Goal: Information Seeking & Learning: Check status

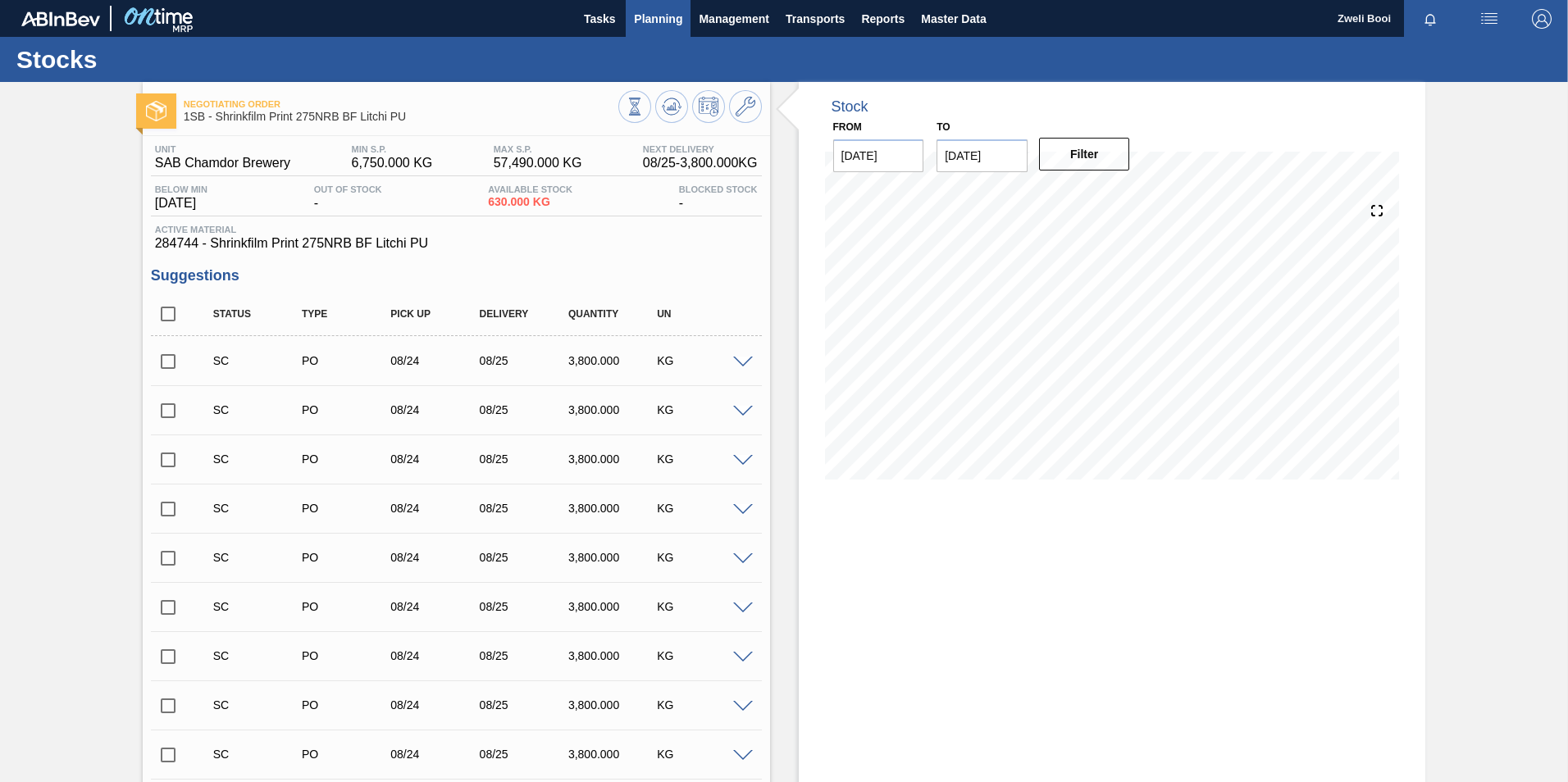
click at [641, 14] on span "Planning" at bounding box center [657, 19] width 49 height 19
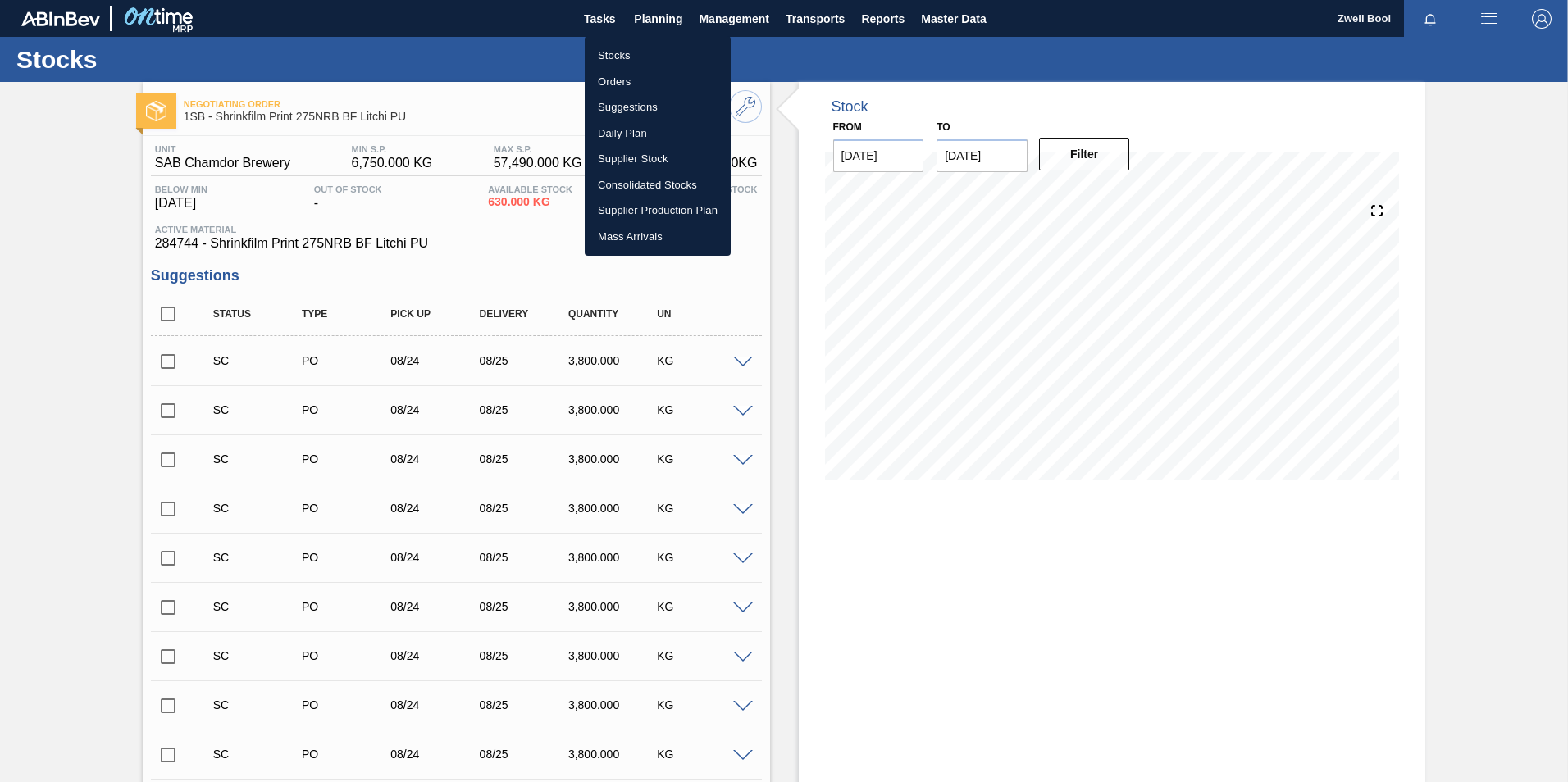
click at [616, 48] on li "Stocks" at bounding box center [657, 56] width 146 height 27
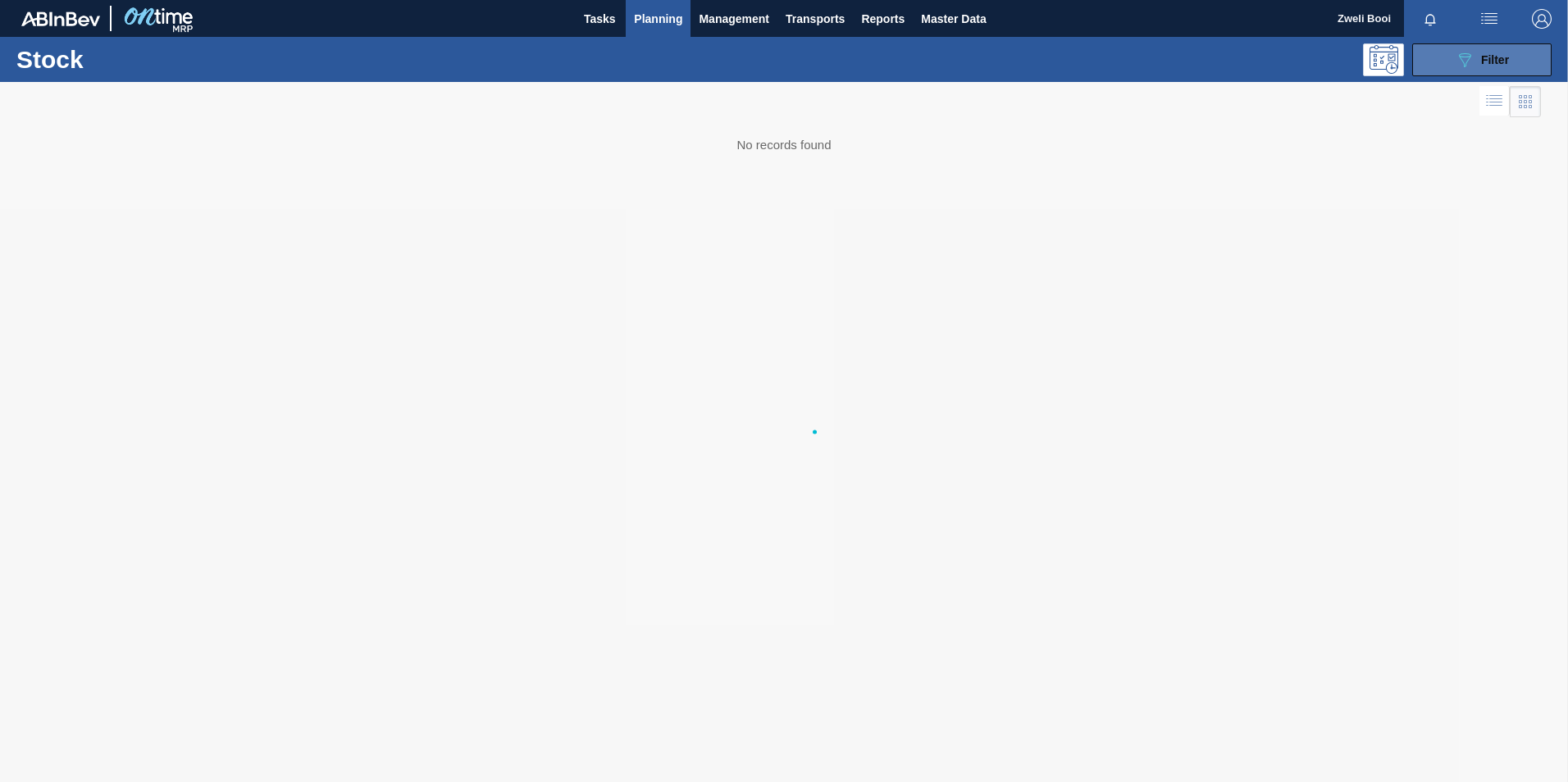
click at [1505, 57] on span "Filter" at bounding box center [1495, 59] width 28 height 13
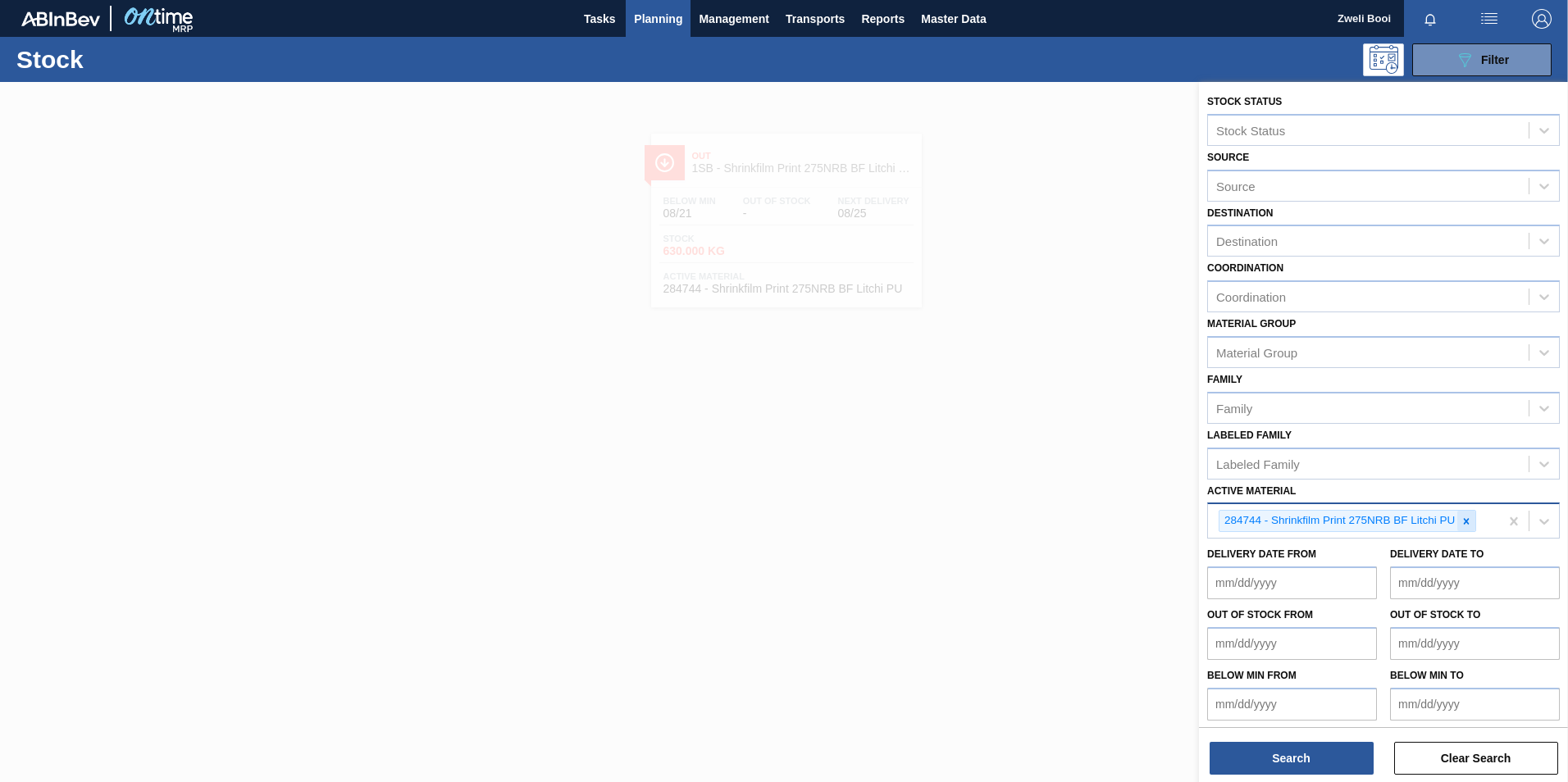
click at [1470, 520] on icon at bounding box center [1466, 521] width 12 height 12
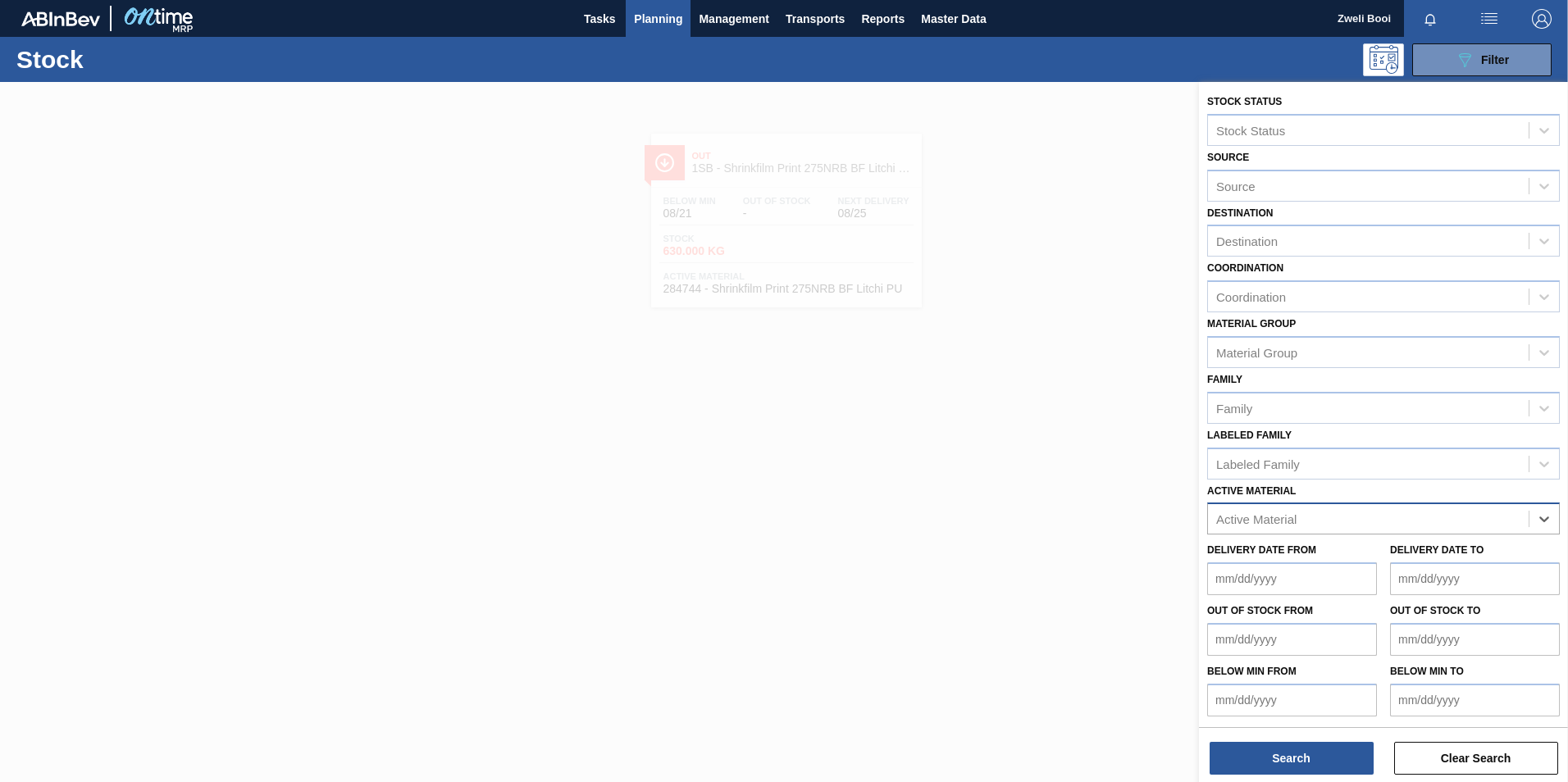
paste Material "279793"
type Material "279793"
click at [1438, 560] on div "279793 - Outer Carton 620NRB BF Ruby Apple 1x12" at bounding box center [1383, 559] width 353 height 30
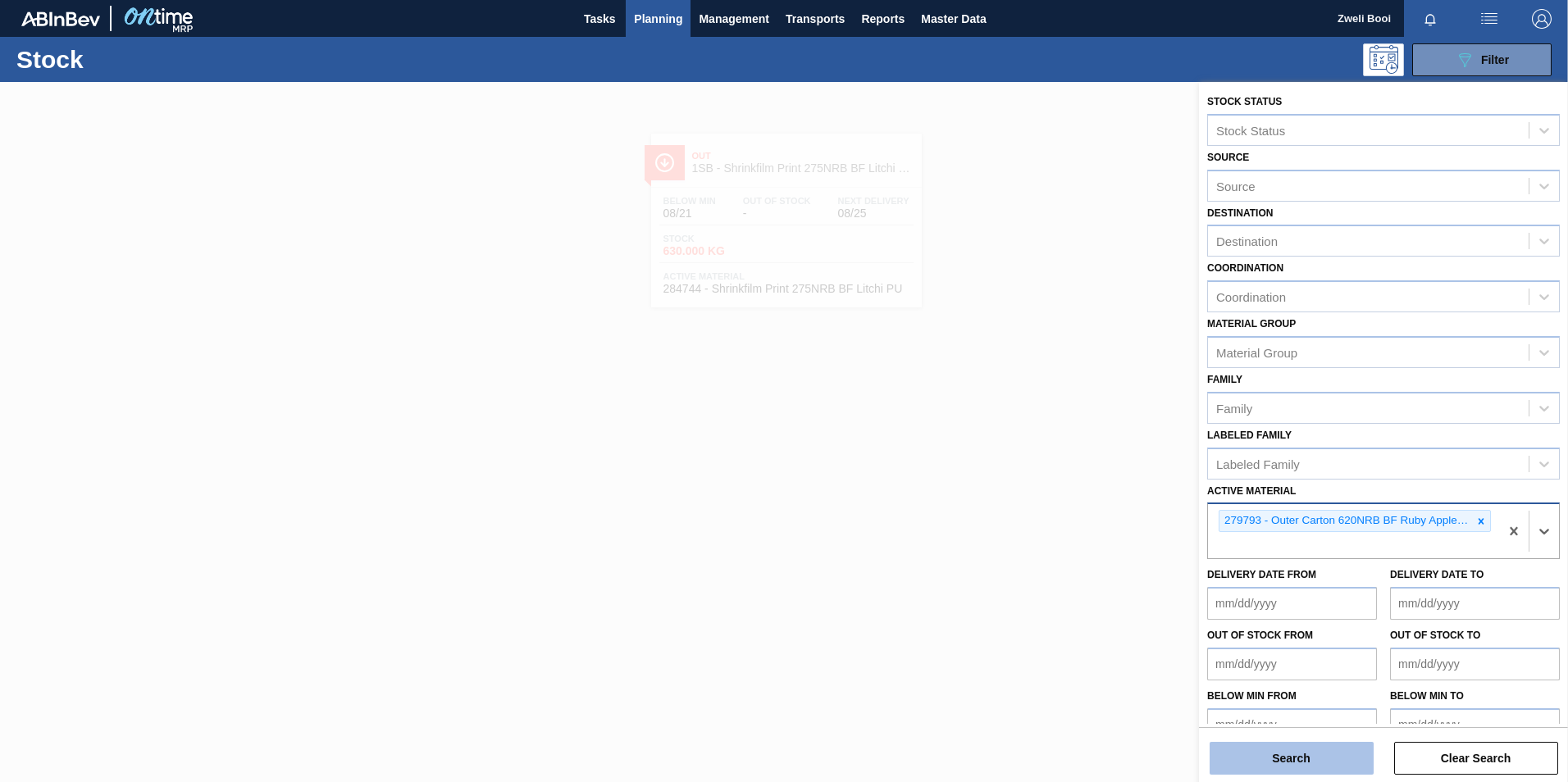
click at [1327, 766] on button "Search" at bounding box center [1291, 758] width 164 height 33
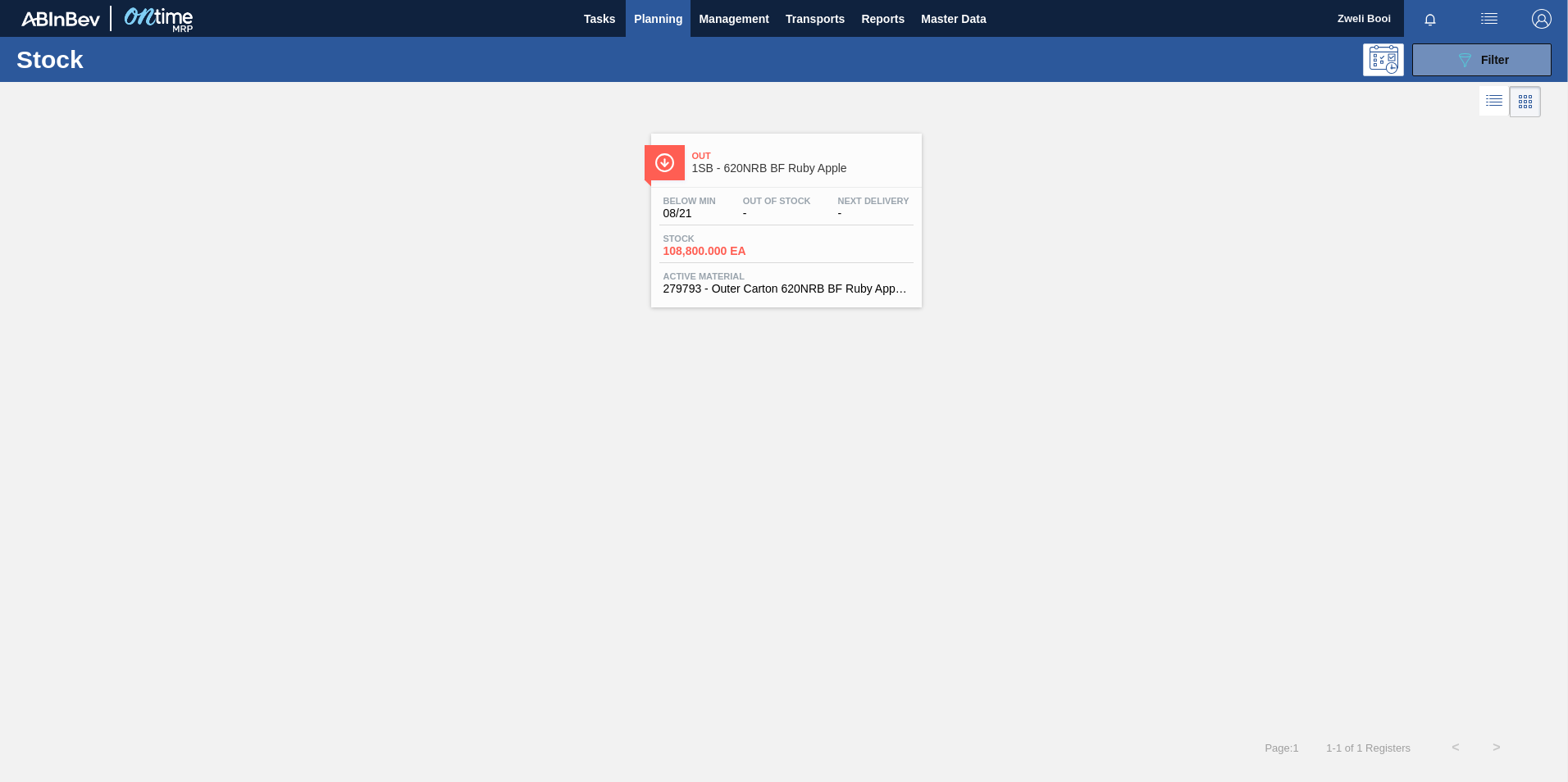
drag, startPoint x: 824, startPoint y: 218, endPoint x: 872, endPoint y: 226, distance: 48.7
click at [824, 218] on div "Below Min 08/21 Out Of Stock - Next Delivery -" at bounding box center [786, 211] width 254 height 29
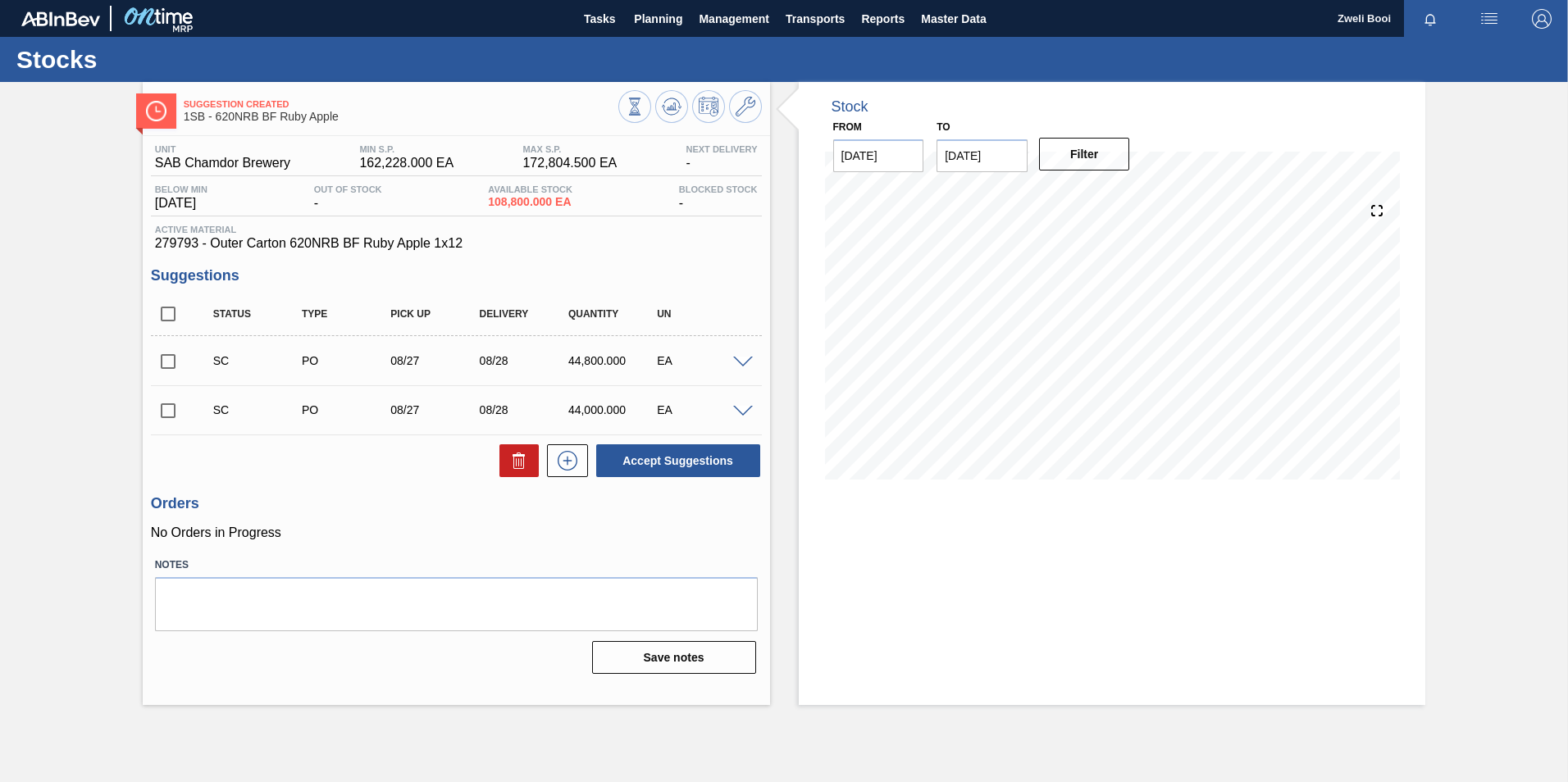
click at [173, 359] on input "checkbox" at bounding box center [168, 361] width 35 height 34
checkbox input "true"
click at [167, 412] on input "checkbox" at bounding box center [168, 410] width 35 height 34
checkbox input "true"
click at [660, 452] on button "Accept Suggestions" at bounding box center [678, 460] width 164 height 33
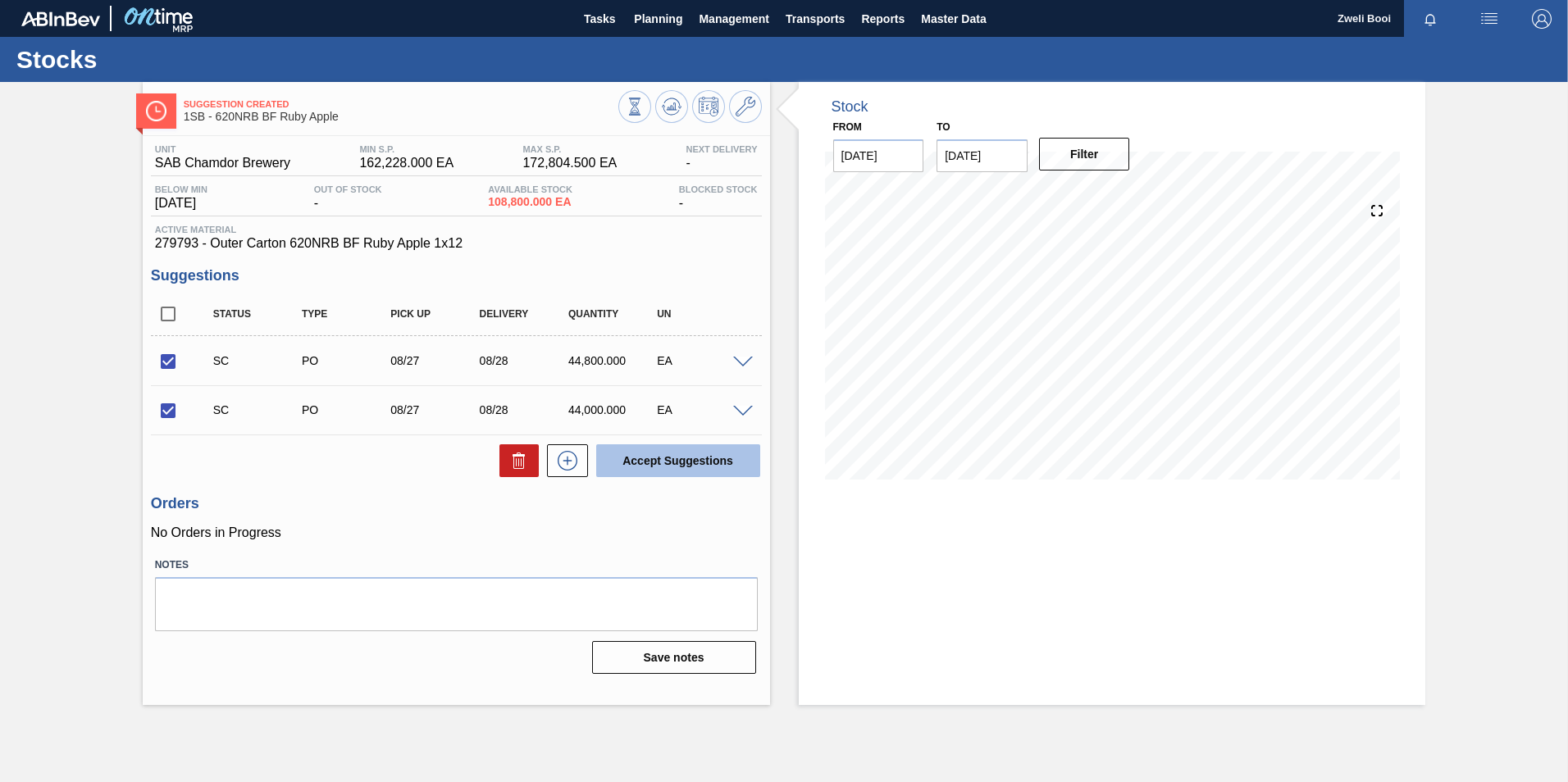
checkbox input "false"
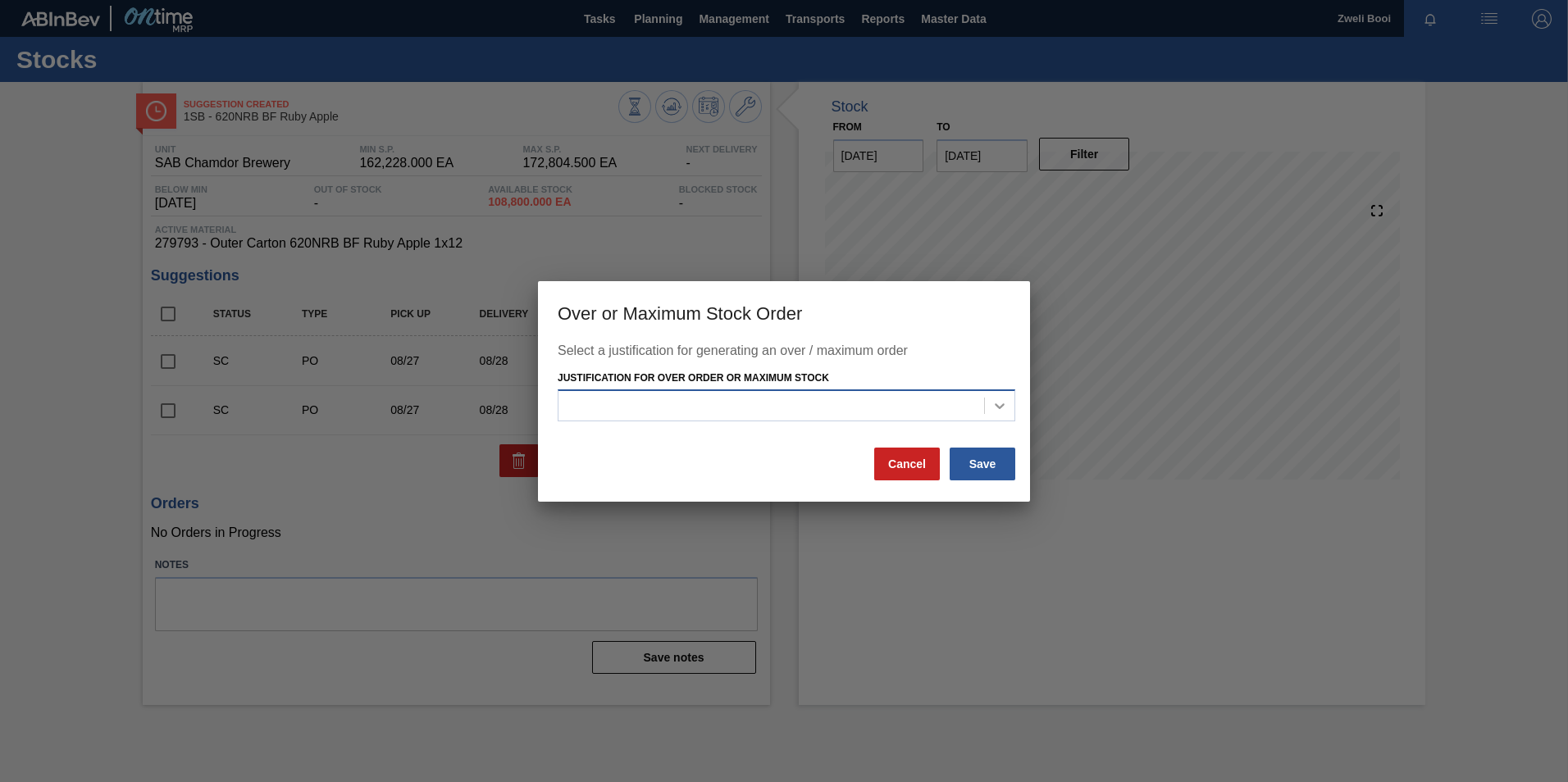
click at [1008, 402] on div at bounding box center [999, 405] width 29 height 29
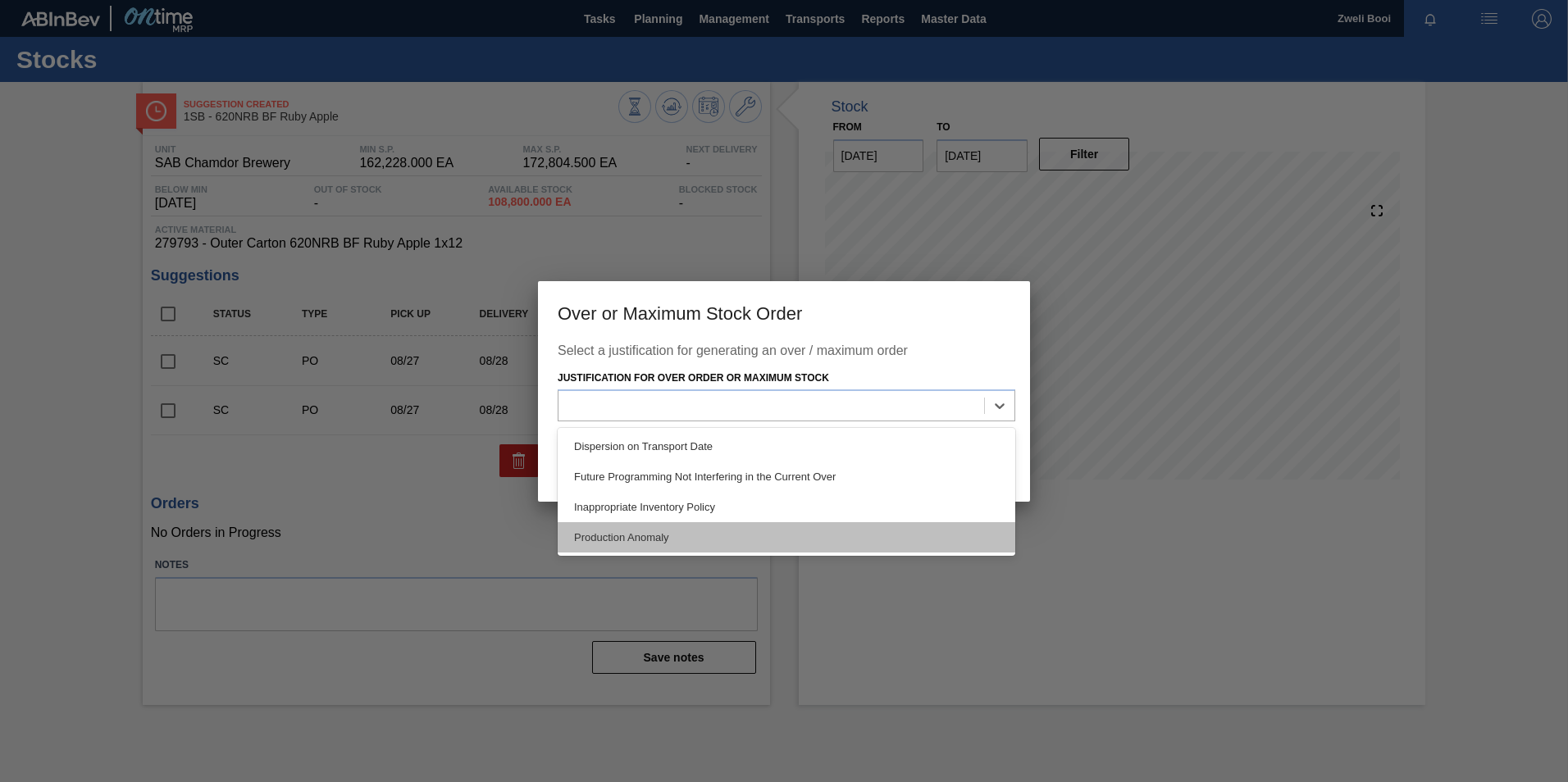
click at [734, 529] on div "Production Anomaly" at bounding box center [786, 537] width 457 height 30
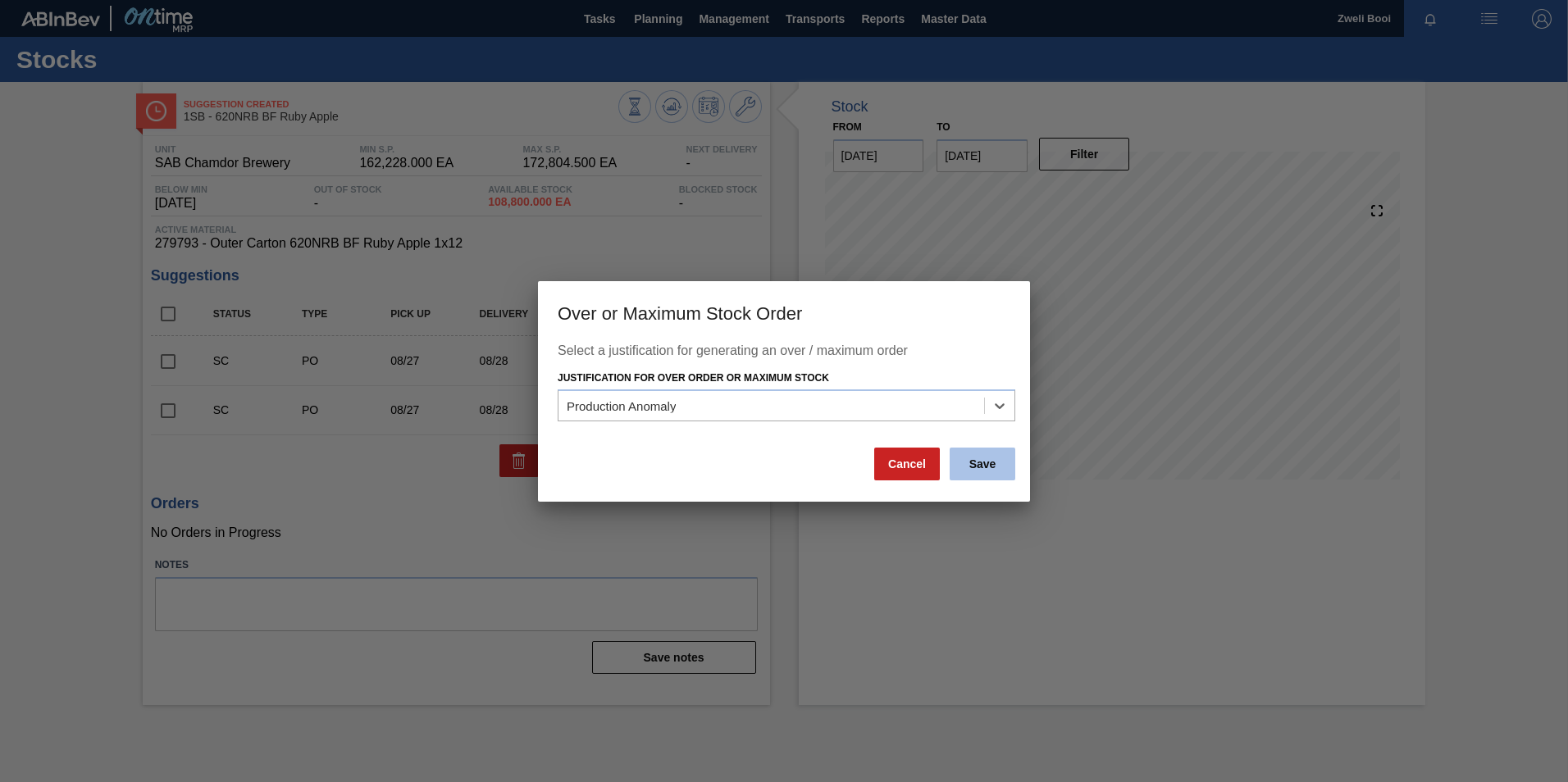
click at [994, 471] on button "Save" at bounding box center [982, 464] width 65 height 33
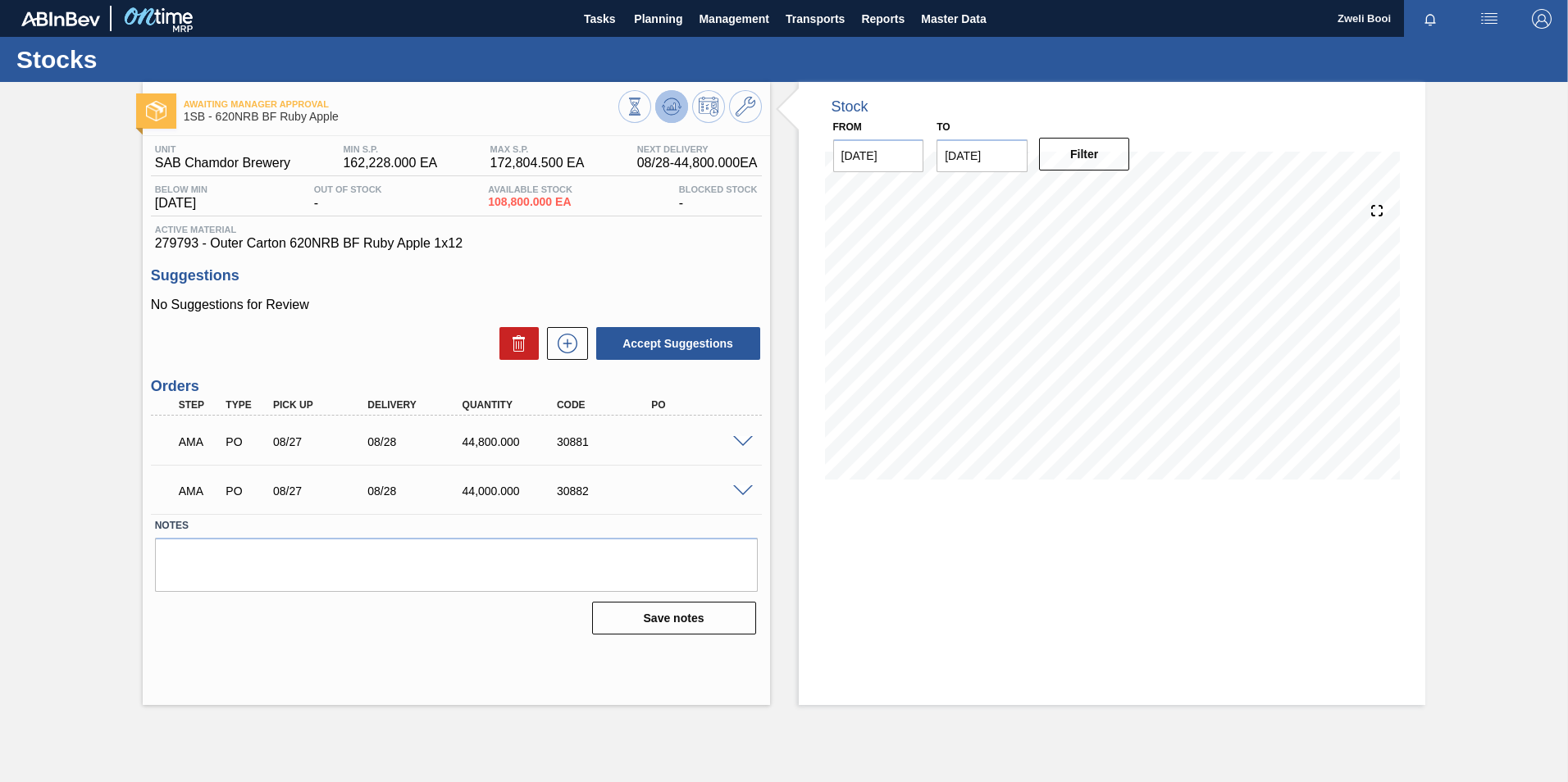
click at [644, 106] on icon at bounding box center [634, 106] width 18 height 18
click at [669, 108] on icon at bounding box center [672, 106] width 11 height 7
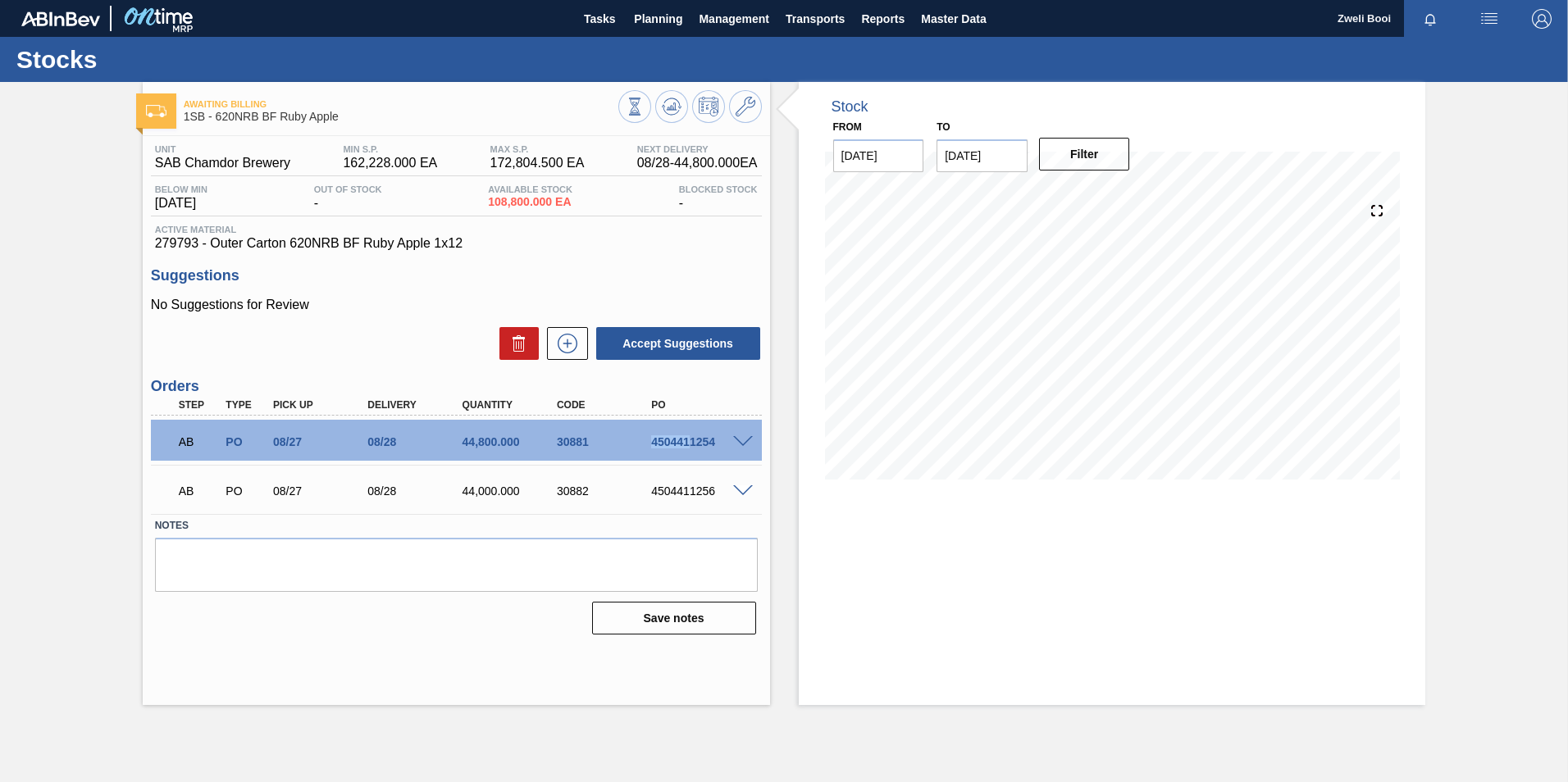
drag, startPoint x: 649, startPoint y: 443, endPoint x: 688, endPoint y: 446, distance: 39.1
click at [688, 446] on div "4504411254" at bounding box center [700, 441] width 106 height 13
drag, startPoint x: 688, startPoint y: 446, endPoint x: 736, endPoint y: 457, distance: 49.2
click at [738, 456] on div "AB PO 08/27 08/28 44,800.000 30881 4504411254" at bounding box center [457, 441] width 611 height 41
drag, startPoint x: 636, startPoint y: 443, endPoint x: 714, endPoint y: 443, distance: 78.0
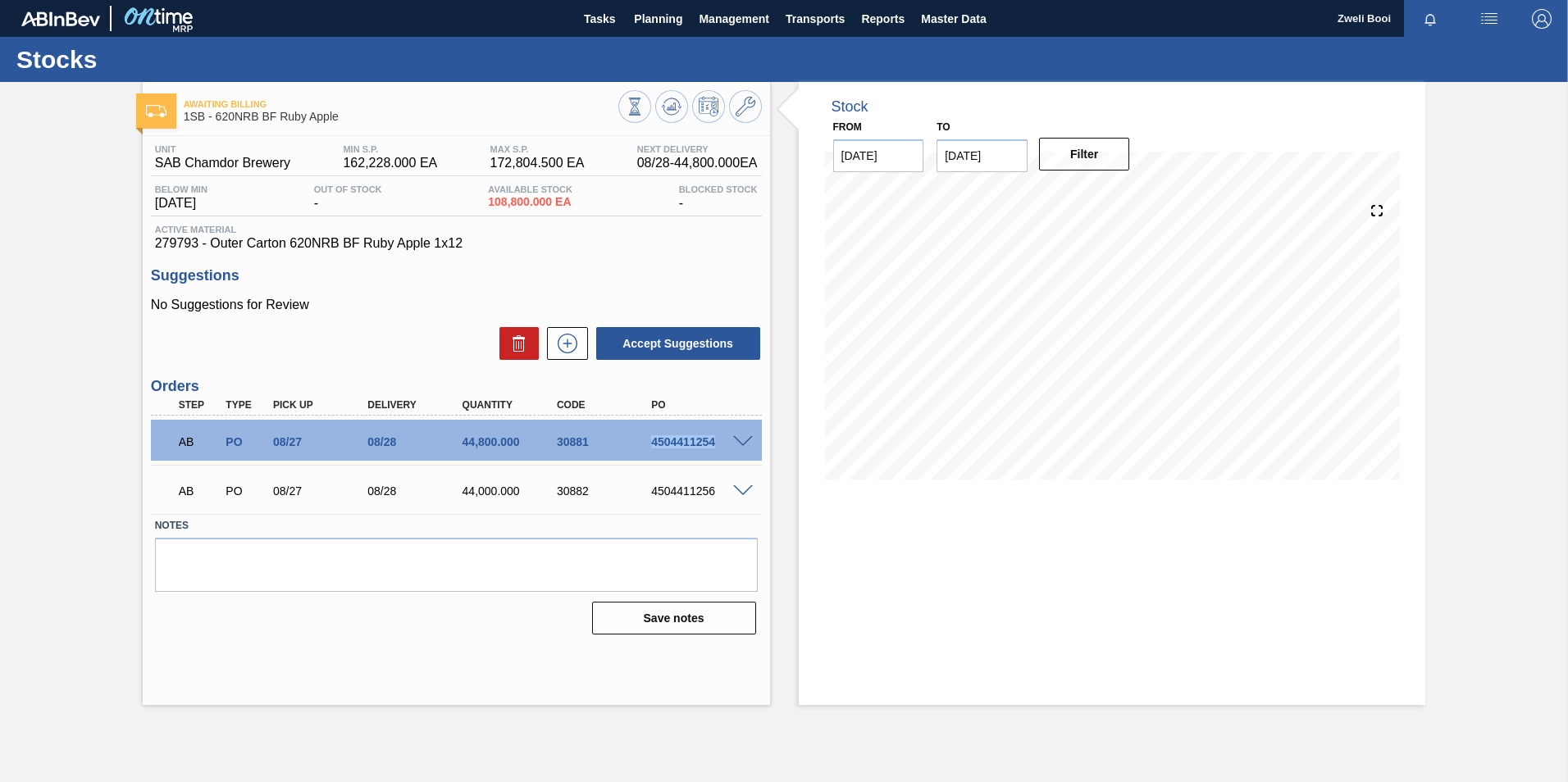
click at [714, 443] on div "AB PO 08/27 08/28 44,800.000 30881 4504411254" at bounding box center [451, 440] width 567 height 33
copy div "4504411254"
click at [872, 591] on div "Stock From 08/21/2025 to 09/04/2025 Filter" at bounding box center [1112, 394] width 627 height 623
drag, startPoint x: 648, startPoint y: 488, endPoint x: 715, endPoint y: 490, distance: 67.0
click at [715, 490] on div "4504411256" at bounding box center [700, 491] width 106 height 13
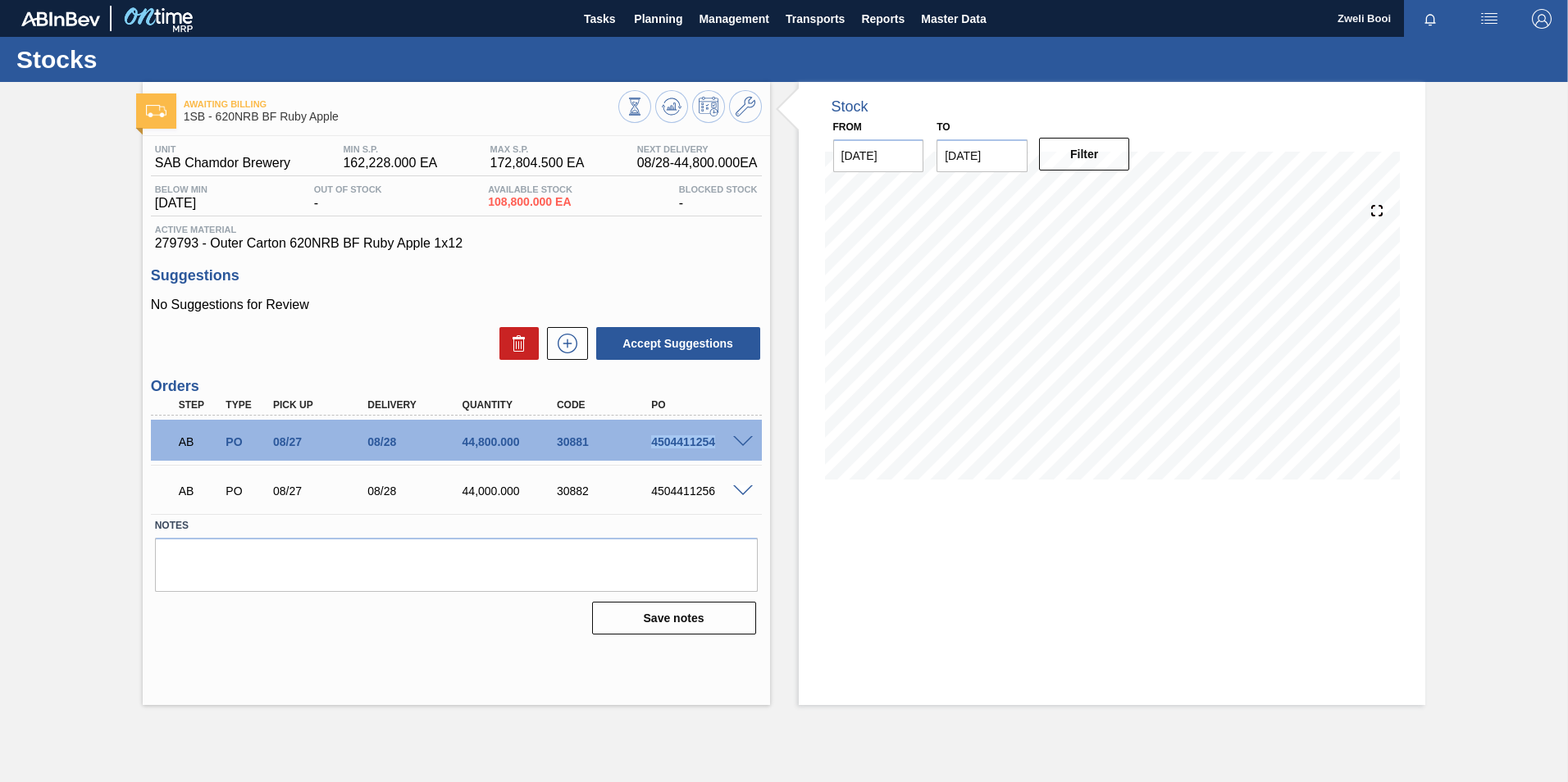
drag, startPoint x: 715, startPoint y: 490, endPoint x: 719, endPoint y: 442, distance: 48.2
click at [719, 442] on div "4504411254" at bounding box center [700, 441] width 106 height 13
copy div "4504411254"
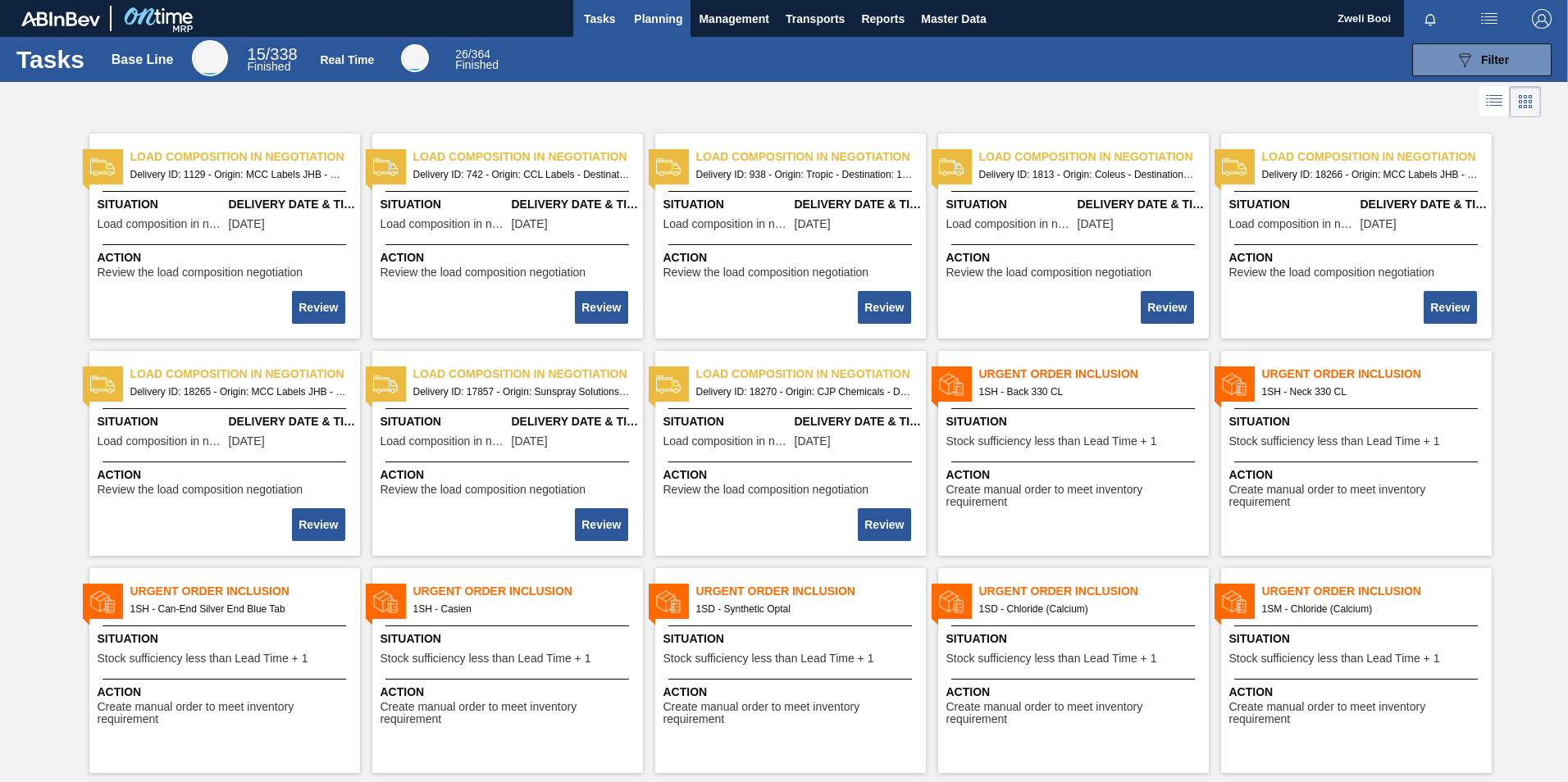
click at [665, 16] on span "Planning" at bounding box center [657, 19] width 49 height 19
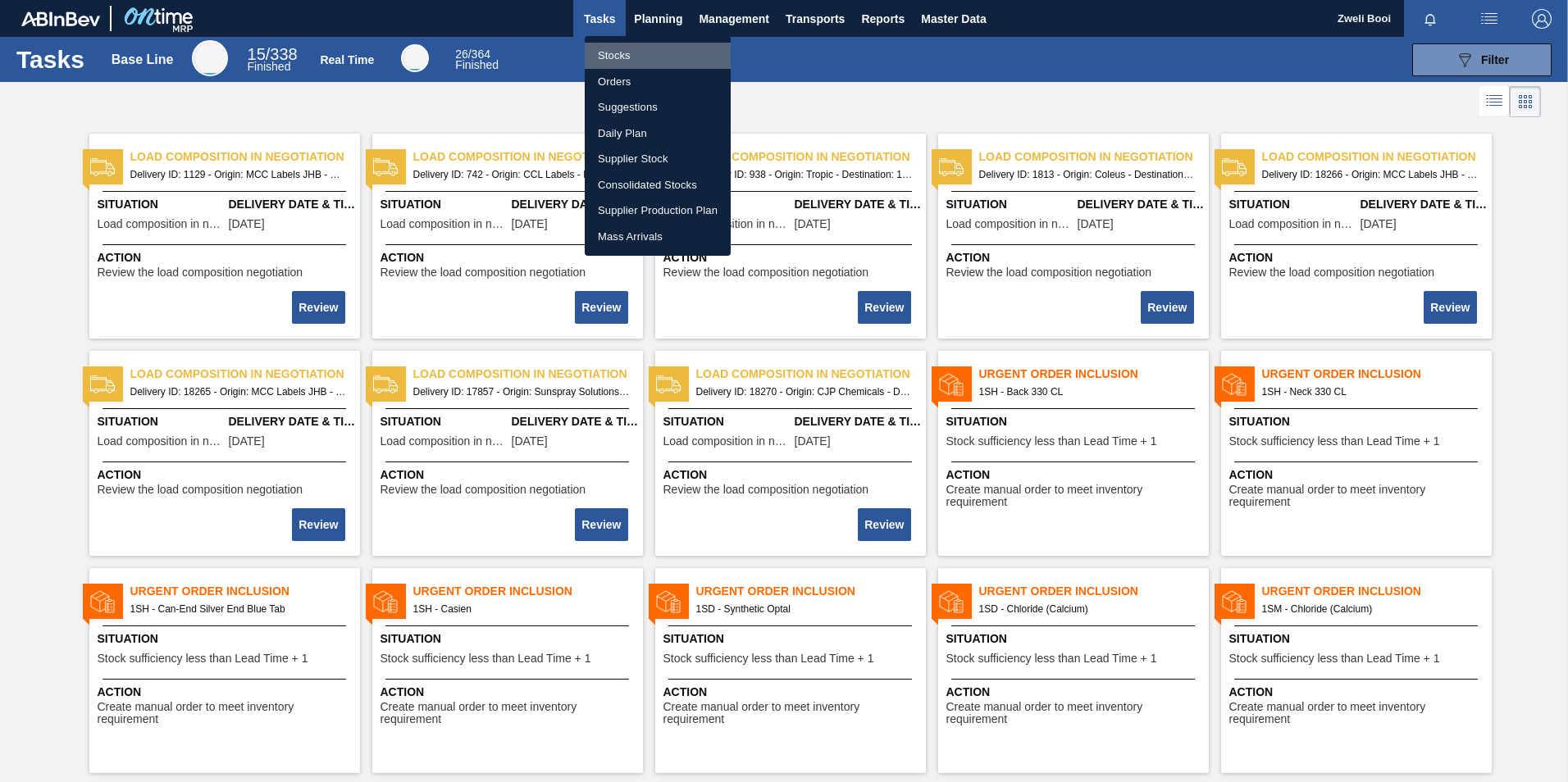
click at [635, 46] on li "Stocks" at bounding box center [657, 56] width 146 height 27
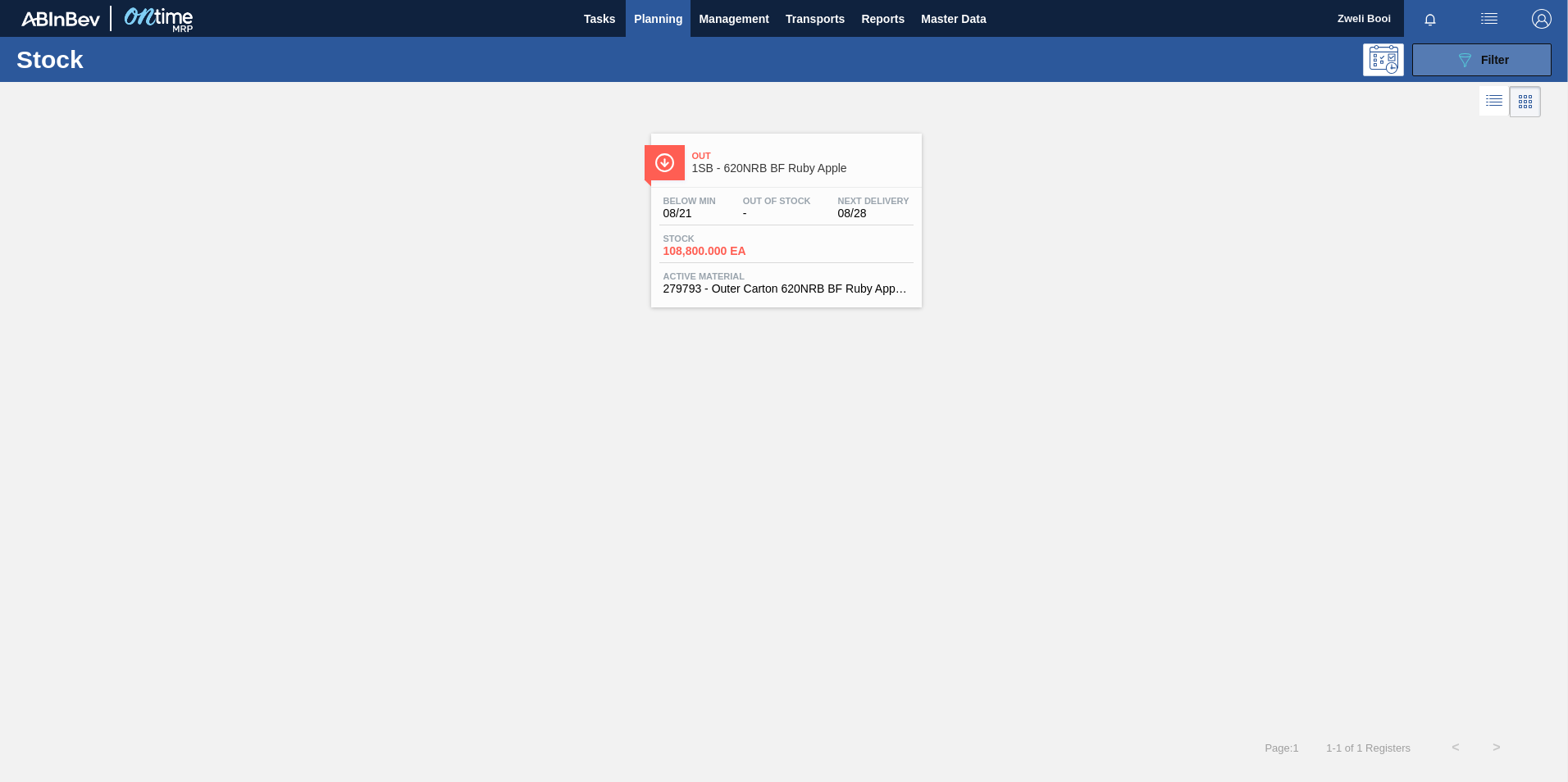
click at [1508, 54] on span "Filter" at bounding box center [1495, 59] width 28 height 13
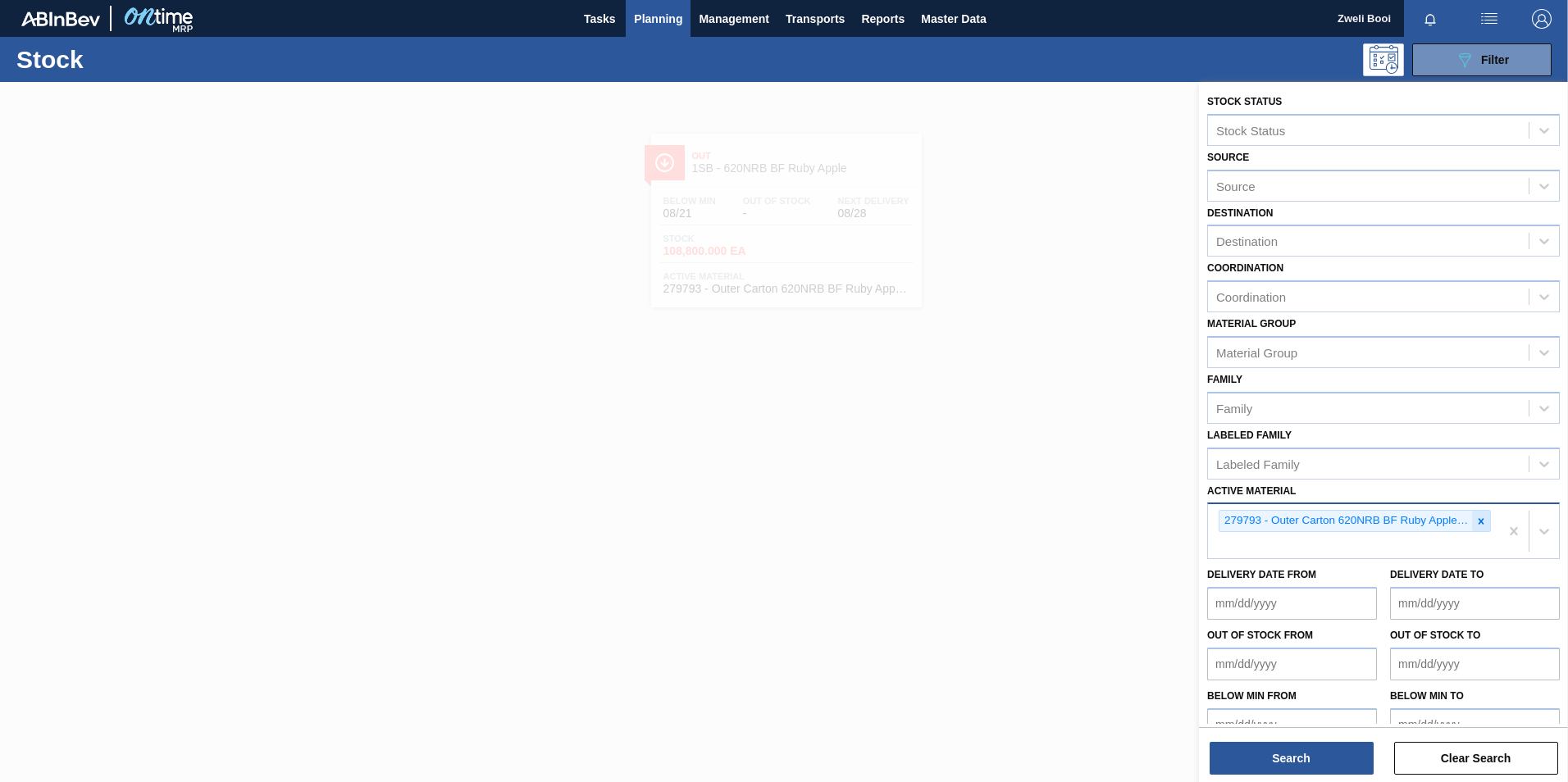
click at [1482, 518] on icon at bounding box center [1480, 521] width 12 height 12
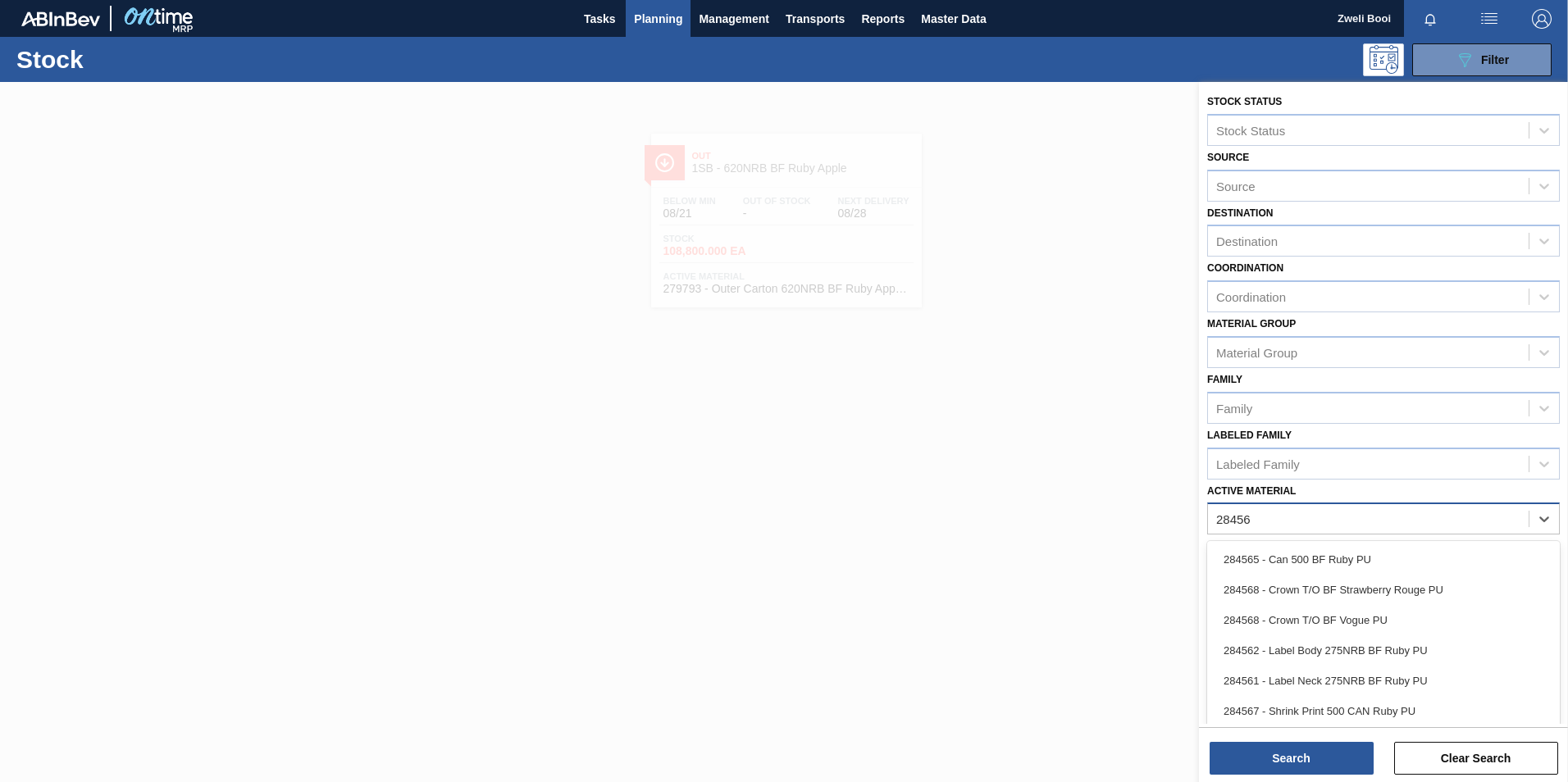
type Material "284564"
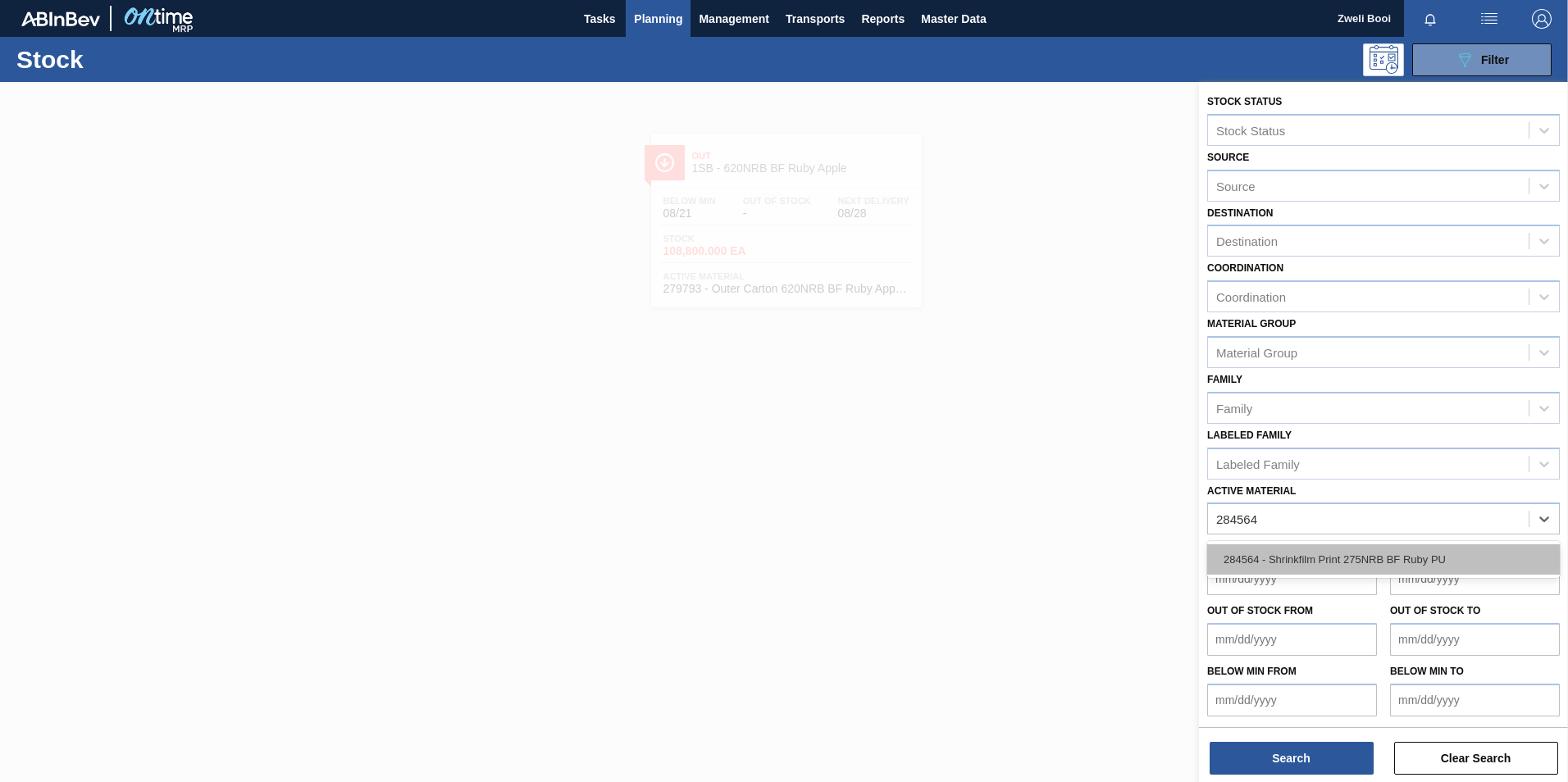
click at [1418, 559] on div "284564 - Shrinkfilm Print 275NRB BF Ruby PU" at bounding box center [1383, 559] width 353 height 30
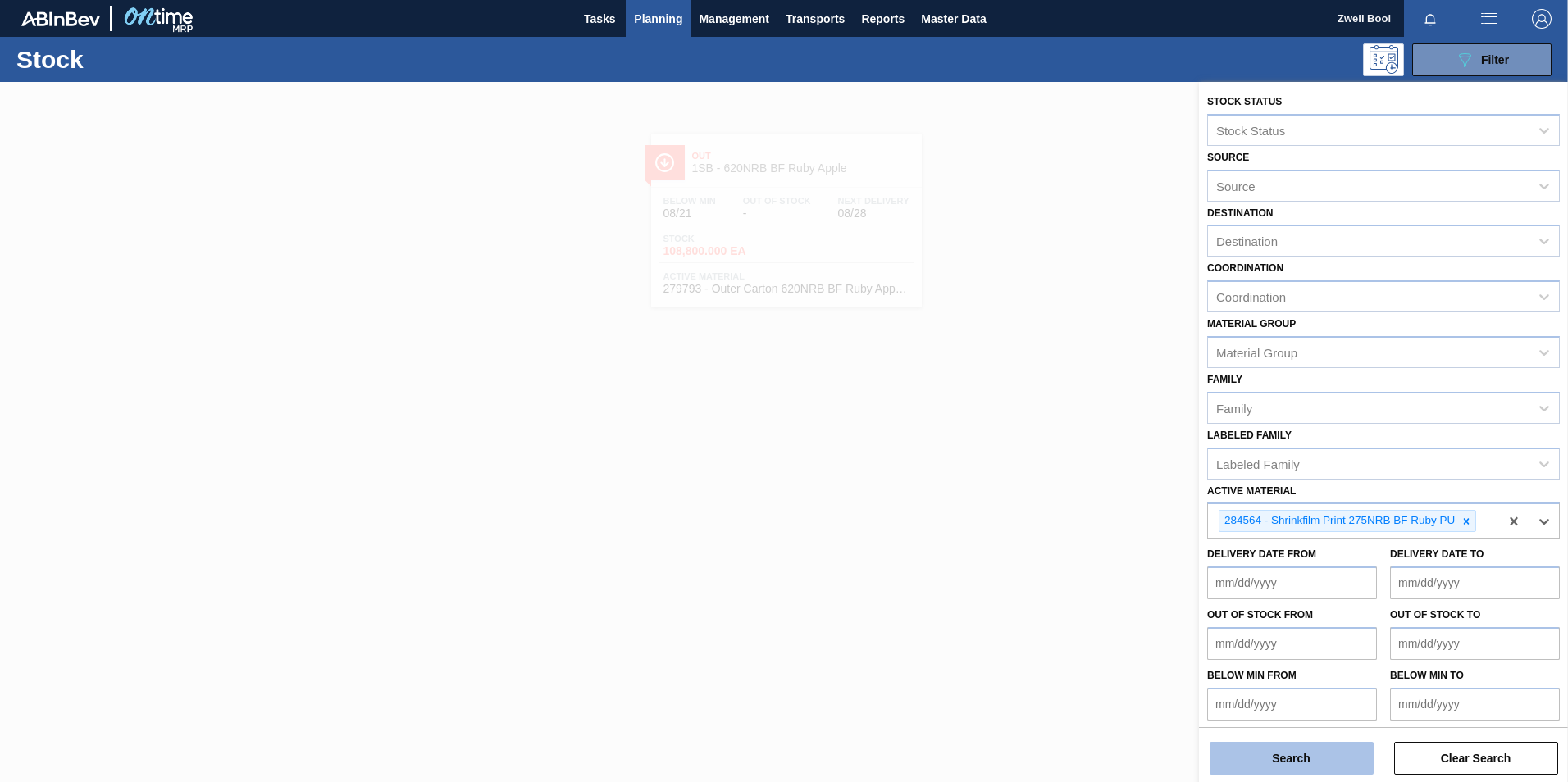
click at [1334, 748] on button "Search" at bounding box center [1291, 758] width 164 height 33
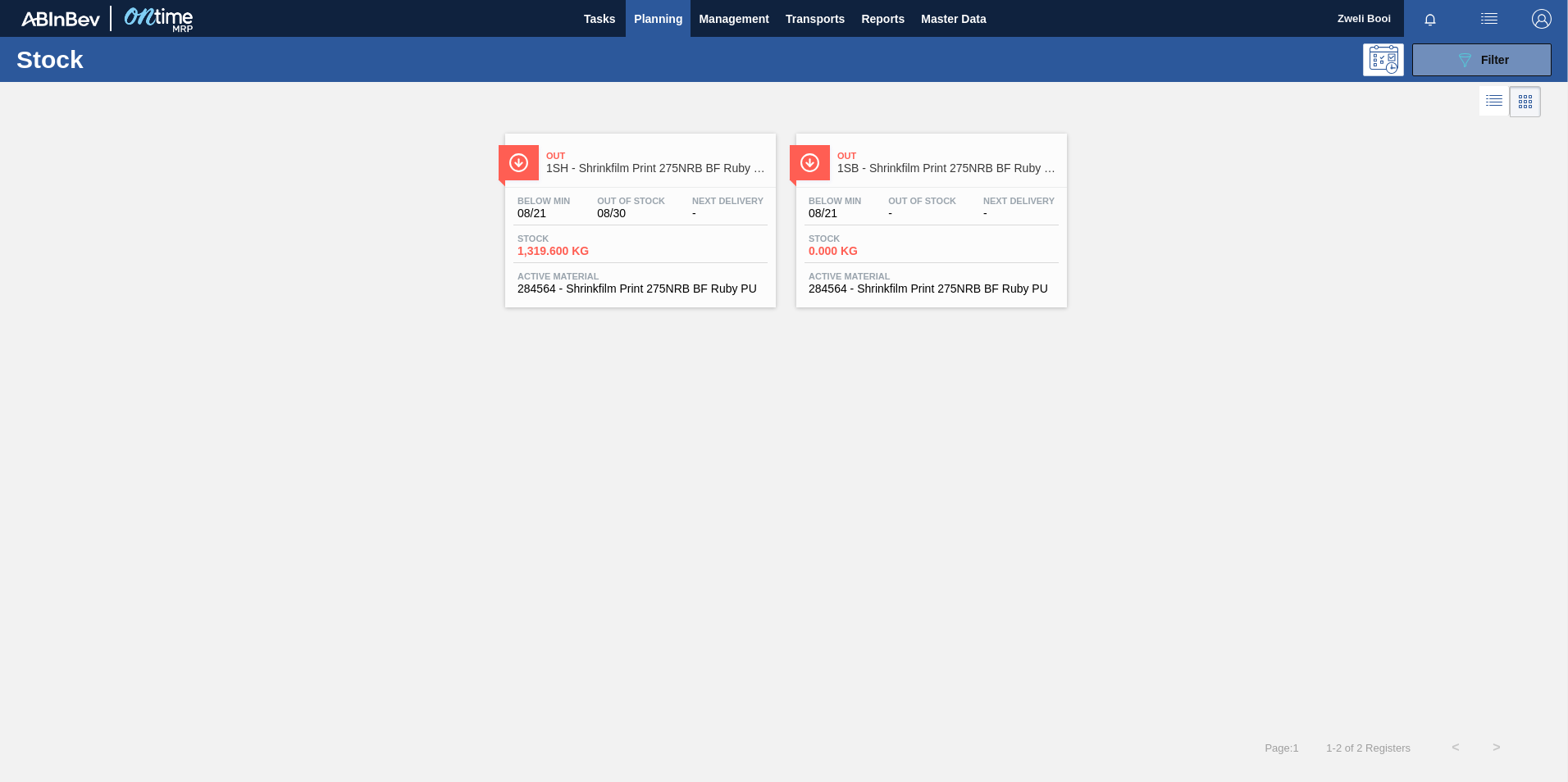
click at [957, 225] on div "Below Min 08/21 Out Of Stock - Next Delivery - Stock 0.000 KG Active Material 2…" at bounding box center [932, 243] width 271 height 111
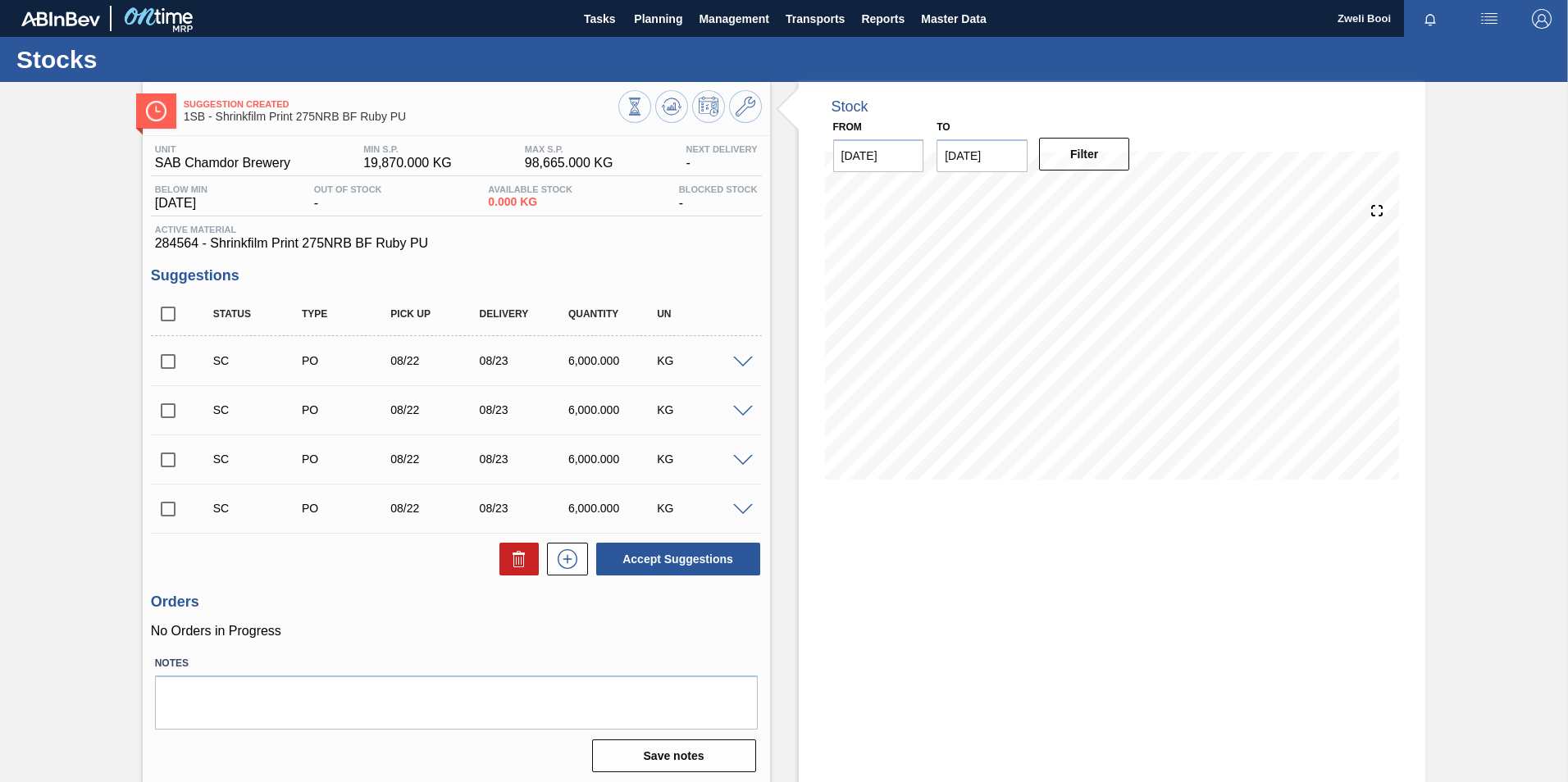
click at [175, 363] on input "checkbox" at bounding box center [168, 361] width 35 height 34
click at [713, 563] on button "Accept Suggestions" at bounding box center [678, 559] width 164 height 33
checkbox input "false"
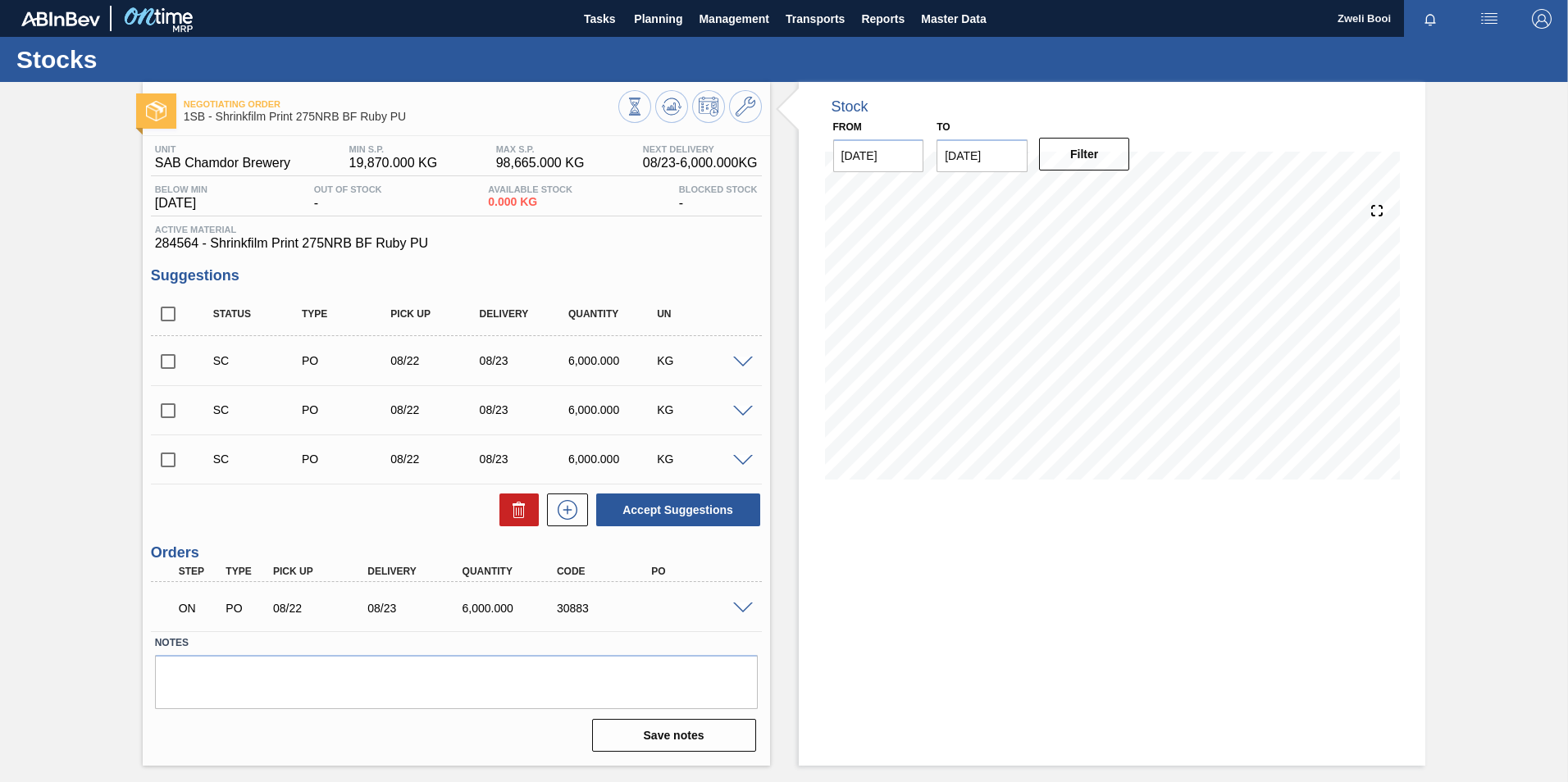
click at [1491, 297] on div "Negotiating Order 1SB - Shrinkfilm Print 275NRB BF Ruby PU Unit SAB Chamdor Bre…" at bounding box center [784, 424] width 1568 height 684
click at [658, 27] on span "Planning" at bounding box center [657, 19] width 49 height 19
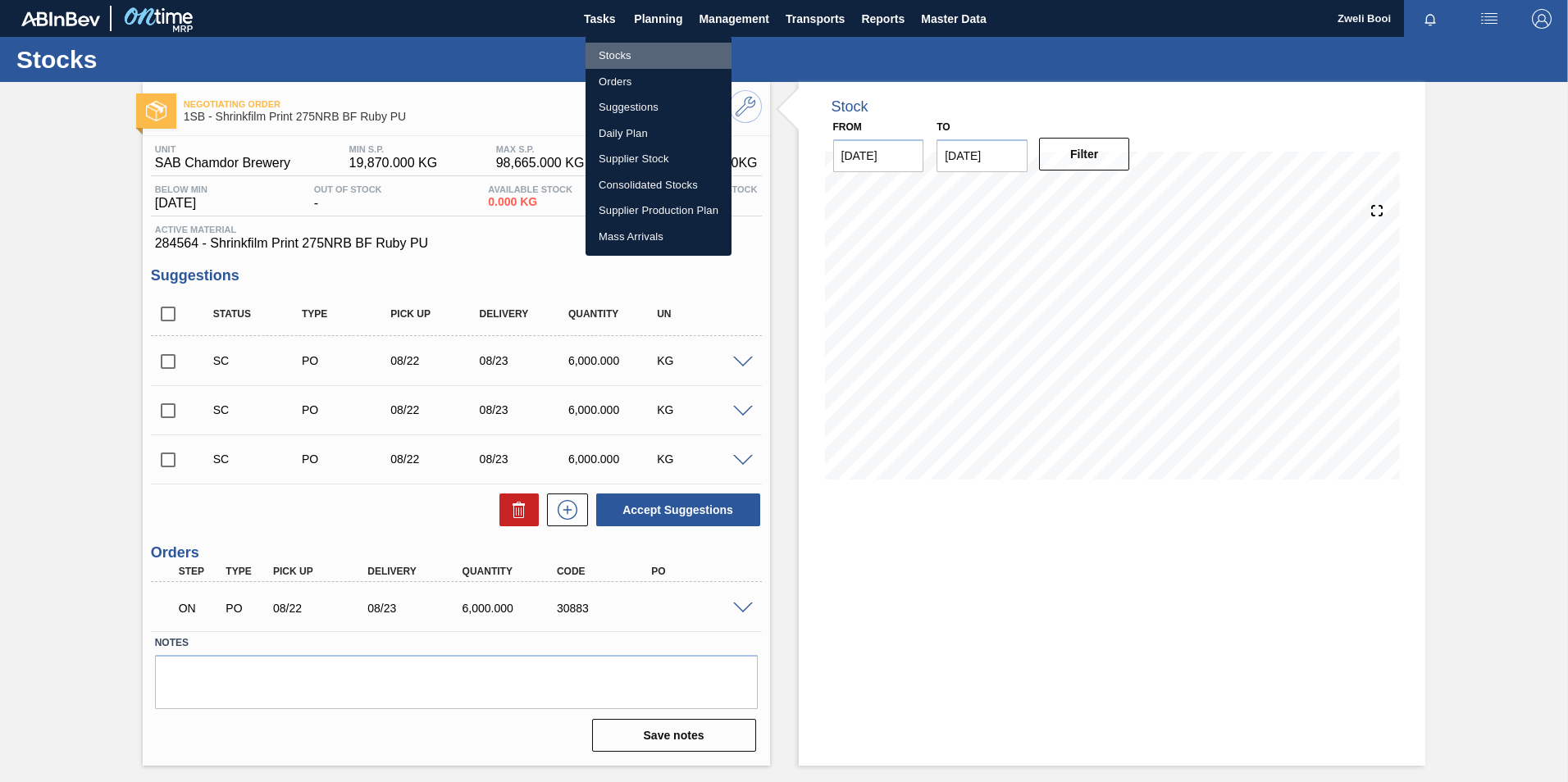
click at [643, 57] on li "Stocks" at bounding box center [658, 56] width 146 height 27
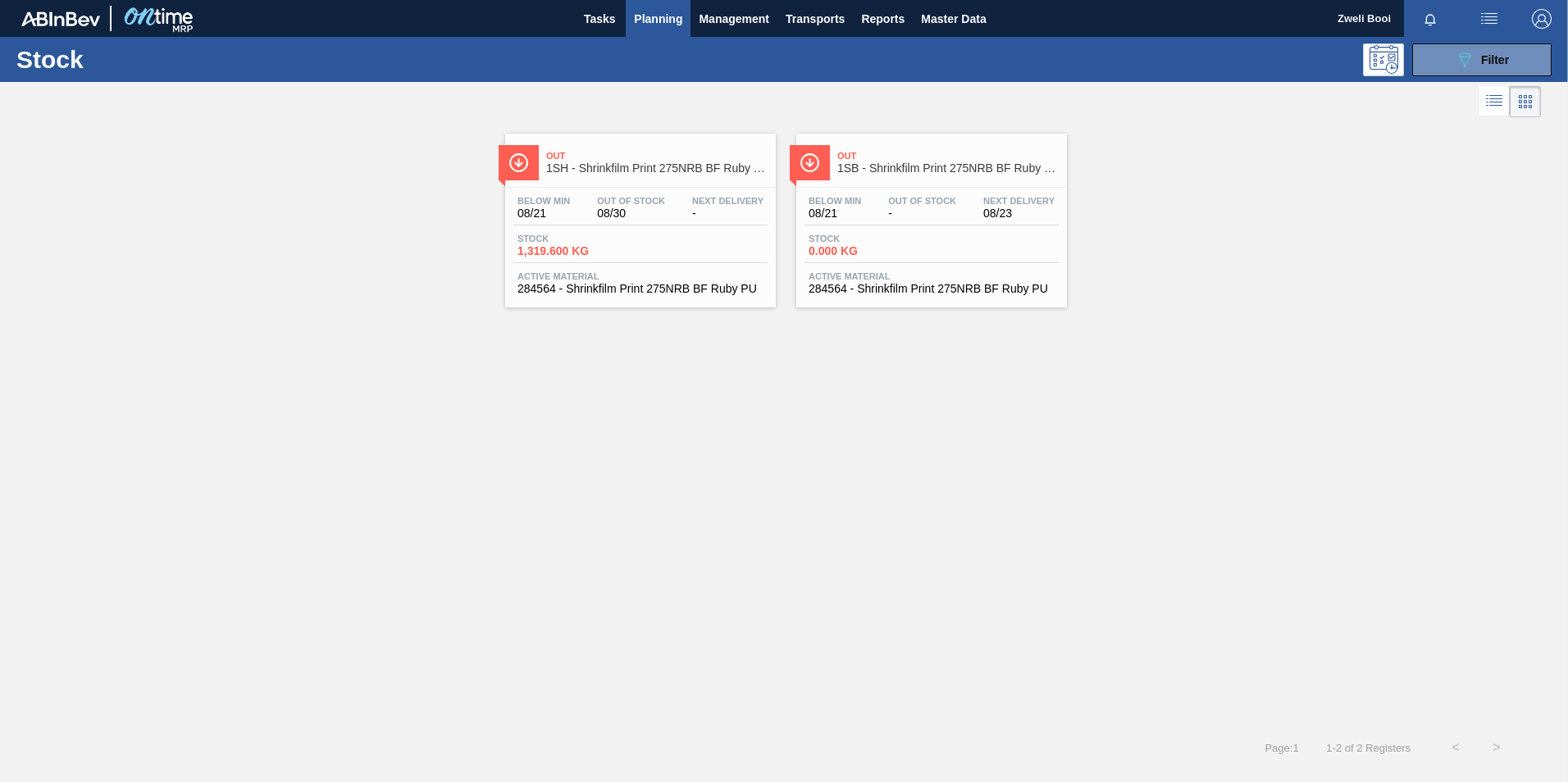
drag, startPoint x: 1532, startPoint y: 64, endPoint x: 1520, endPoint y: 77, distance: 17.7
click at [1530, 64] on button "089F7B8B-B2A5-4AFE-B5C0-19BA573D28AC Filter" at bounding box center [1482, 59] width 140 height 33
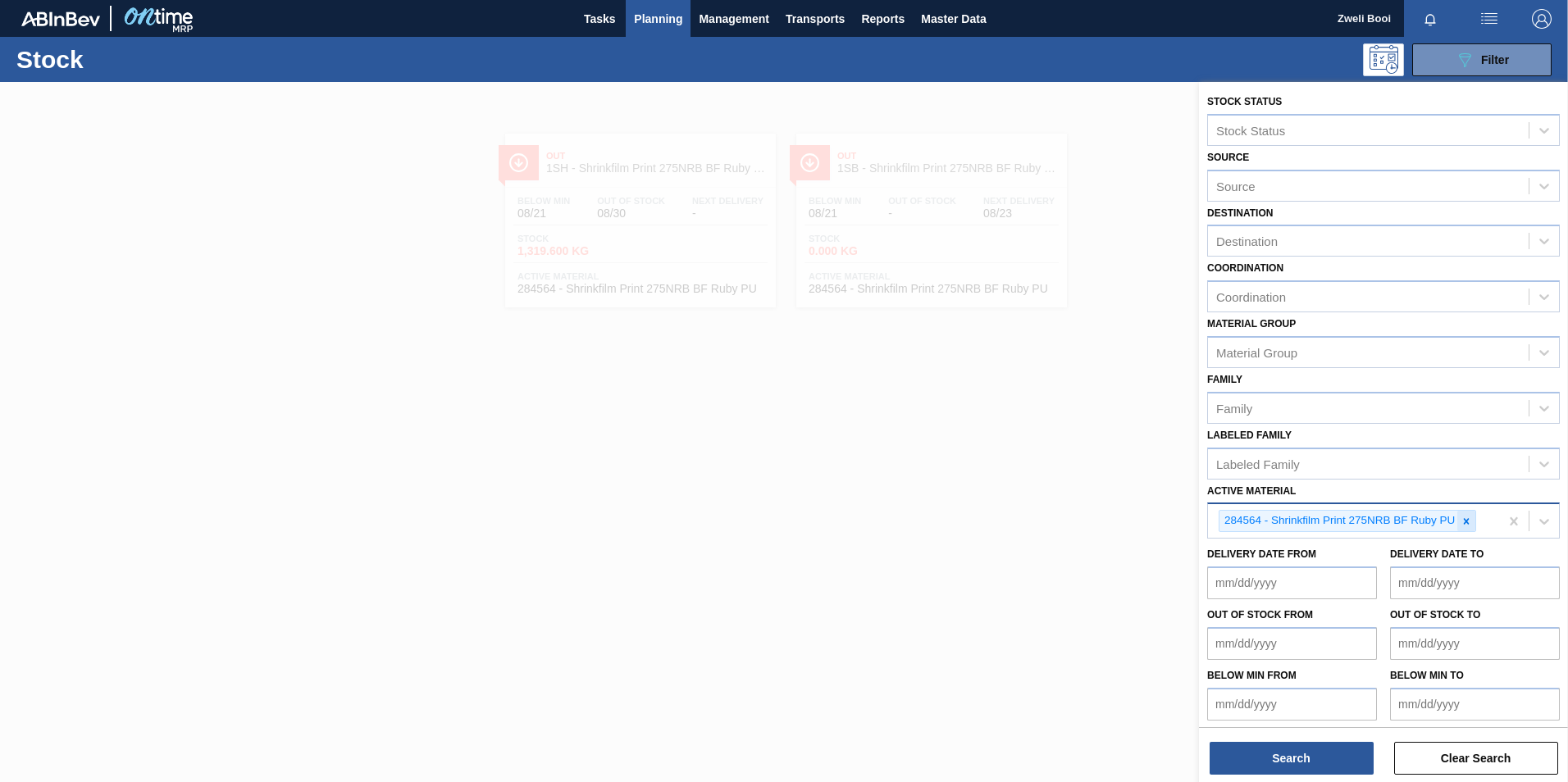
click at [1472, 527] on div at bounding box center [1466, 520] width 18 height 20
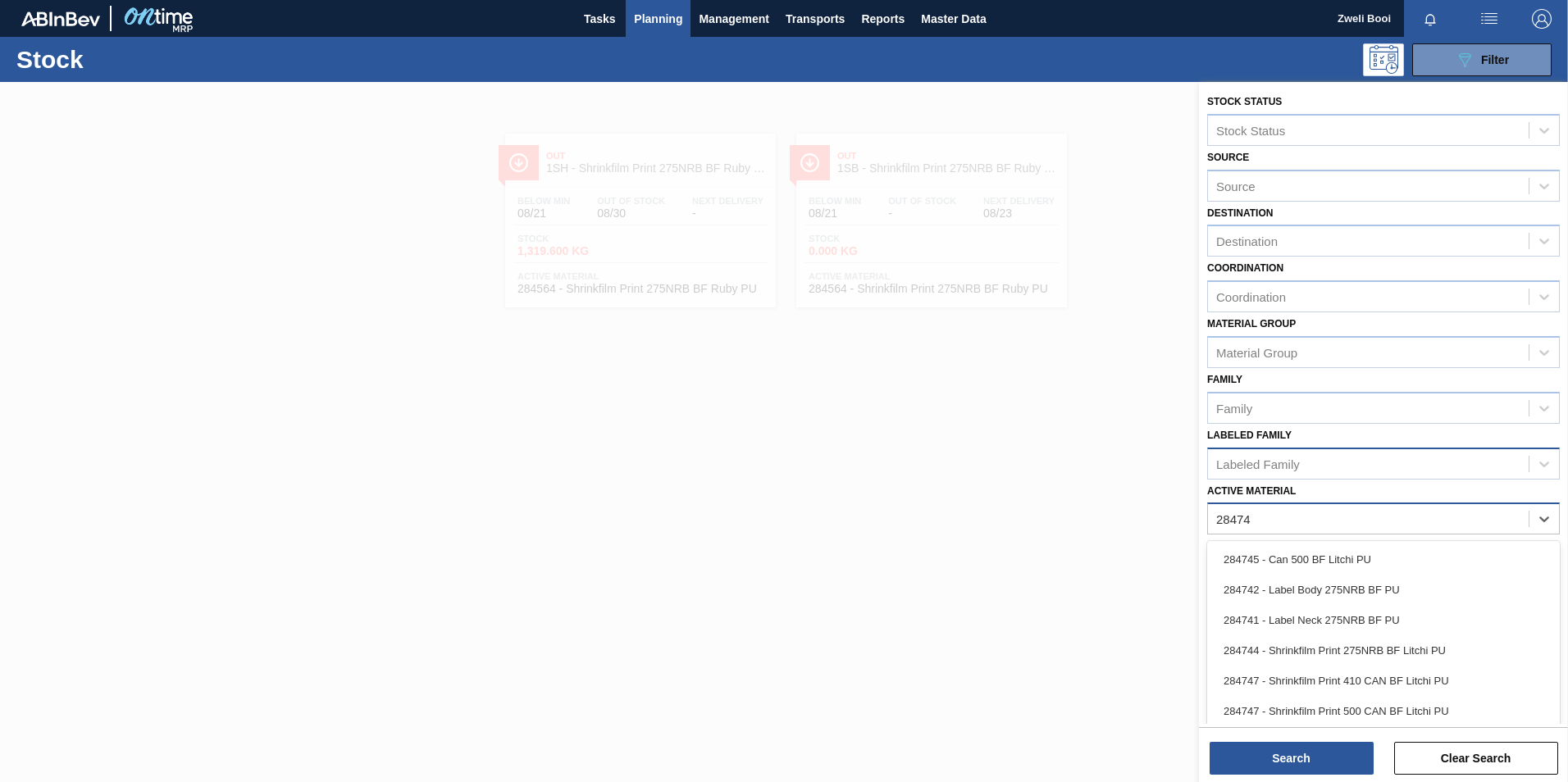
type Material "284744"
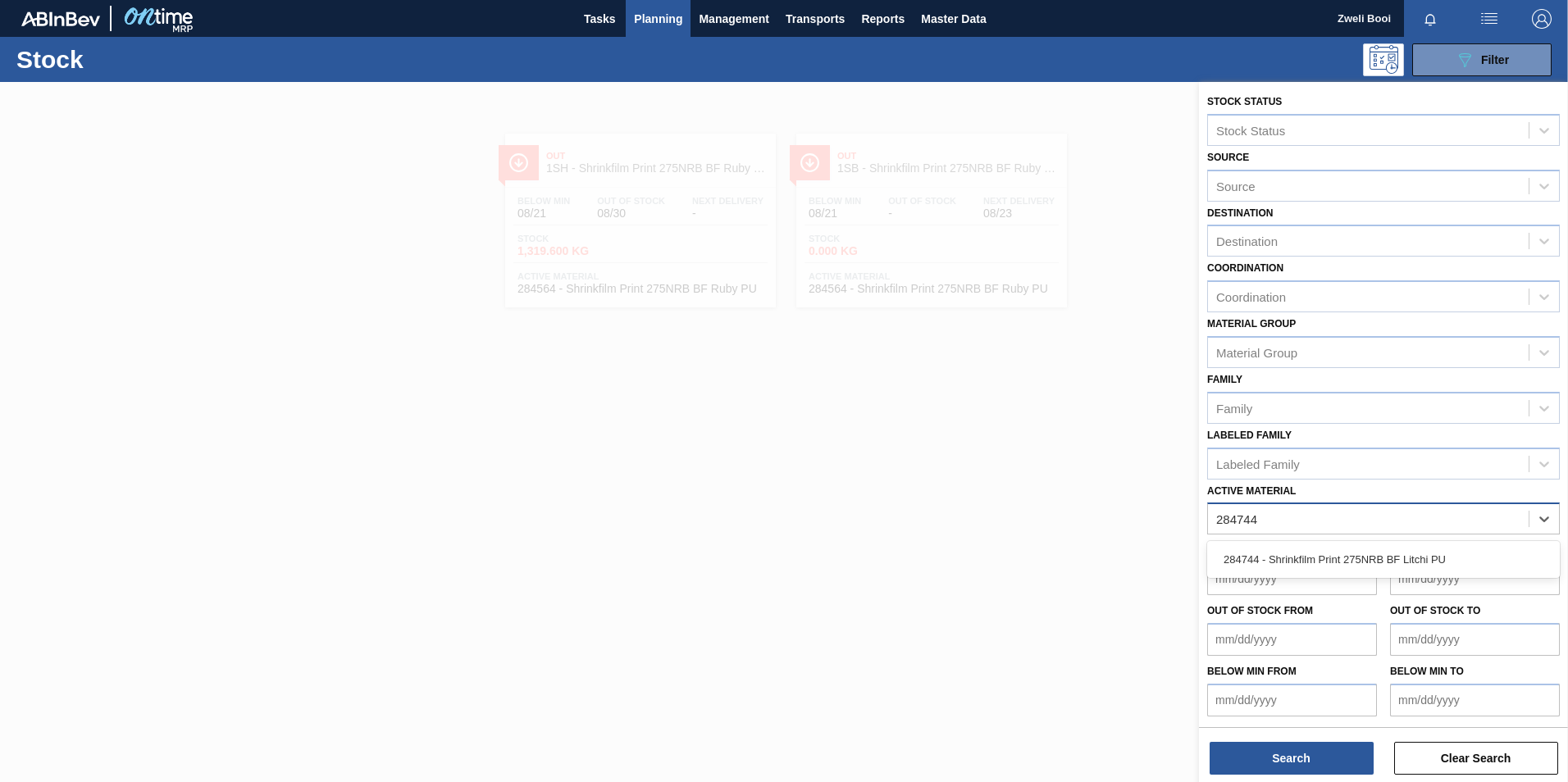
click at [1411, 555] on div "284744 - Shrinkfilm Print 275NRB BF Litchi PU" at bounding box center [1383, 559] width 353 height 30
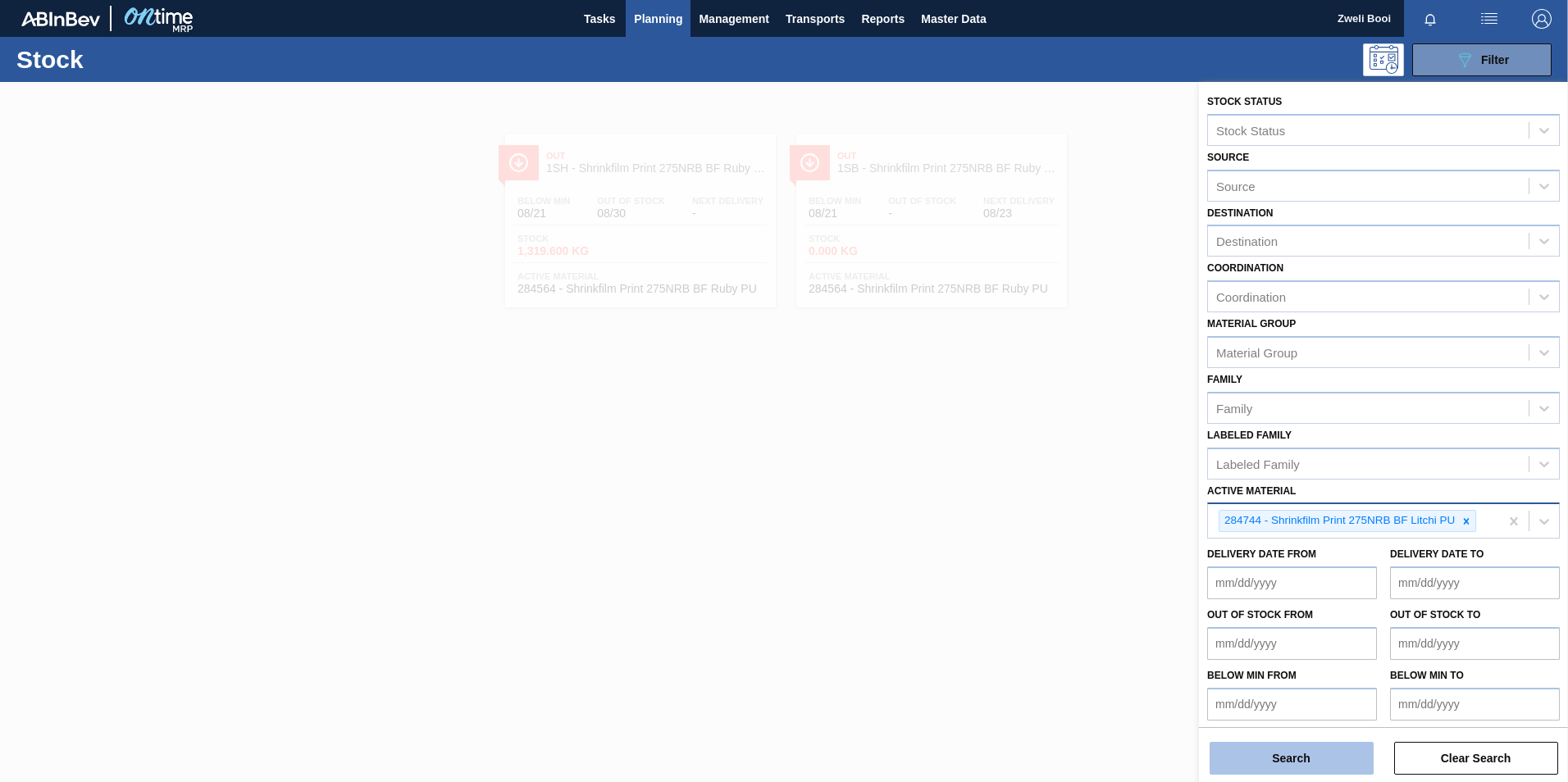
click at [1321, 752] on button "Search" at bounding box center [1291, 758] width 164 height 33
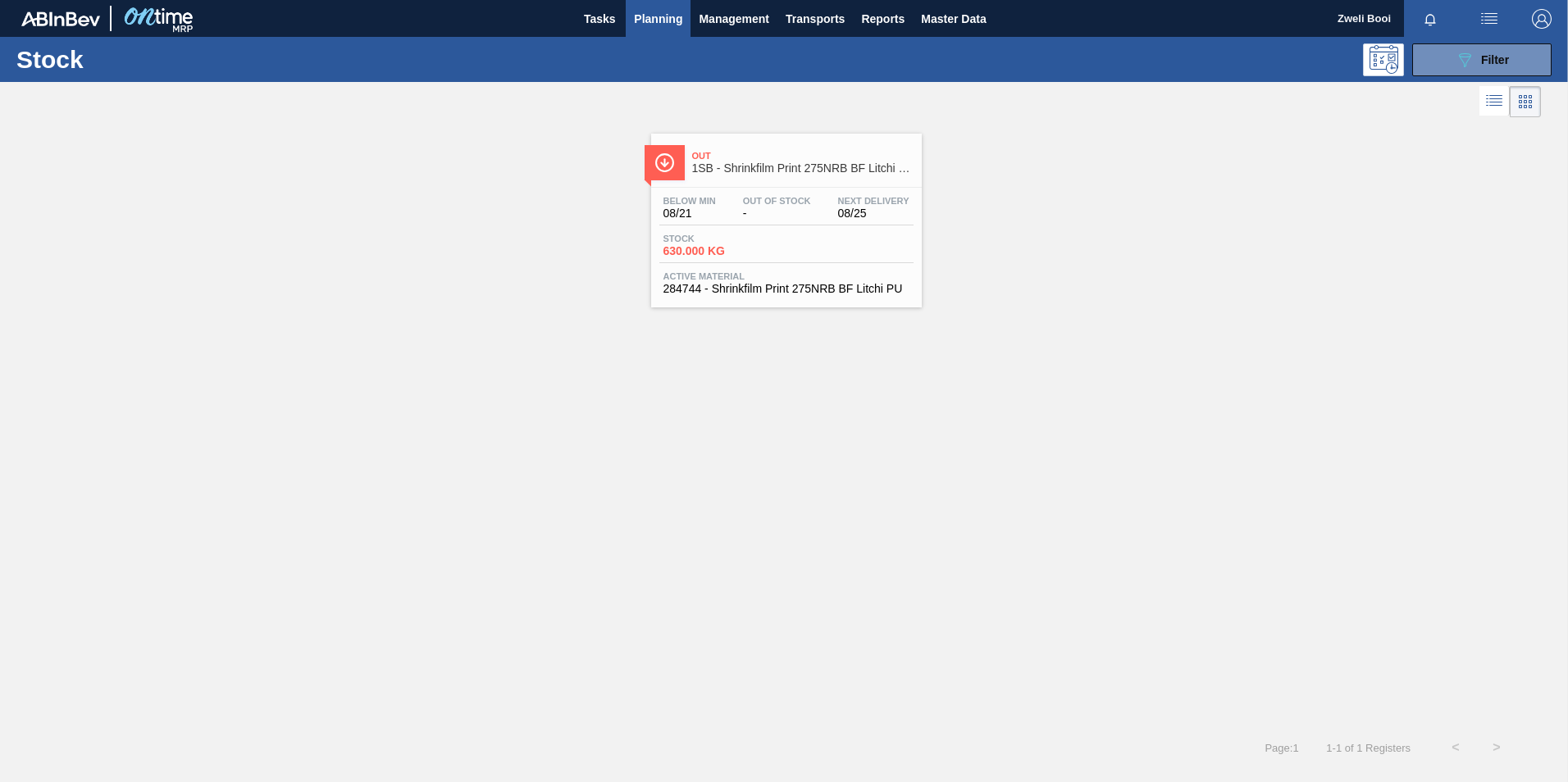
click at [841, 221] on div "Below Min 08/21 Out Of Stock - Next Delivery 08/25" at bounding box center [786, 211] width 254 height 29
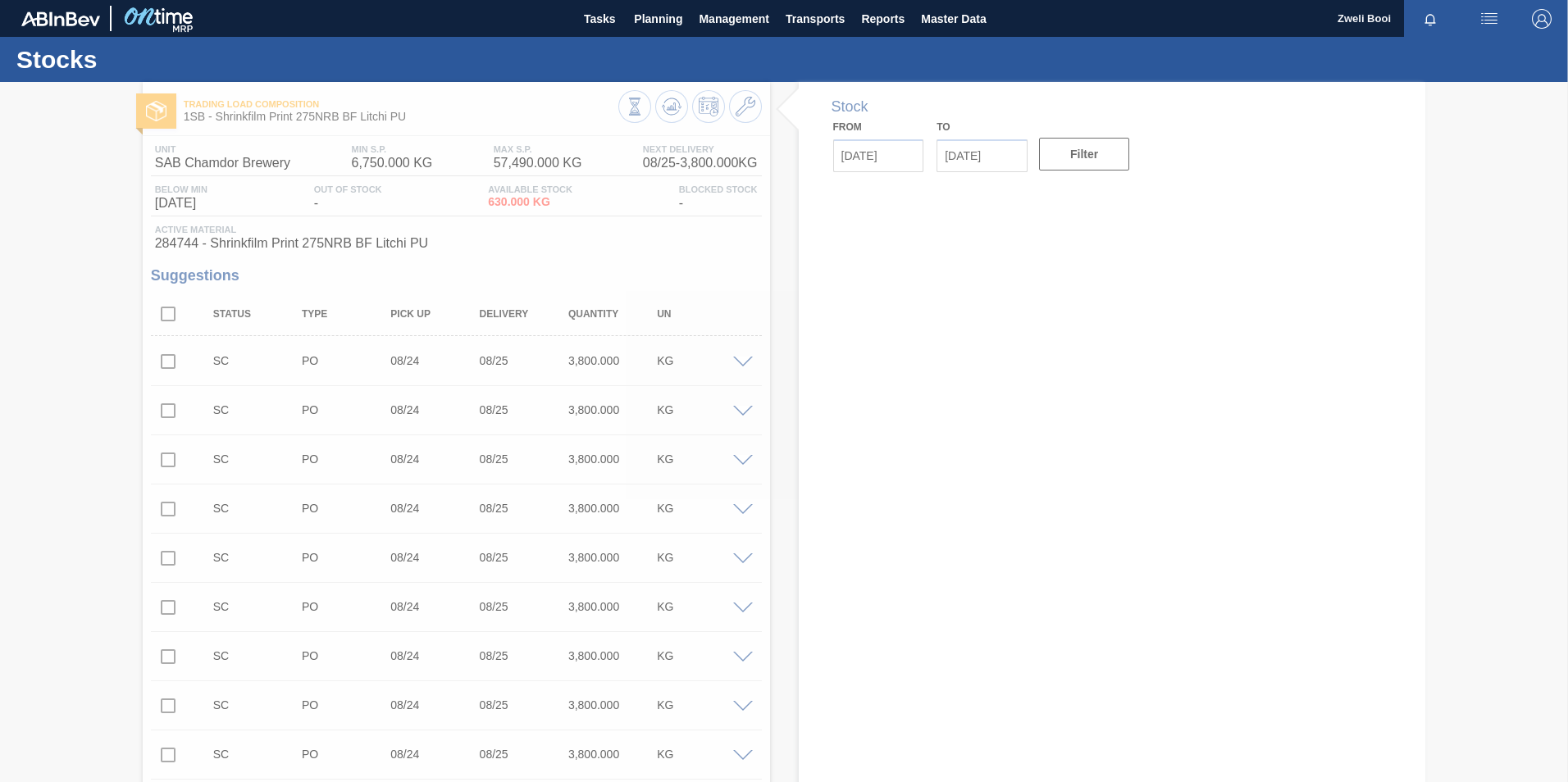
type input "[DATE]"
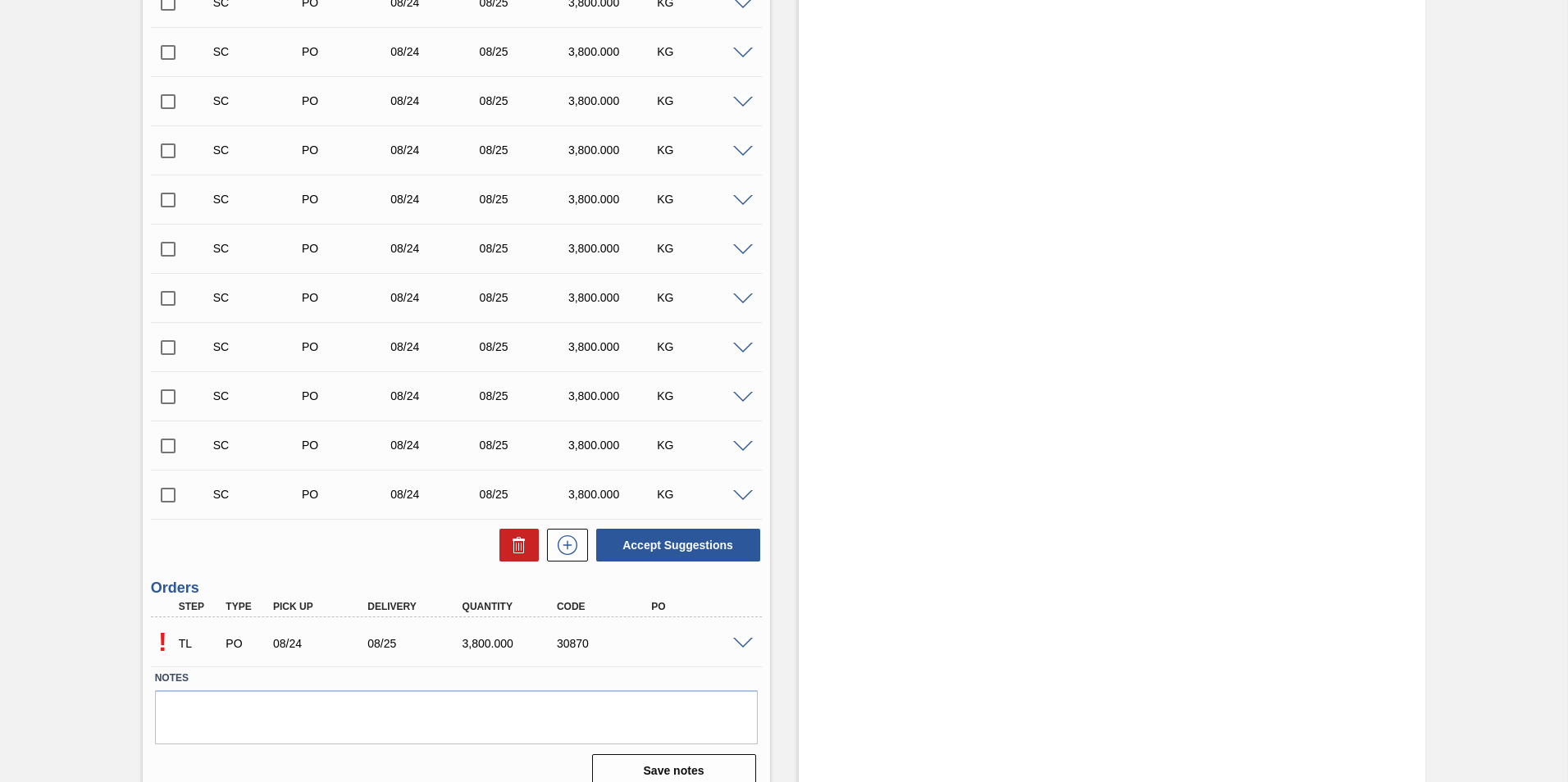
scroll to position [525, 0]
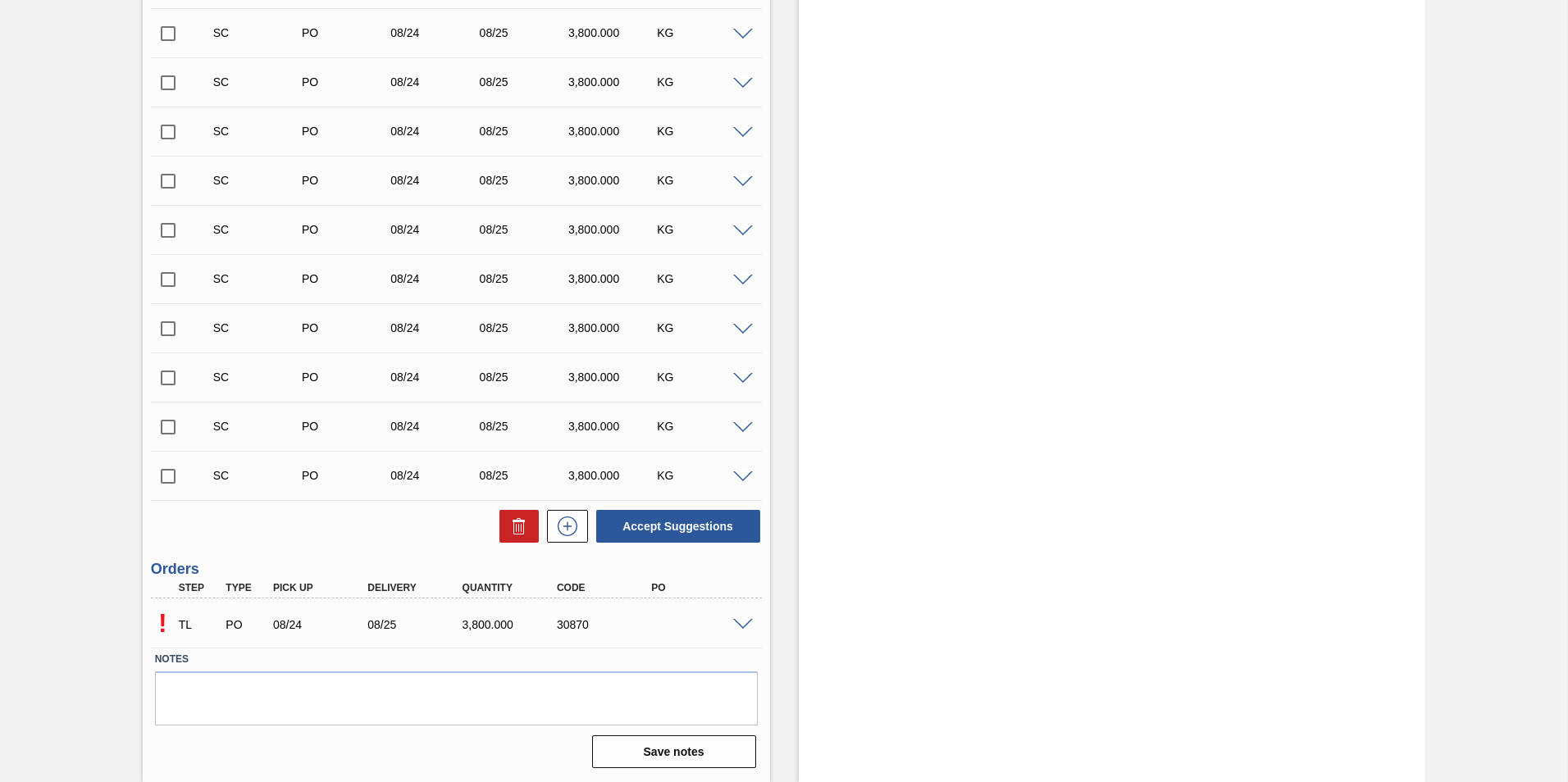
click at [748, 625] on span at bounding box center [743, 625] width 19 height 12
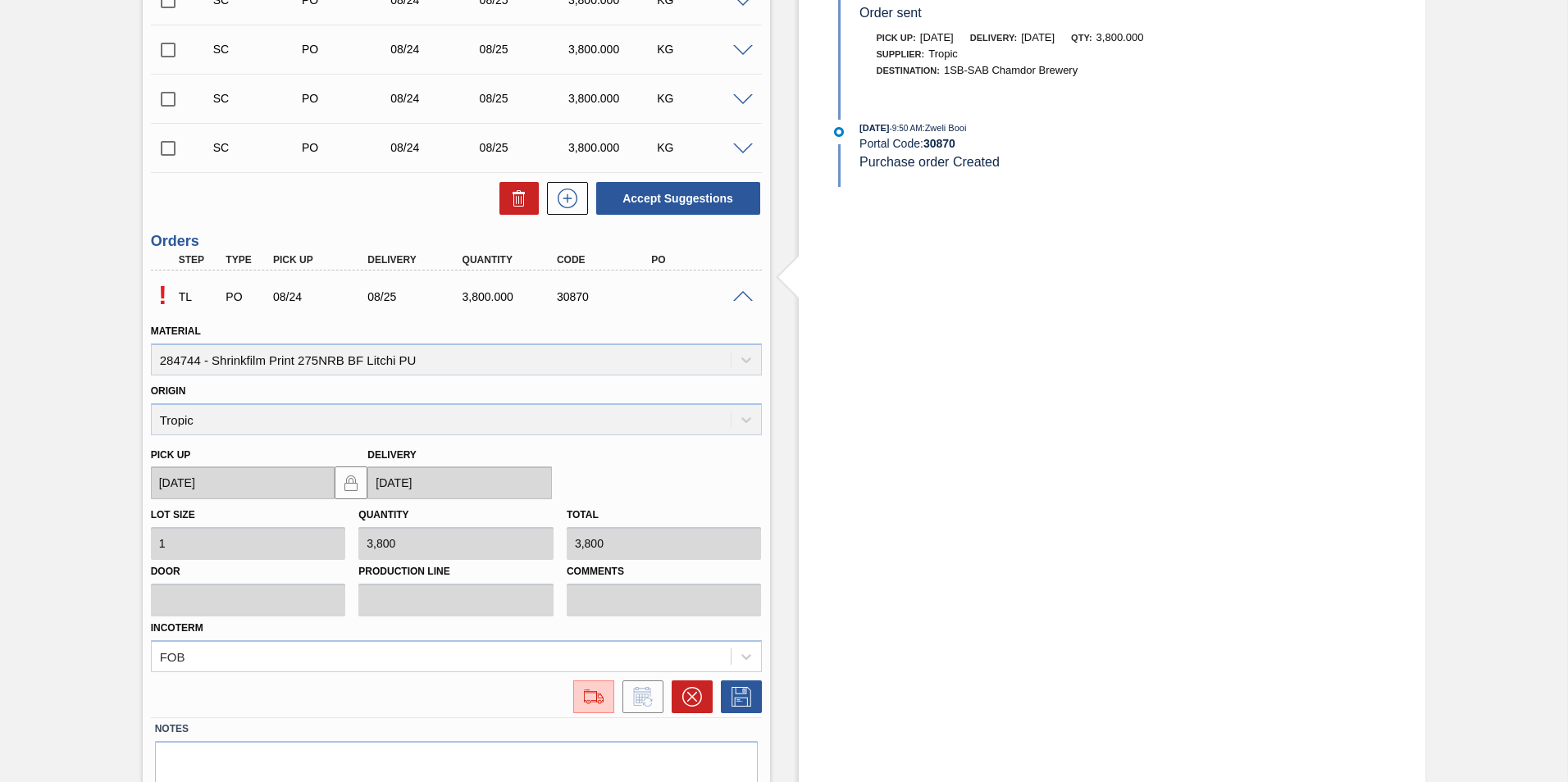
scroll to position [923, 0]
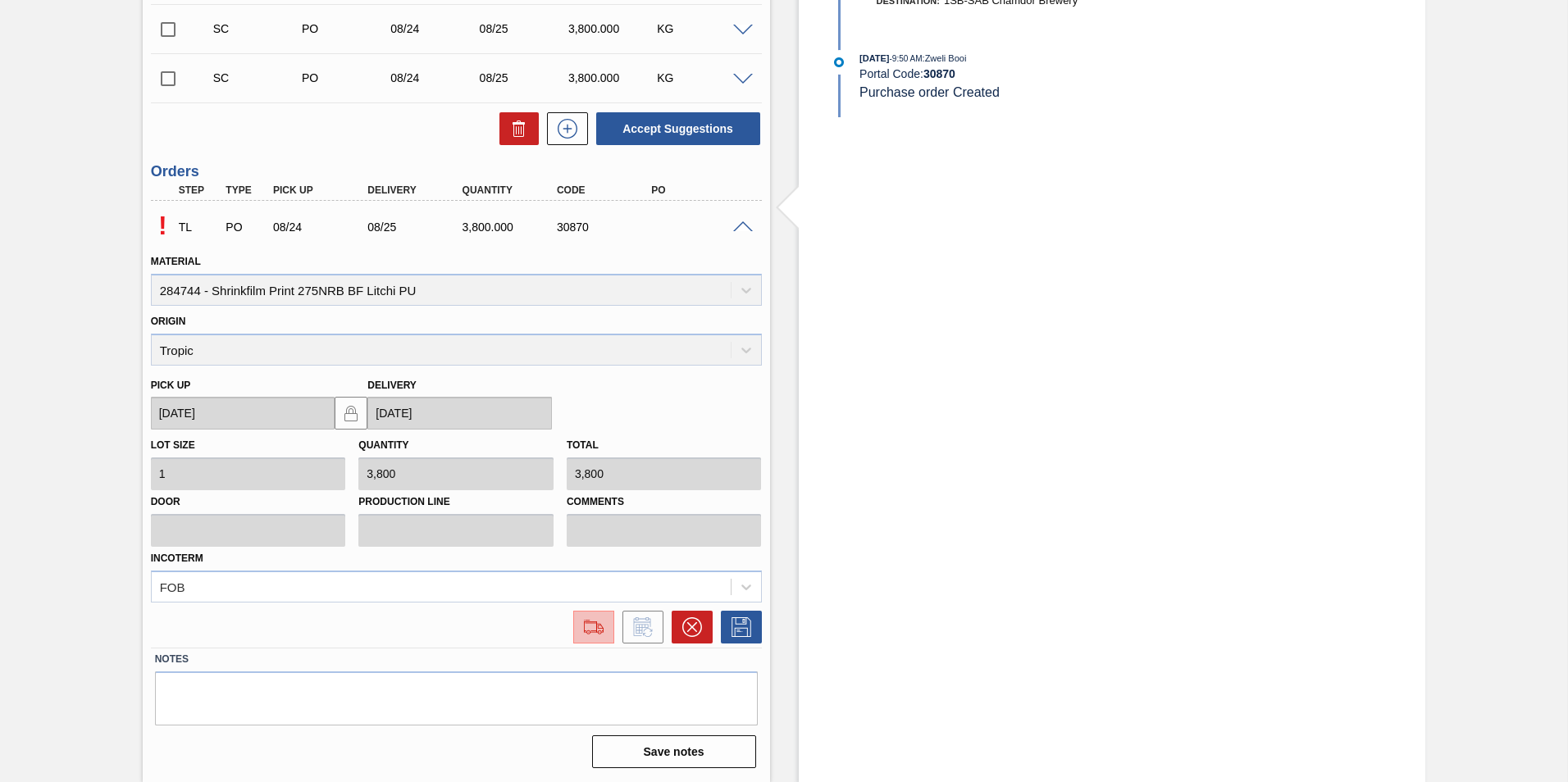
click at [594, 629] on img at bounding box center [594, 627] width 27 height 19
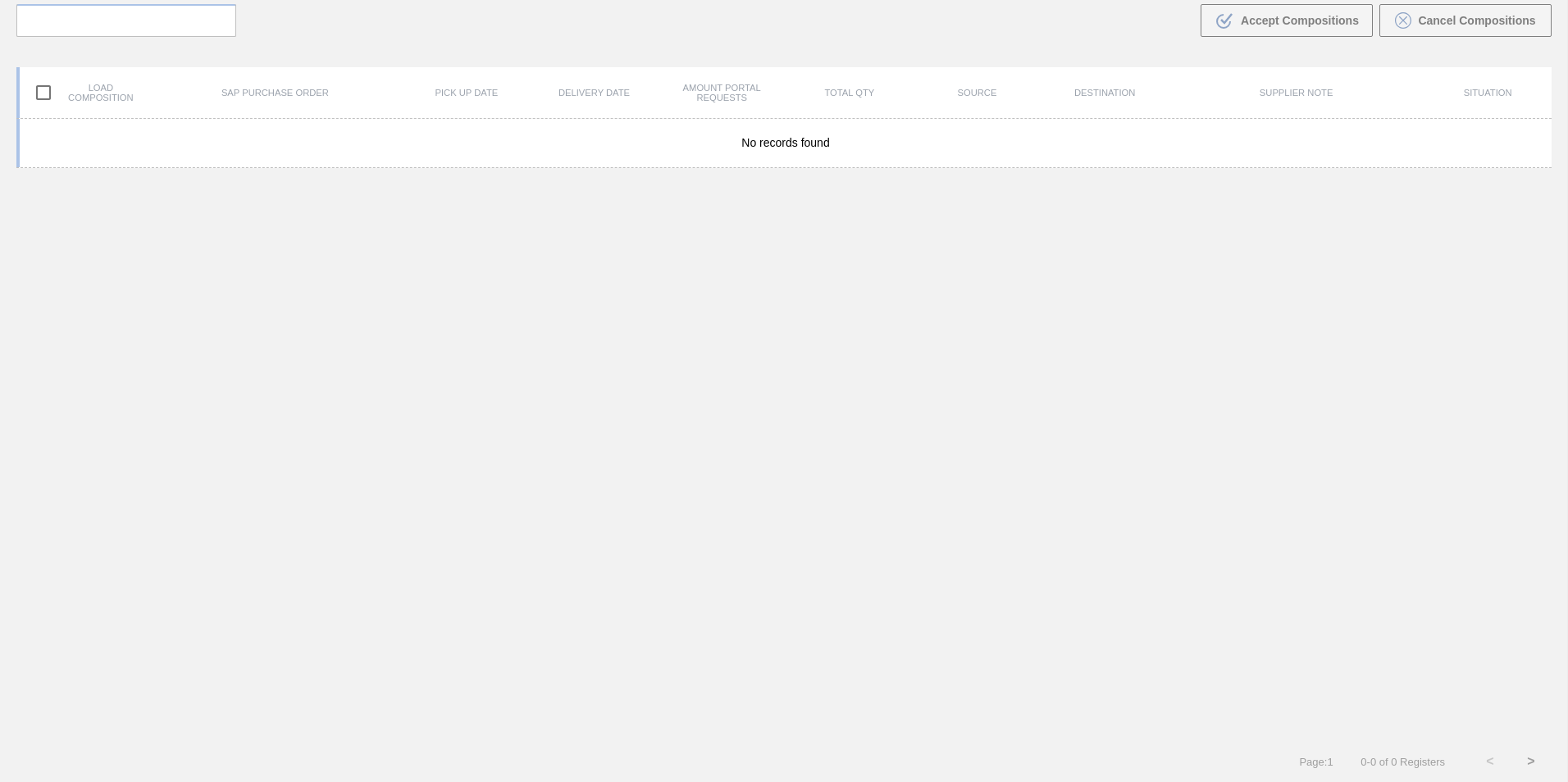
scroll to position [118, 0]
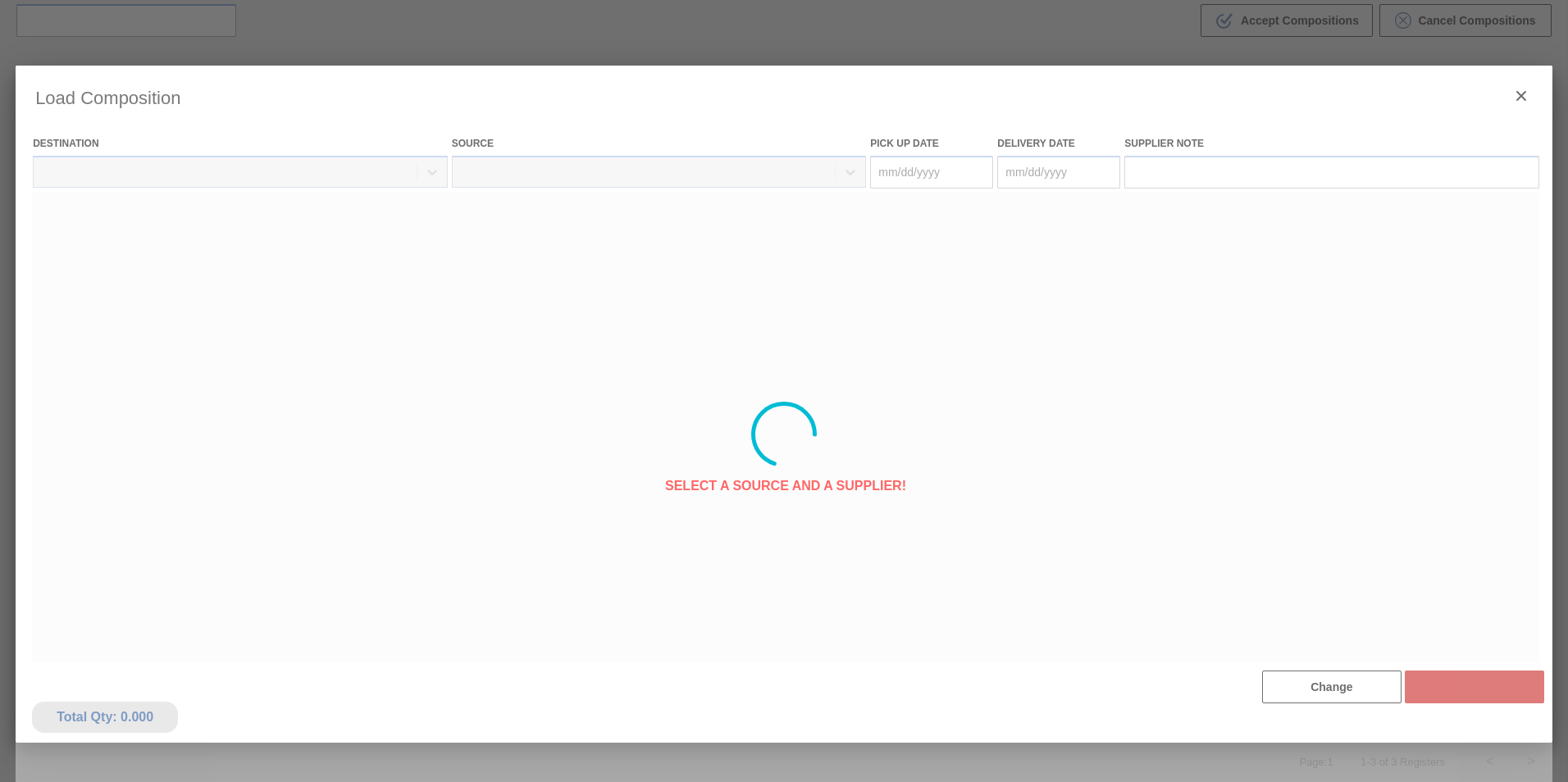
type Date "[DATE]"
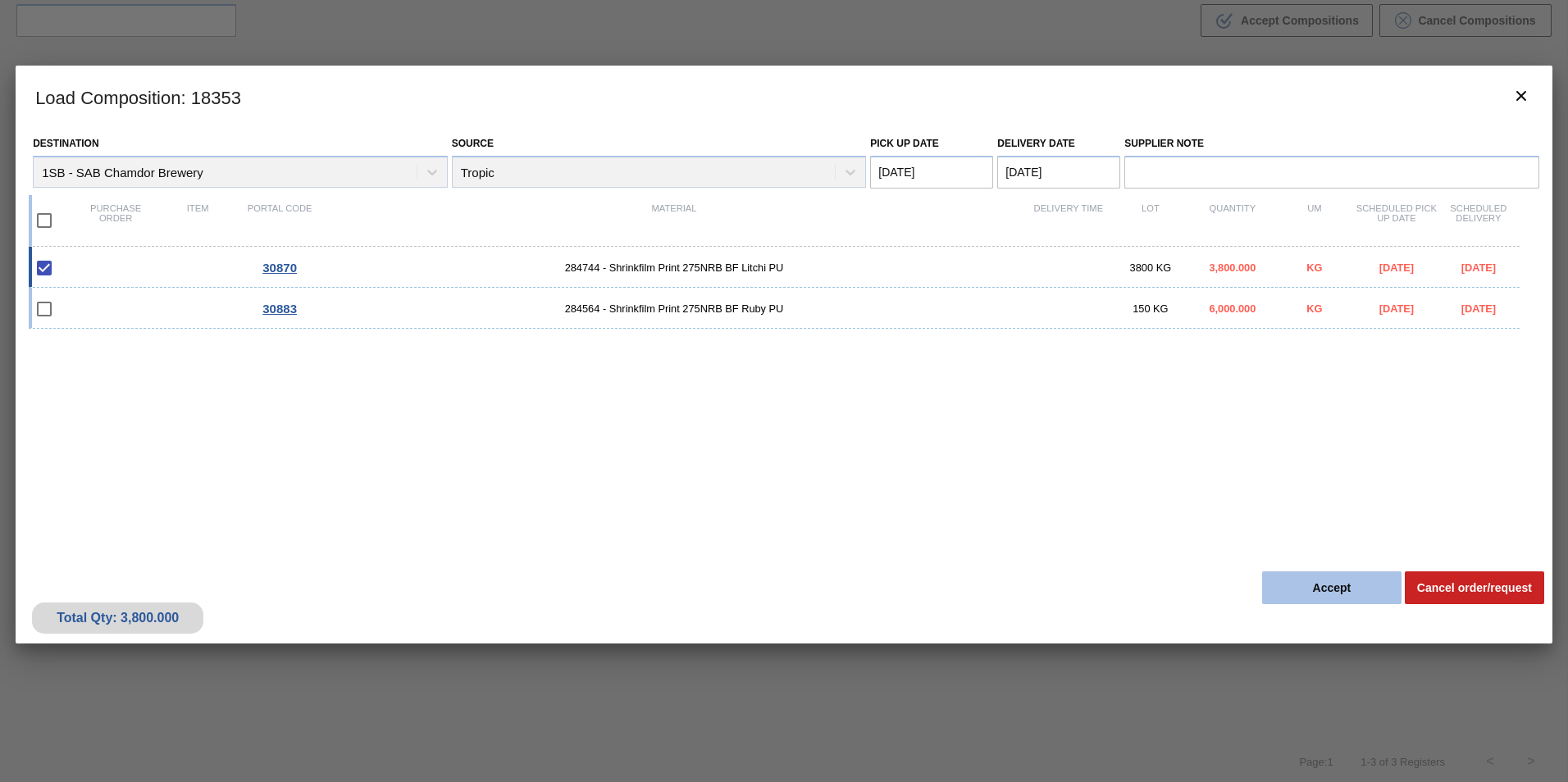
click at [1335, 579] on button "Accept" at bounding box center [1332, 587] width 140 height 33
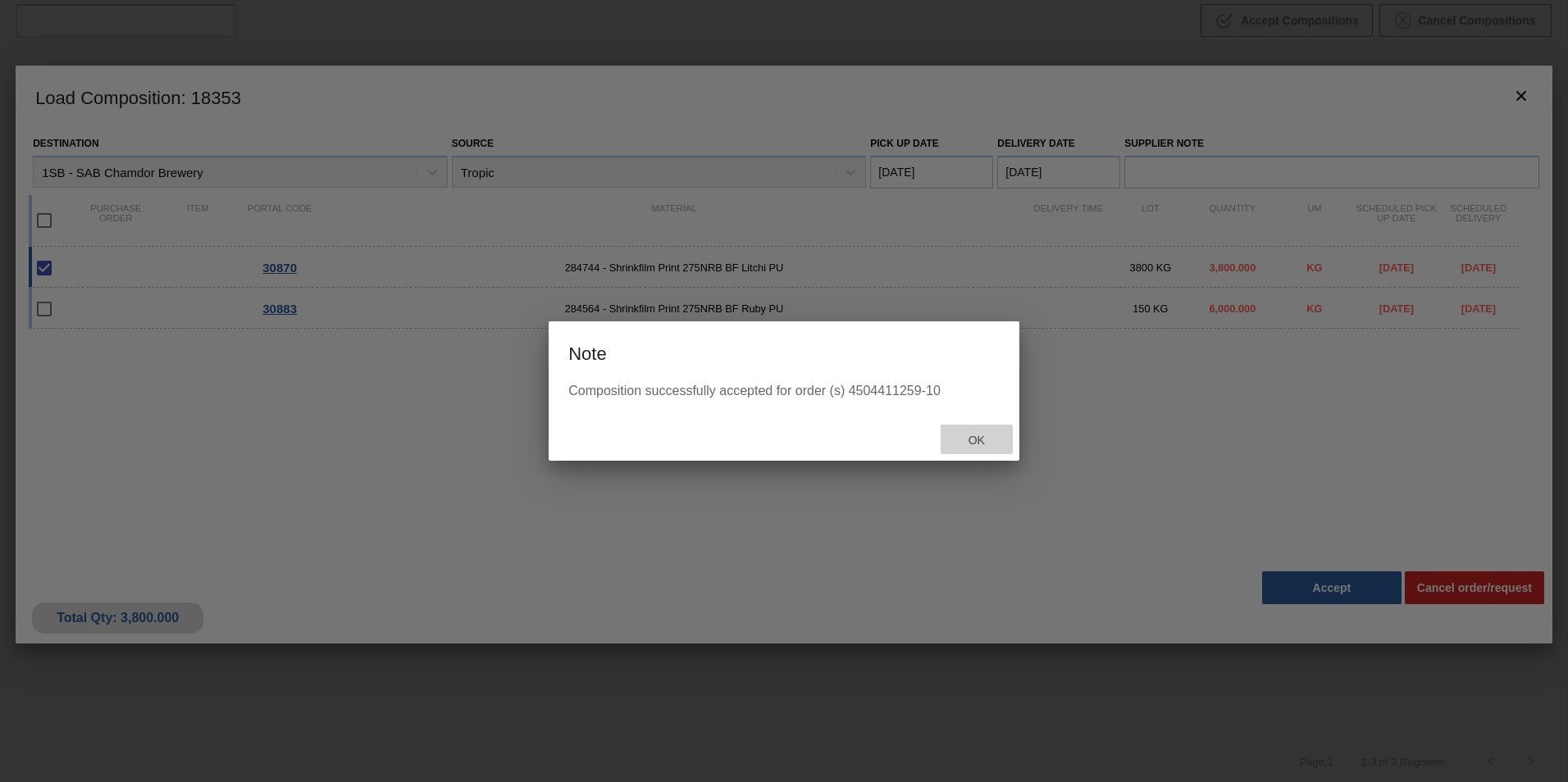
click at [987, 440] on span "Ok" at bounding box center [977, 440] width 42 height 13
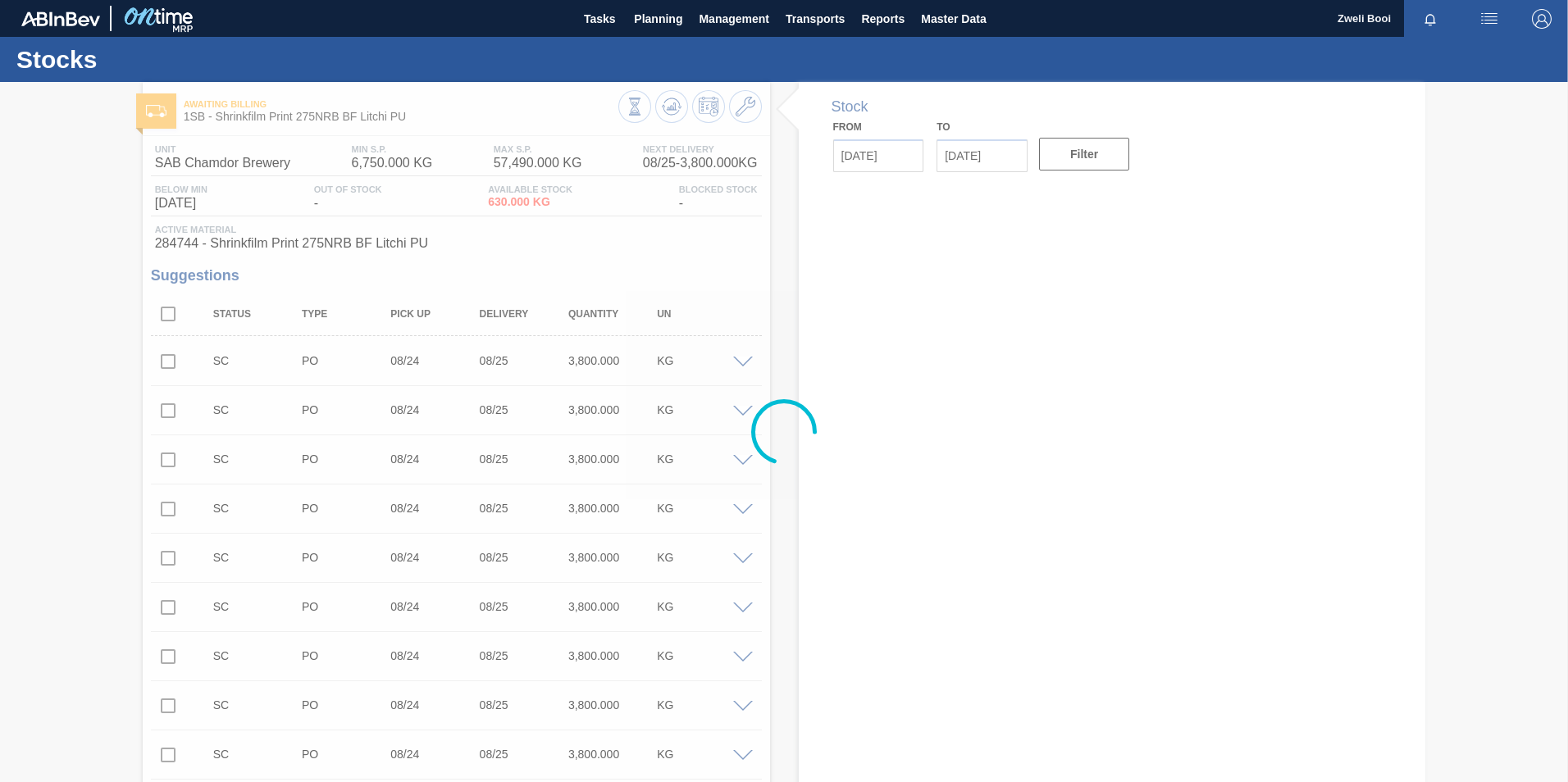
type input "[DATE]"
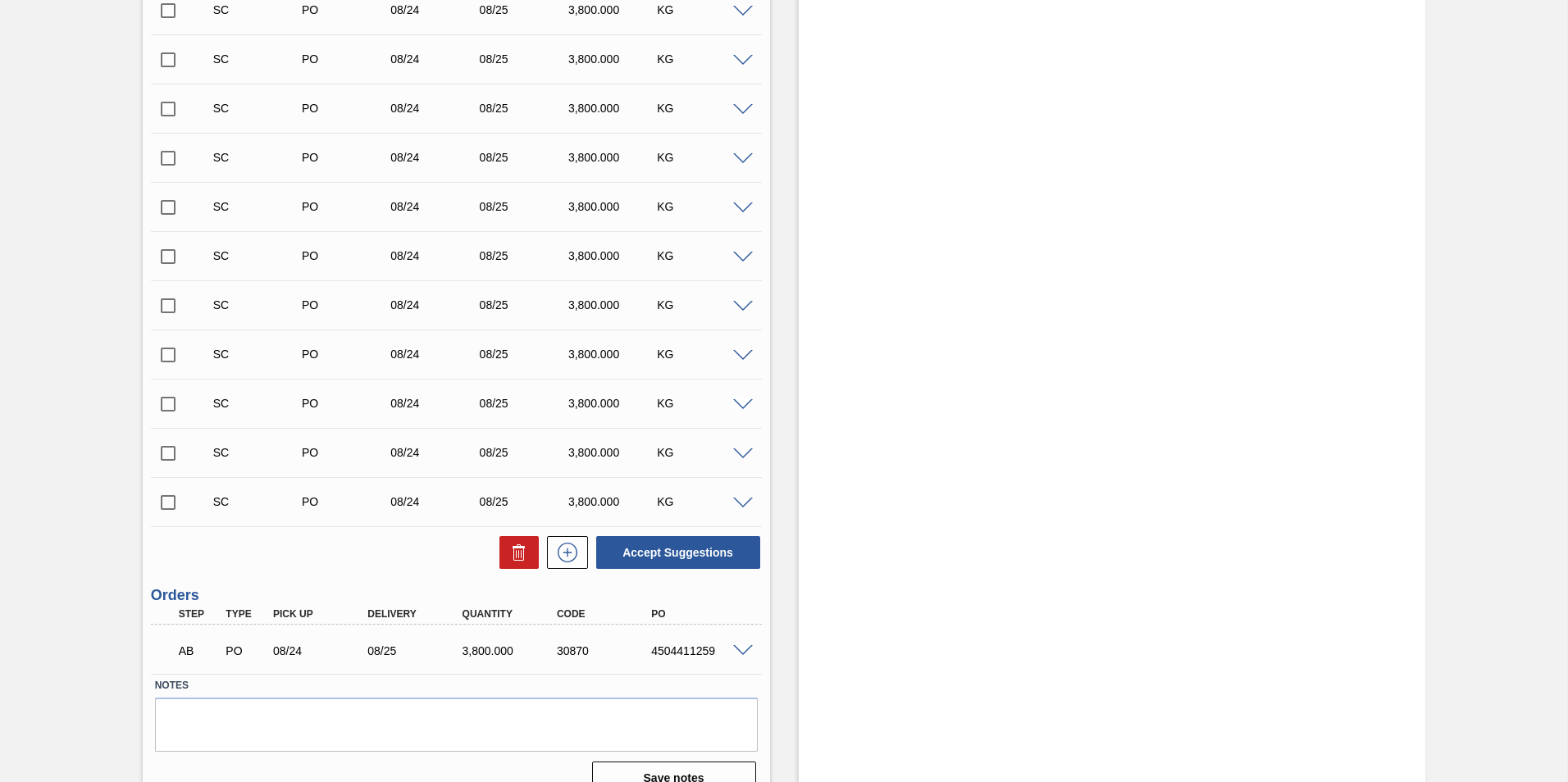
scroll to position [525, 0]
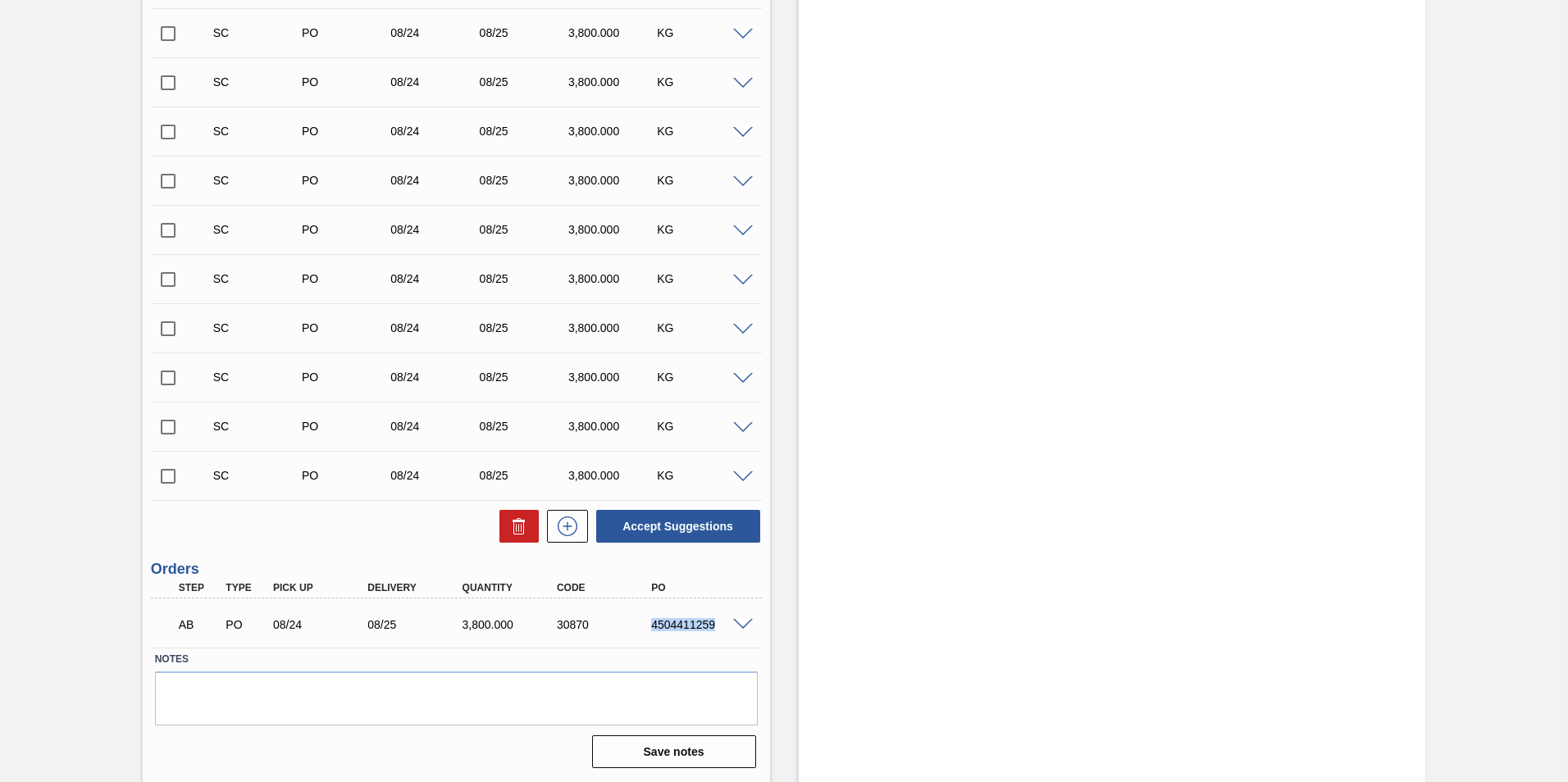
drag, startPoint x: 648, startPoint y: 628, endPoint x: 712, endPoint y: 632, distance: 64.1
click at [712, 632] on div "AB PO 08/24 08/25 3,800.000 30870 4504411259" at bounding box center [451, 623] width 567 height 33
copy div "4504411259"
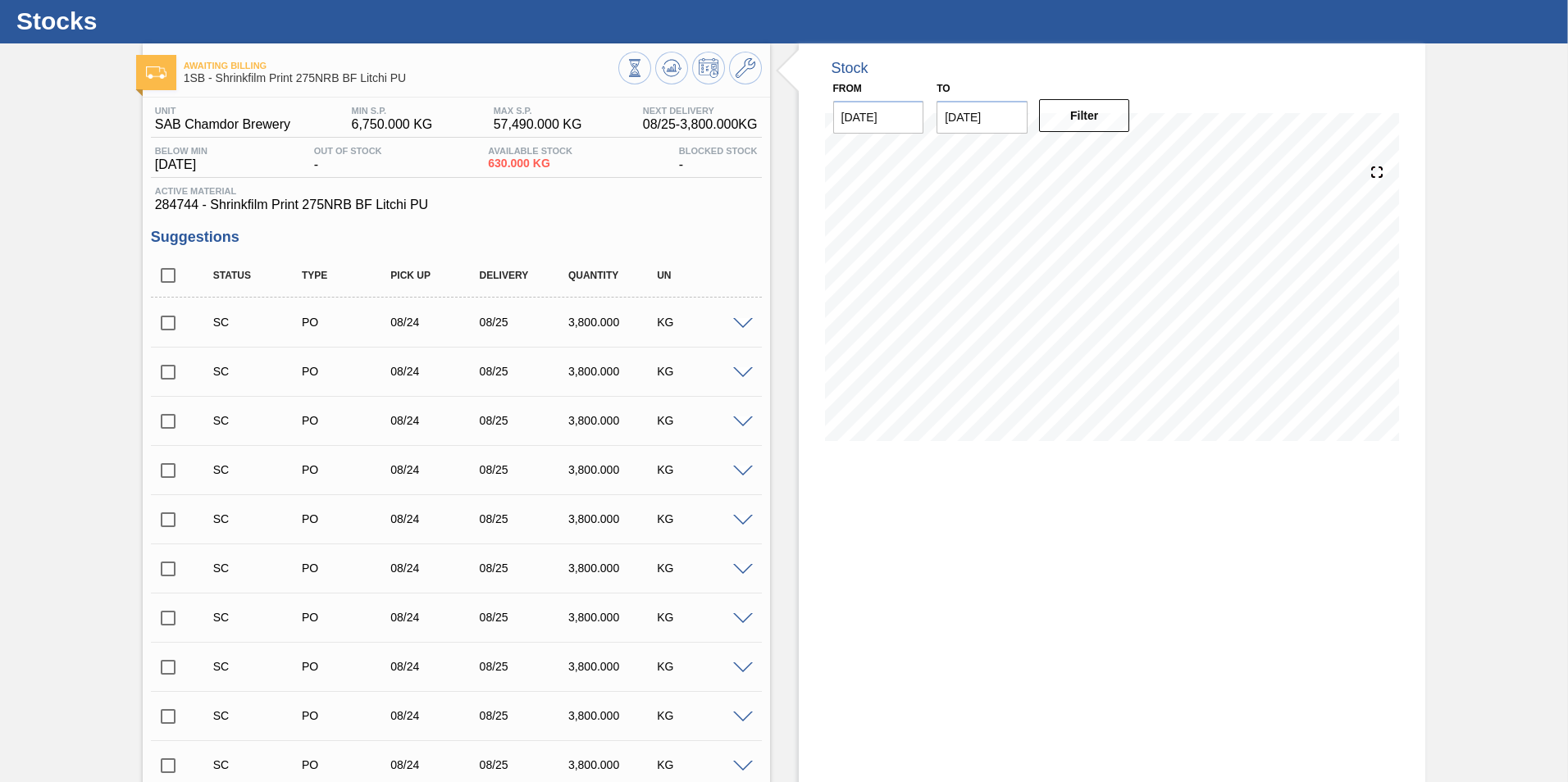
scroll to position [0, 0]
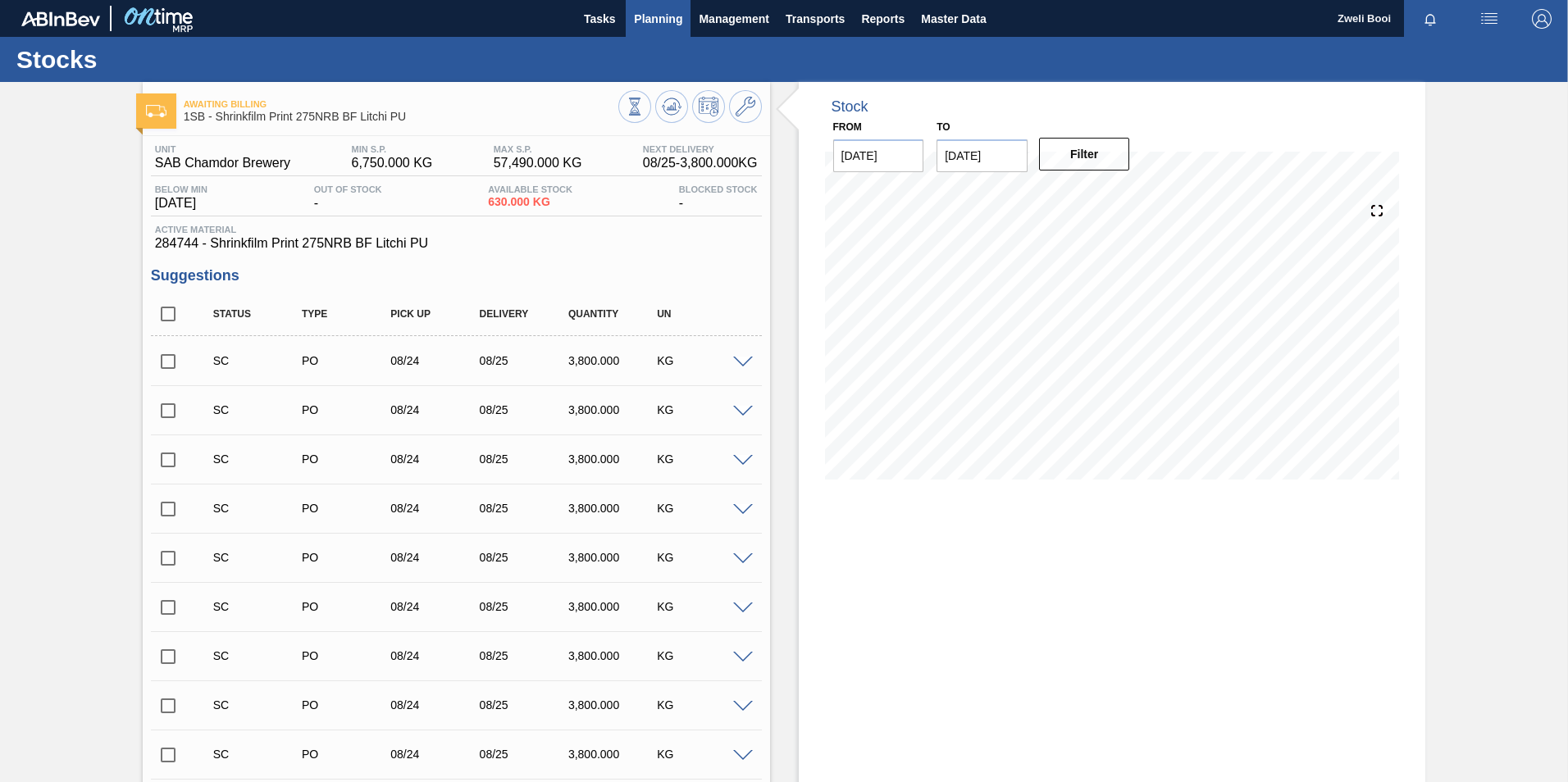
click at [658, 9] on span "Planning" at bounding box center [657, 19] width 49 height 19
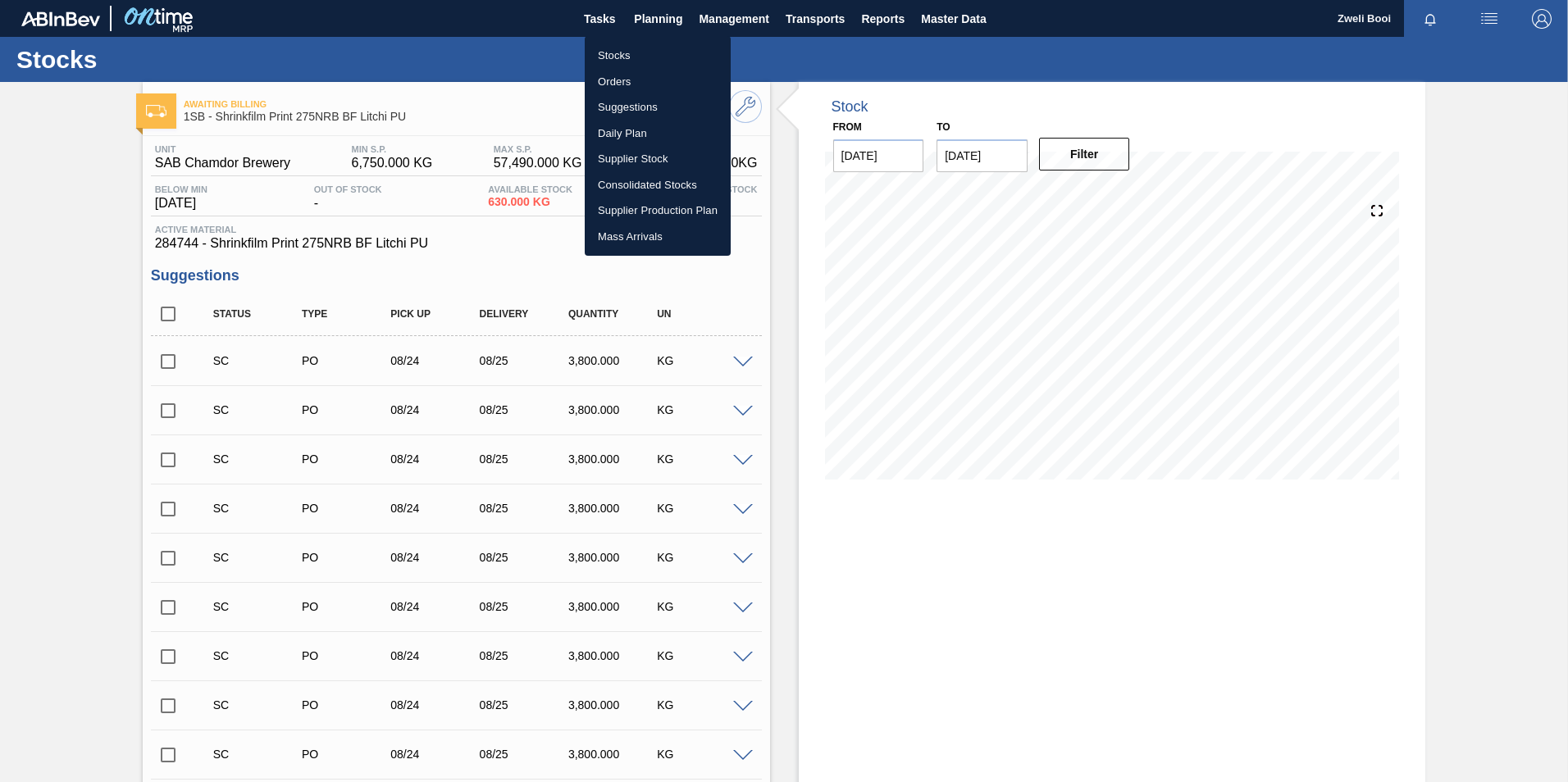
click at [608, 58] on li "Stocks" at bounding box center [657, 56] width 146 height 27
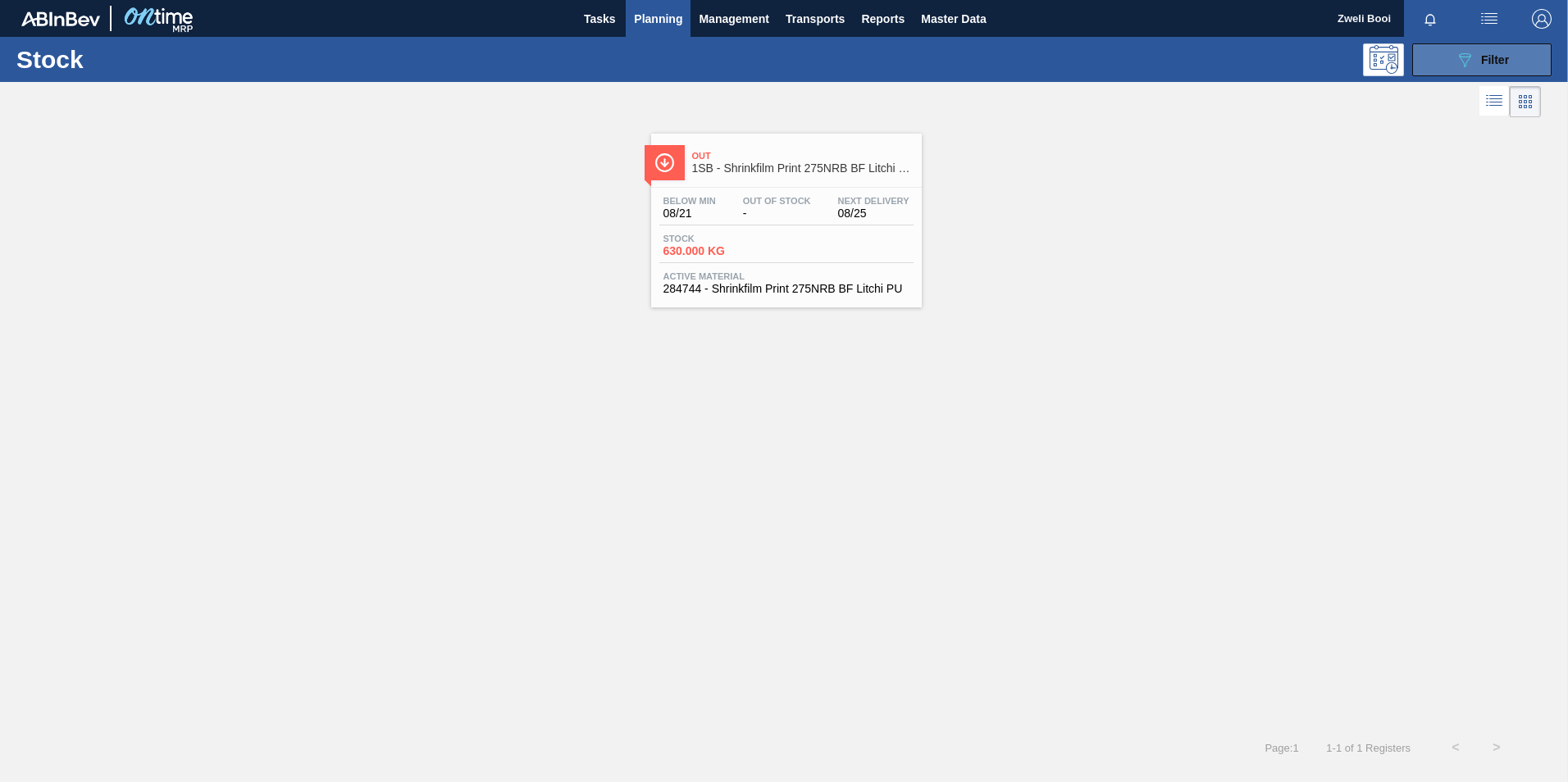
click at [1442, 64] on button "089F7B8B-B2A5-4AFE-B5C0-19BA573D28AC Filter" at bounding box center [1482, 59] width 140 height 33
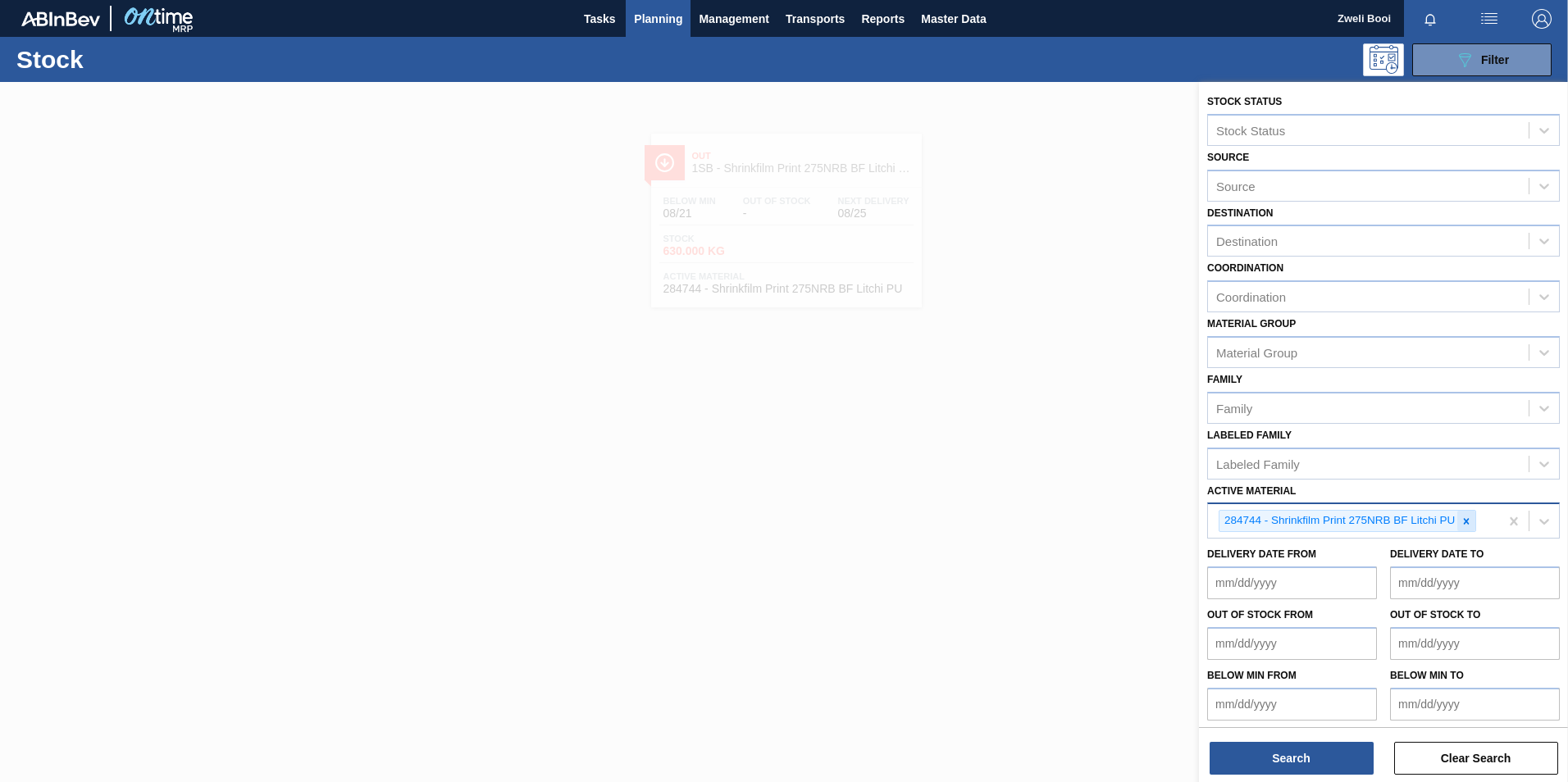
click at [1469, 521] on icon at bounding box center [1466, 521] width 12 height 12
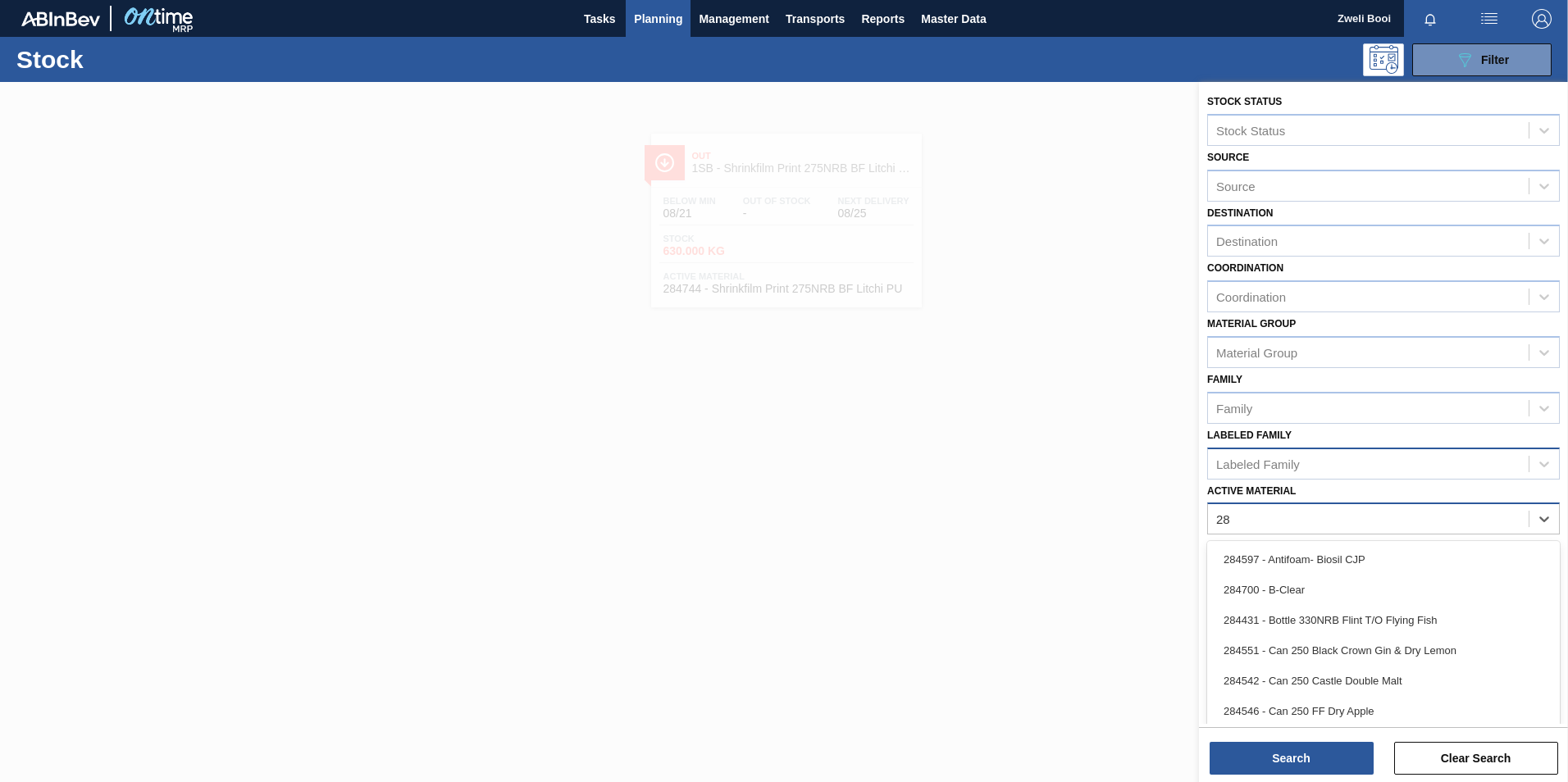
type Material "2"
type Material "r"
type Material "shrink"
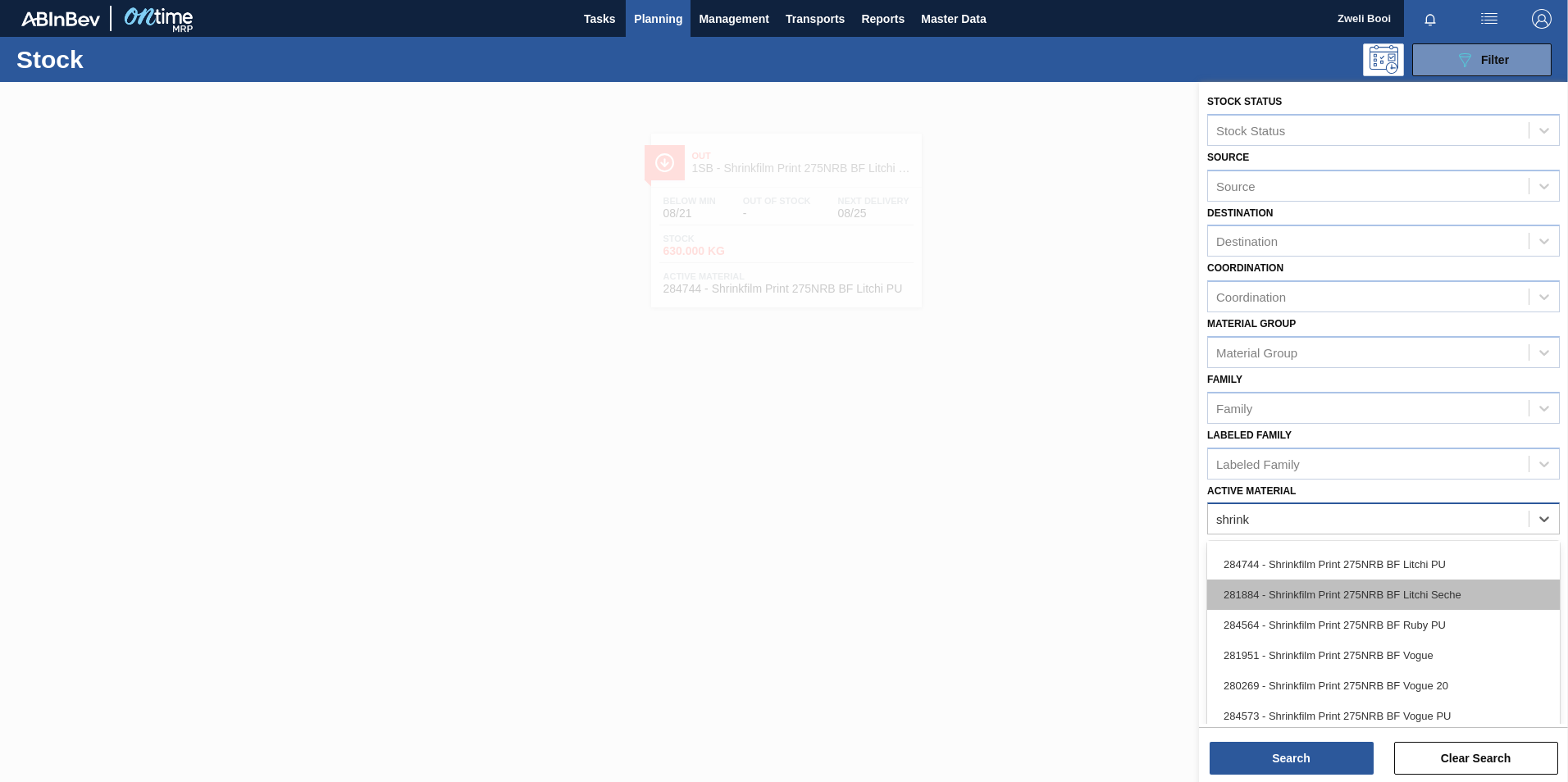
scroll to position [1066, 0]
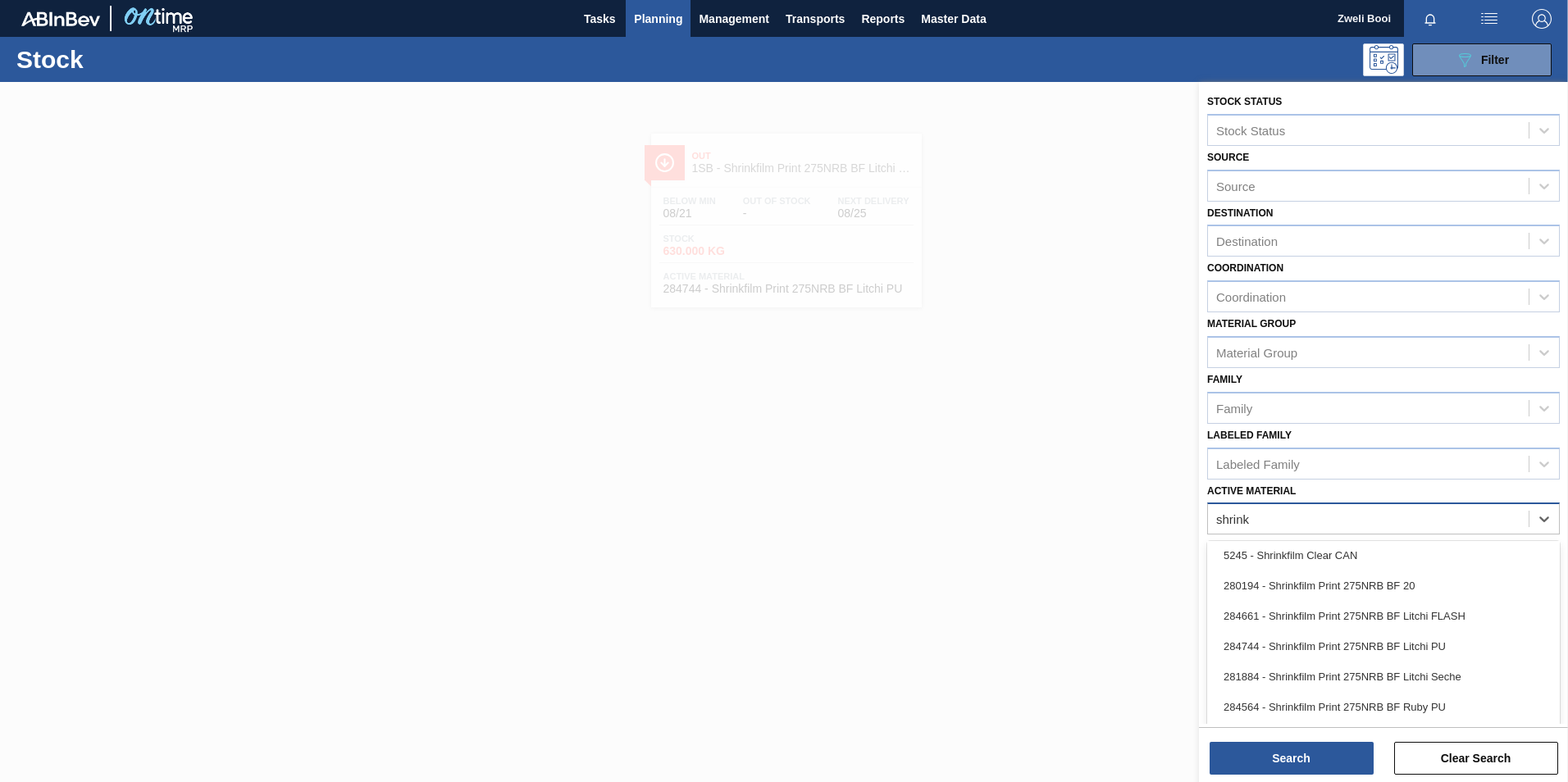
click at [1397, 588] on div "280194 - Shrinkfilm Print 275NRB BF 20" at bounding box center [1383, 586] width 353 height 30
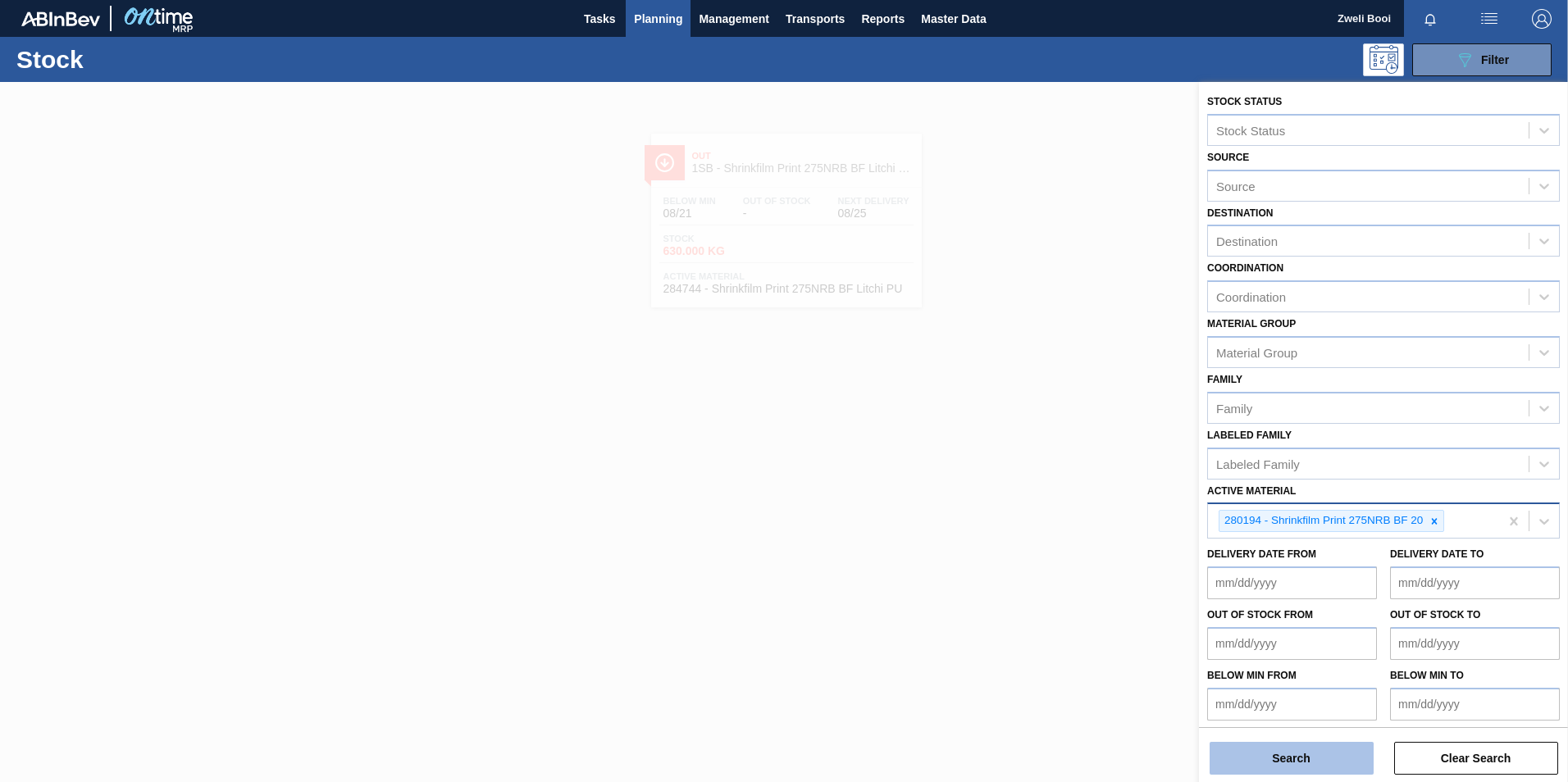
click at [1352, 768] on button "Search" at bounding box center [1291, 758] width 164 height 33
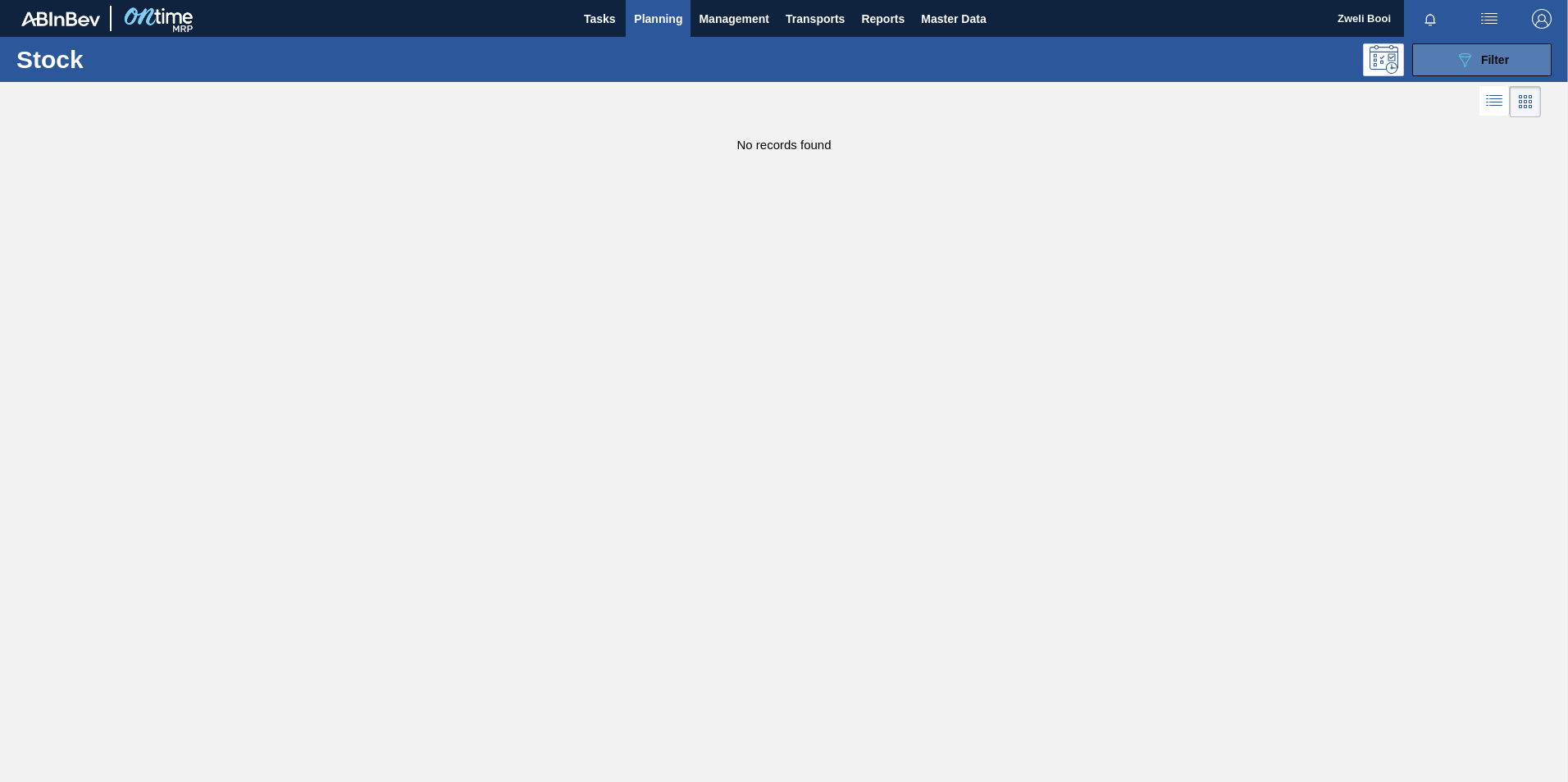
click at [1491, 69] on div "089F7B8B-B2A5-4AFE-B5C0-19BA573D28AC Filter" at bounding box center [1481, 60] width 54 height 19
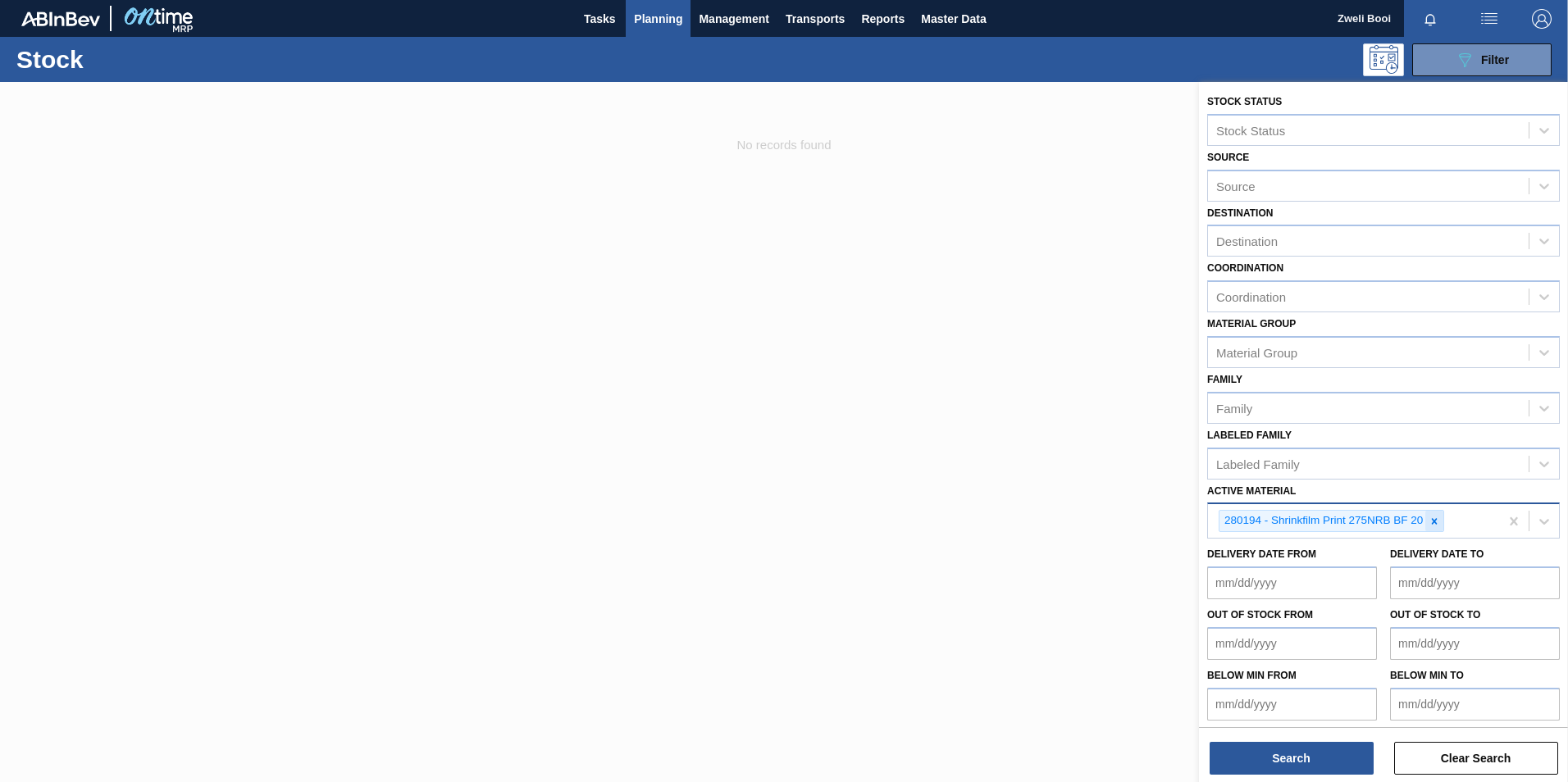
click at [1433, 520] on icon at bounding box center [1434, 521] width 5 height 5
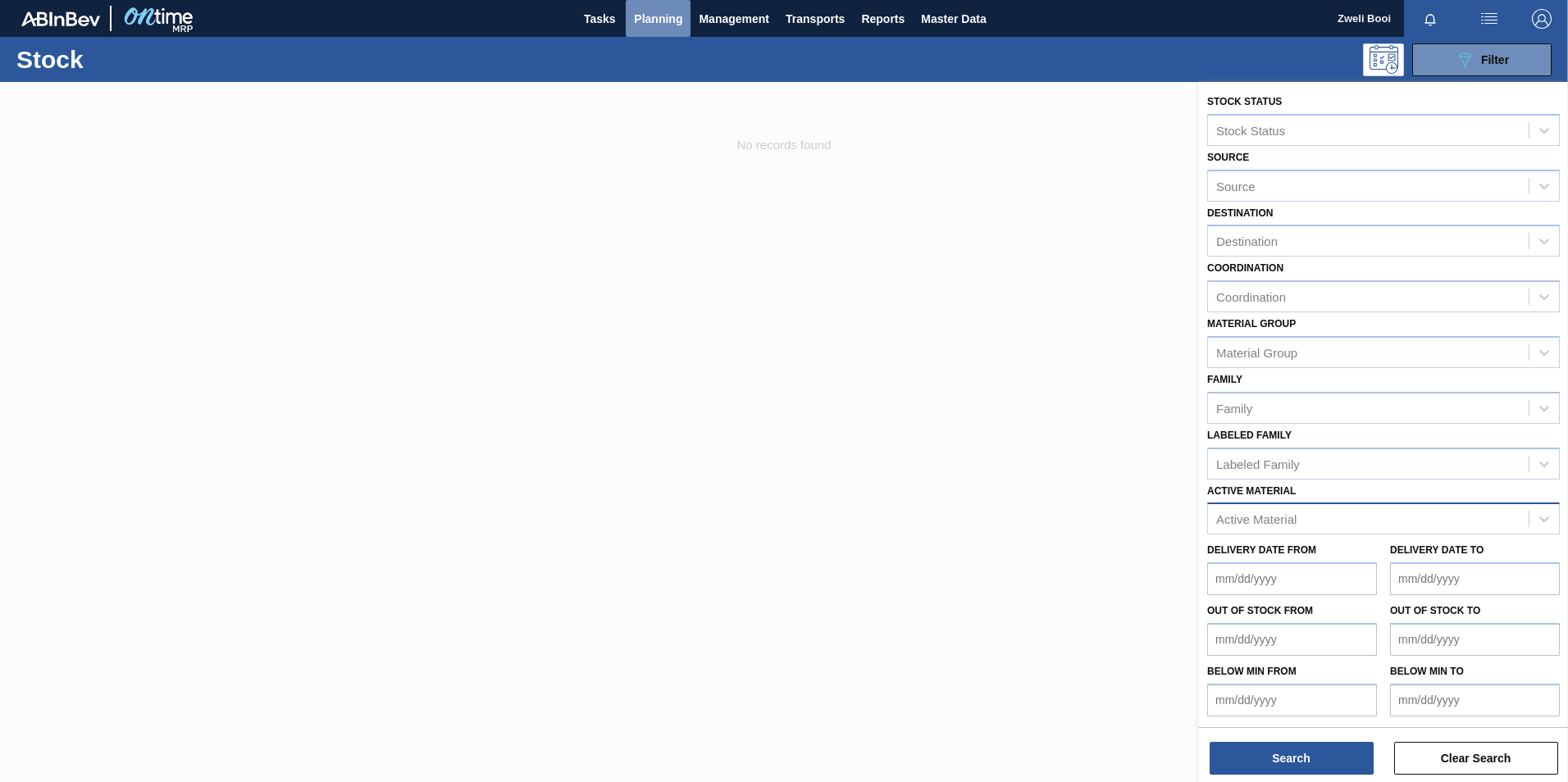
click at [650, 17] on span "Planning" at bounding box center [657, 19] width 49 height 19
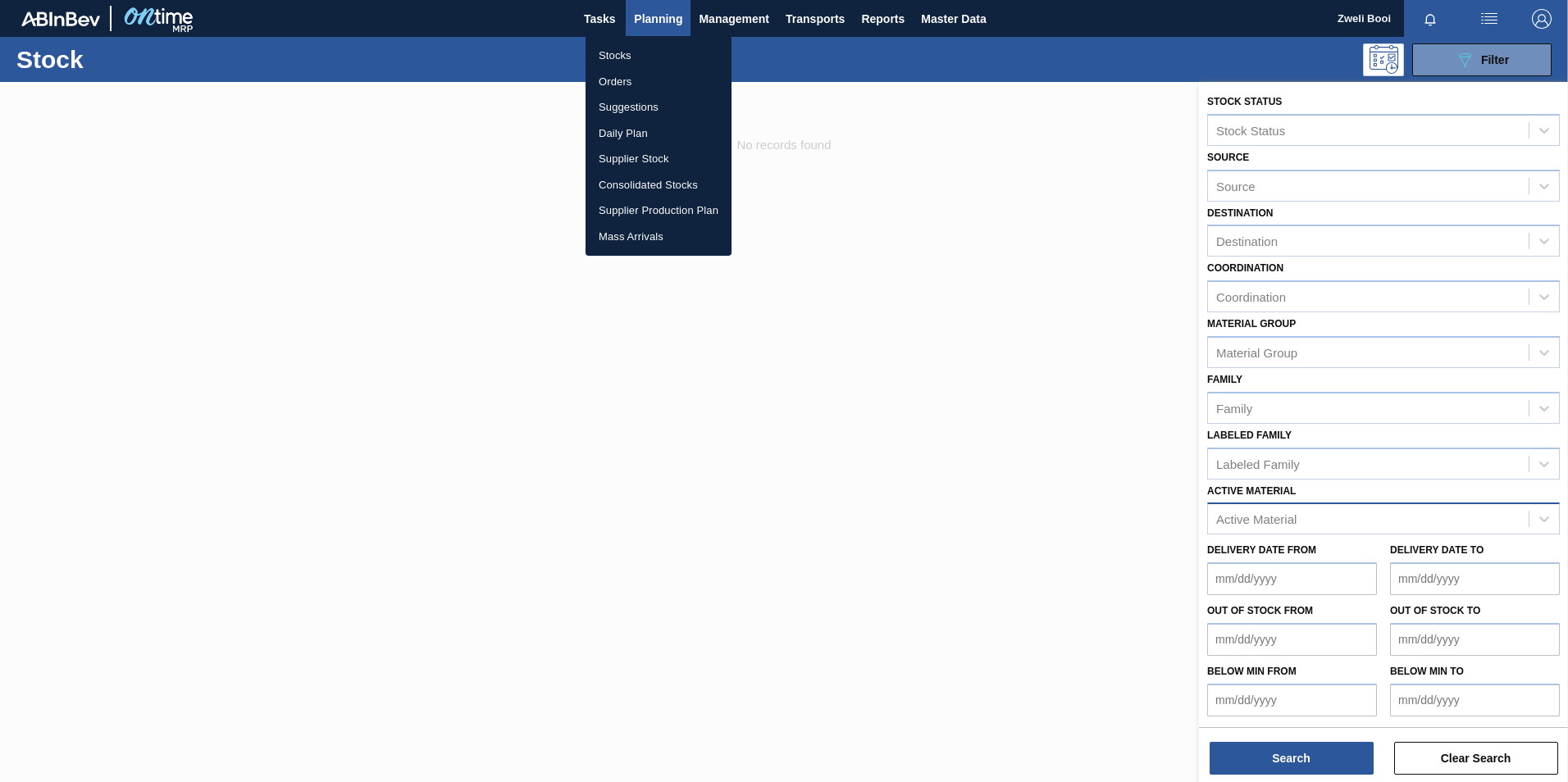
click at [631, 80] on li "Orders" at bounding box center [658, 82] width 146 height 27
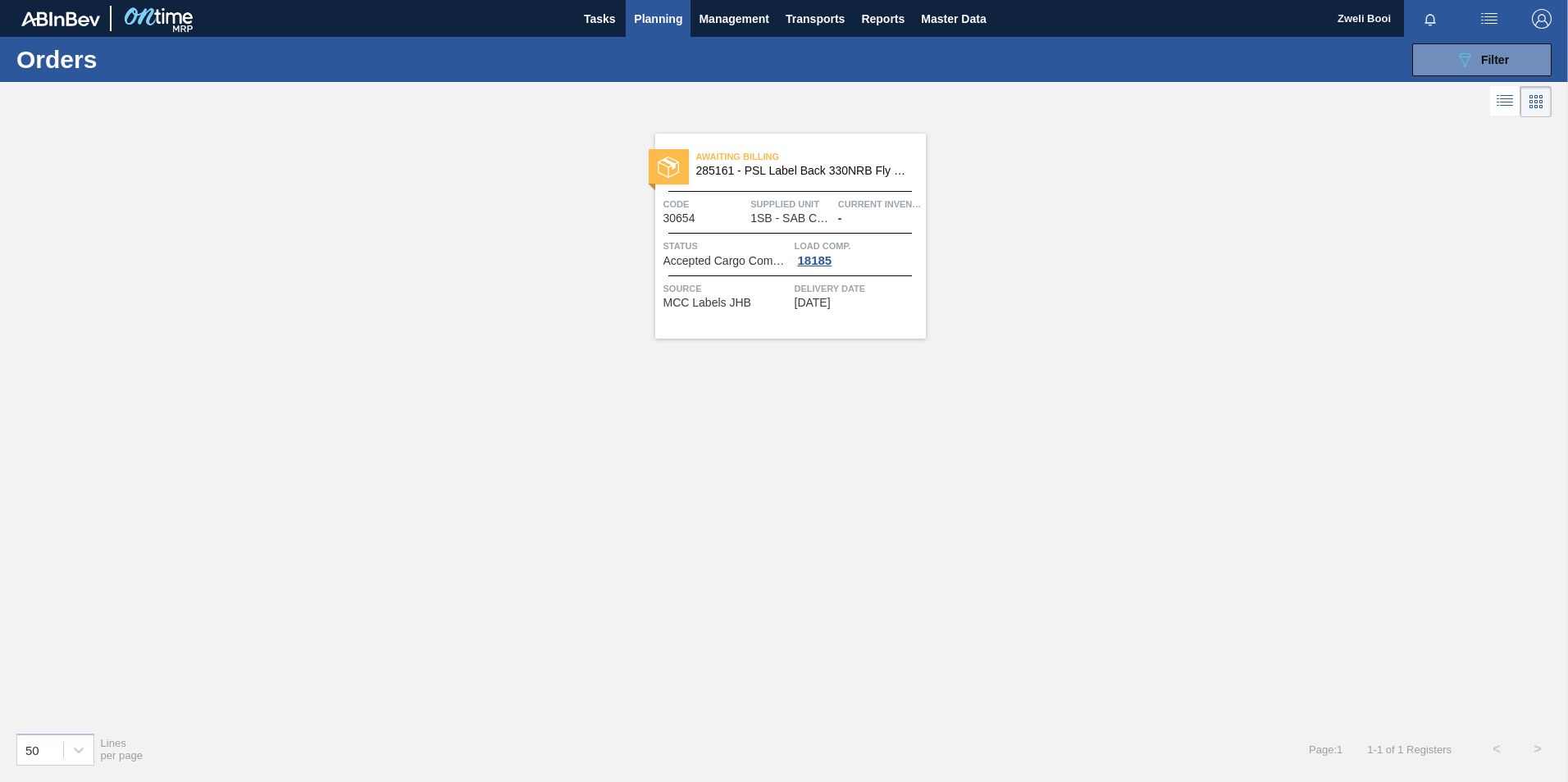
click at [642, 17] on span "Planning" at bounding box center [657, 19] width 49 height 19
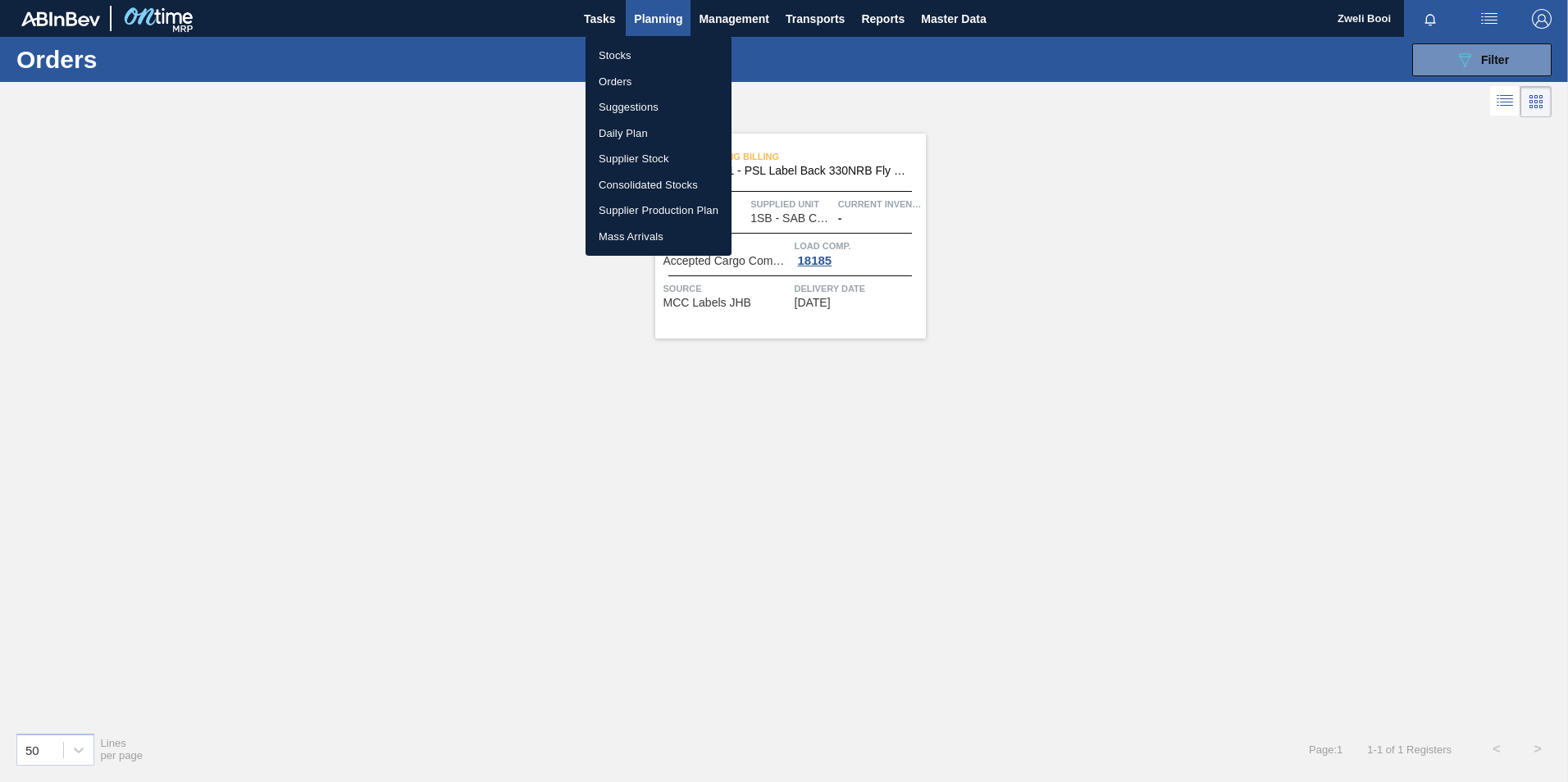
click at [629, 98] on li "Suggestions" at bounding box center [658, 108] width 146 height 27
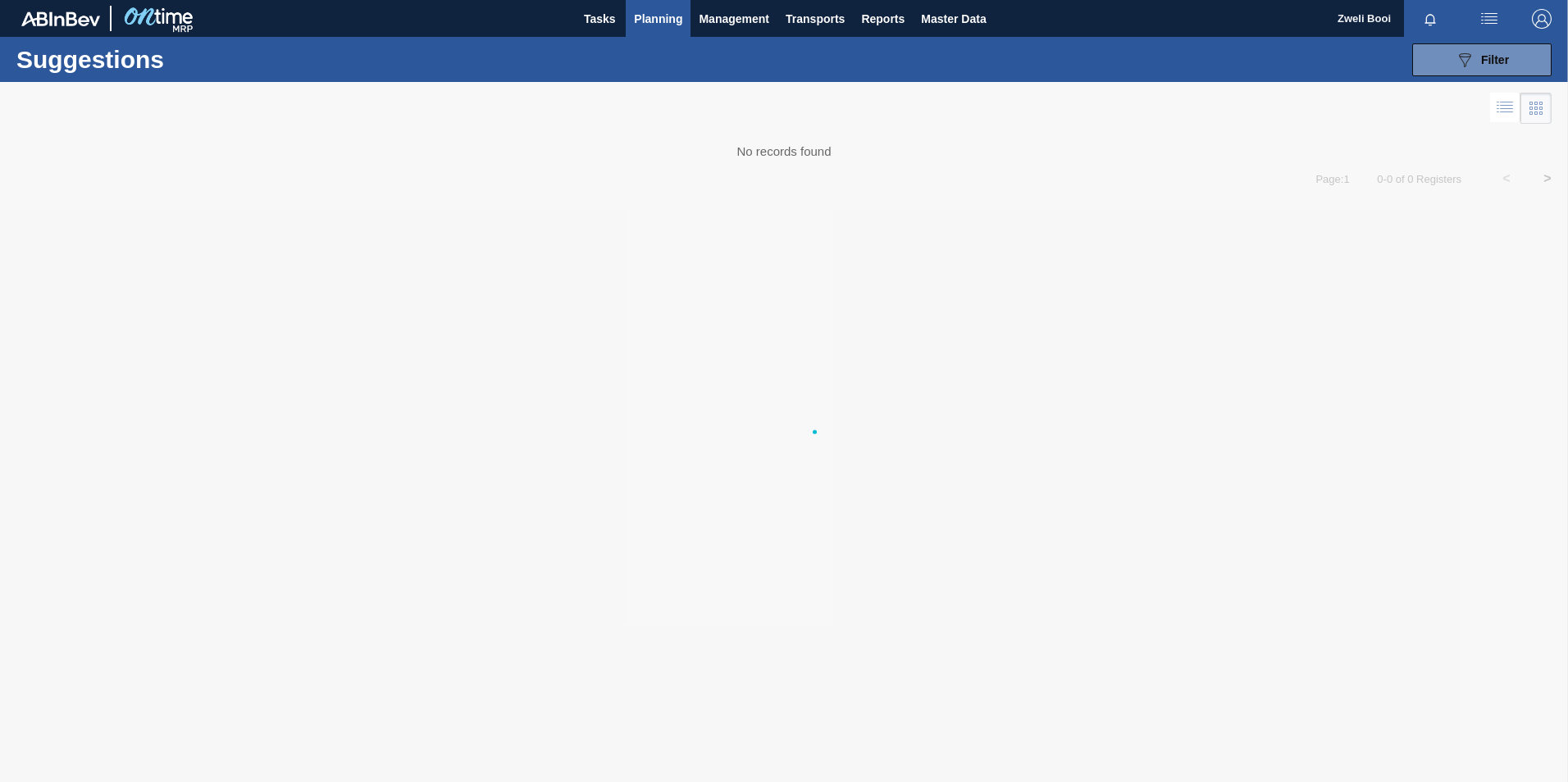
type from "05/11/2025"
type to "05/24/2025"
click at [614, 25] on span "Tasks" at bounding box center [599, 19] width 36 height 19
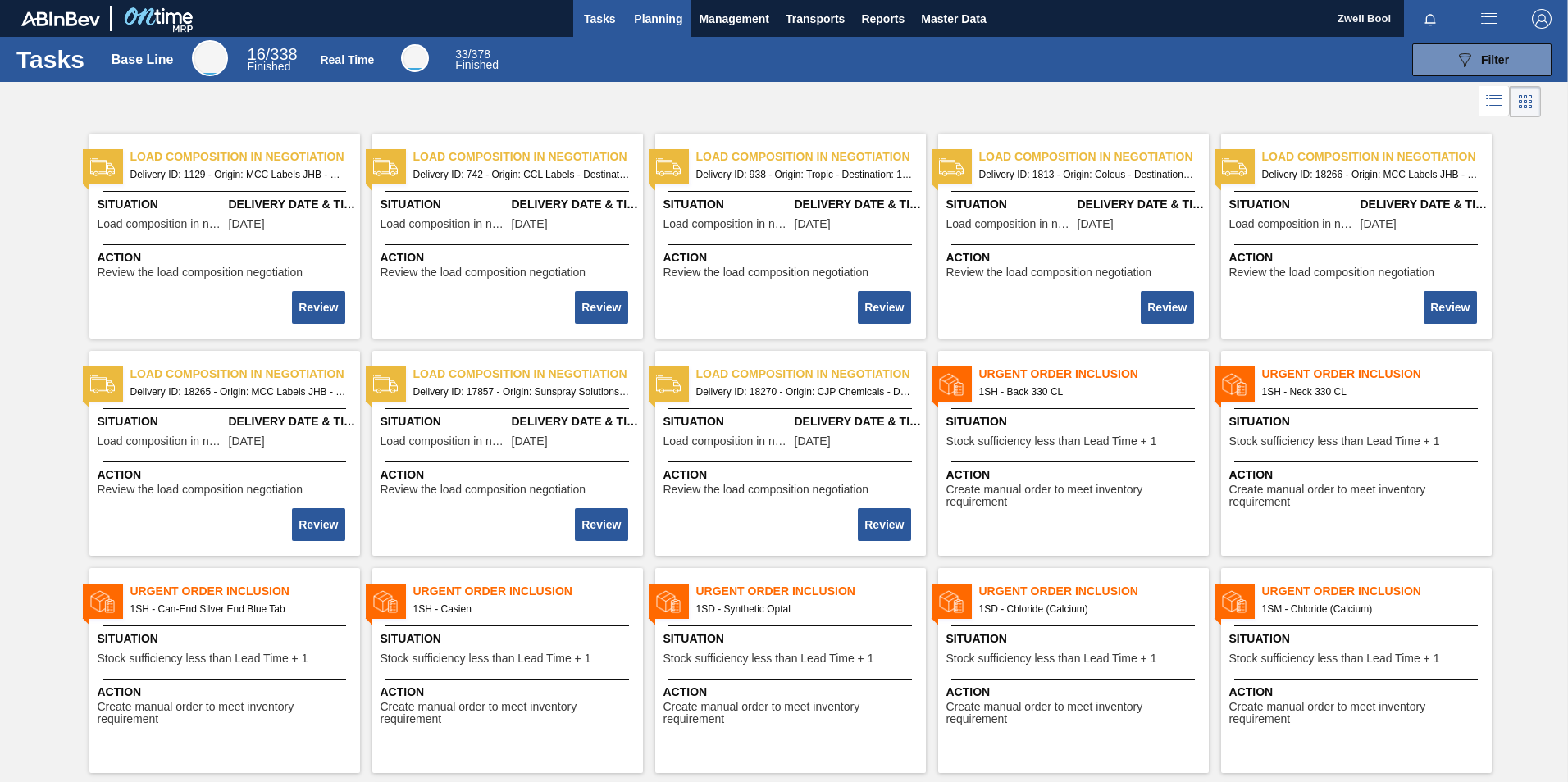
click at [669, 19] on span "Planning" at bounding box center [657, 19] width 49 height 19
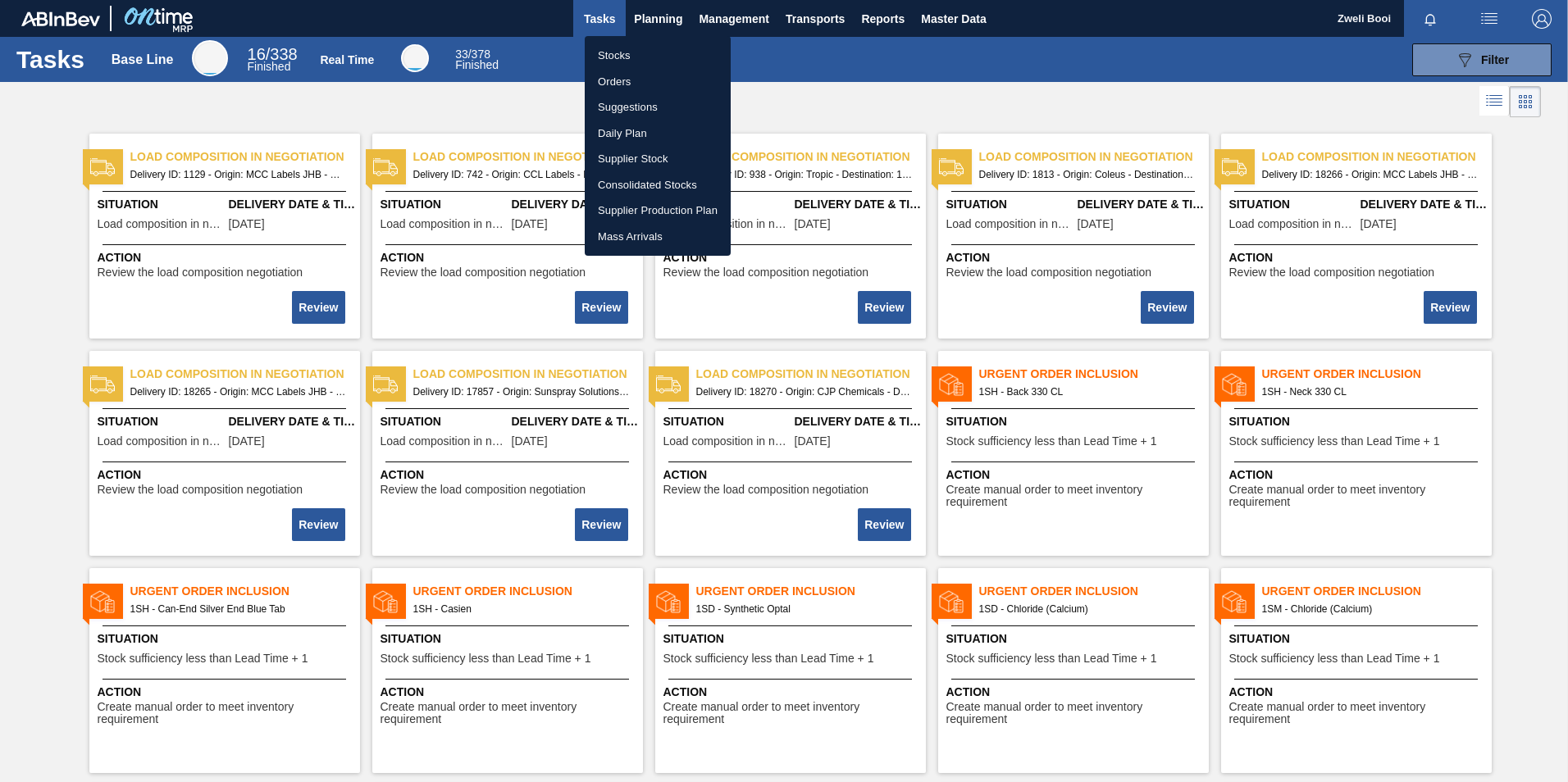
click at [618, 51] on li "Stocks" at bounding box center [657, 56] width 146 height 27
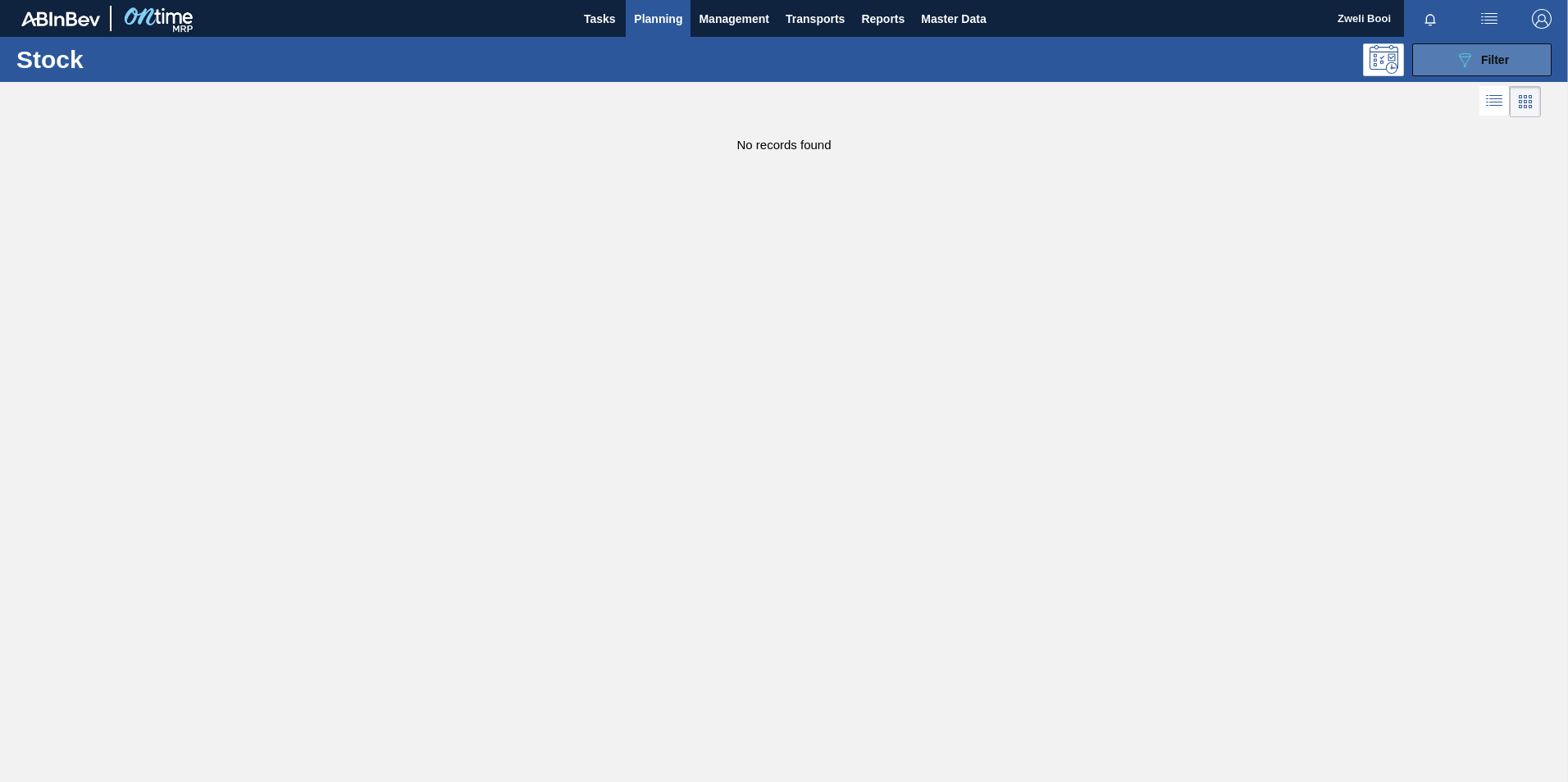
drag, startPoint x: 1481, startPoint y: 62, endPoint x: 1478, endPoint y: 70, distance: 8.5
click at [1479, 63] on div "089F7B8B-B2A5-4AFE-B5C0-19BA573D28AC Filter" at bounding box center [1481, 60] width 54 height 19
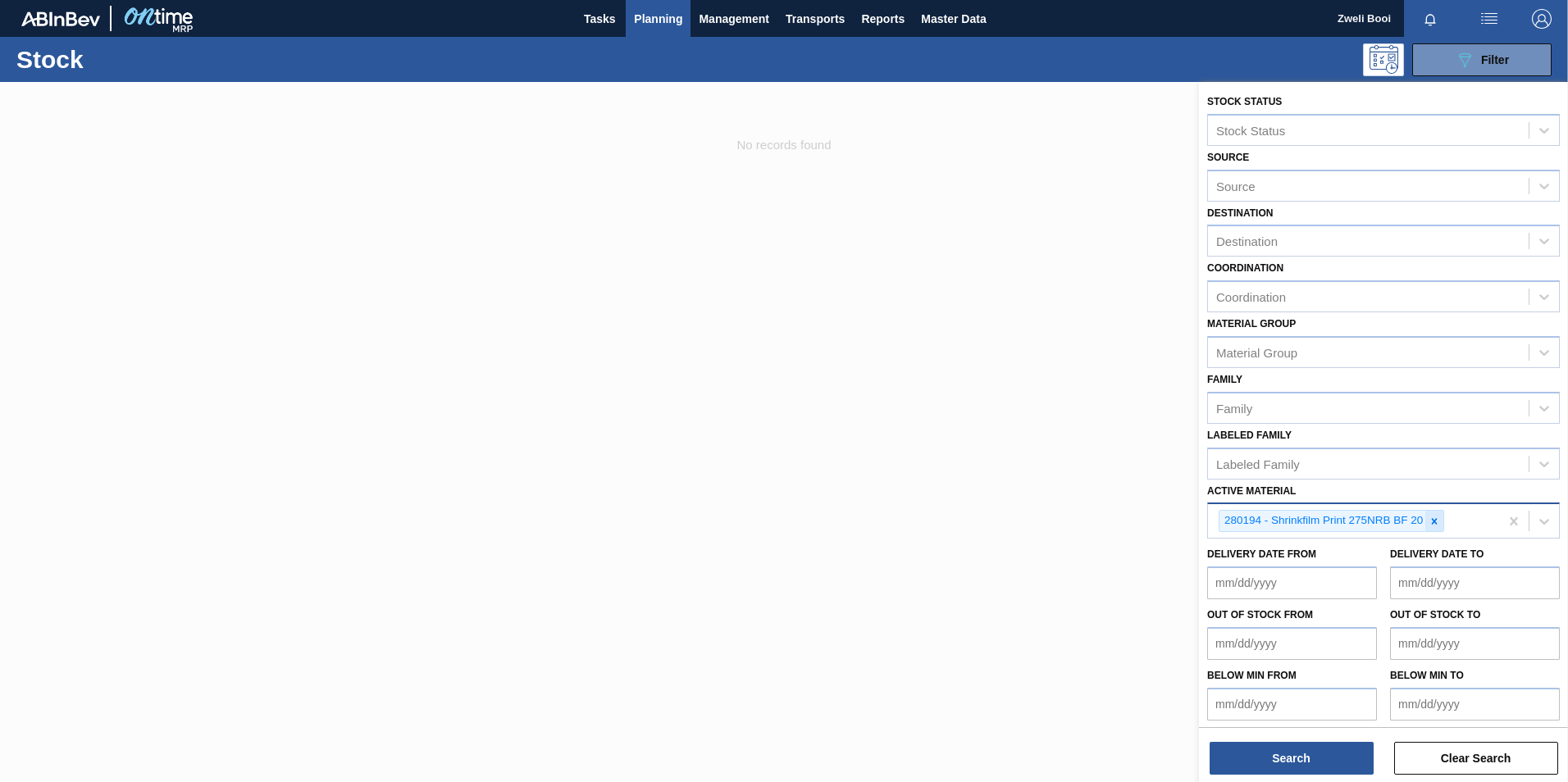
click at [1435, 521] on icon at bounding box center [1434, 521] width 5 height 5
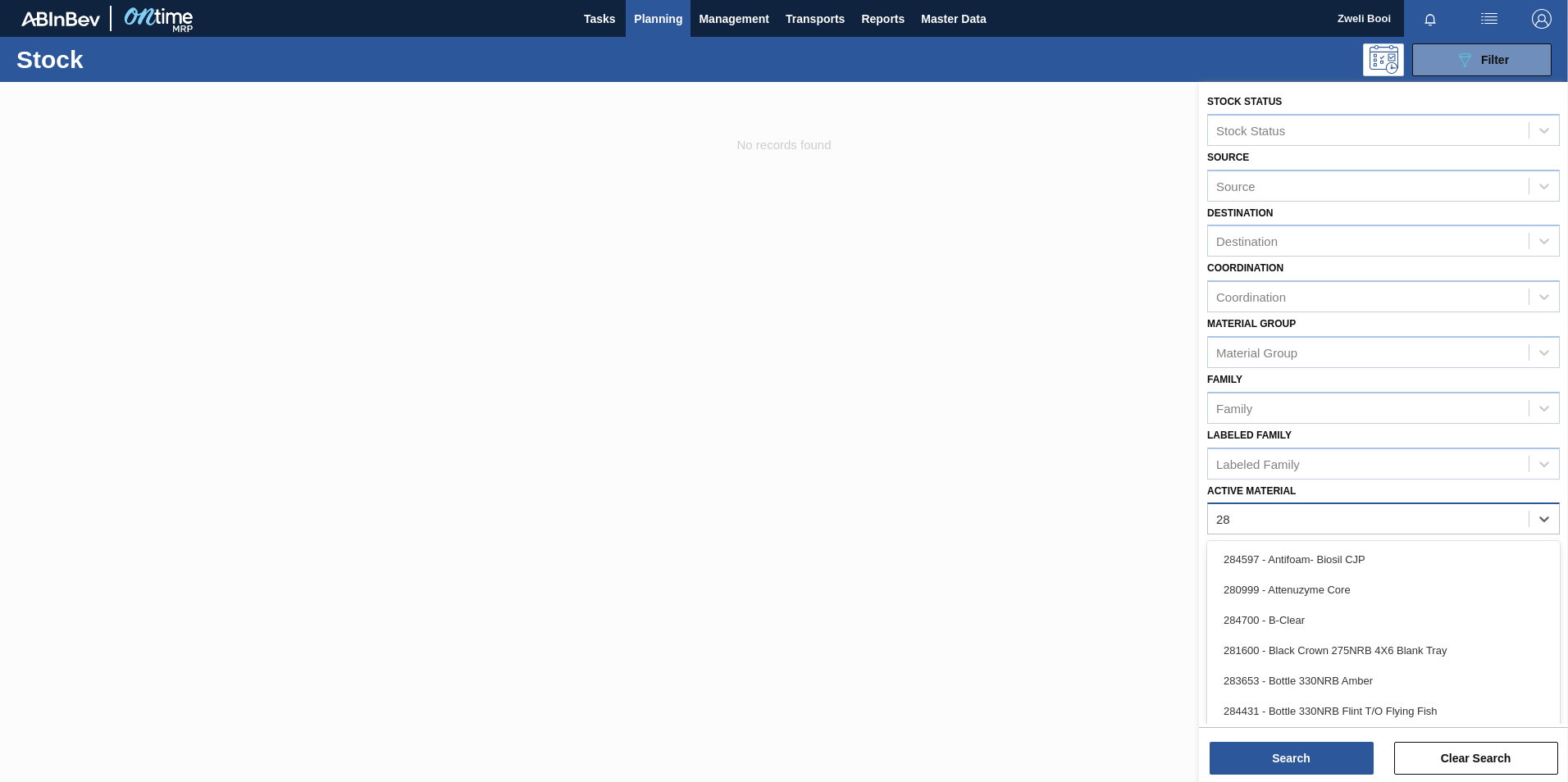
type Material "284"
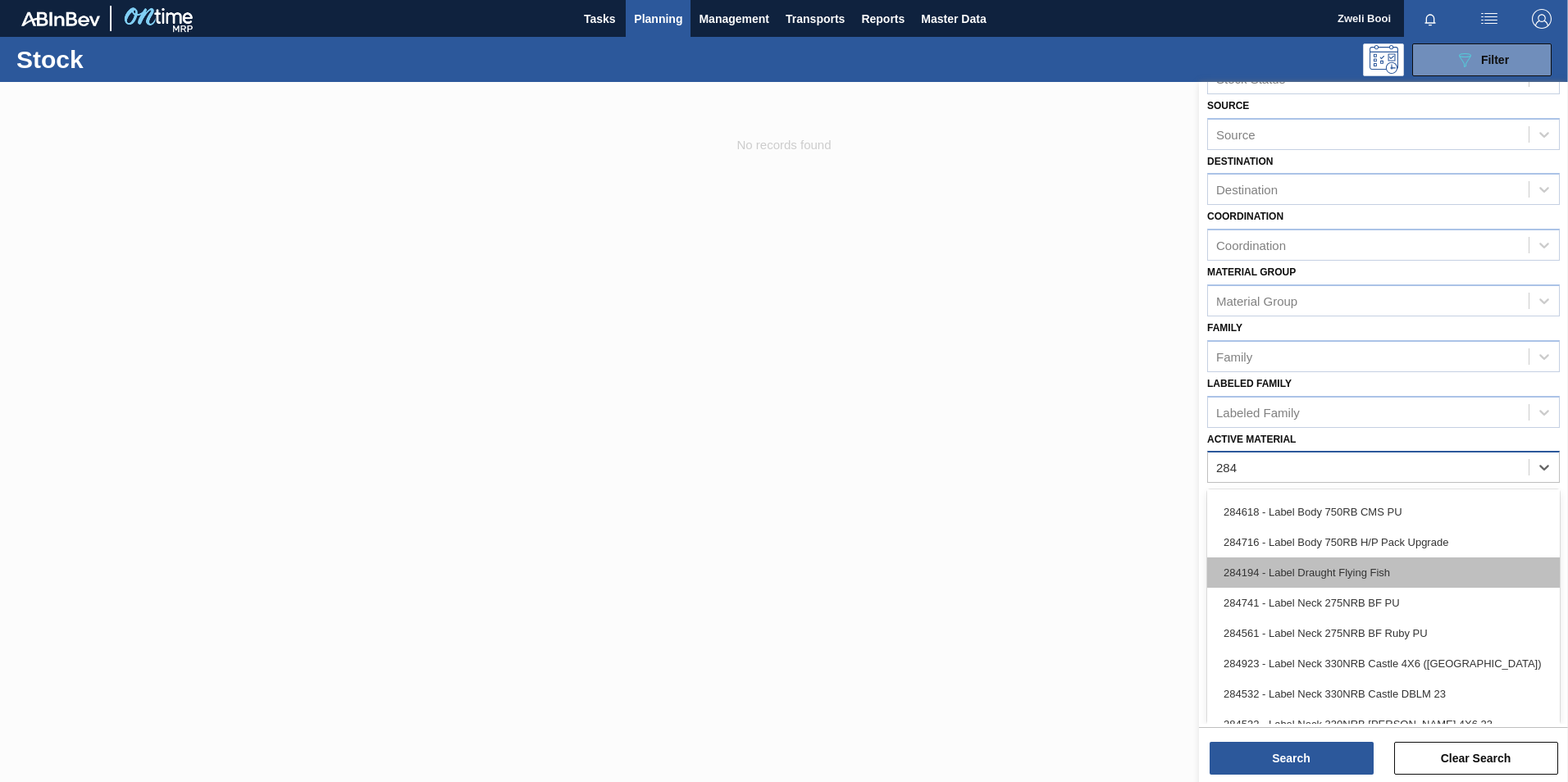
scroll to position [2478, 0]
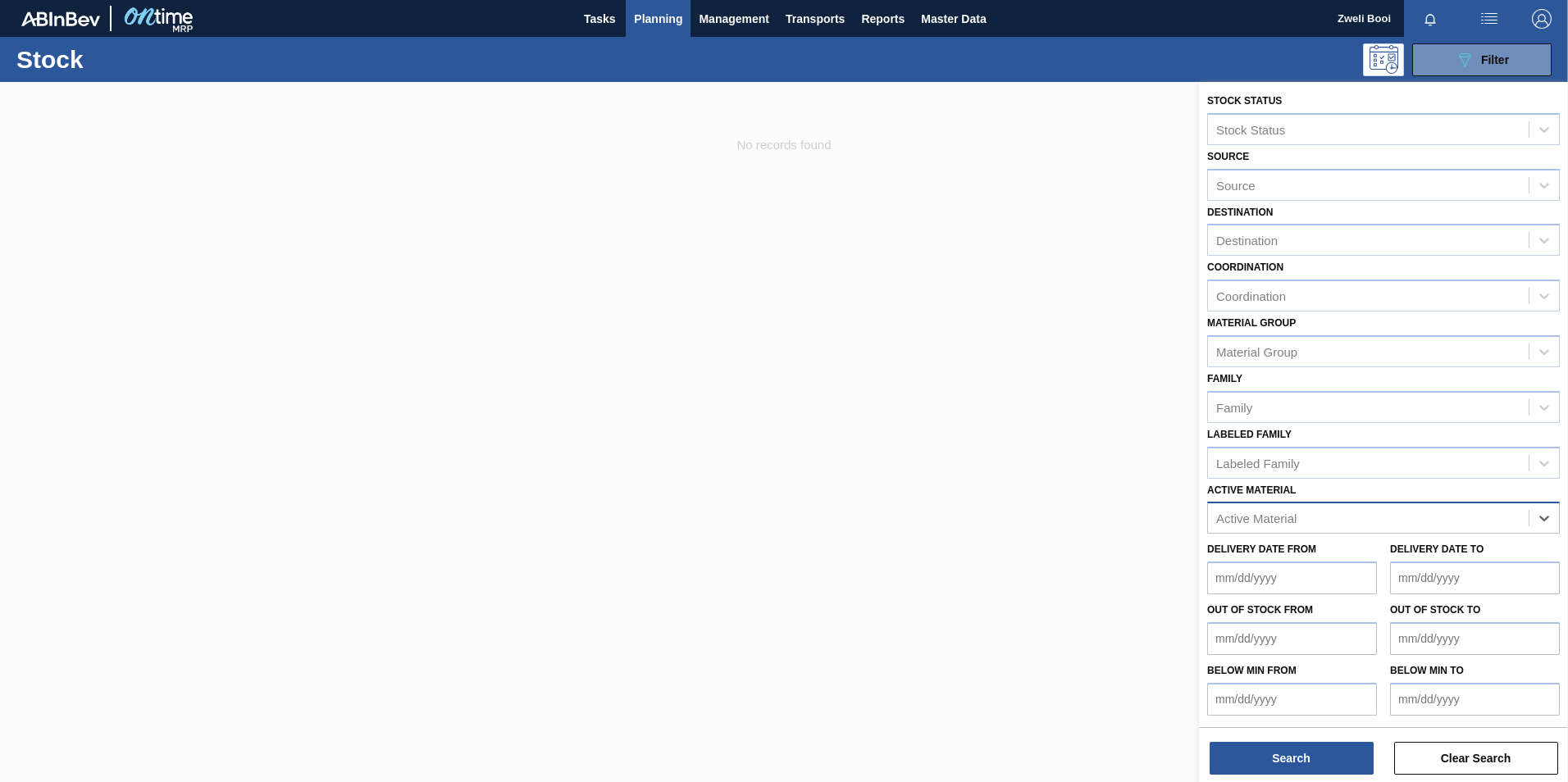
click at [1258, 470] on div "Stock Status Stock Status Source Source Destination Destination Coordination Co…" at bounding box center [1383, 402] width 369 height 643
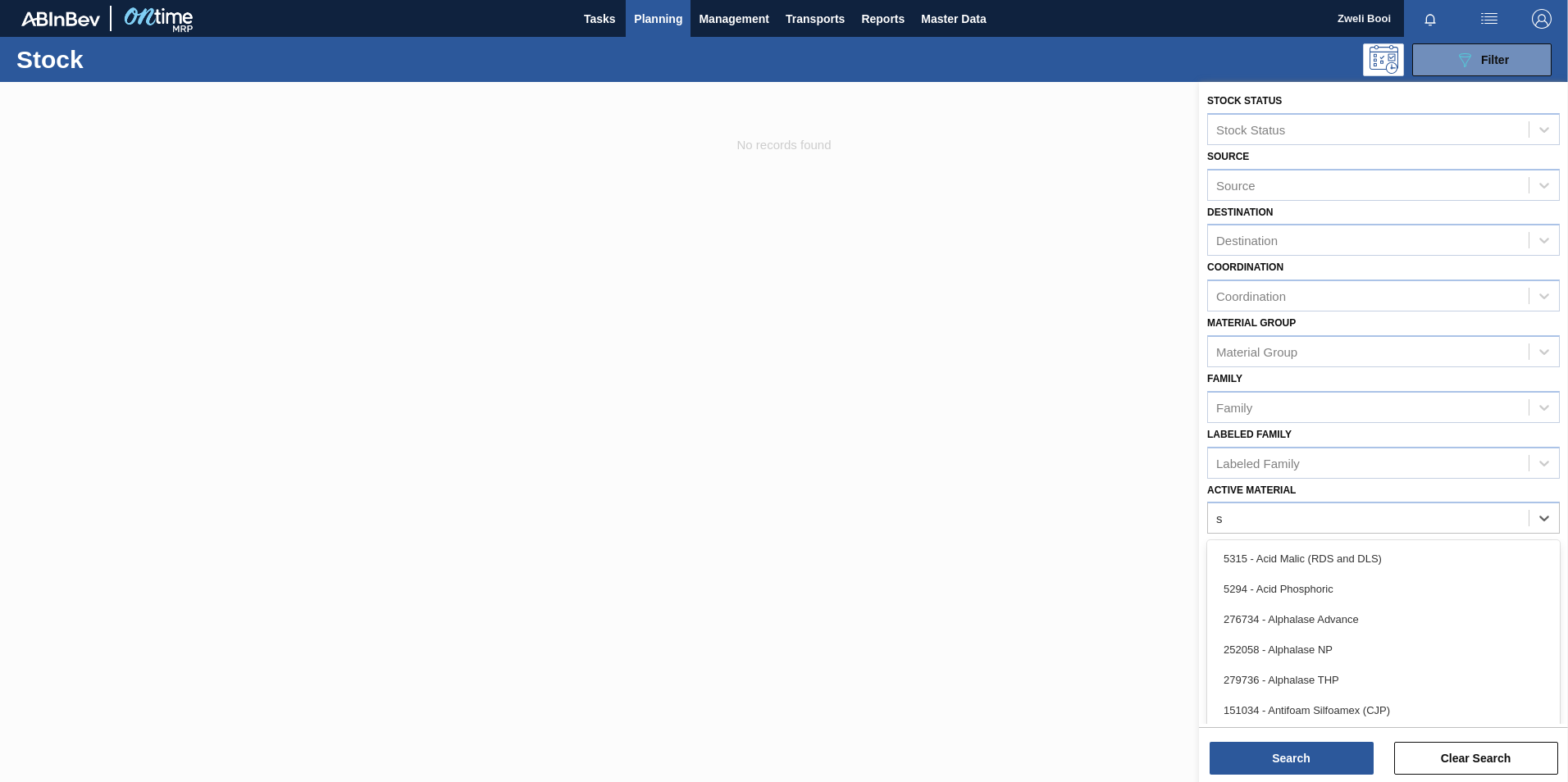
scroll to position [51, 0]
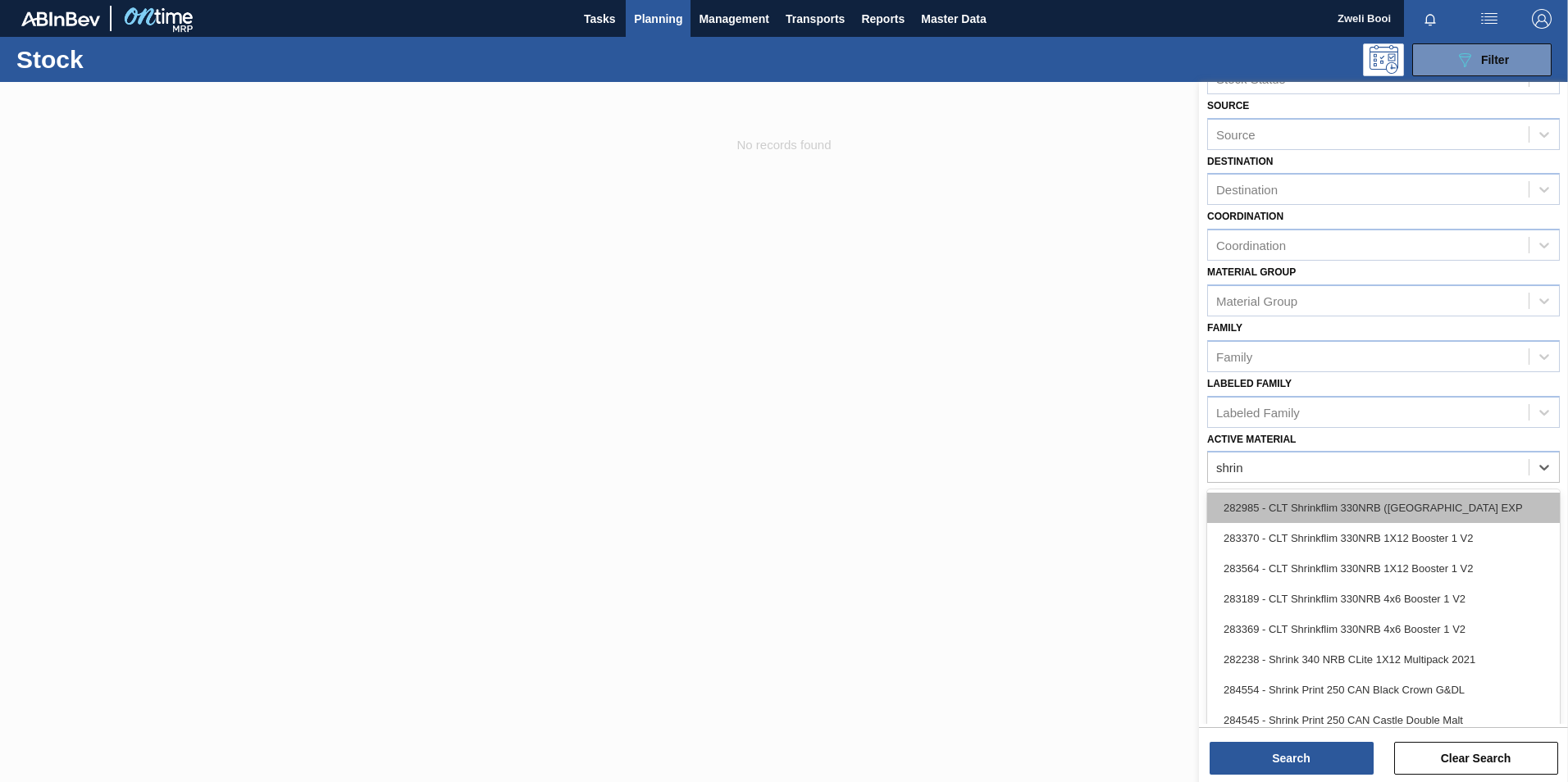
type Material "shrink"
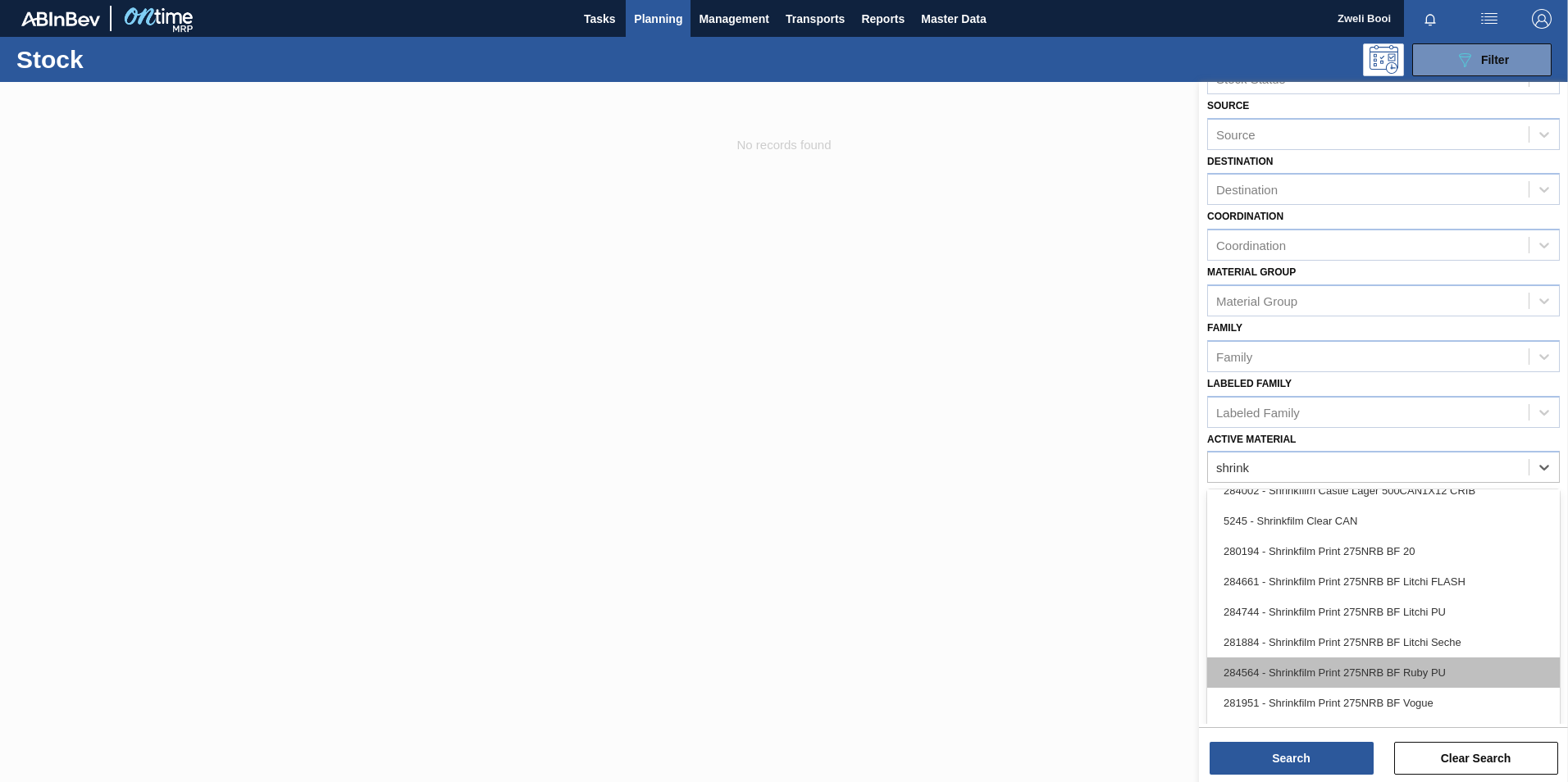
scroll to position [1148, 0]
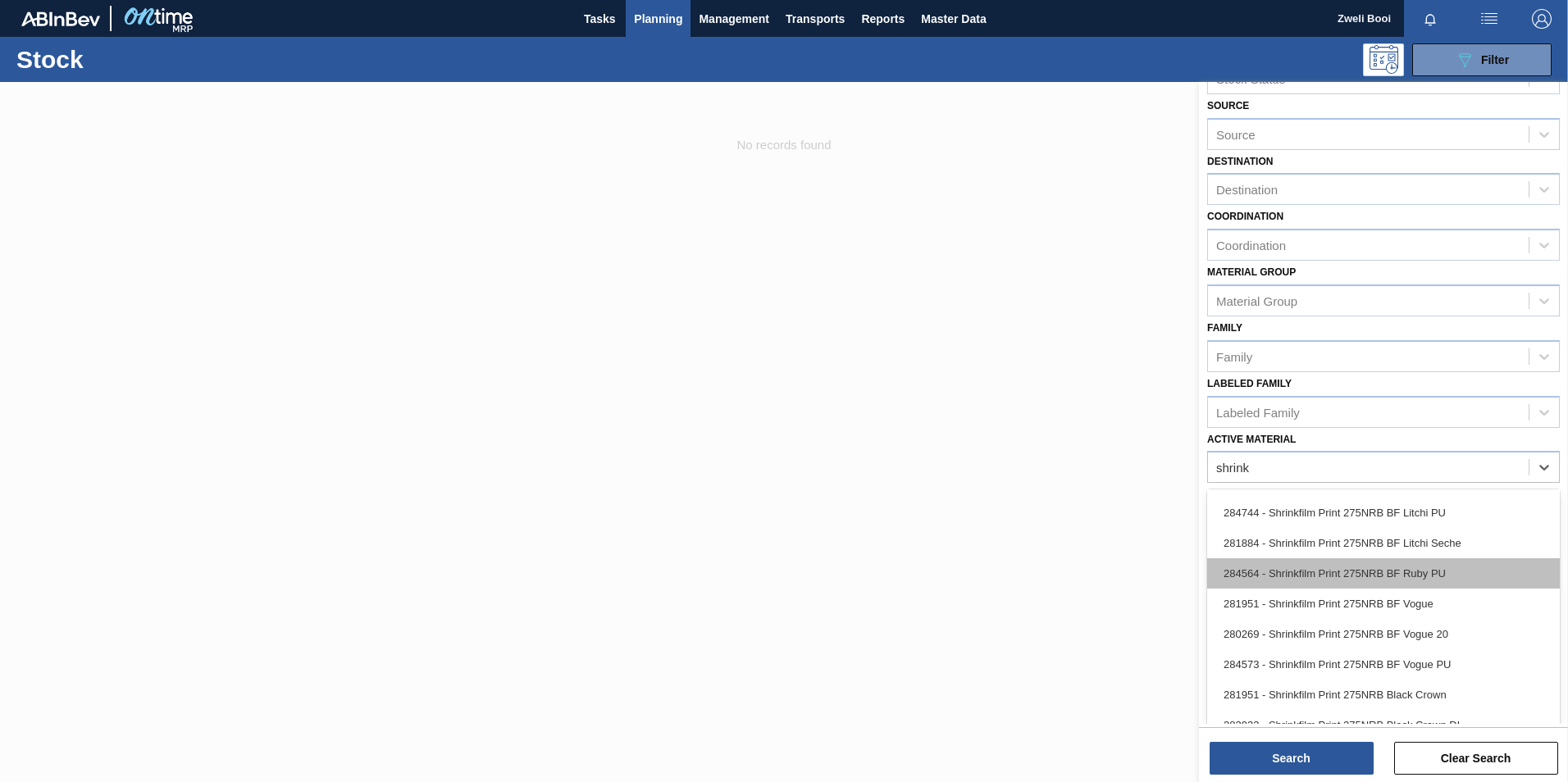
click at [1412, 569] on div "284564 - Shrinkfilm Print 275NRB BF Ruby PU" at bounding box center [1383, 573] width 353 height 30
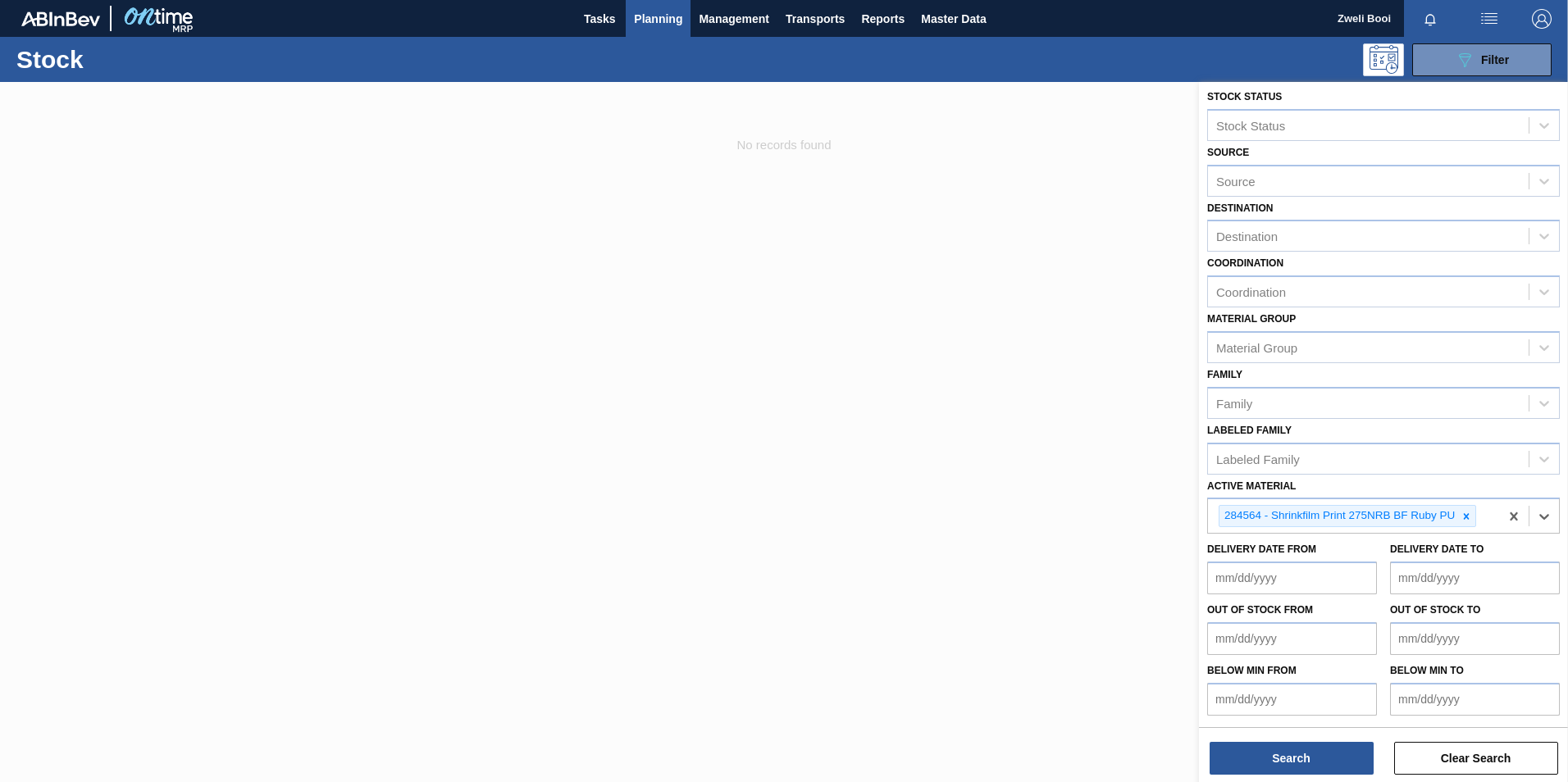
scroll to position [5, 0]
click at [1340, 768] on button "Search" at bounding box center [1291, 758] width 164 height 33
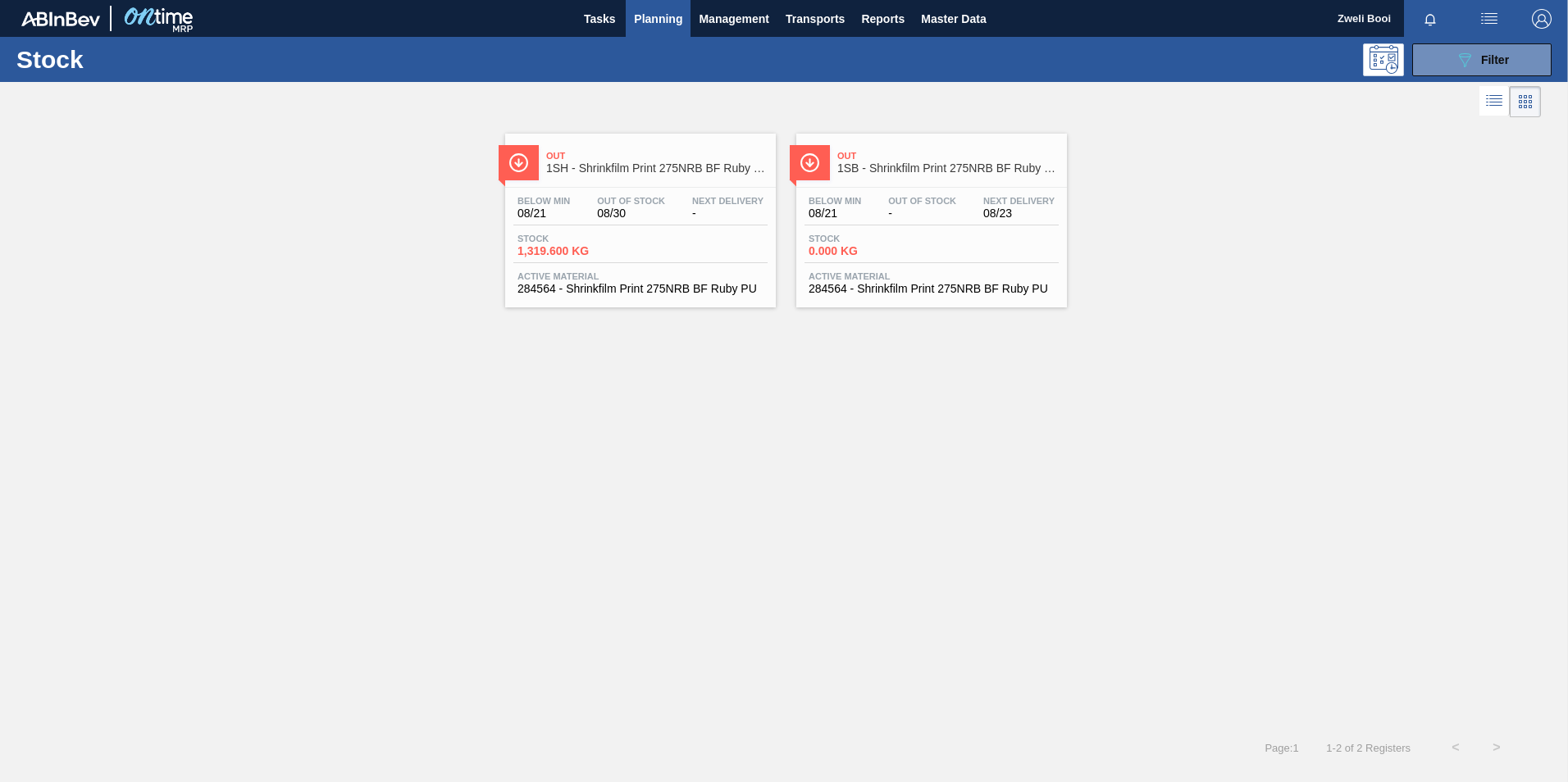
click at [936, 243] on div "Stock 0.000 KG" at bounding box center [931, 248] width 254 height 29
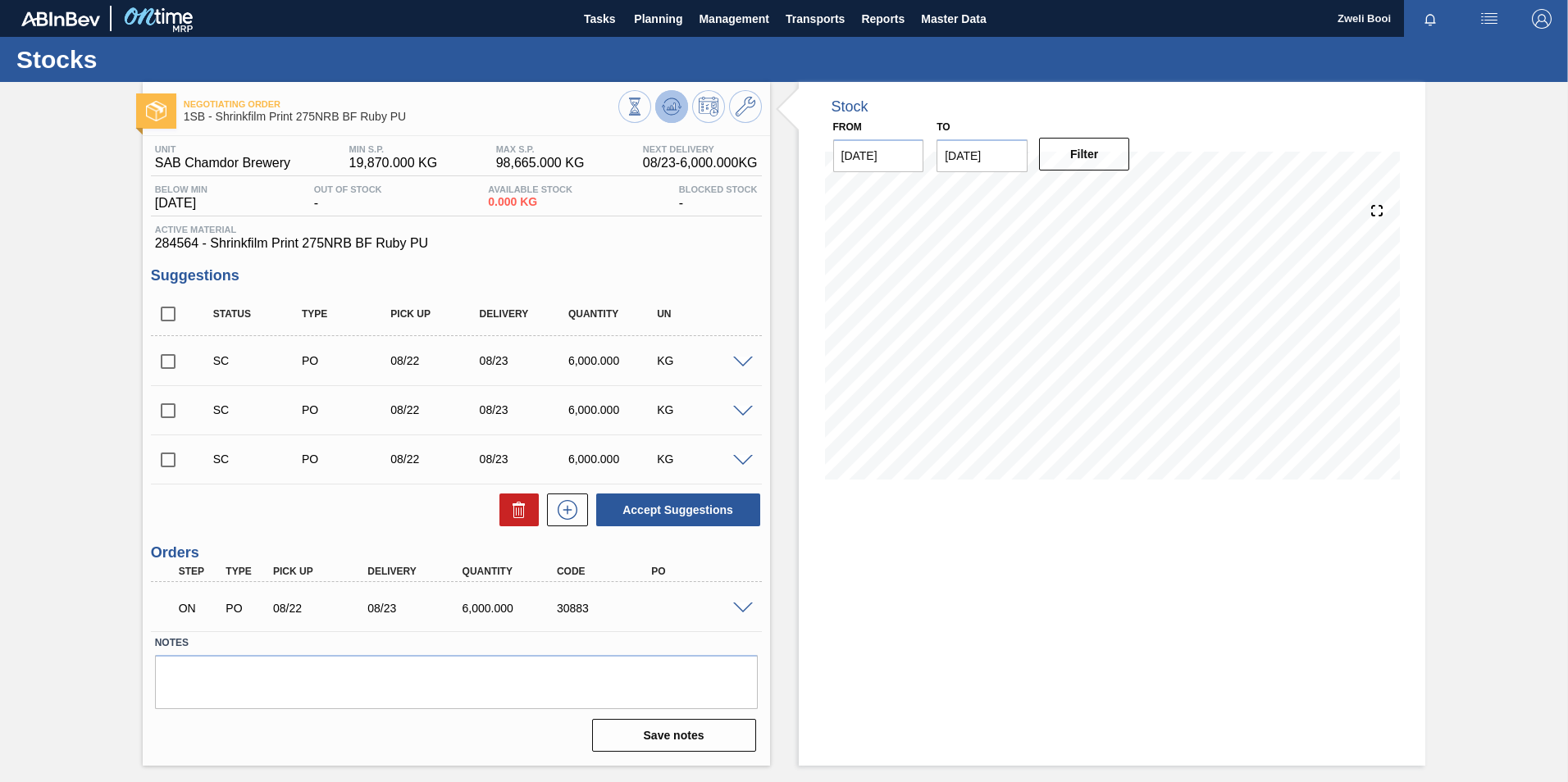
click at [670, 109] on icon at bounding box center [672, 106] width 11 height 7
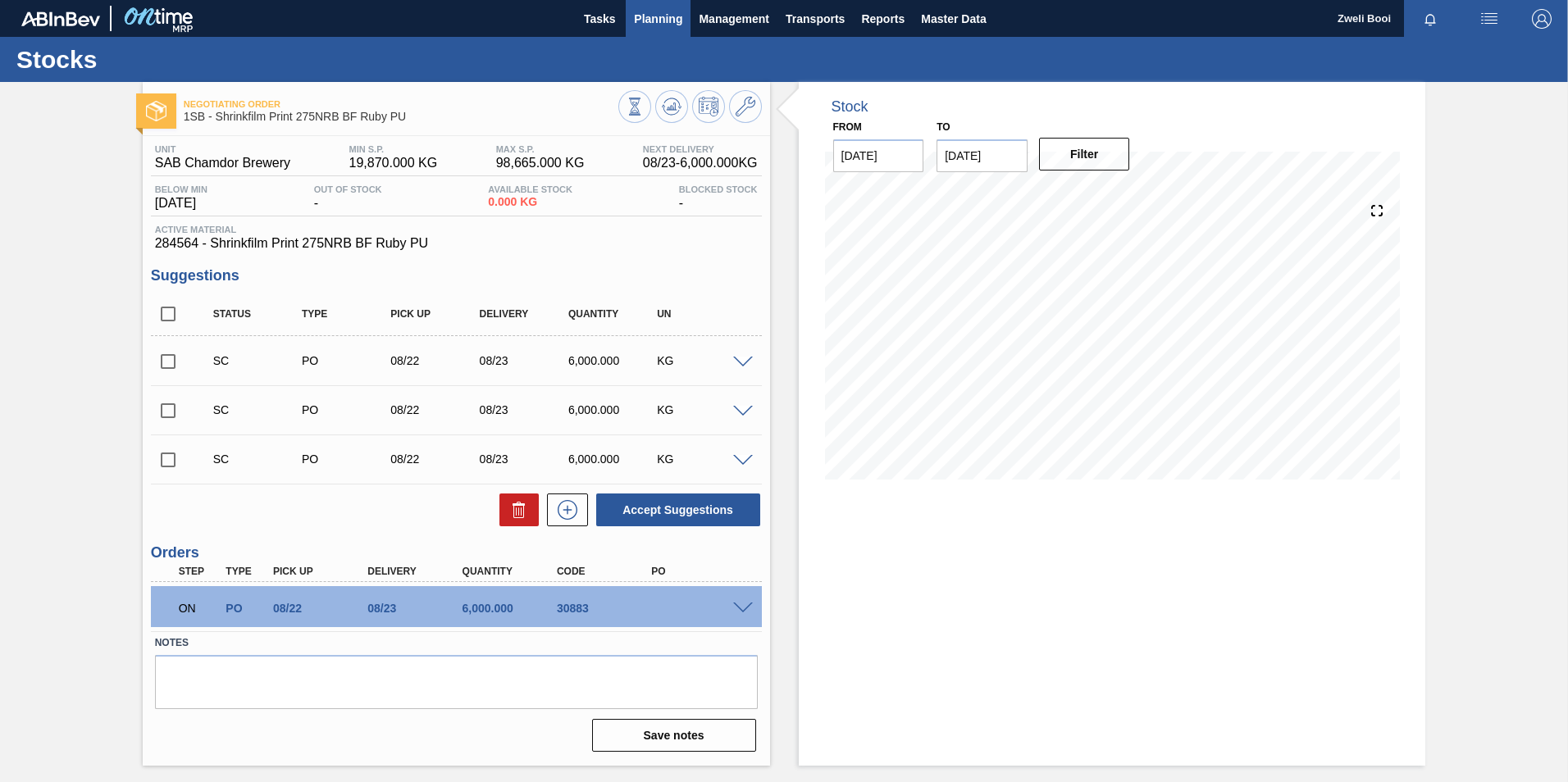
click at [663, 21] on span "Planning" at bounding box center [657, 19] width 49 height 19
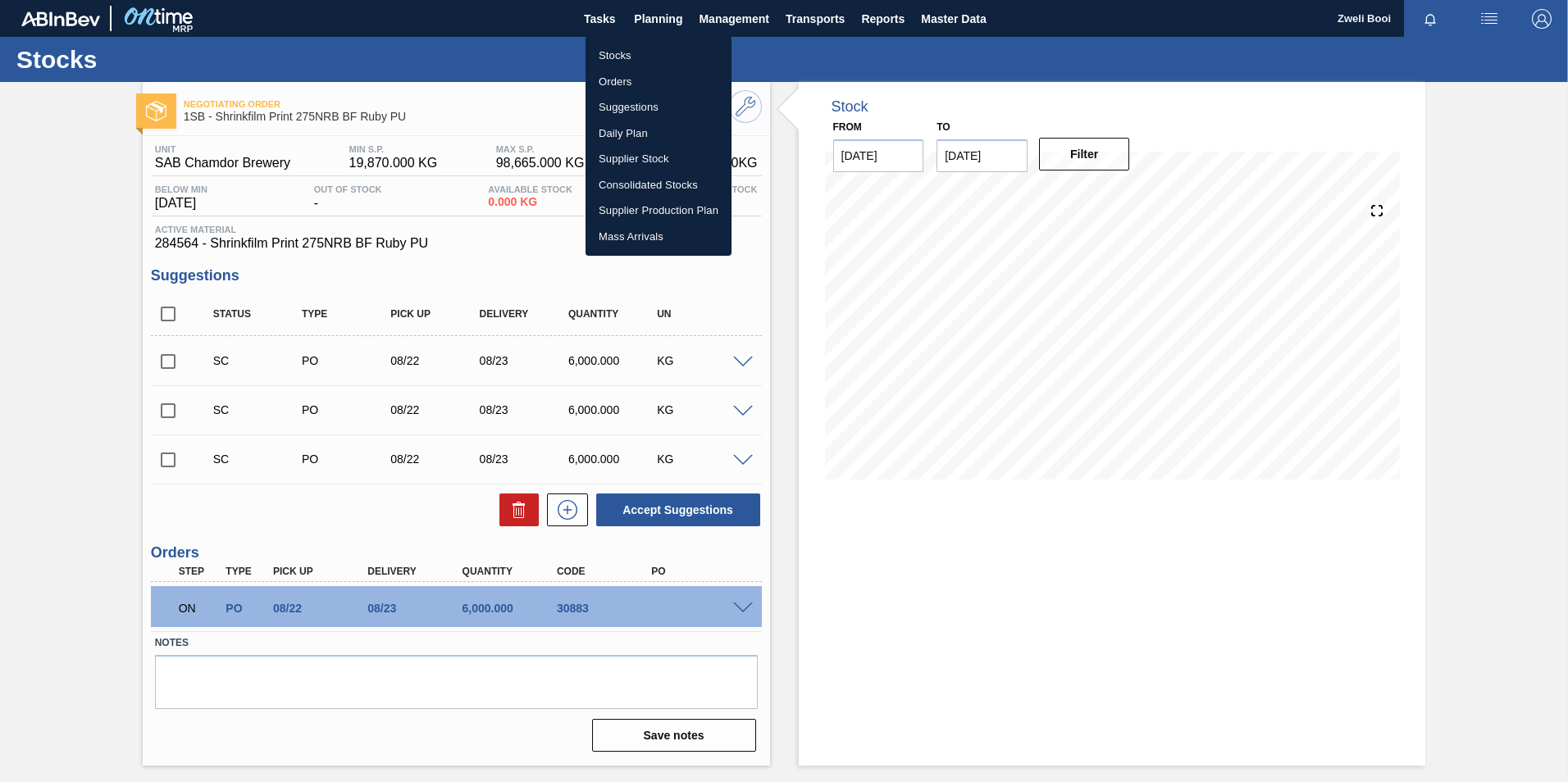
click at [634, 61] on li "Stocks" at bounding box center [658, 56] width 146 height 27
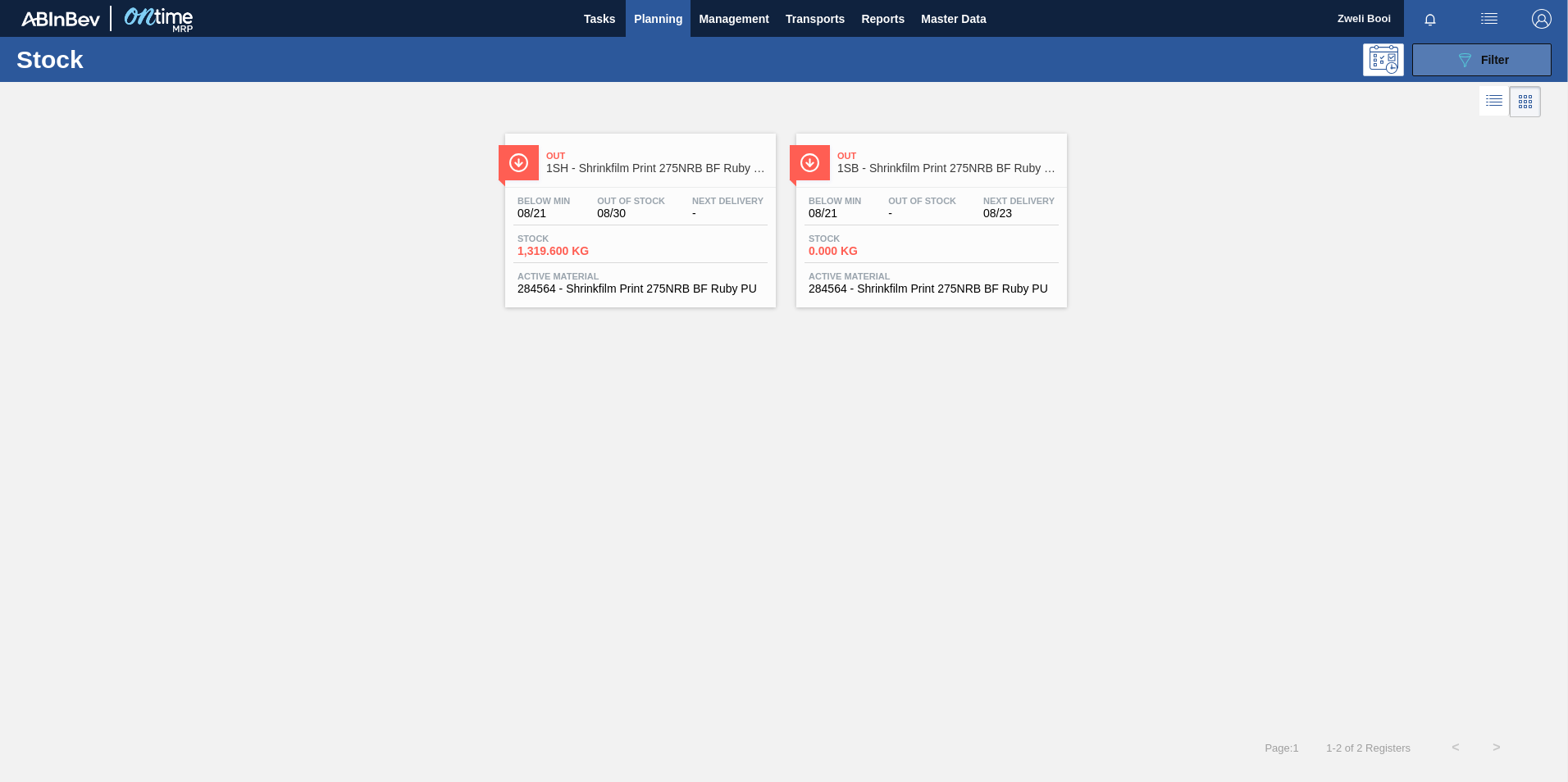
click at [1464, 61] on icon "089F7B8B-B2A5-4AFE-B5C0-19BA573D28AC" at bounding box center [1464, 60] width 19 height 19
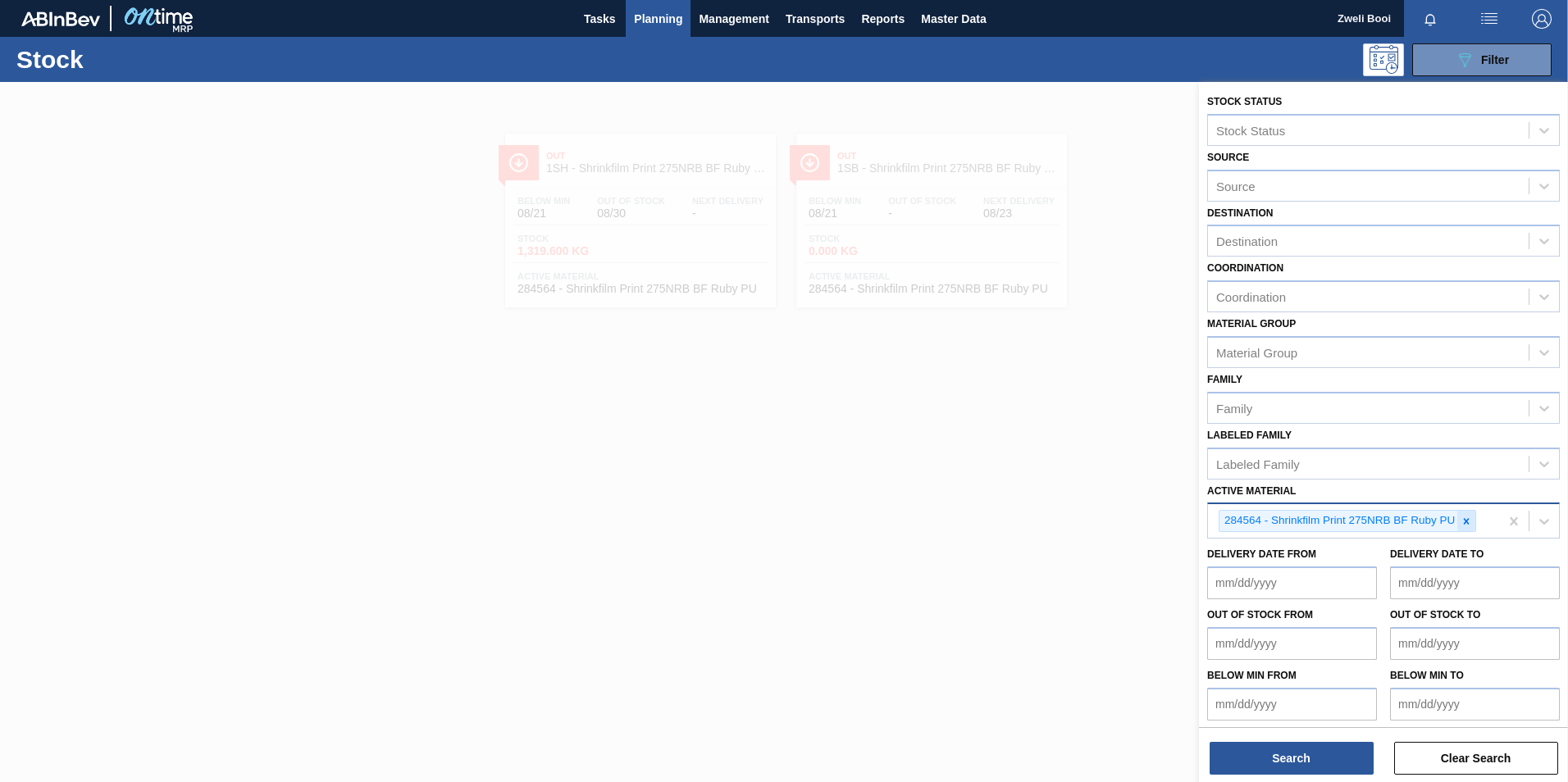
click at [1467, 522] on icon at bounding box center [1467, 521] width 5 height 5
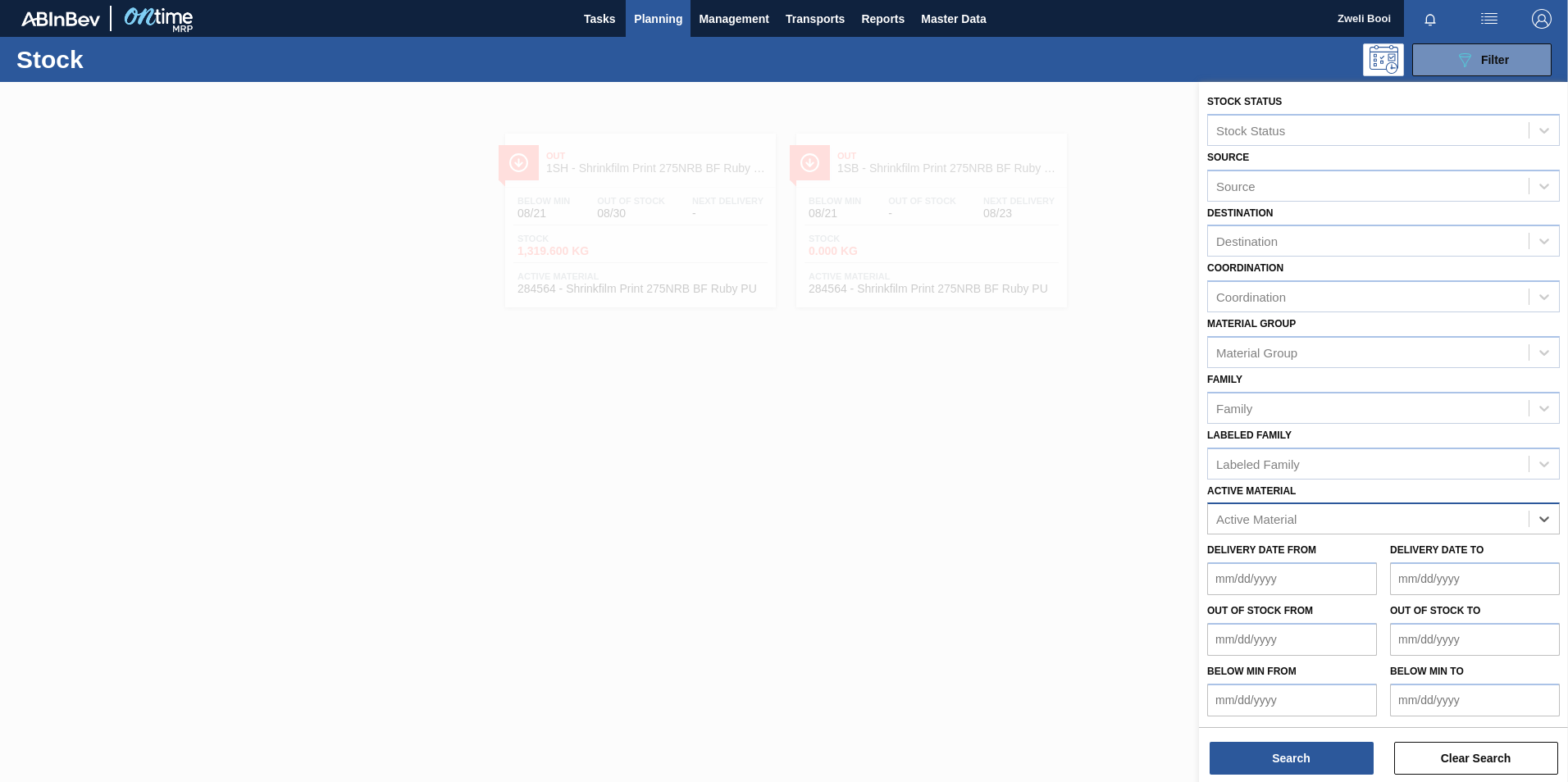
paste Material "283767"
type Material "283767"
click at [1453, 558] on div "283767 - Carton 330NRB 4X6 Stella Artois PU" at bounding box center [1383, 559] width 353 height 30
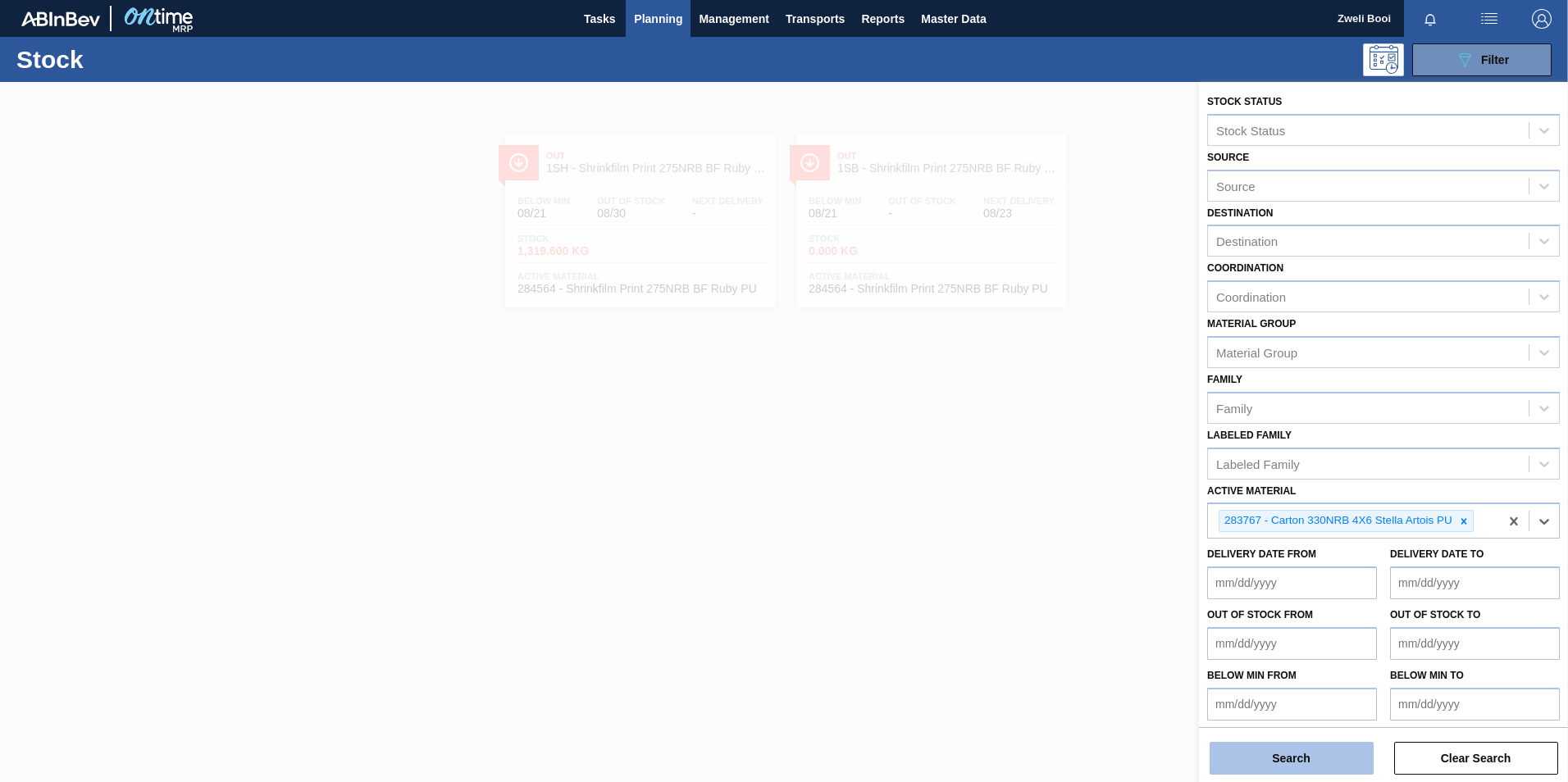
click at [1318, 753] on button "Search" at bounding box center [1291, 758] width 164 height 33
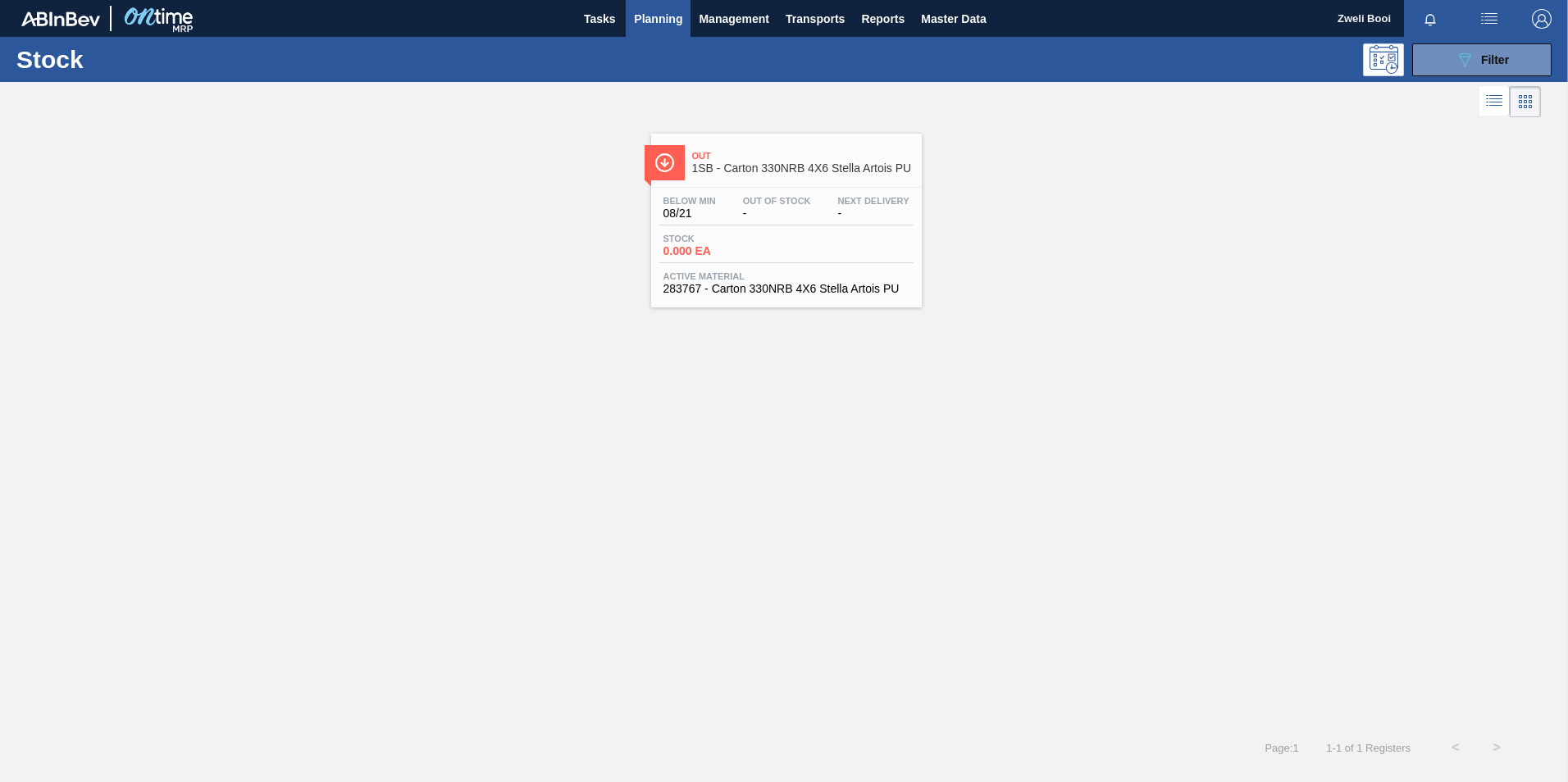
click at [850, 272] on span "Active Material" at bounding box center [787, 276] width 246 height 10
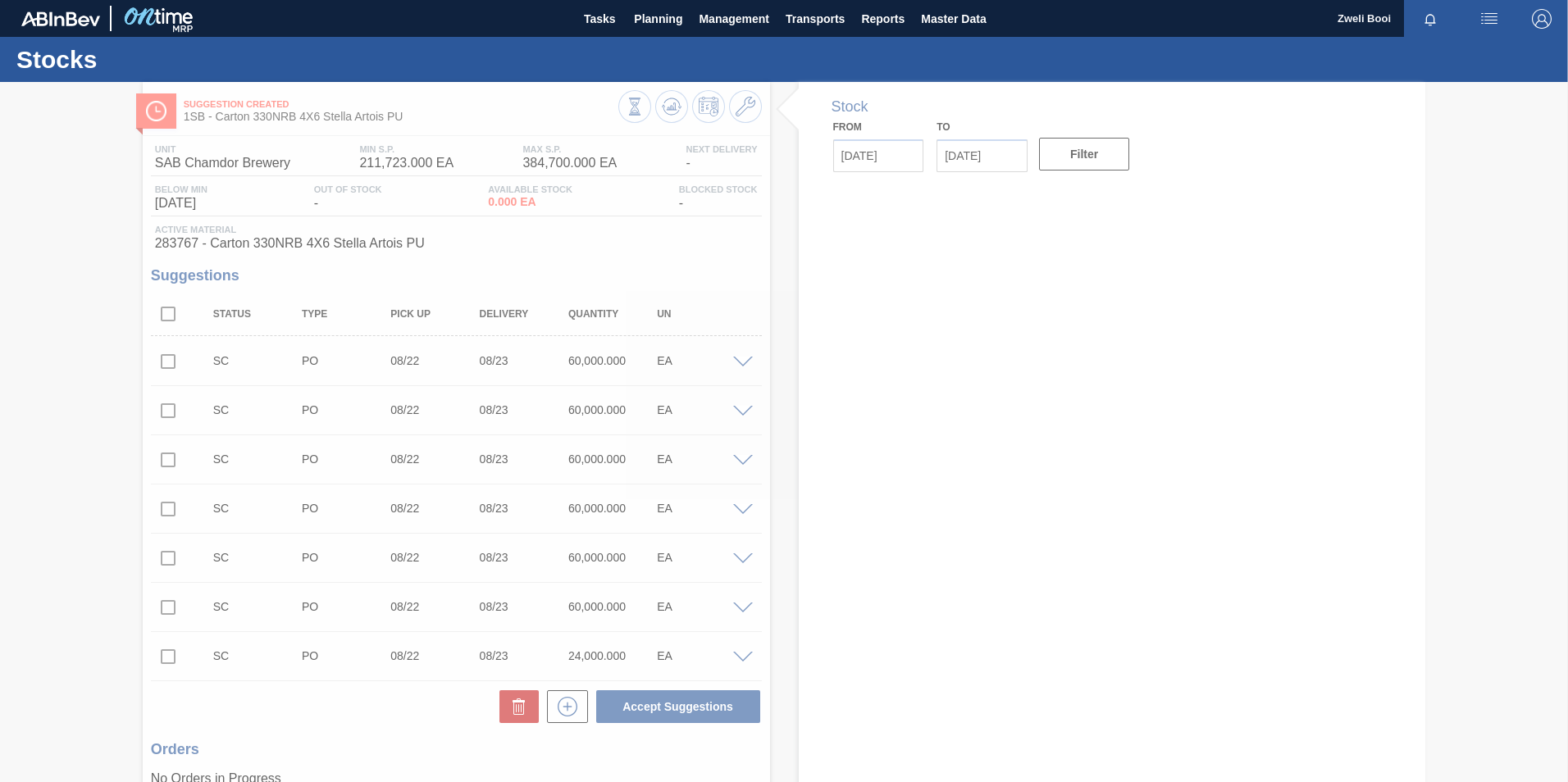
type input "[DATE]"
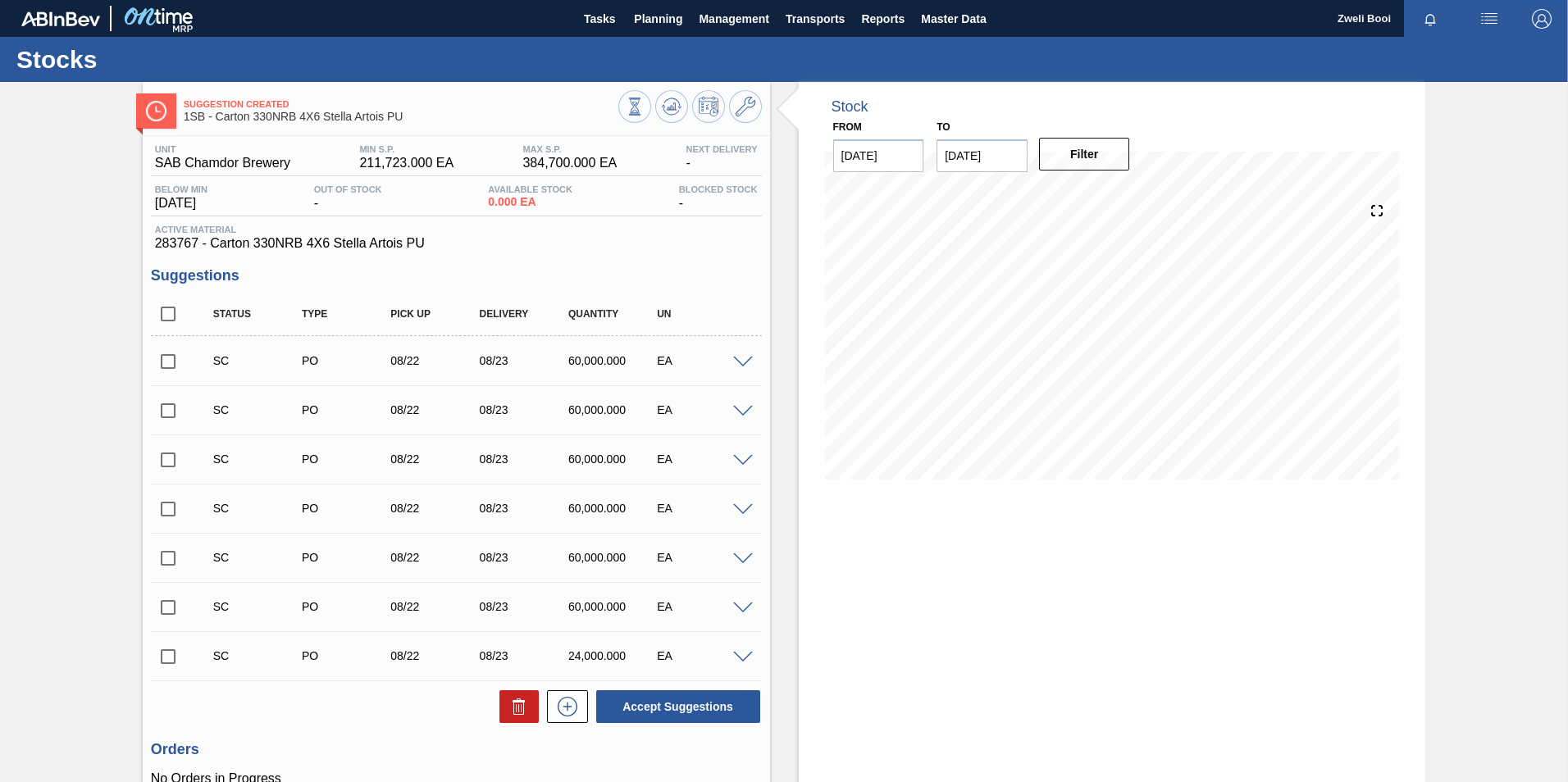
click at [736, 365] on span at bounding box center [743, 363] width 19 height 12
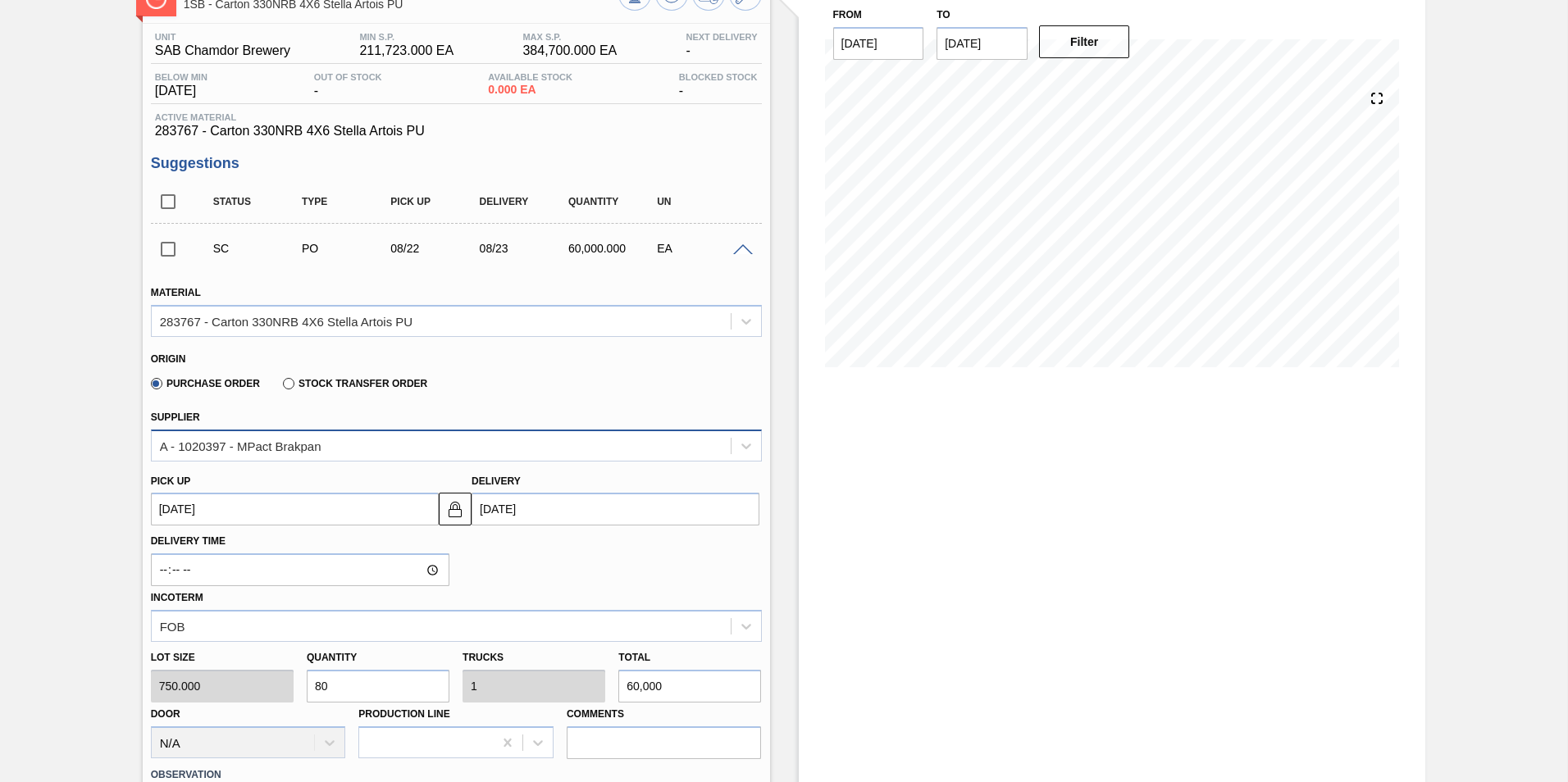
scroll to position [108, 0]
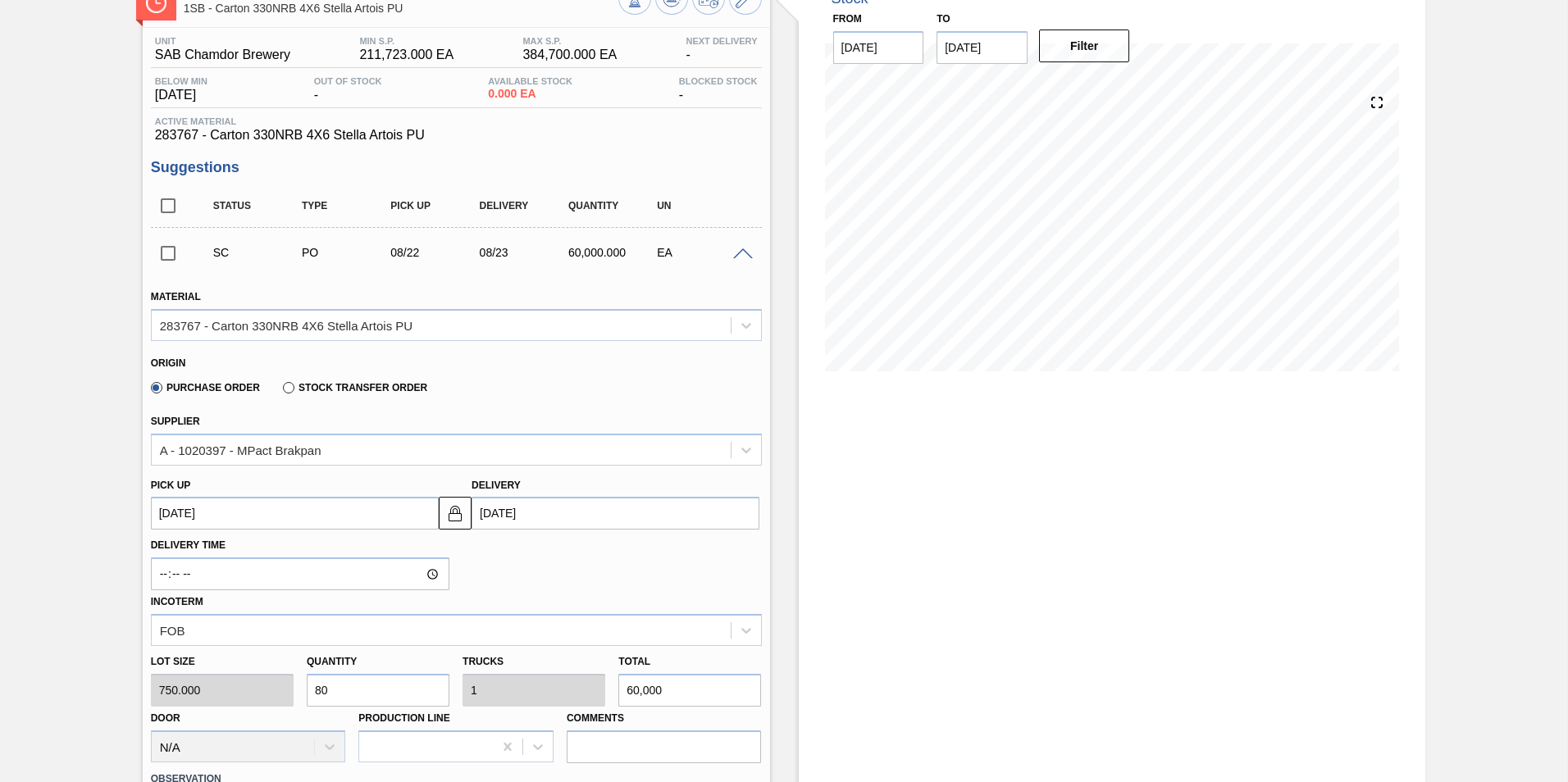
click at [737, 251] on span at bounding box center [743, 255] width 19 height 12
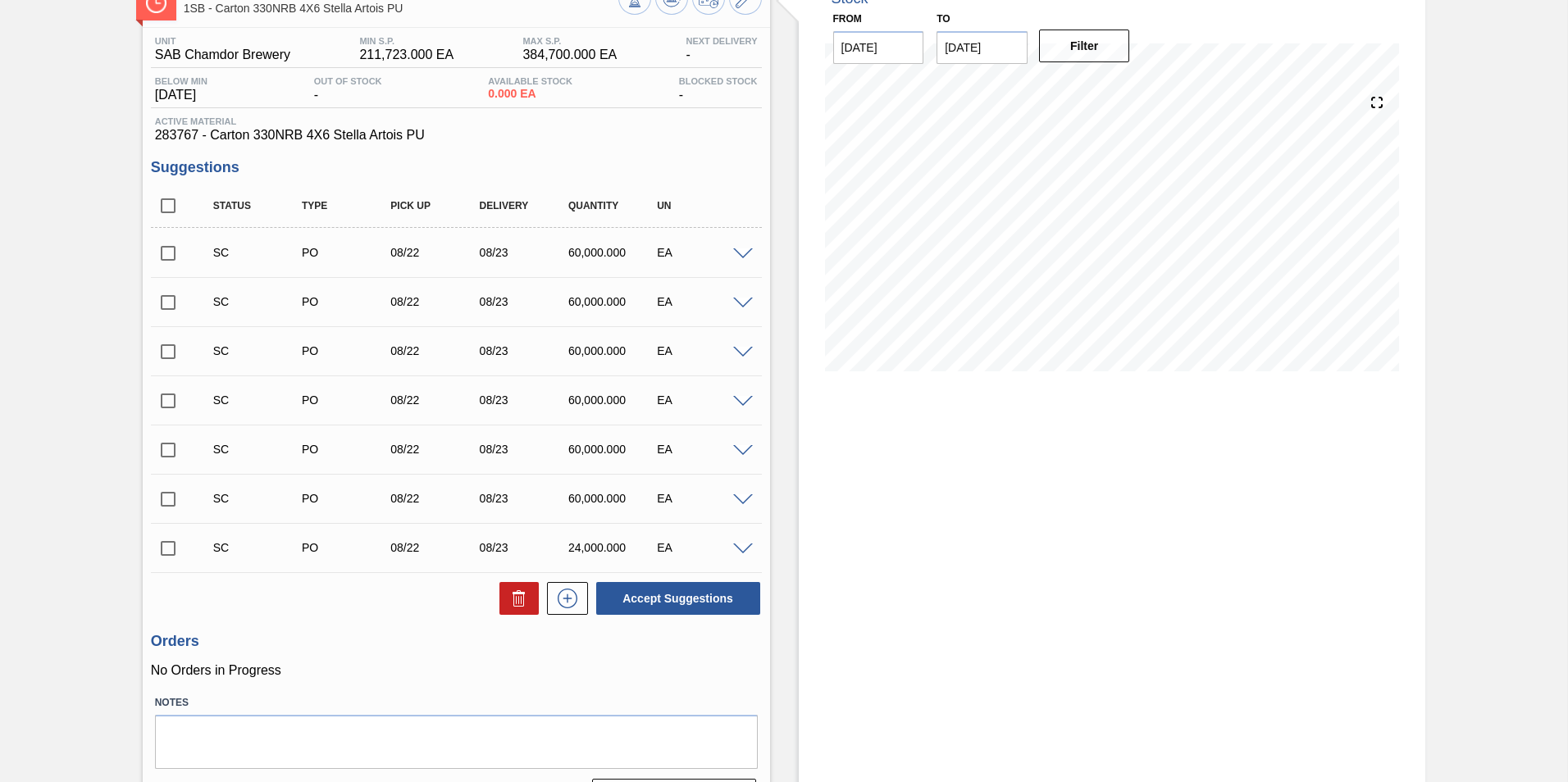
scroll to position [27, 0]
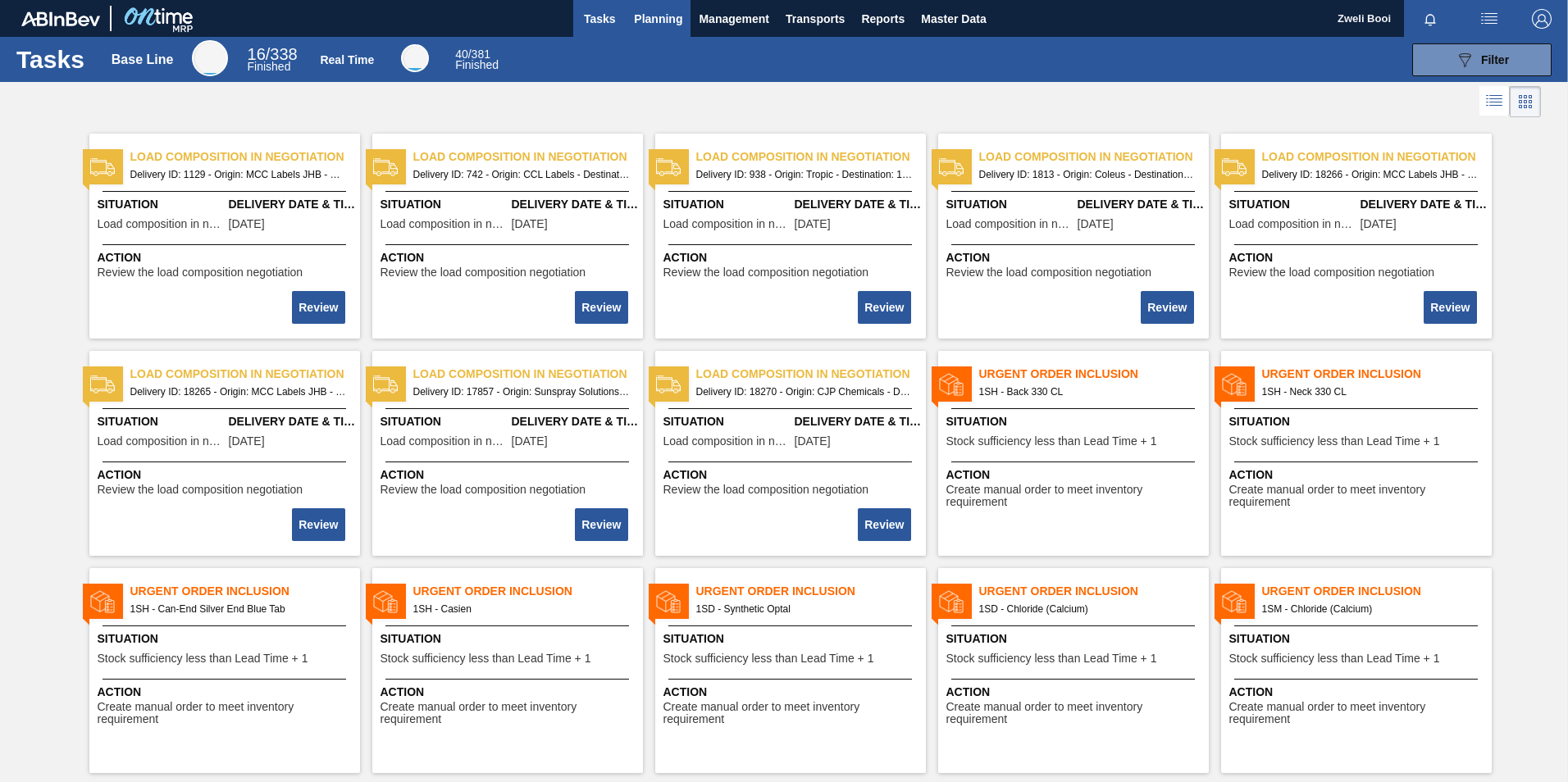
click at [649, 23] on span "Planning" at bounding box center [657, 19] width 49 height 19
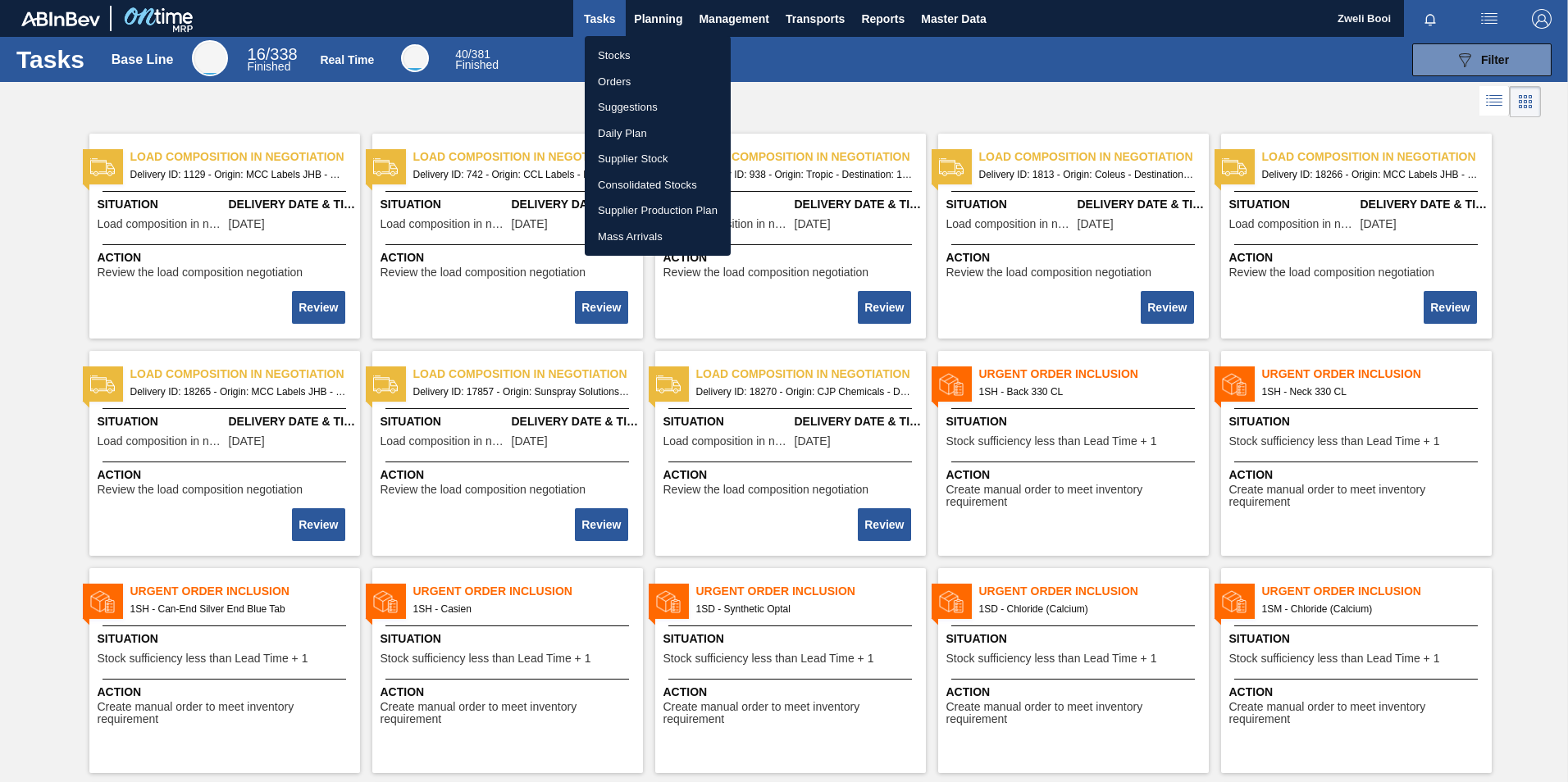
click at [613, 57] on li "Stocks" at bounding box center [657, 56] width 146 height 27
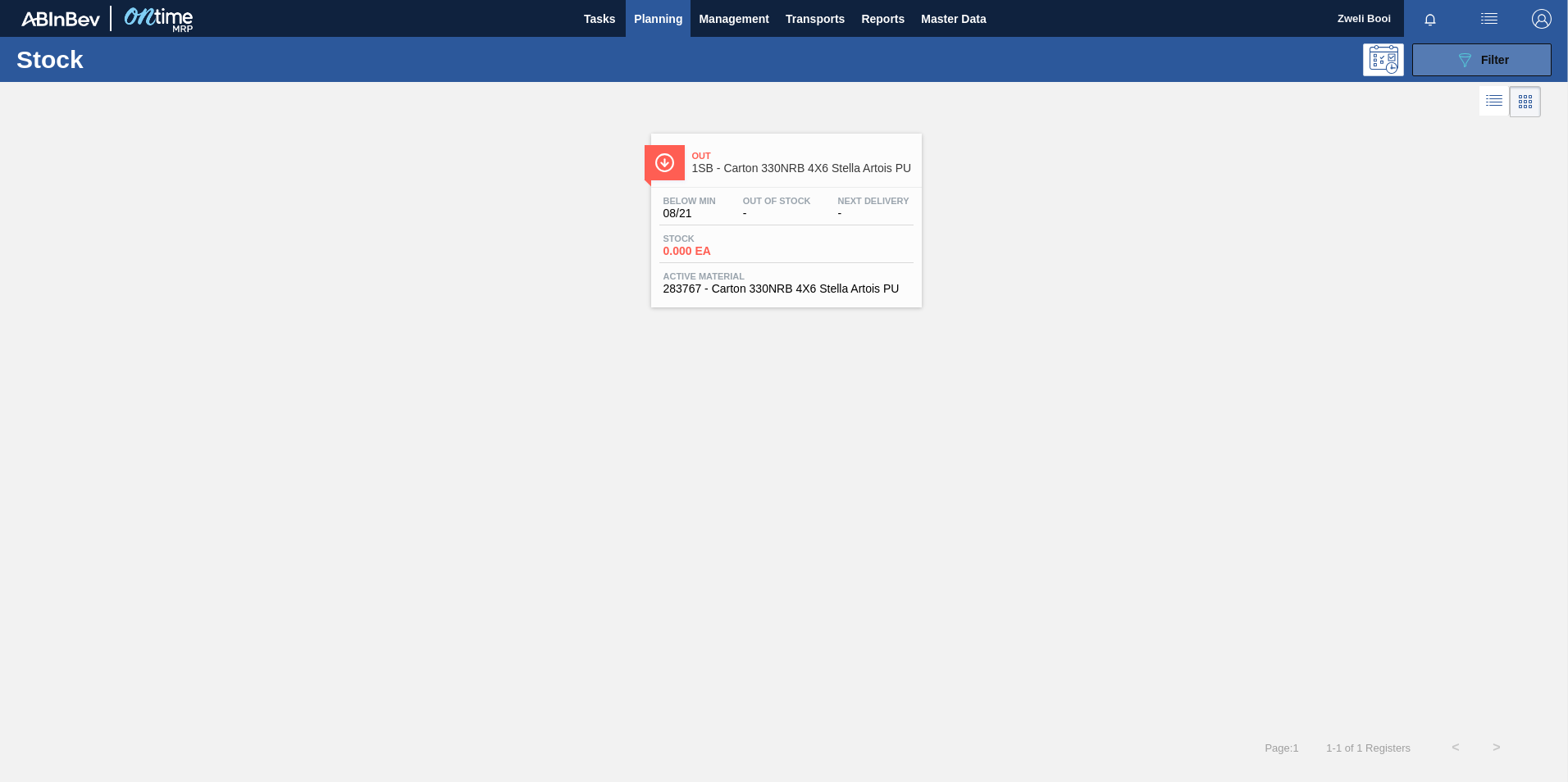
click at [1503, 70] on button "089F7B8B-B2A5-4AFE-B5C0-19BA573D28AC Filter" at bounding box center [1482, 59] width 140 height 33
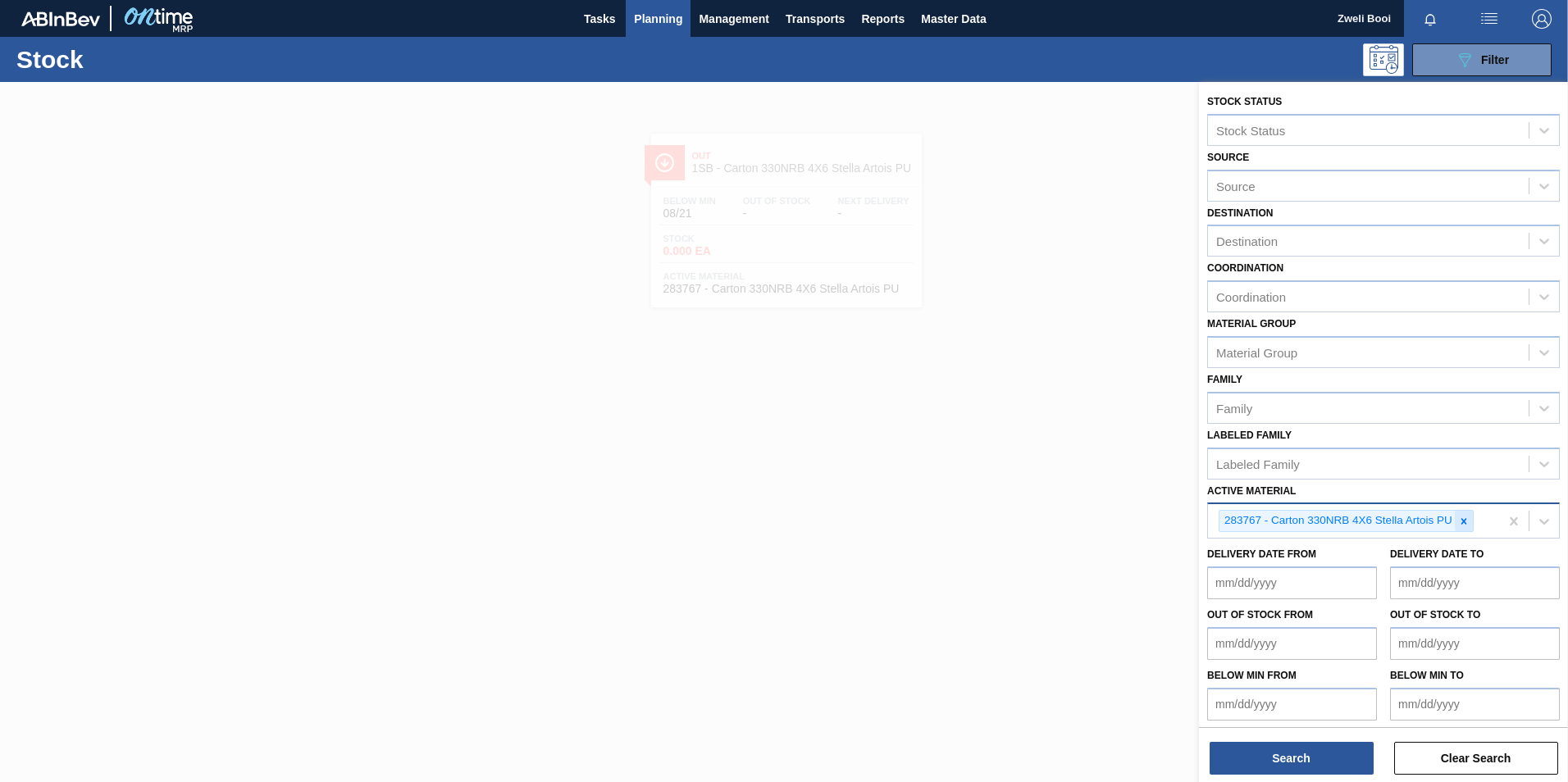
click at [1464, 521] on icon at bounding box center [1464, 521] width 5 height 5
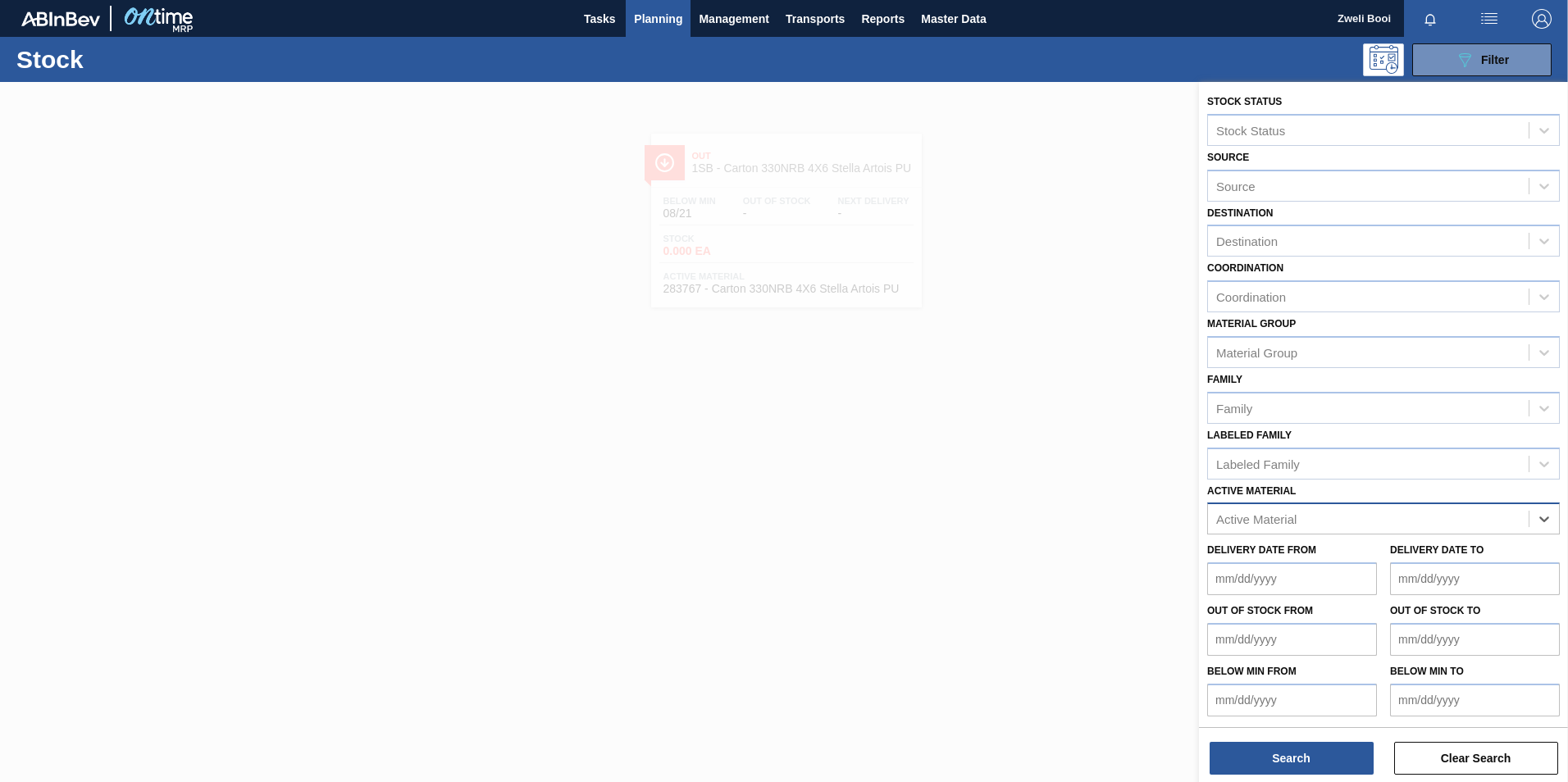
paste Material "278205"
type Material "278205"
click at [1390, 563] on div "278205 - Shrinkfilm Print 500 CAN FF Lem 2020" at bounding box center [1383, 559] width 353 height 30
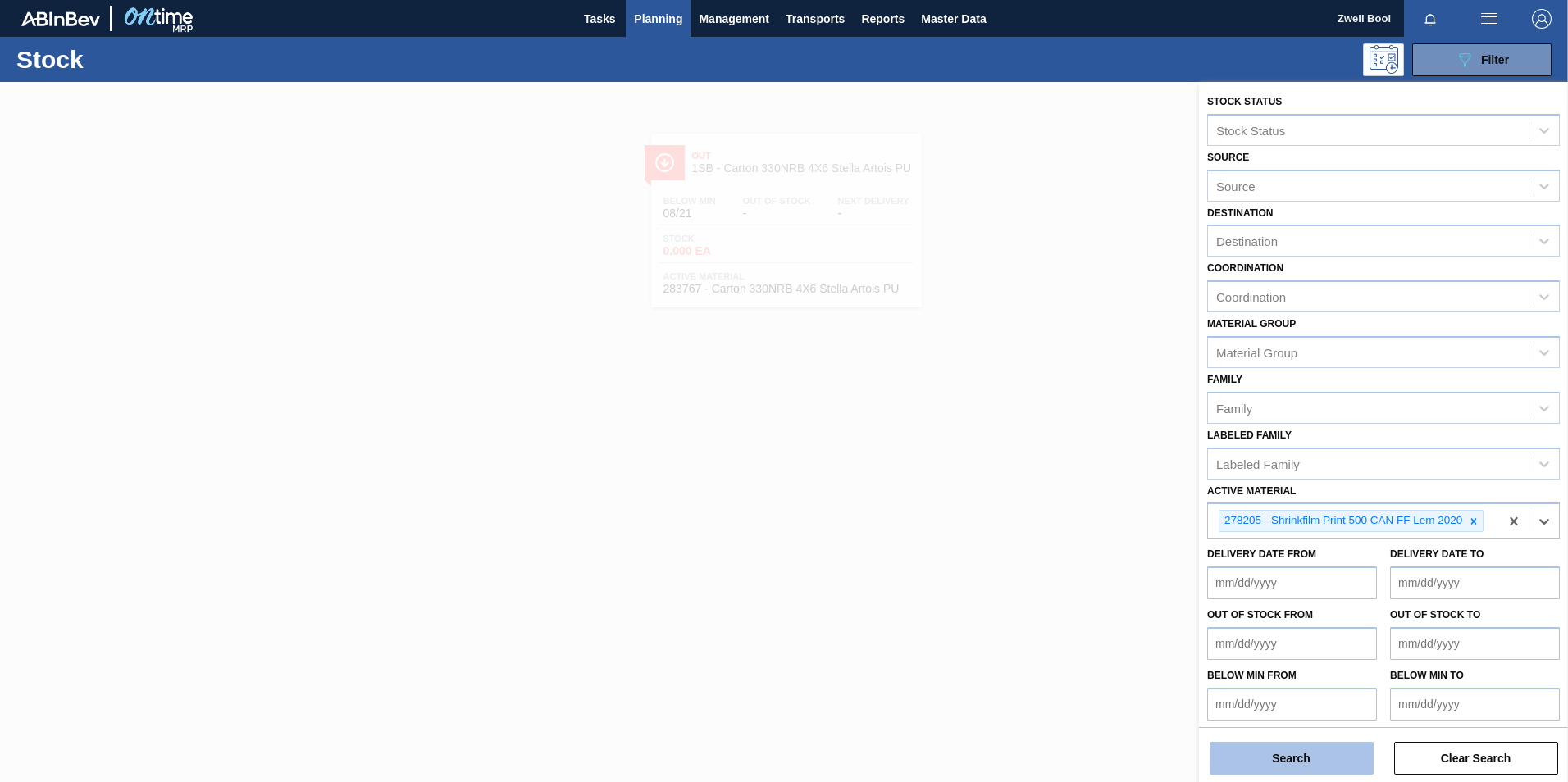
click at [1330, 754] on button "Search" at bounding box center [1291, 758] width 164 height 33
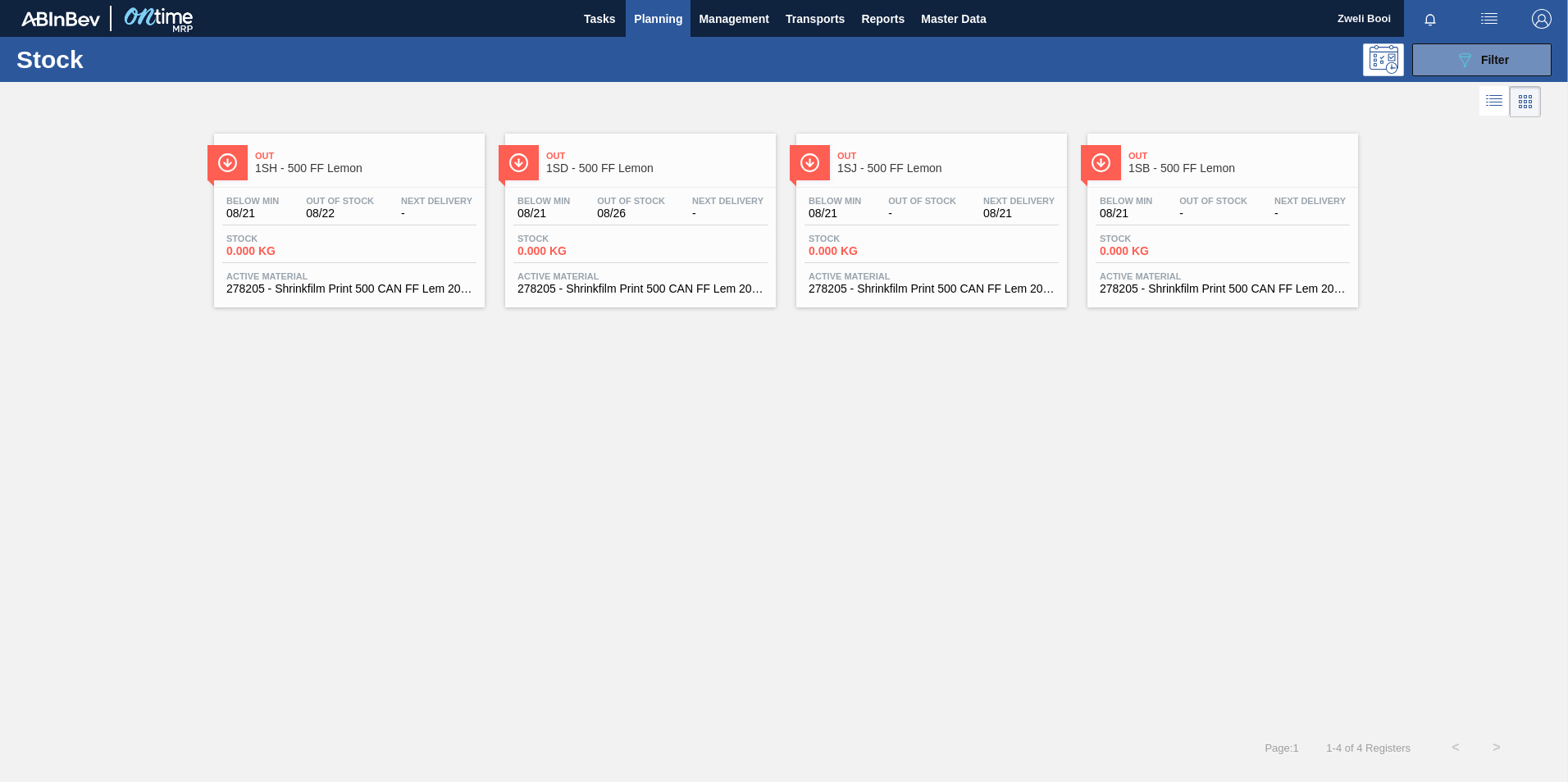
click at [1230, 219] on div "Below Min 08/21 Out Of Stock - Next Delivery -" at bounding box center [1222, 211] width 254 height 29
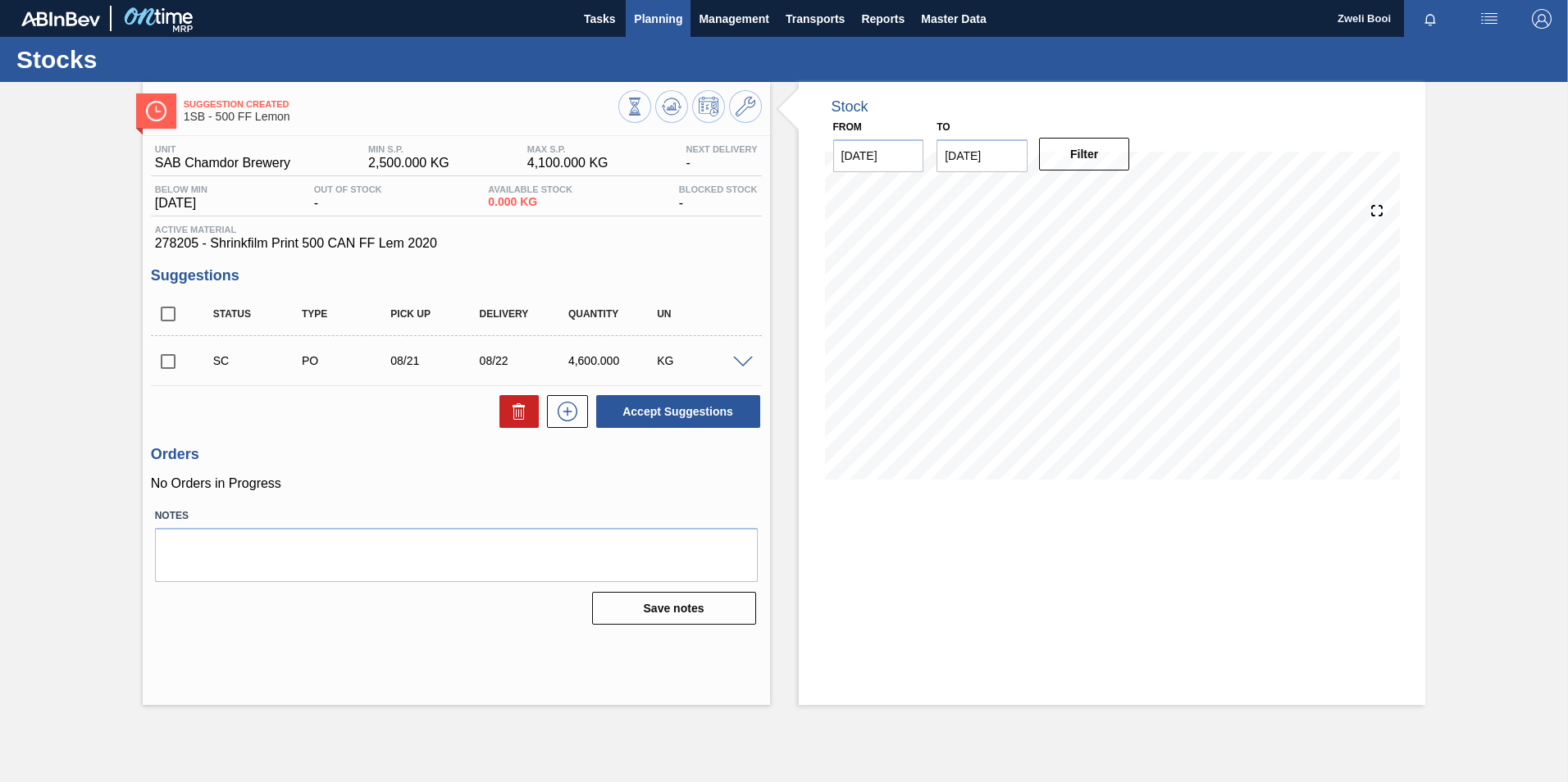
click at [655, 20] on span "Planning" at bounding box center [657, 19] width 49 height 19
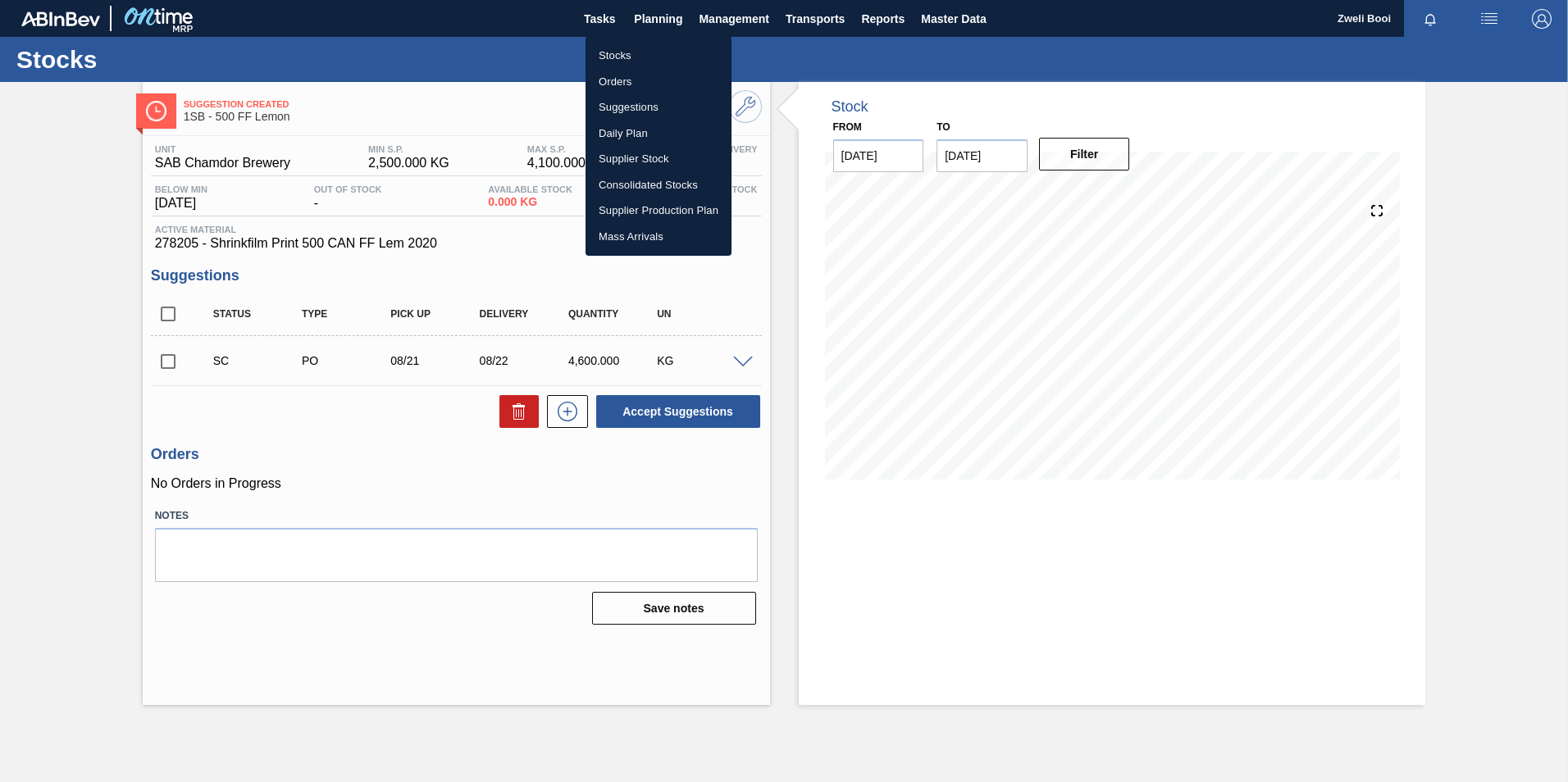
click at [639, 50] on li "Stocks" at bounding box center [658, 56] width 146 height 27
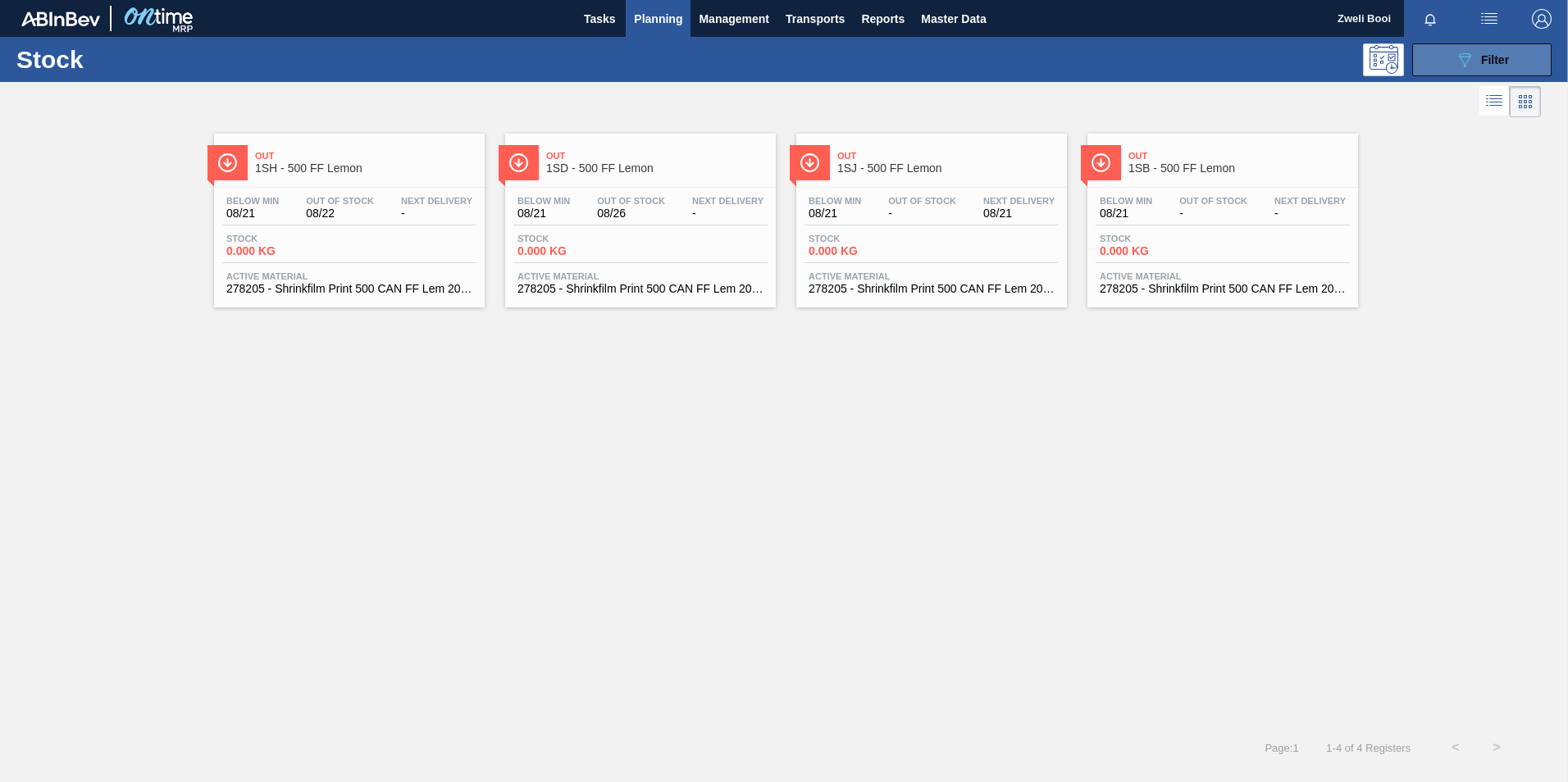
click at [1480, 49] on button "089F7B8B-B2A5-4AFE-B5C0-19BA573D28AC Filter" at bounding box center [1482, 59] width 140 height 33
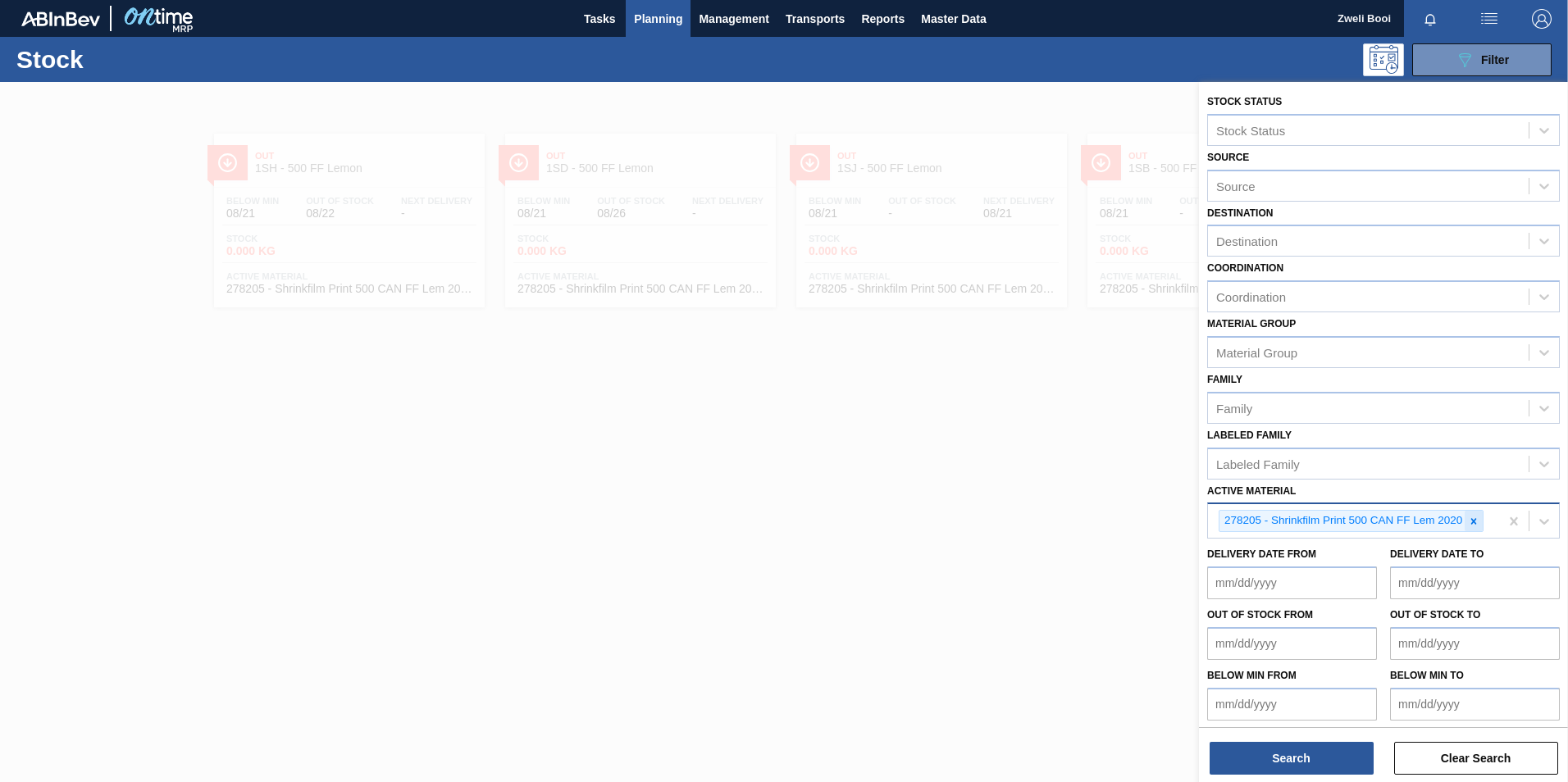
click at [1476, 525] on icon at bounding box center [1473, 521] width 12 height 12
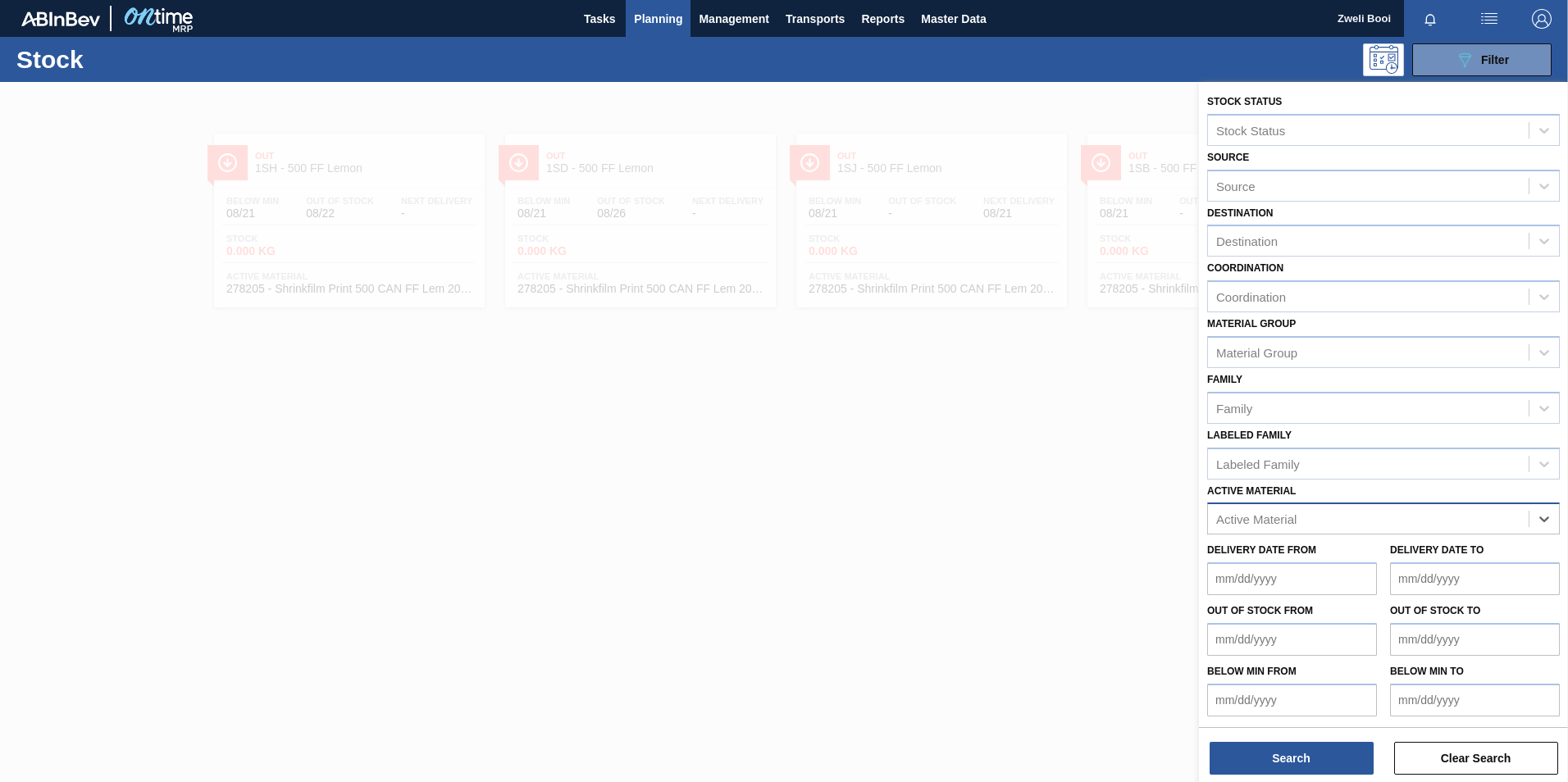
type Material "5"
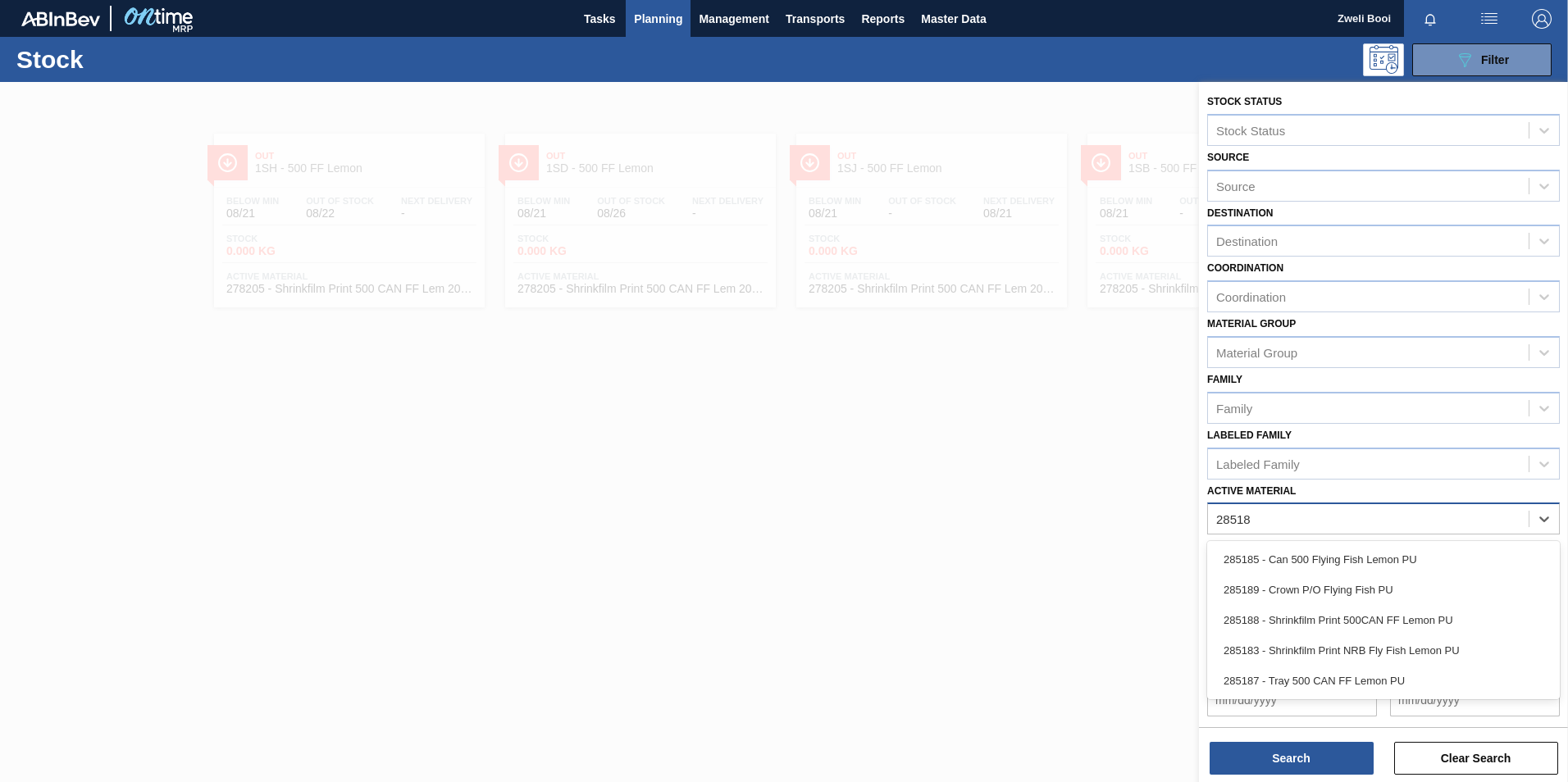
type Material "285187"
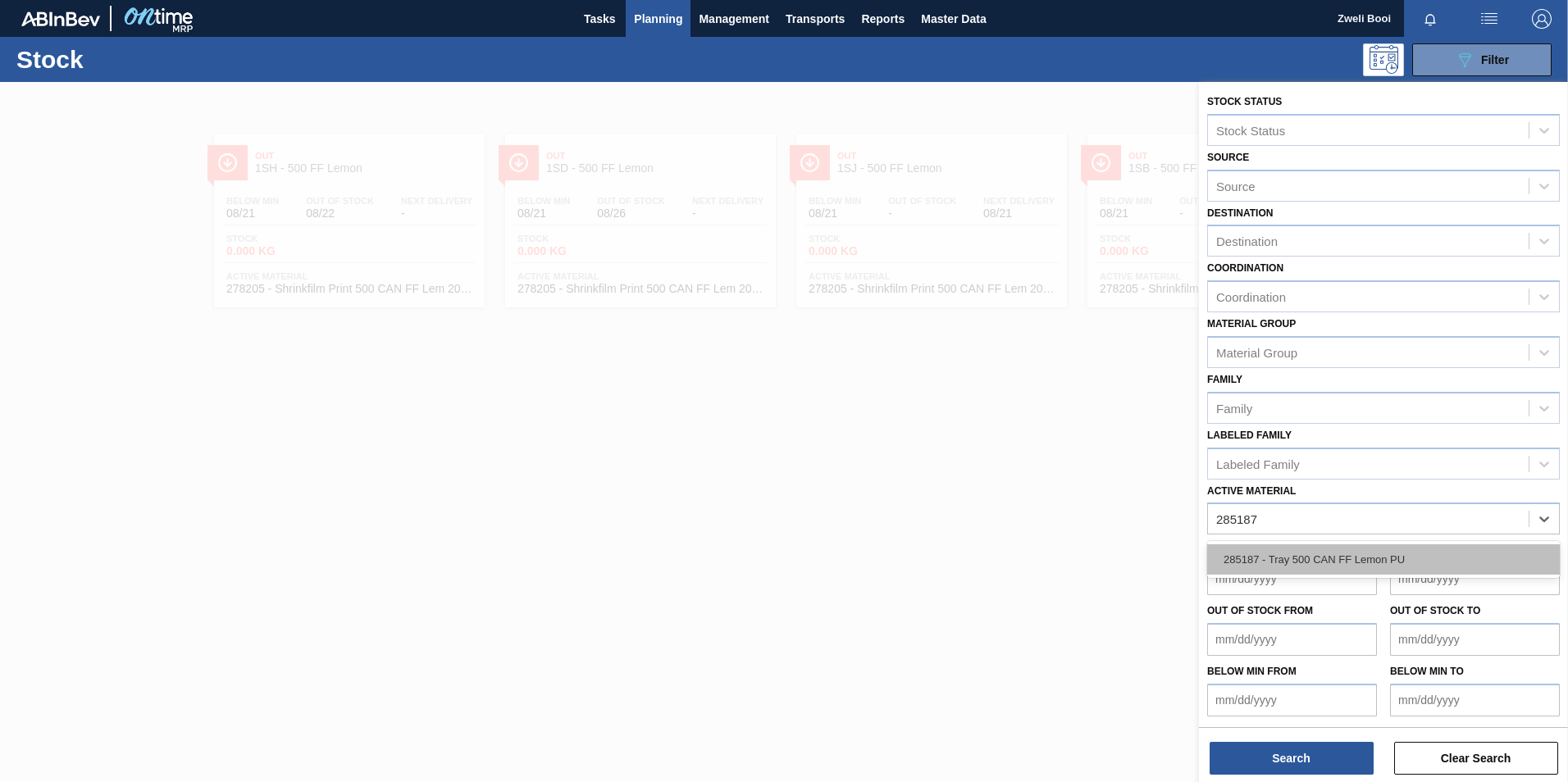
click at [1326, 555] on div "285187 - Tray 500 CAN FF Lemon PU" at bounding box center [1383, 559] width 353 height 30
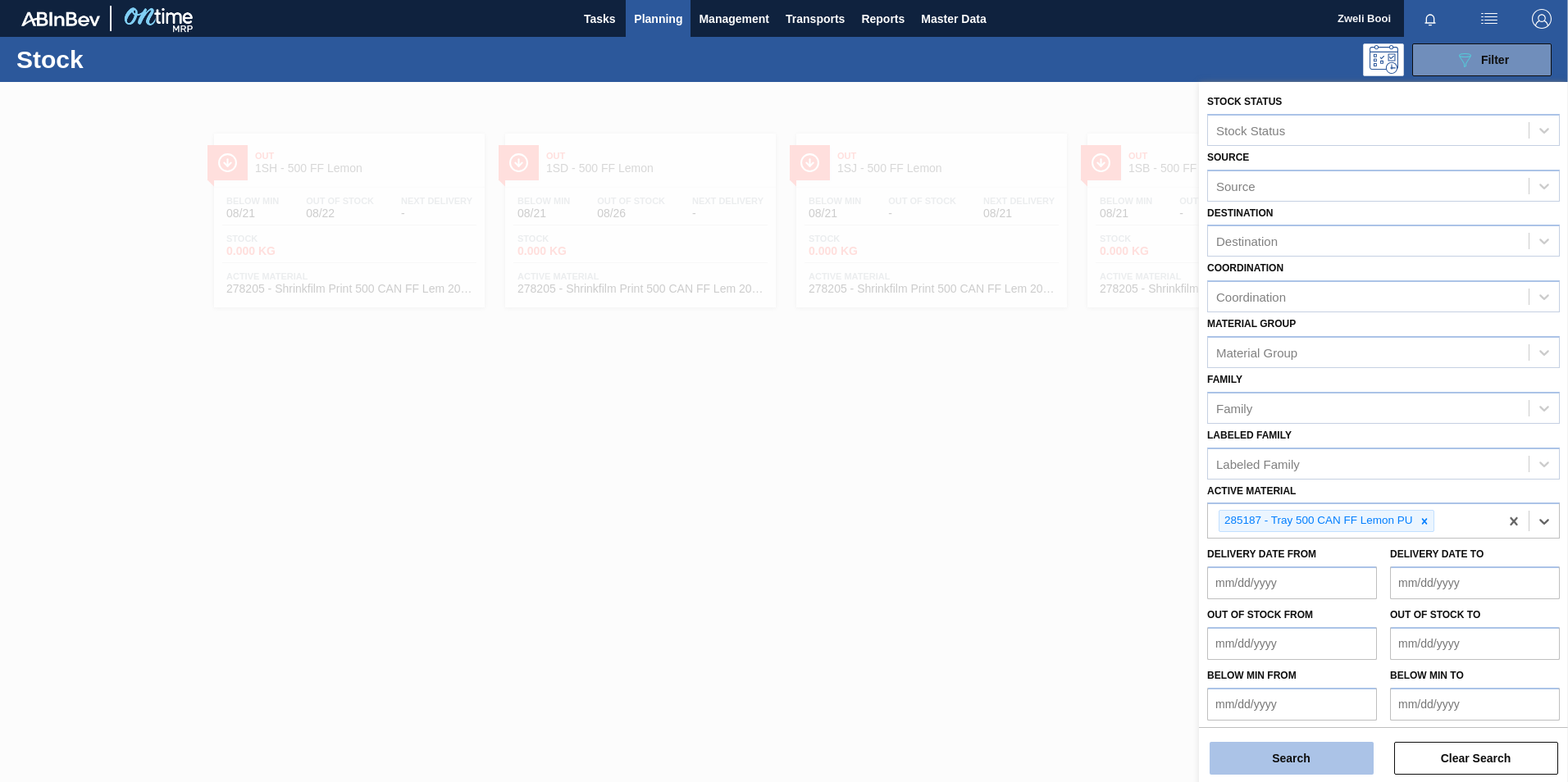
click at [1335, 764] on button "Search" at bounding box center [1291, 758] width 164 height 33
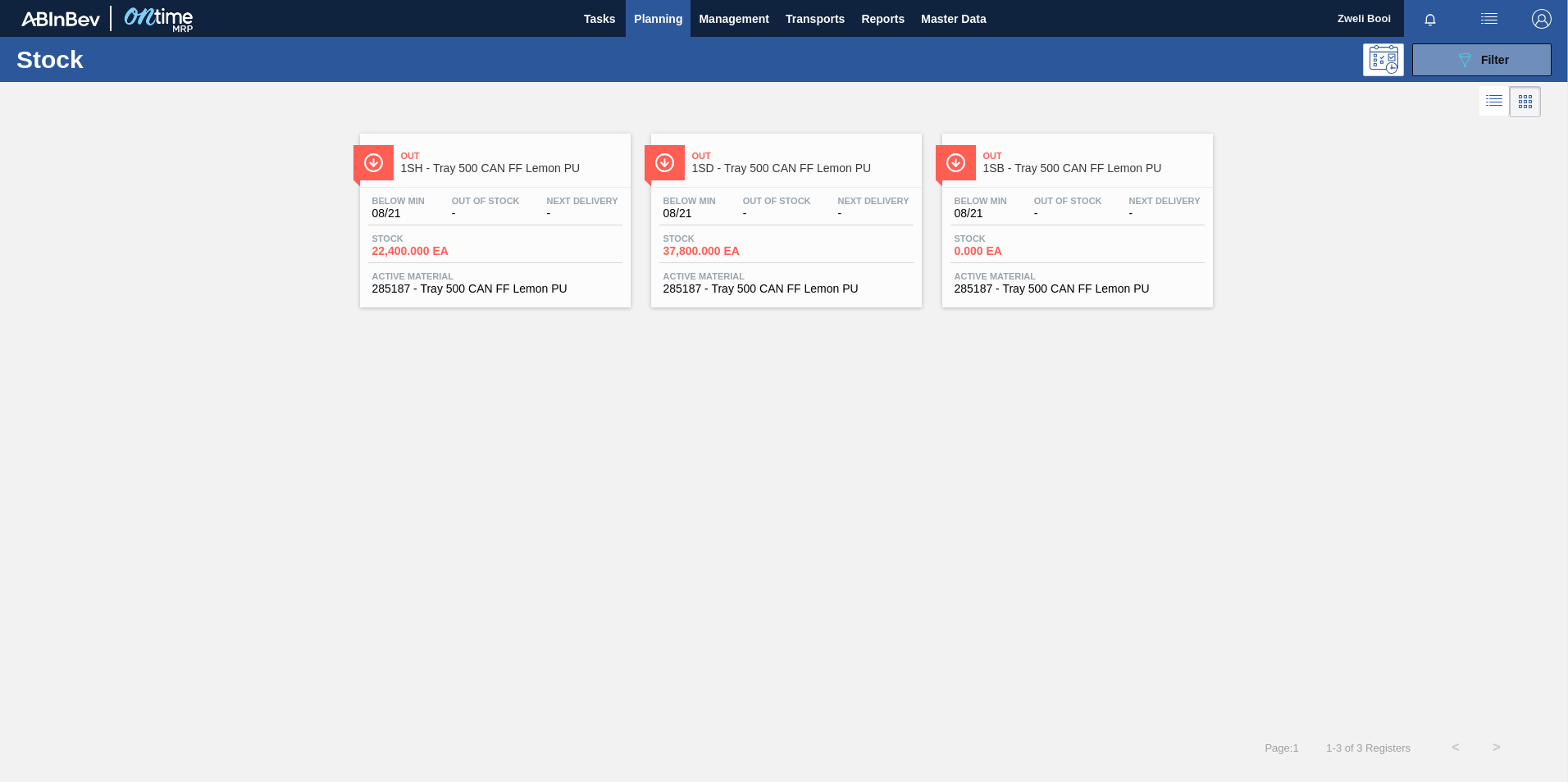
click at [1073, 248] on div "Stock 0.000 EA" at bounding box center [1077, 248] width 254 height 29
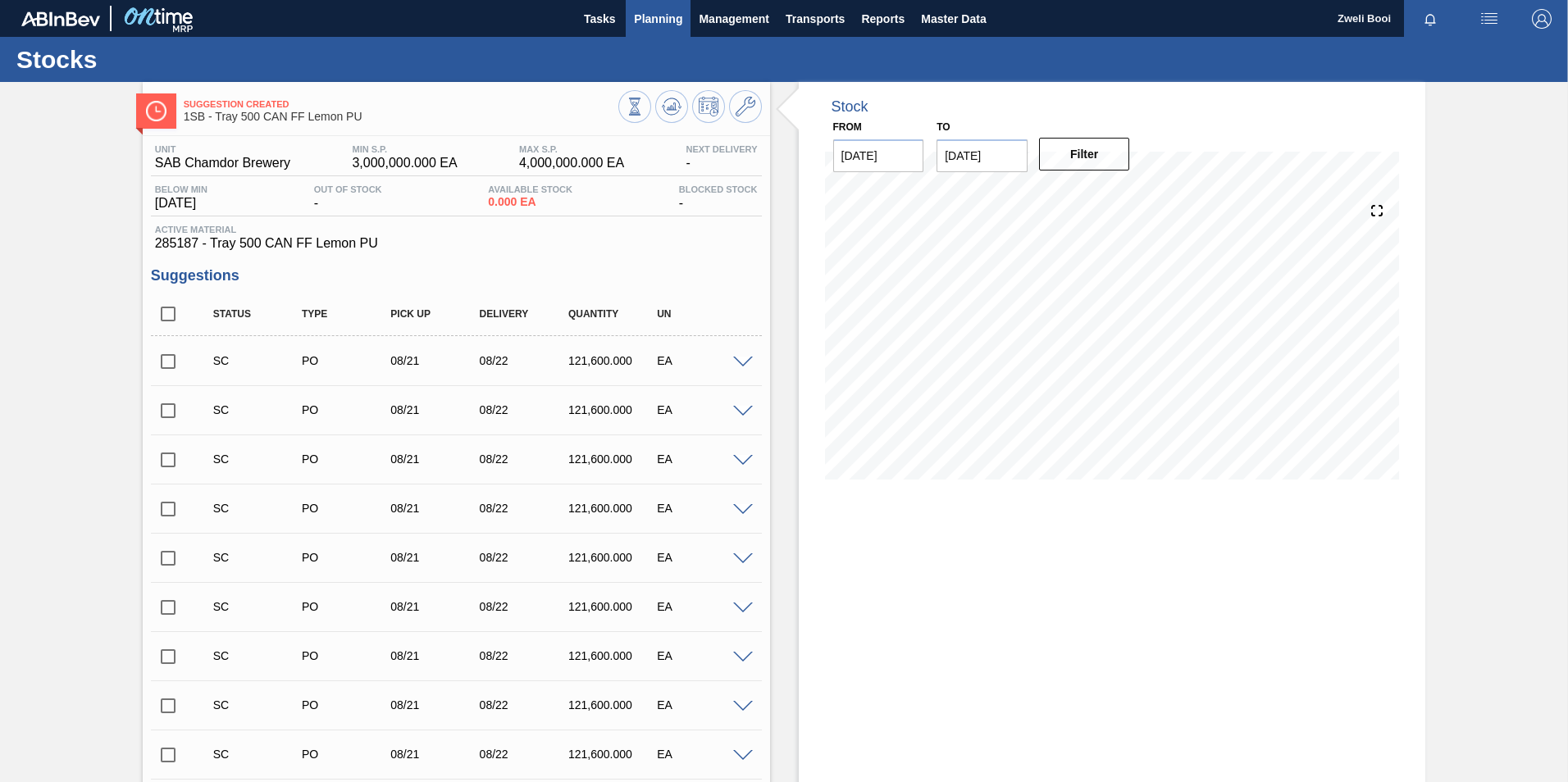
click at [650, 19] on span "Planning" at bounding box center [657, 19] width 49 height 19
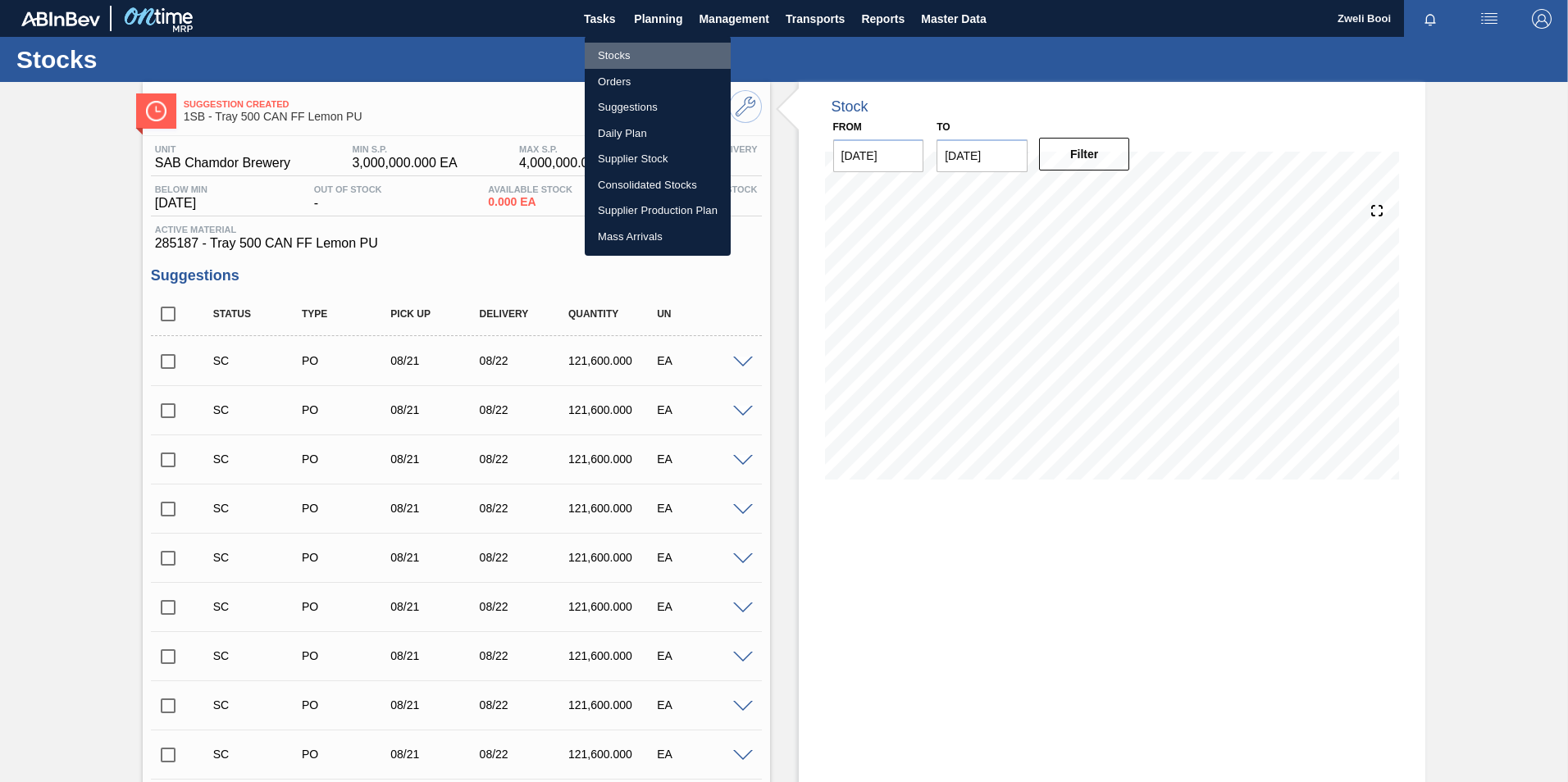
click at [627, 57] on li "Stocks" at bounding box center [657, 56] width 146 height 27
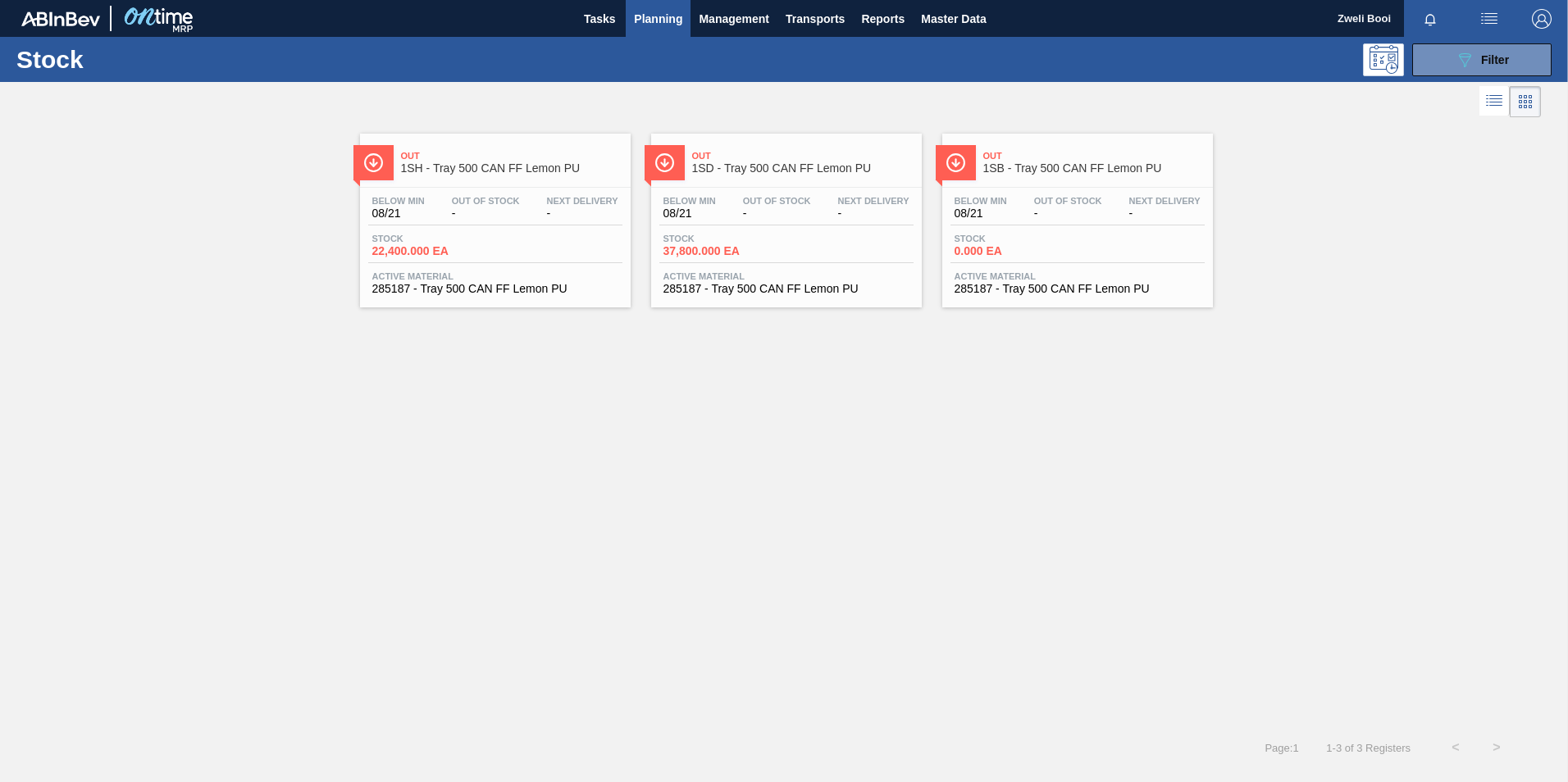
drag, startPoint x: 1430, startPoint y: 52, endPoint x: 1417, endPoint y: 81, distance: 31.8
click at [1430, 52] on button "089F7B8B-B2A5-4AFE-B5C0-19BA573D28AC Filter" at bounding box center [1482, 59] width 140 height 33
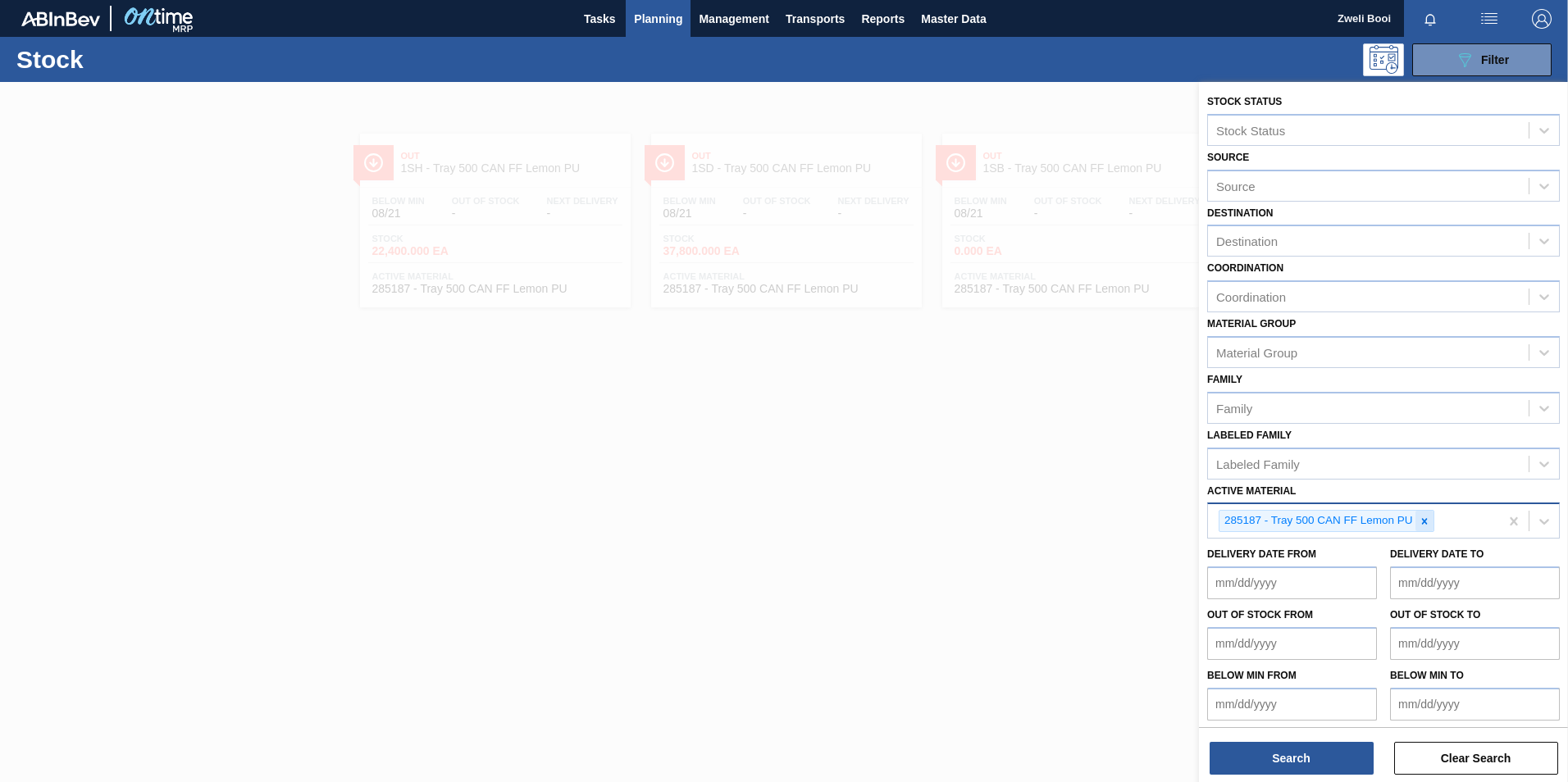
click at [1426, 521] on icon at bounding box center [1425, 521] width 12 height 12
paste Material "285003"
type Material "285003"
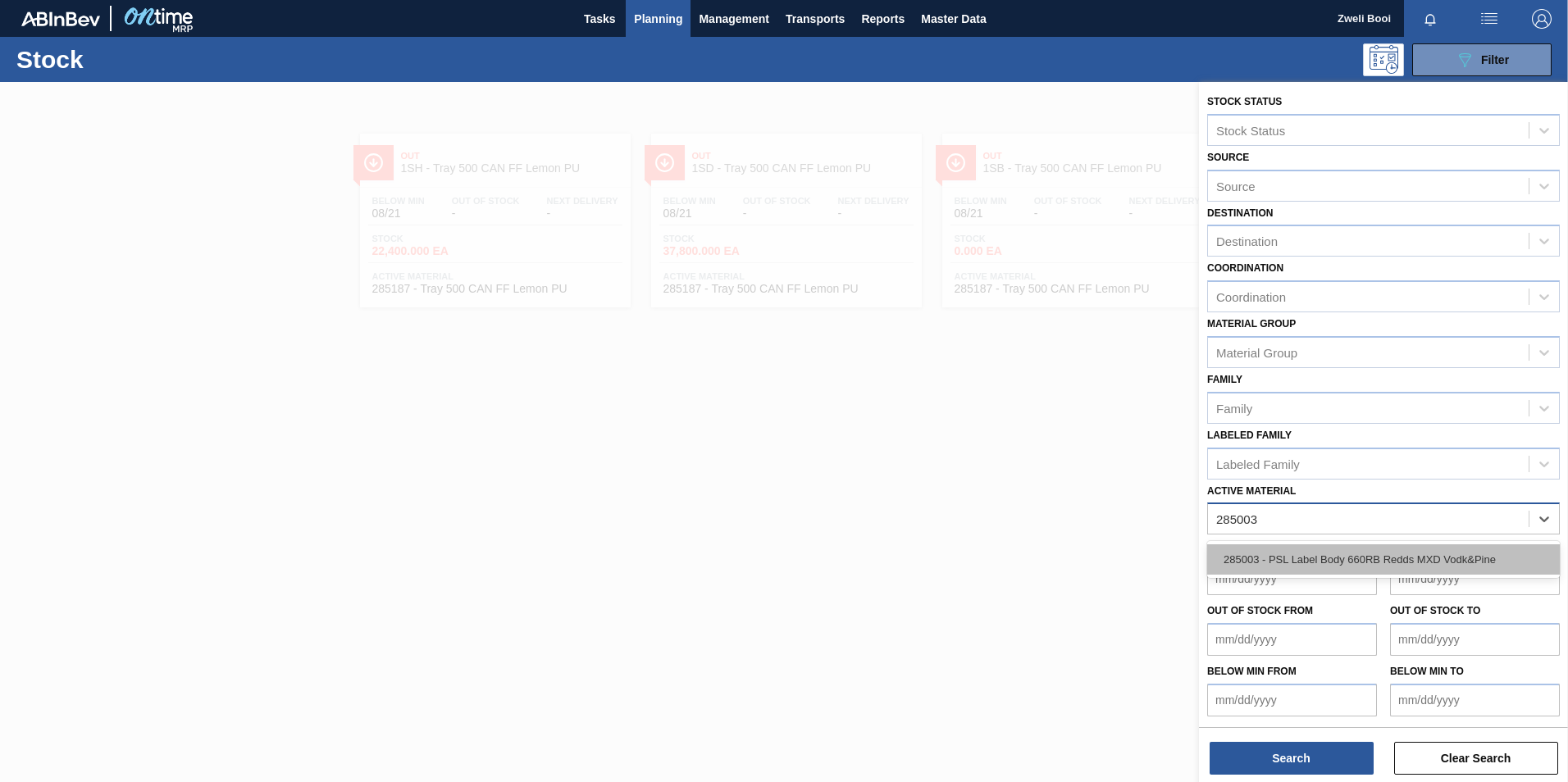
click at [1436, 562] on div "285003 - PSL Label Body 660RB Redds MXD Vodk&Pine" at bounding box center [1383, 559] width 353 height 30
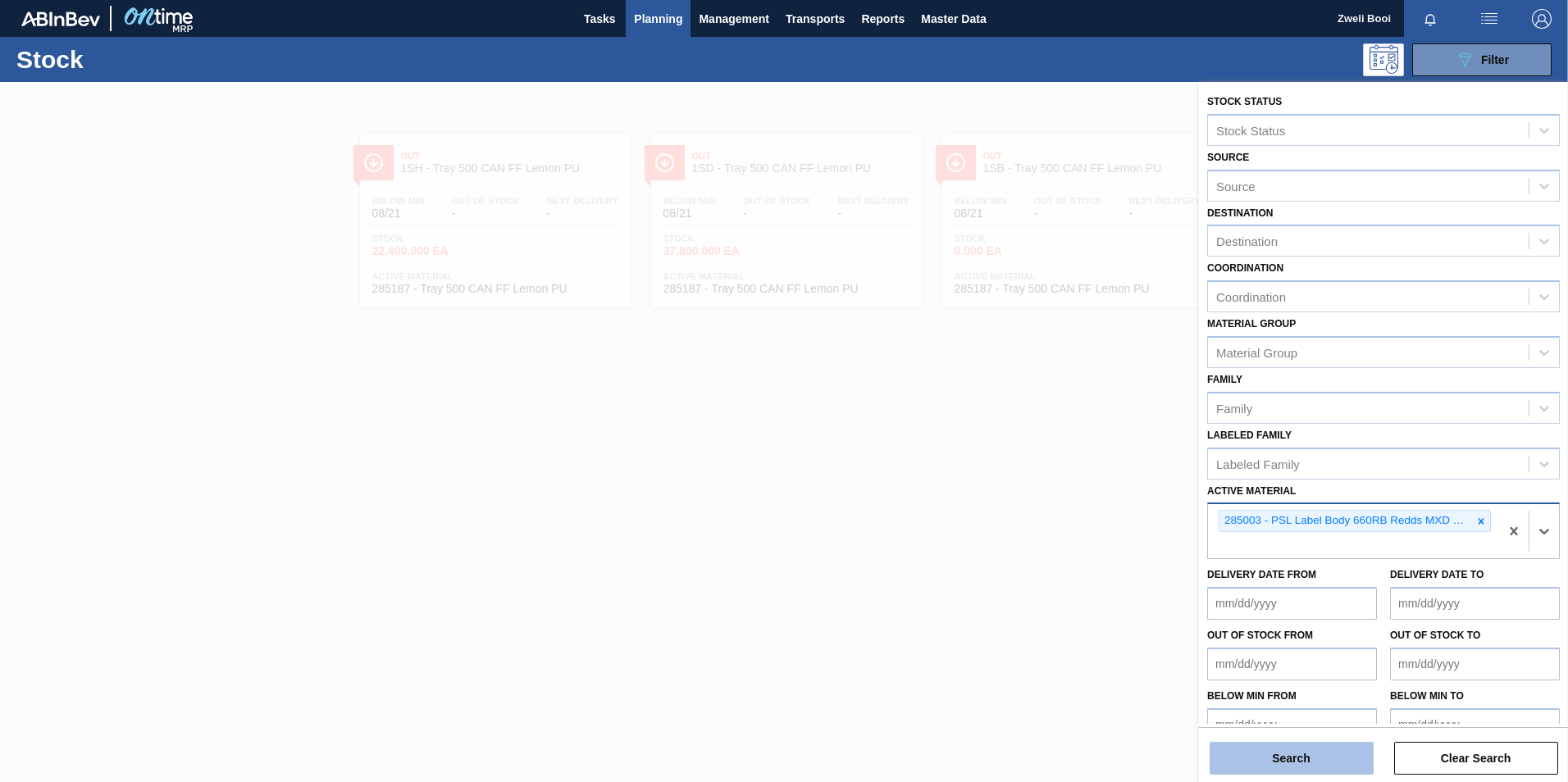
click at [1328, 758] on button "Search" at bounding box center [1291, 758] width 164 height 33
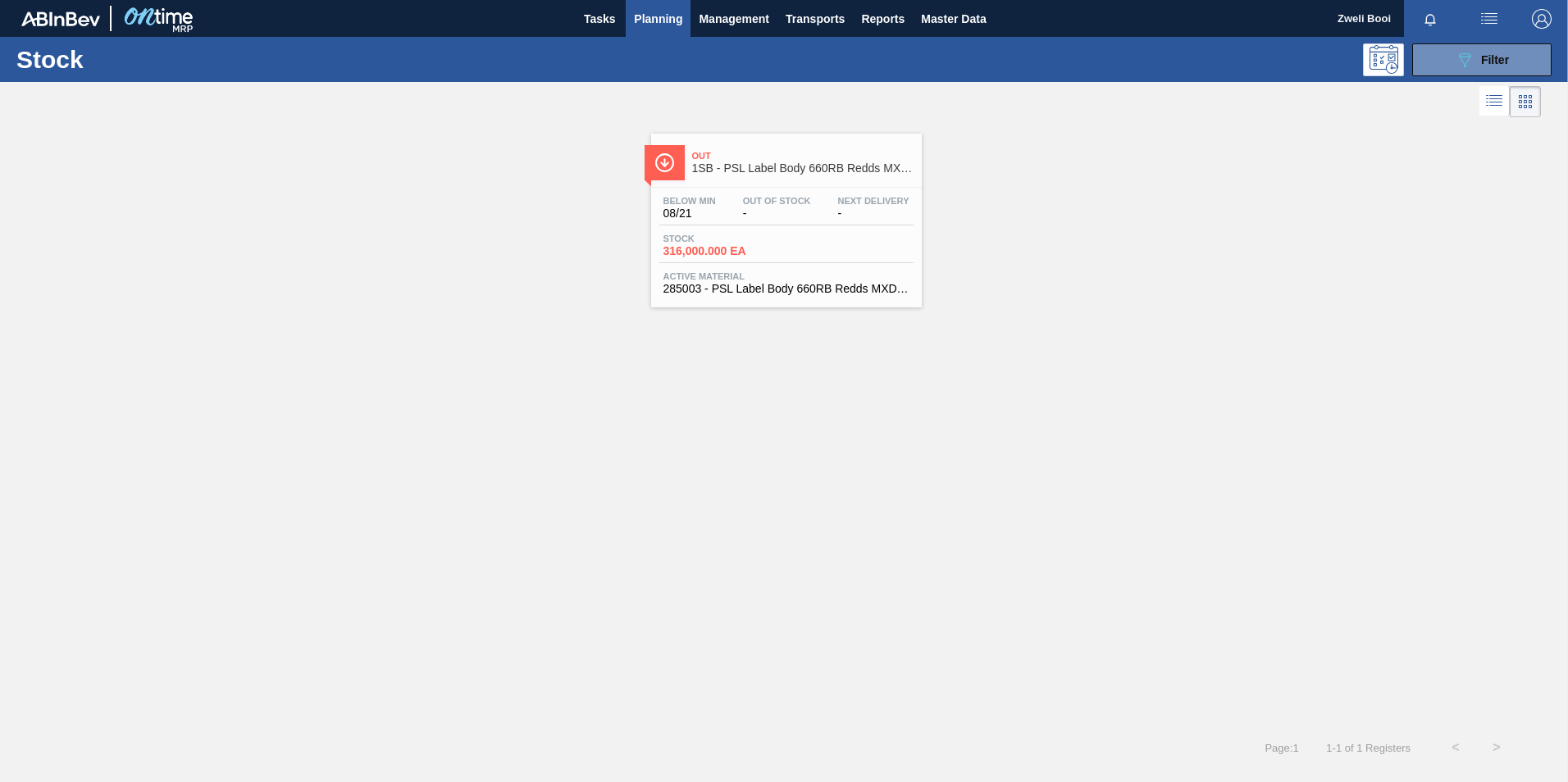
click at [801, 252] on div "Stock 316,000.000 EA" at bounding box center [786, 248] width 254 height 29
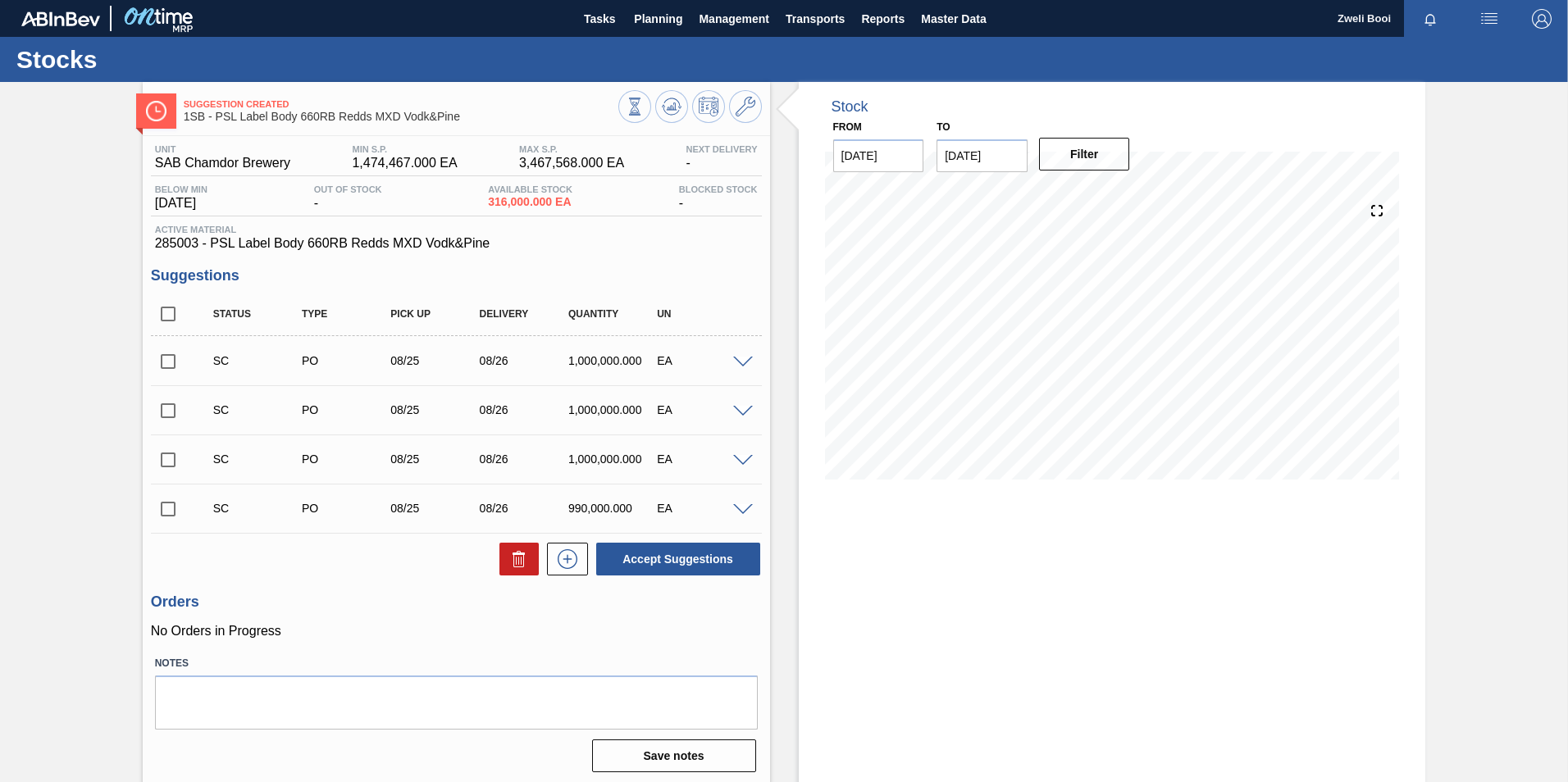
click at [955, 607] on div "Stock From 08/21/2025 to 09/04/2025 Filter 08/27 Stock Projection 4,306,000 SAP…" at bounding box center [1112, 434] width 627 height 704
click at [923, 602] on div "Stock From 08/21/2025 to 09/04/2025 Filter 08/22 Stock Projection 316,000 SAP P…" at bounding box center [1112, 434] width 627 height 704
click at [662, 19] on span "Planning" at bounding box center [657, 19] width 49 height 19
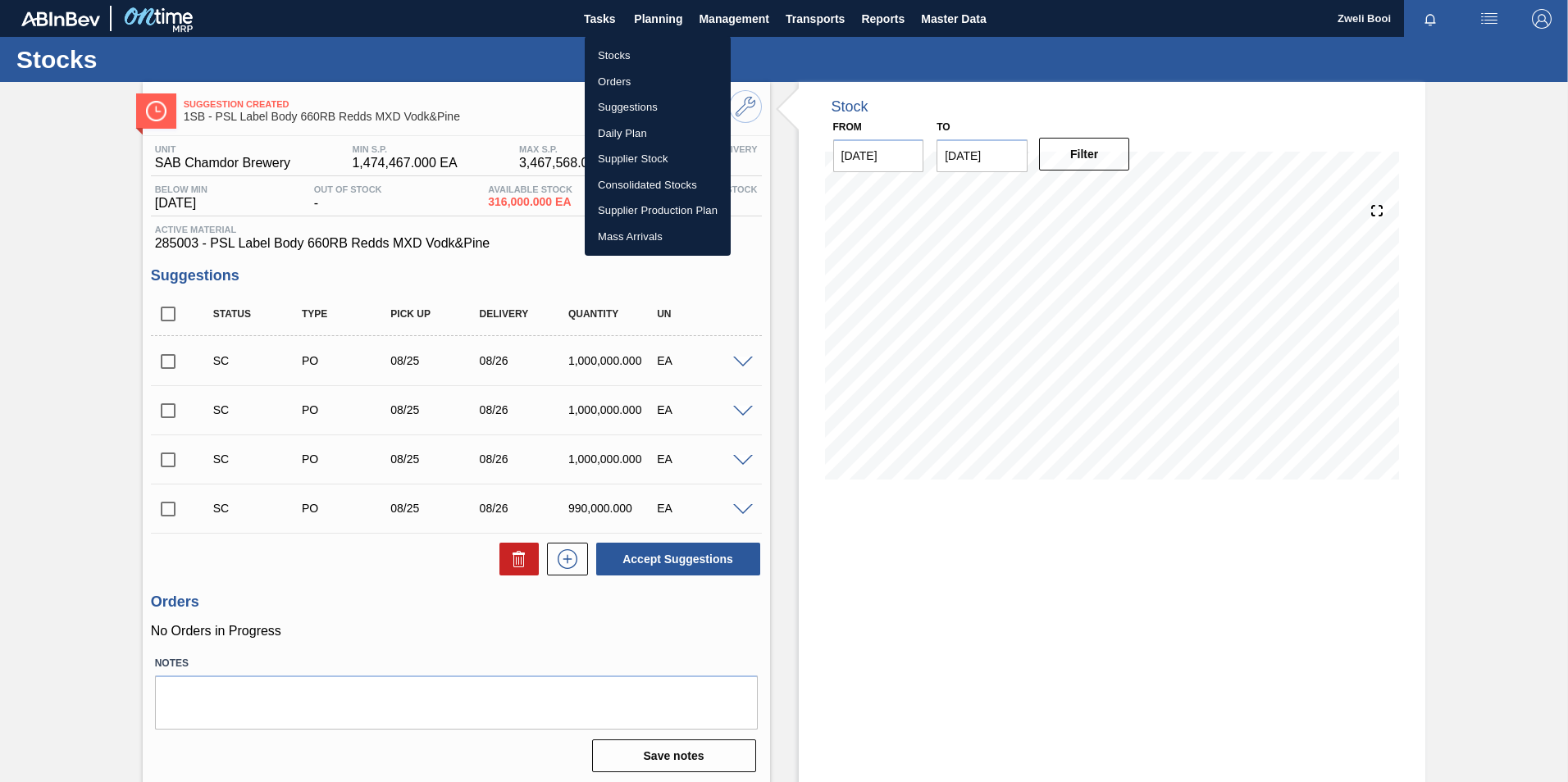
click at [628, 53] on li "Stocks" at bounding box center [657, 56] width 146 height 27
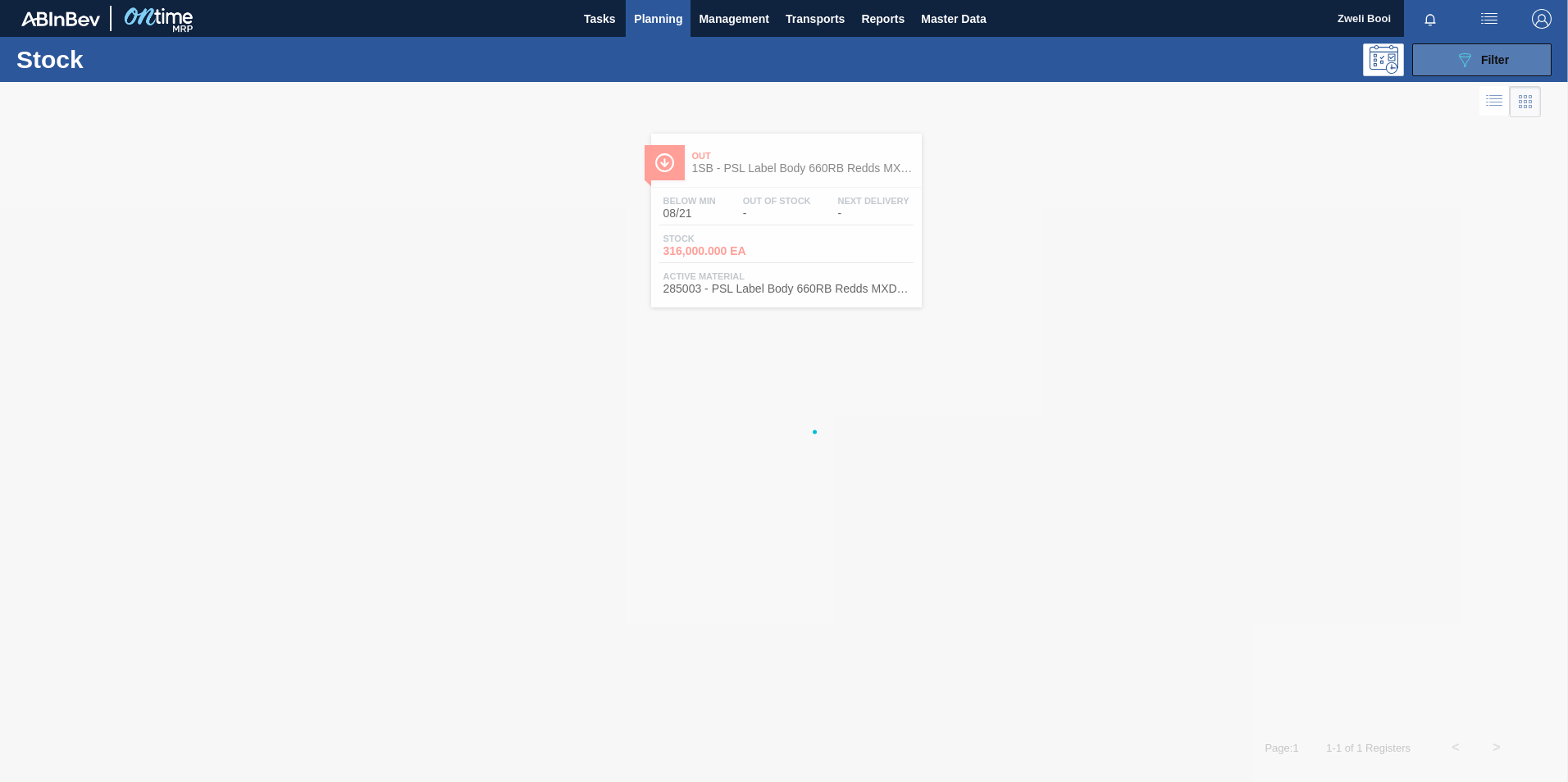
click at [1455, 61] on icon "089F7B8B-B2A5-4AFE-B5C0-19BA573D28AC" at bounding box center [1464, 60] width 19 height 19
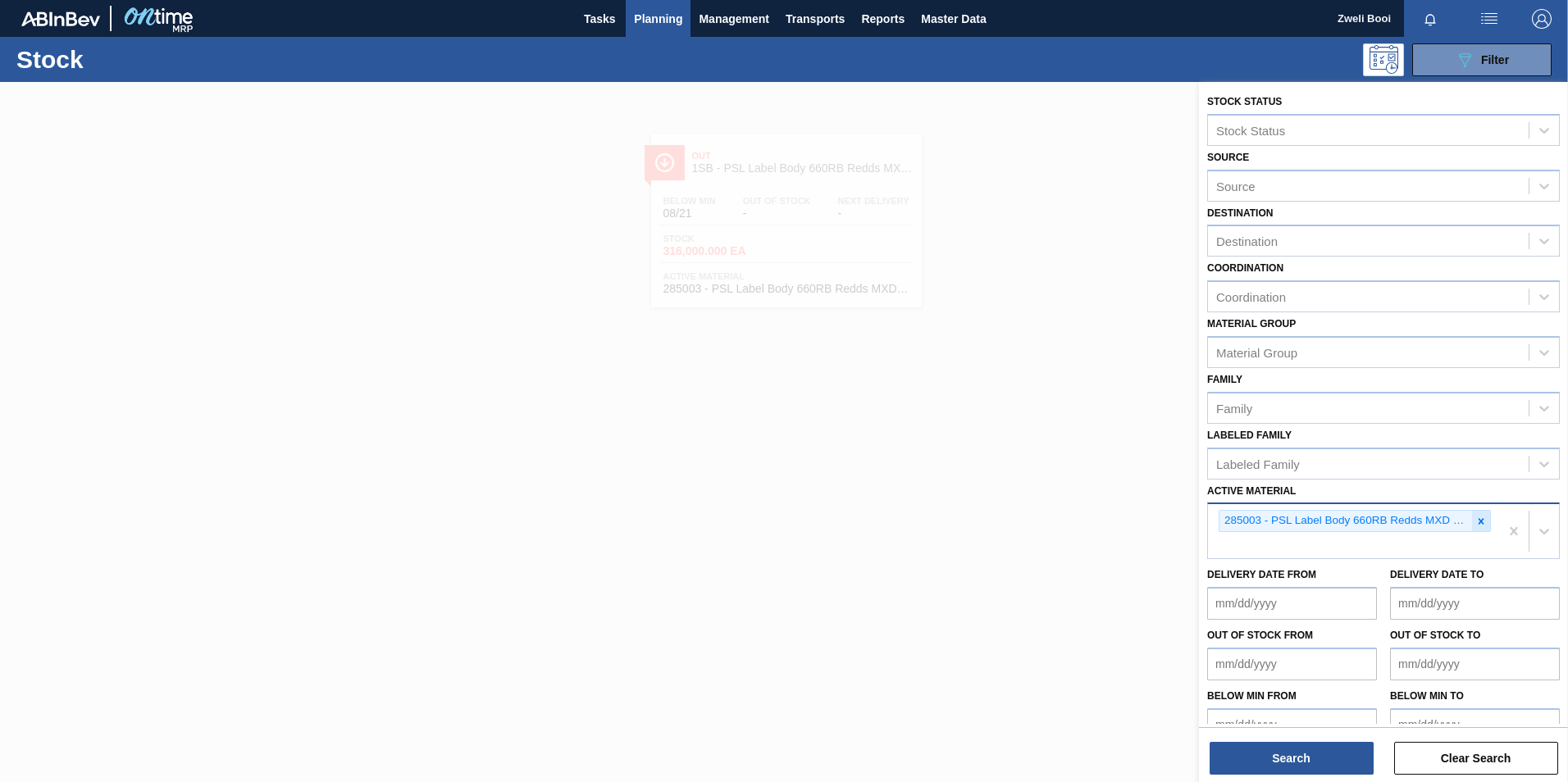
click at [1484, 522] on icon at bounding box center [1480, 521] width 12 height 12
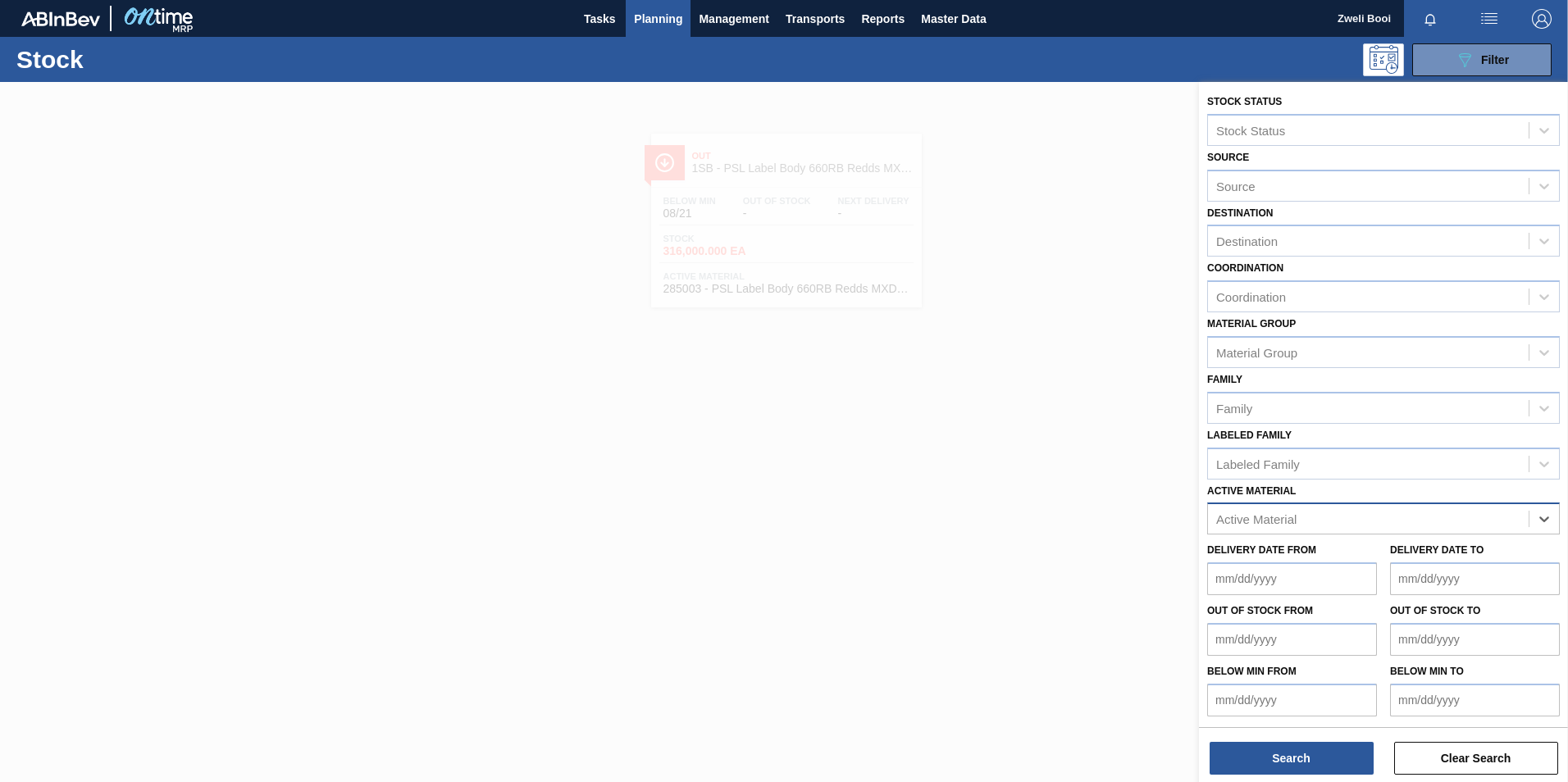
paste Material "283767"
type Material "283767"
click at [1436, 563] on div "283767 - Carton 330NRB 4X6 Stella Artois PU" at bounding box center [1383, 559] width 353 height 30
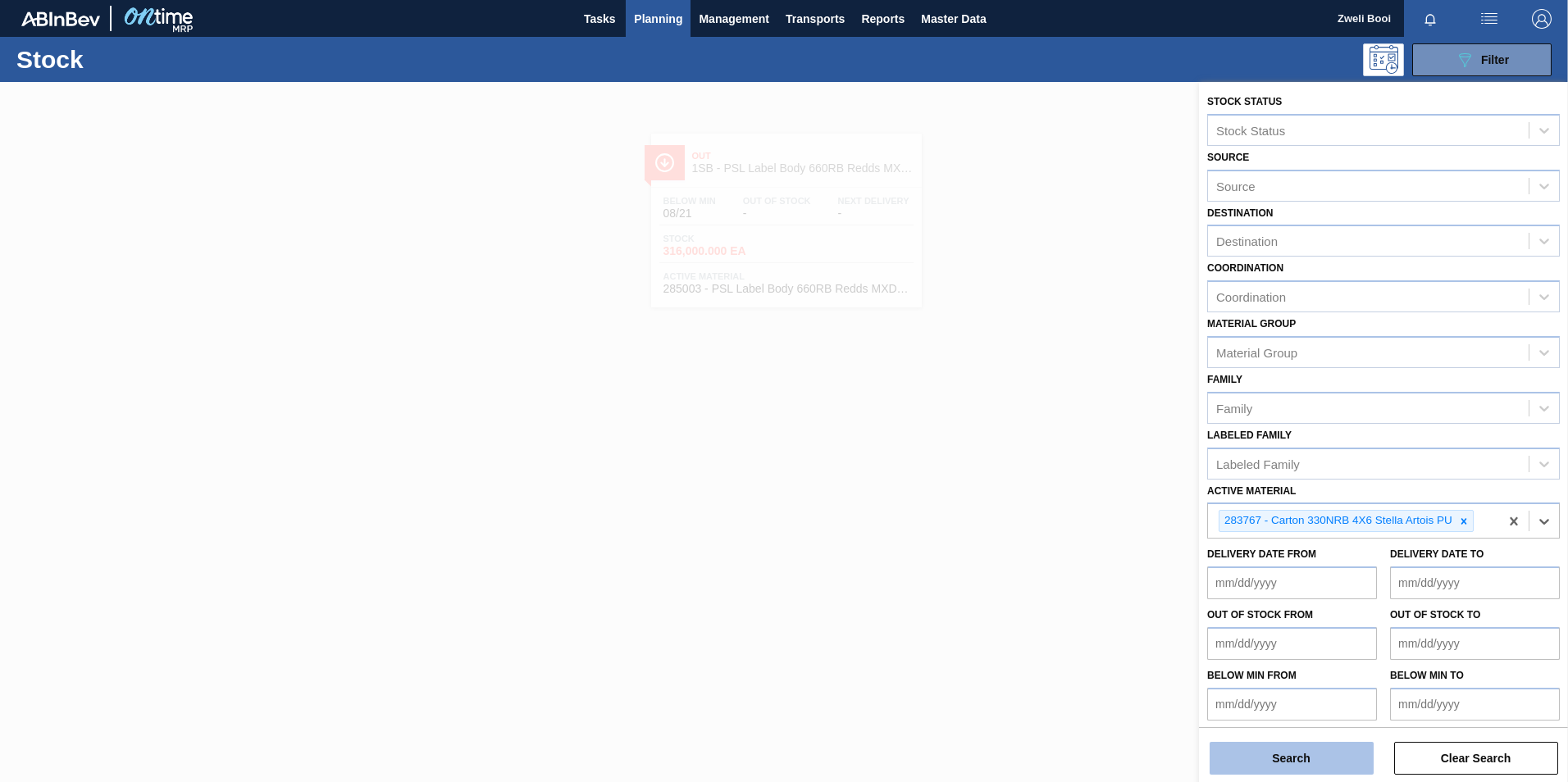
click at [1274, 761] on button "Search" at bounding box center [1291, 758] width 164 height 33
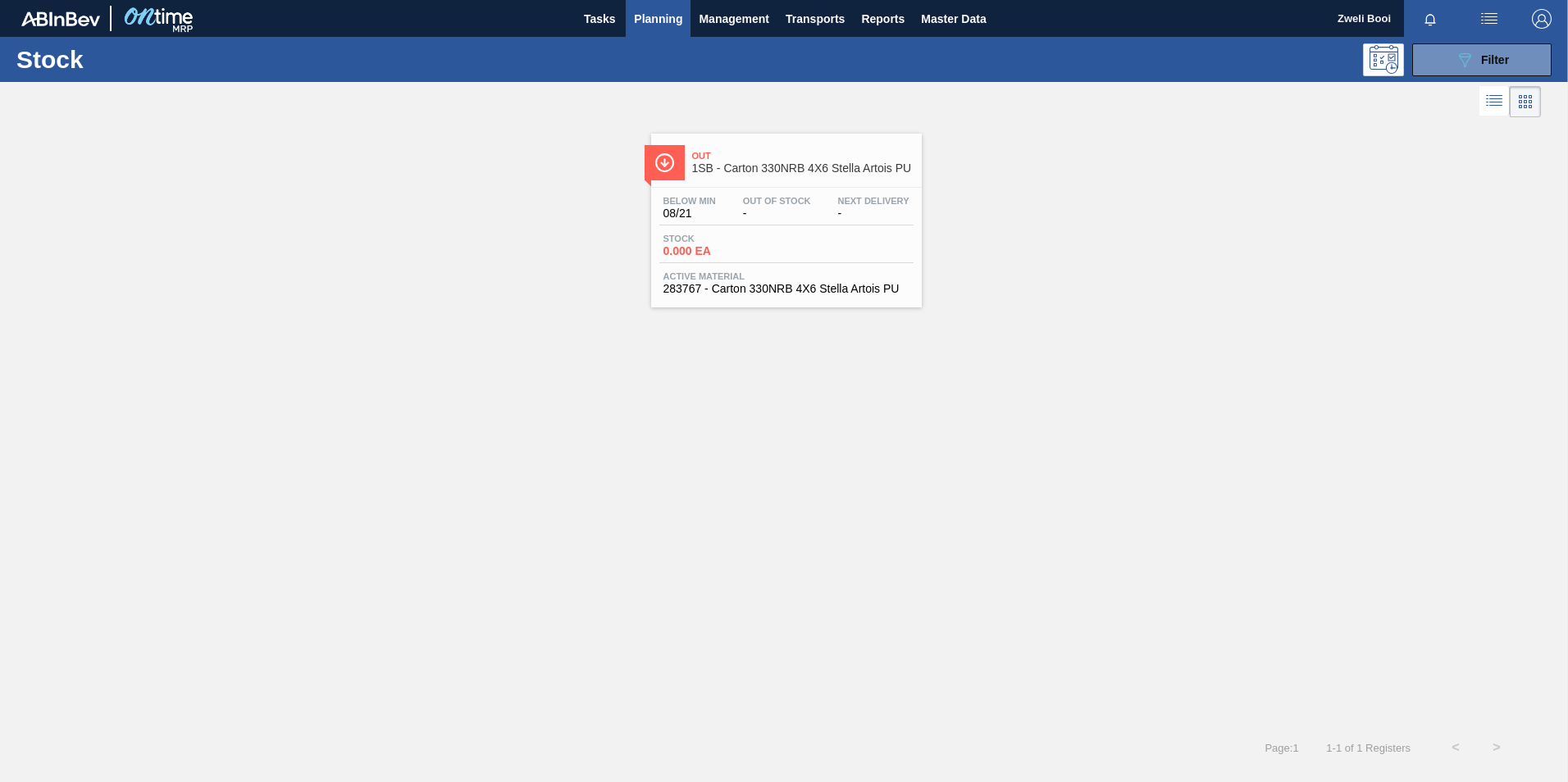
click at [761, 218] on span "-" at bounding box center [777, 214] width 68 height 12
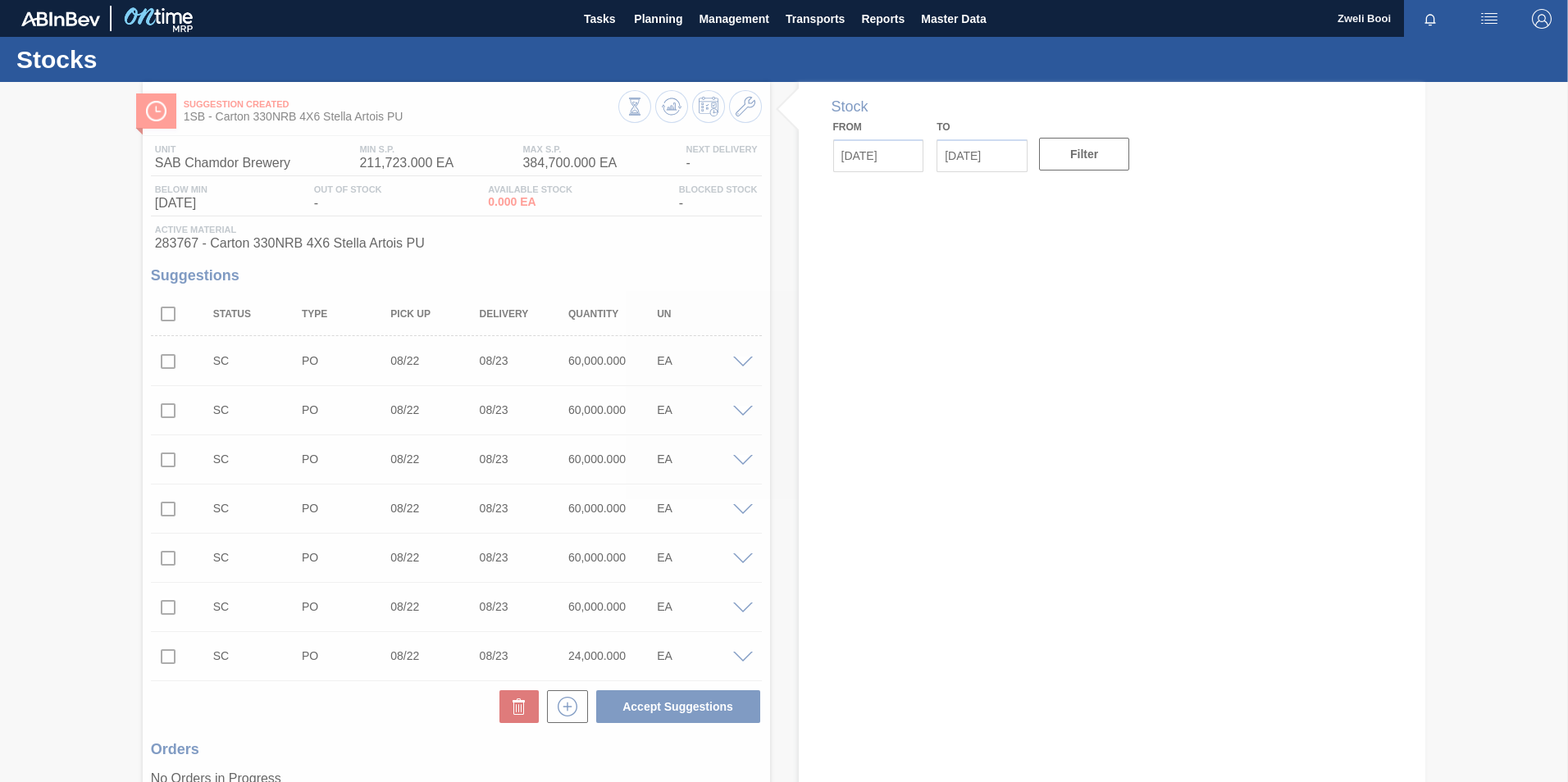
type input "[DATE]"
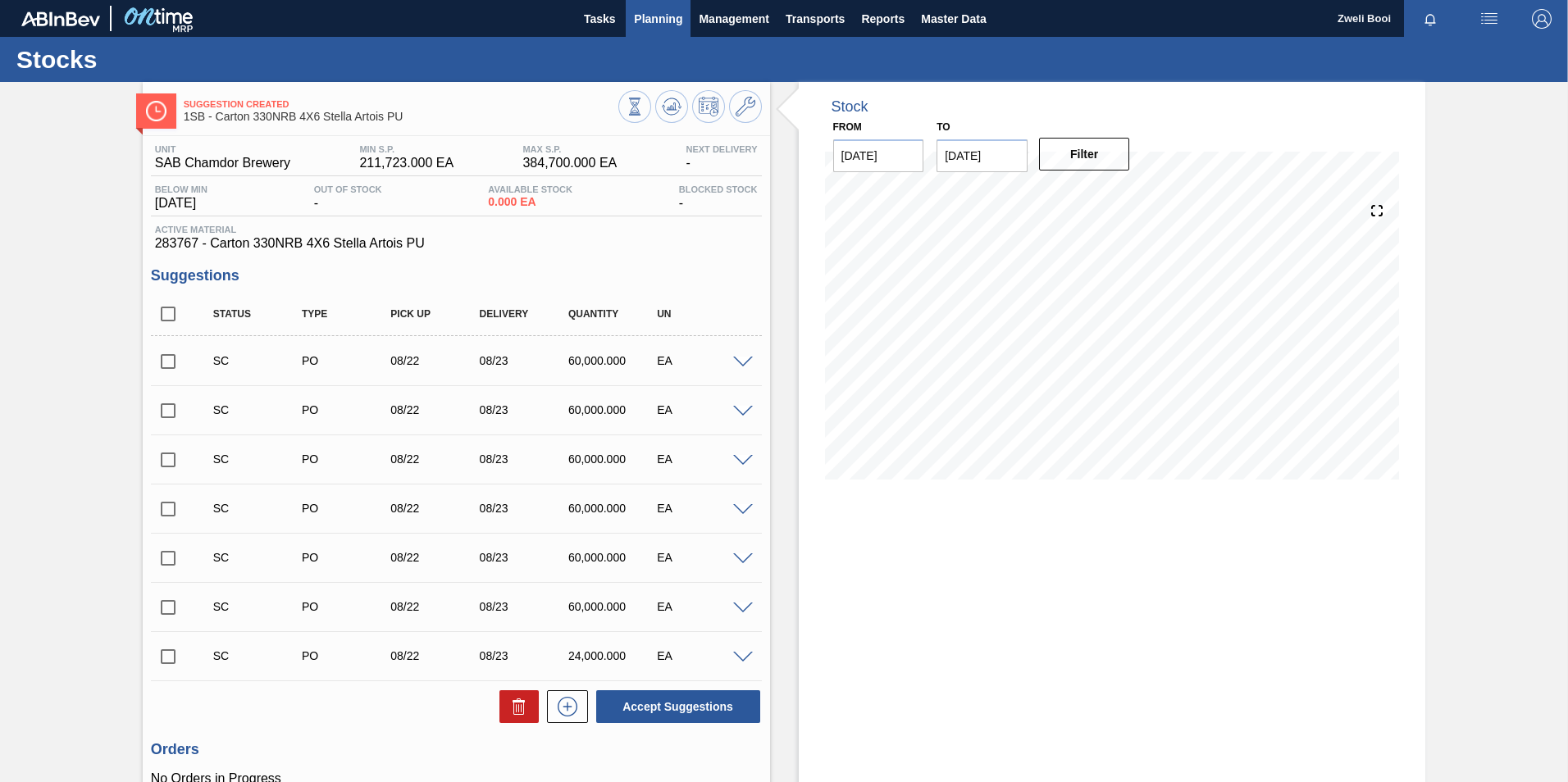
click at [661, 19] on span "Planning" at bounding box center [657, 19] width 49 height 19
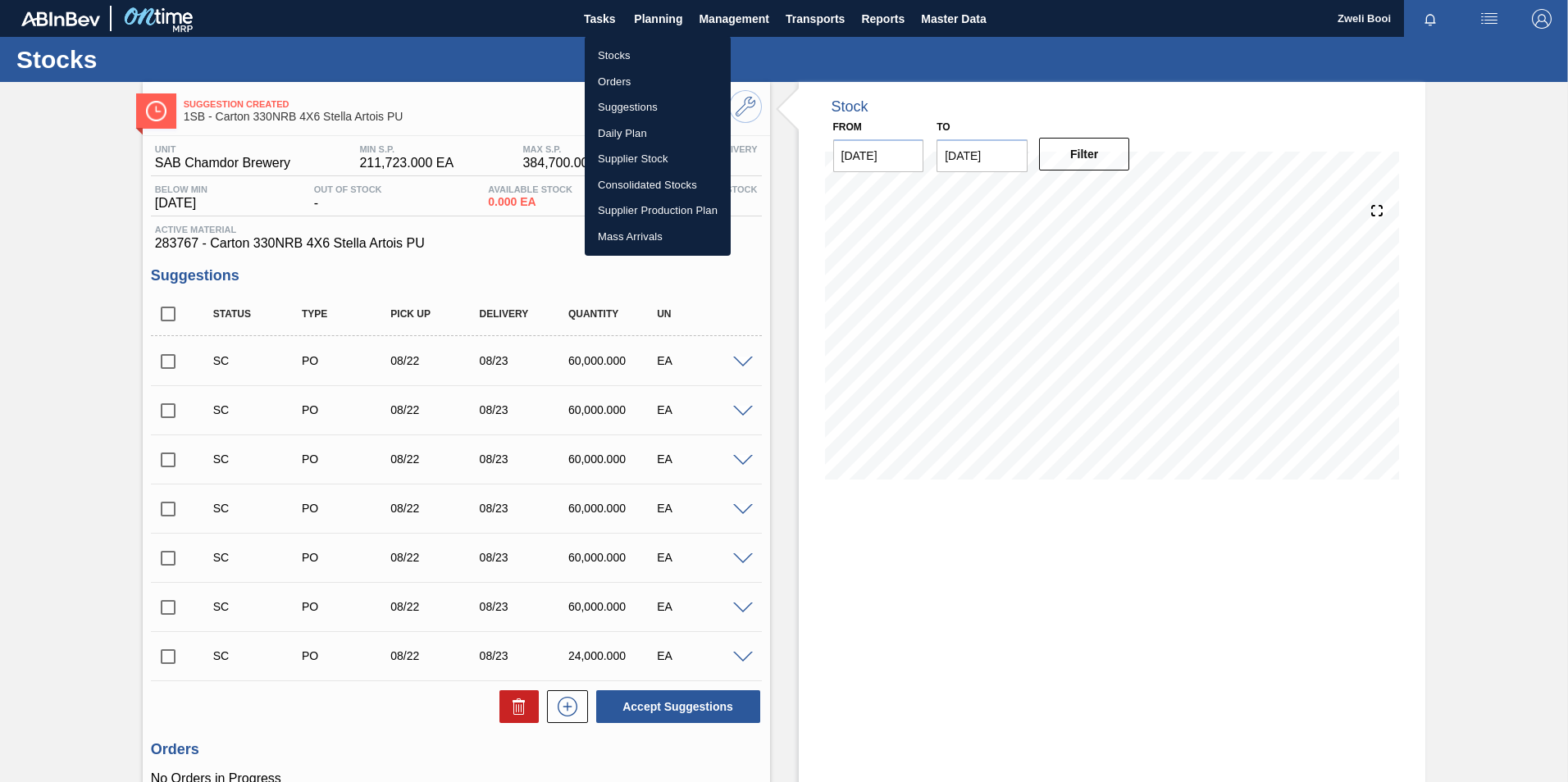
drag, startPoint x: 631, startPoint y: 68, endPoint x: 633, endPoint y: 57, distance: 11.2
click at [631, 69] on li "Orders" at bounding box center [657, 82] width 146 height 27
click at [633, 57] on li "Stocks" at bounding box center [657, 56] width 146 height 27
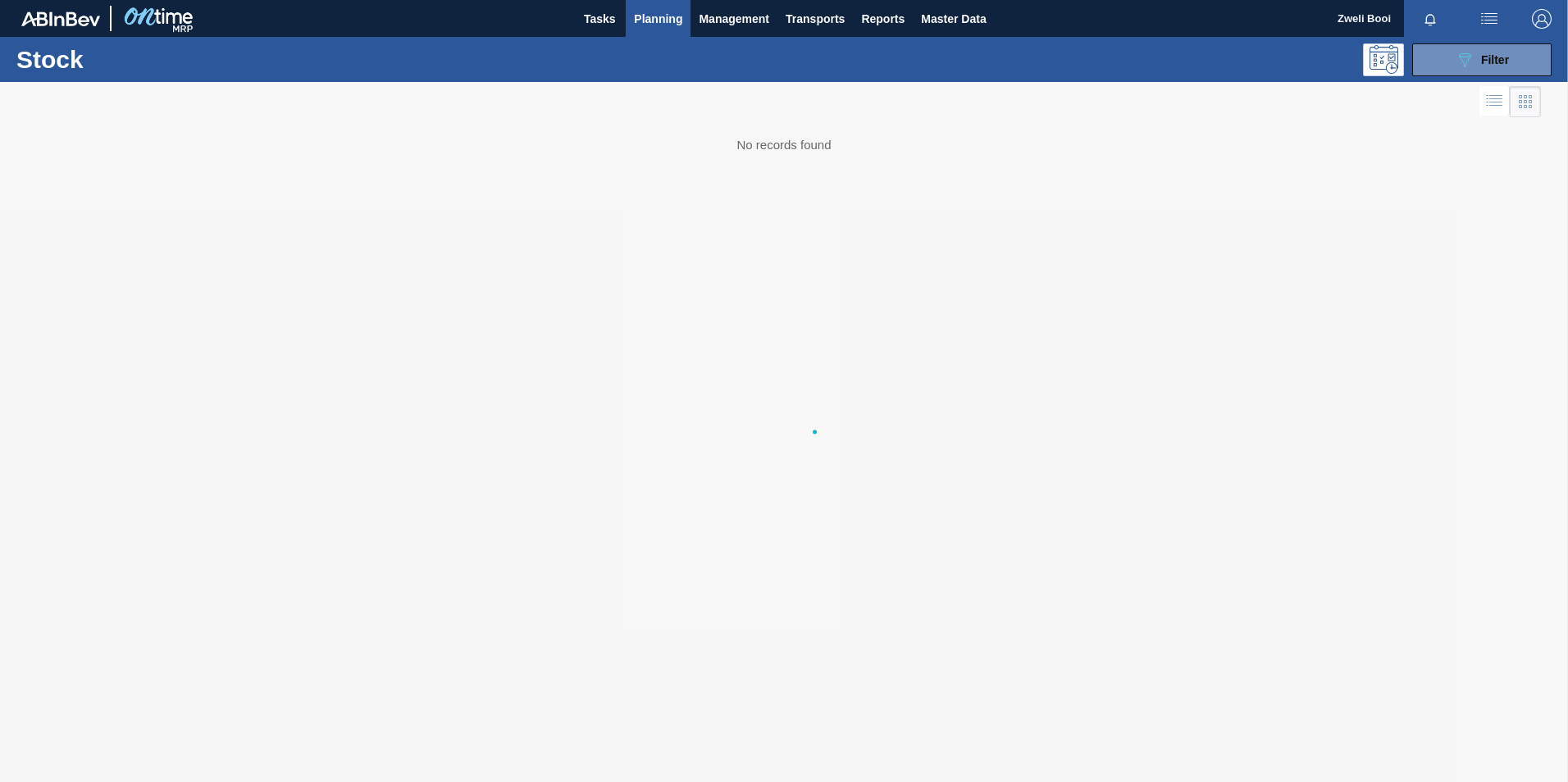
click at [633, 54] on li "Stocks" at bounding box center [657, 58] width 110 height 15
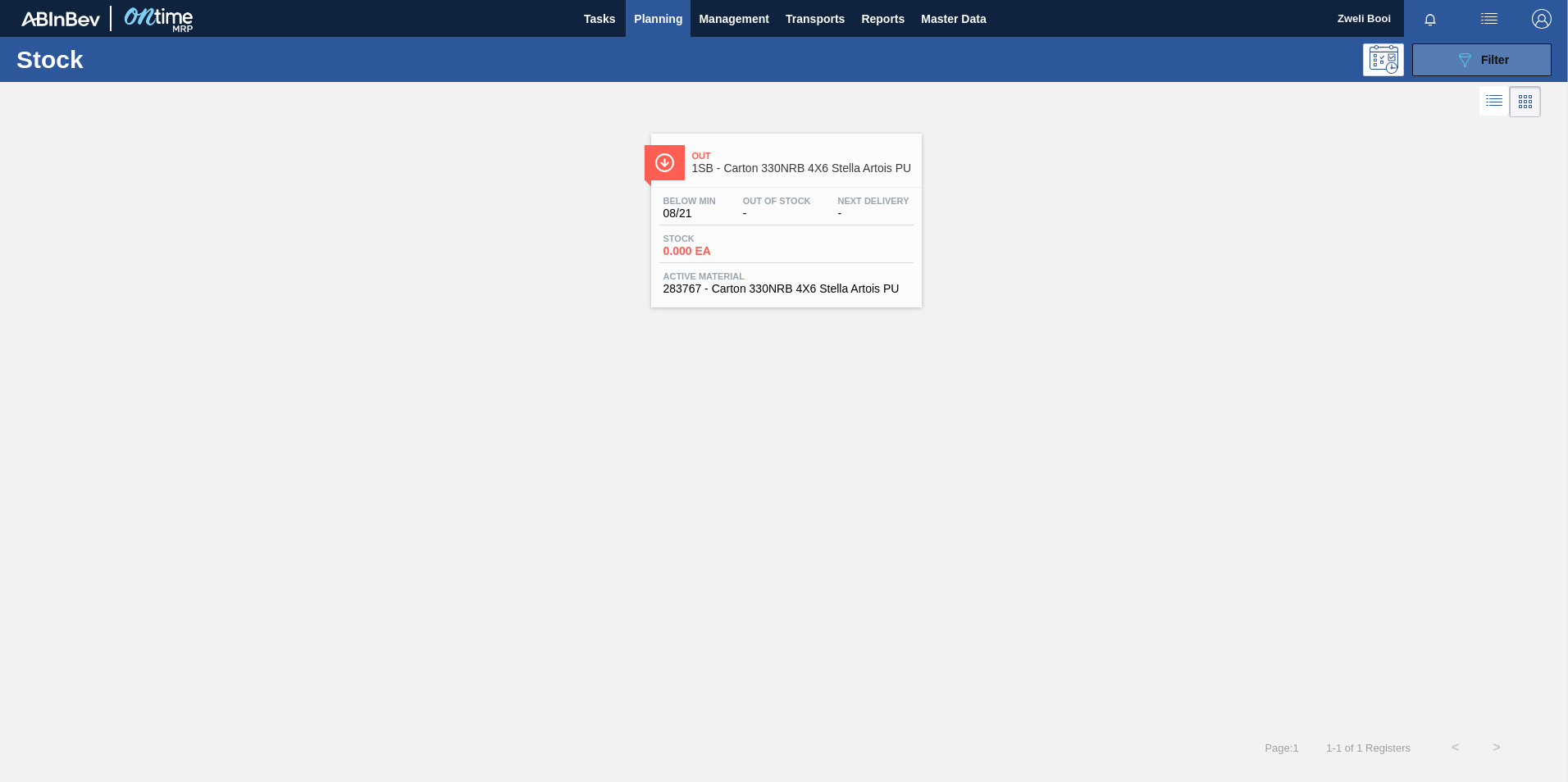
click at [1464, 57] on icon "089F7B8B-B2A5-4AFE-B5C0-19BA573D28AC" at bounding box center [1464, 60] width 19 height 19
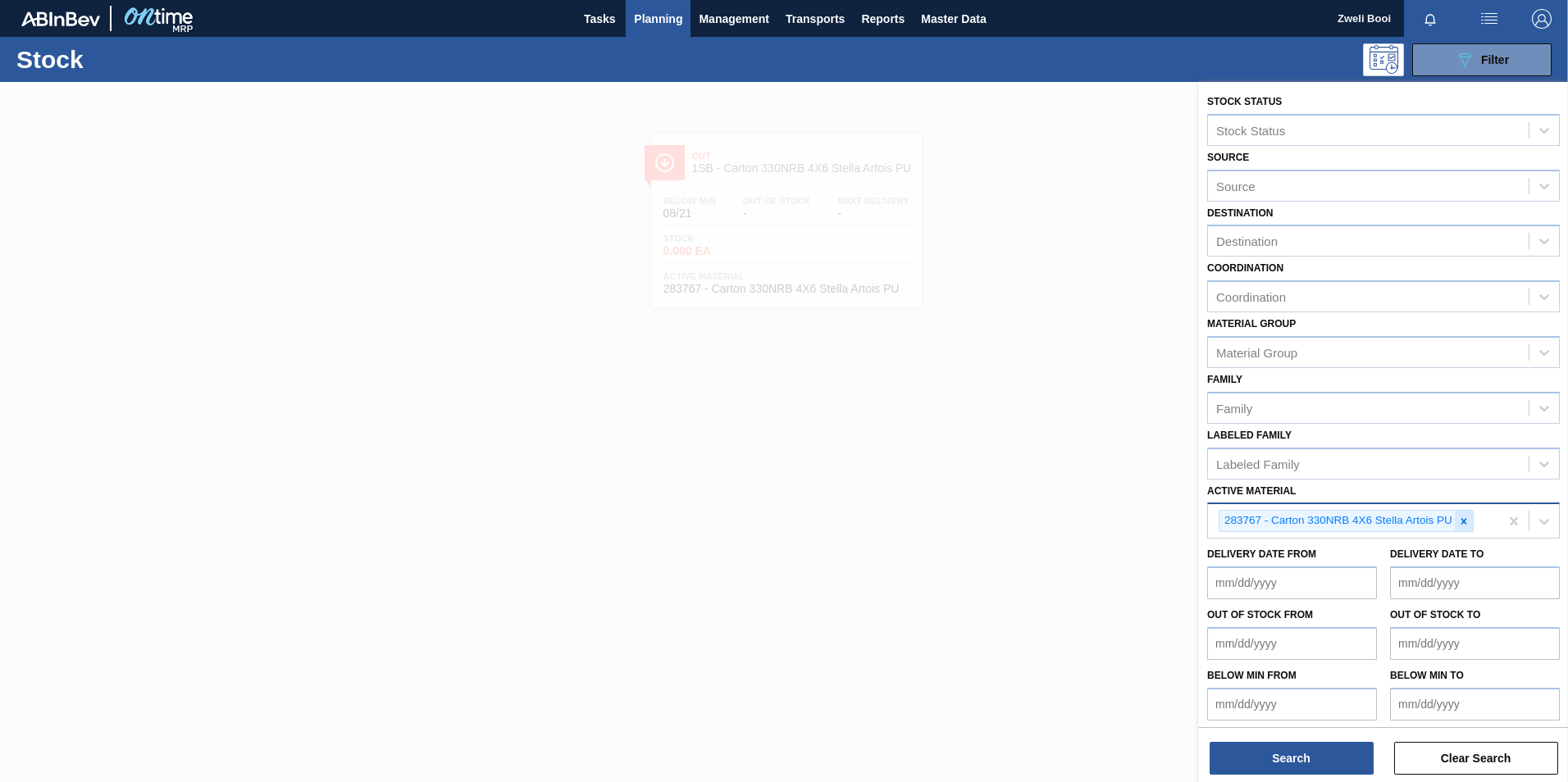
click at [1461, 522] on icon at bounding box center [1464, 521] width 12 height 12
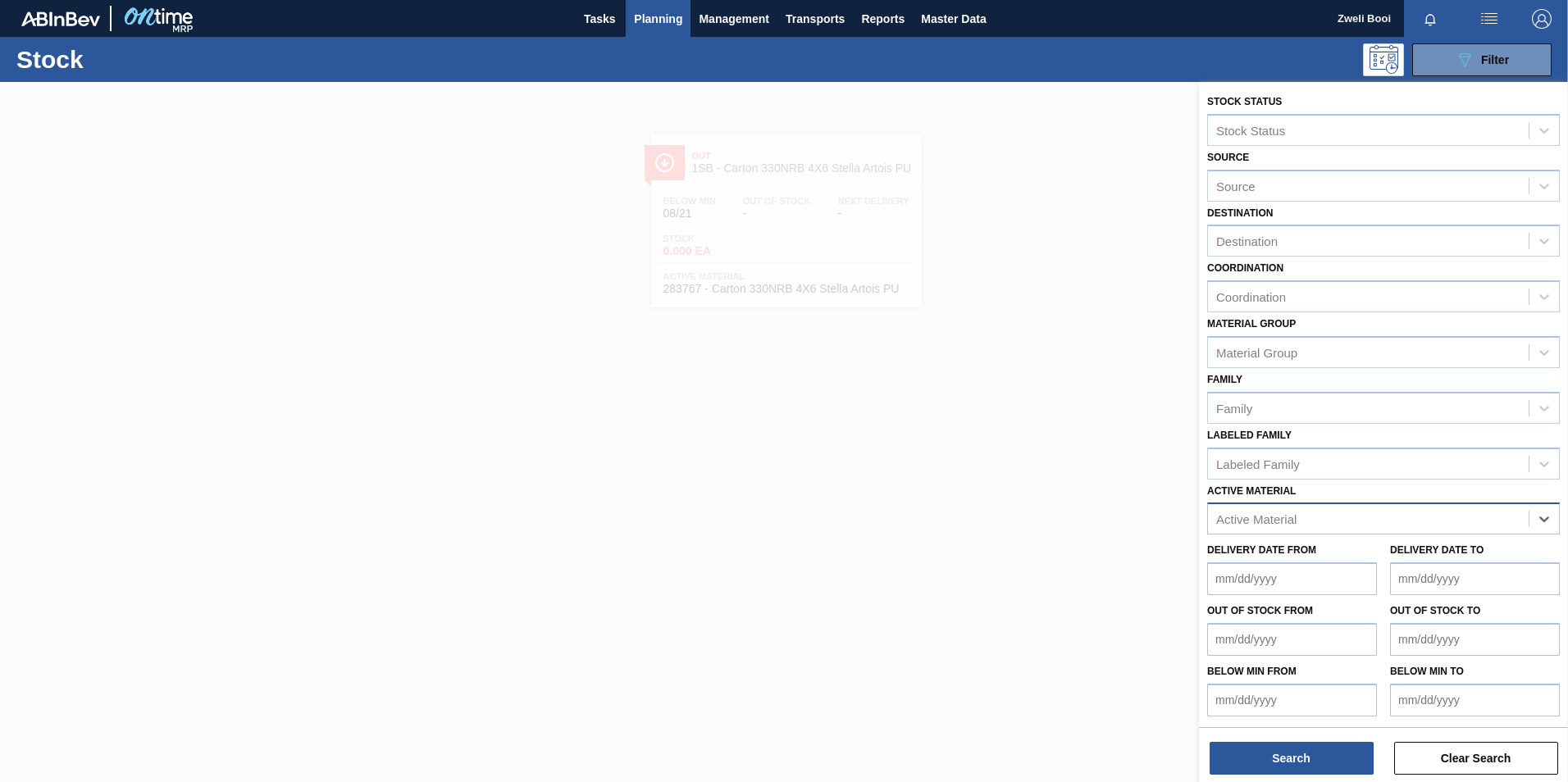
paste Material "285005"
type Material "285005"
click at [1410, 561] on div "285005 - Label Neck 660RB Redds MXD Vodka & Pine" at bounding box center [1383, 559] width 353 height 30
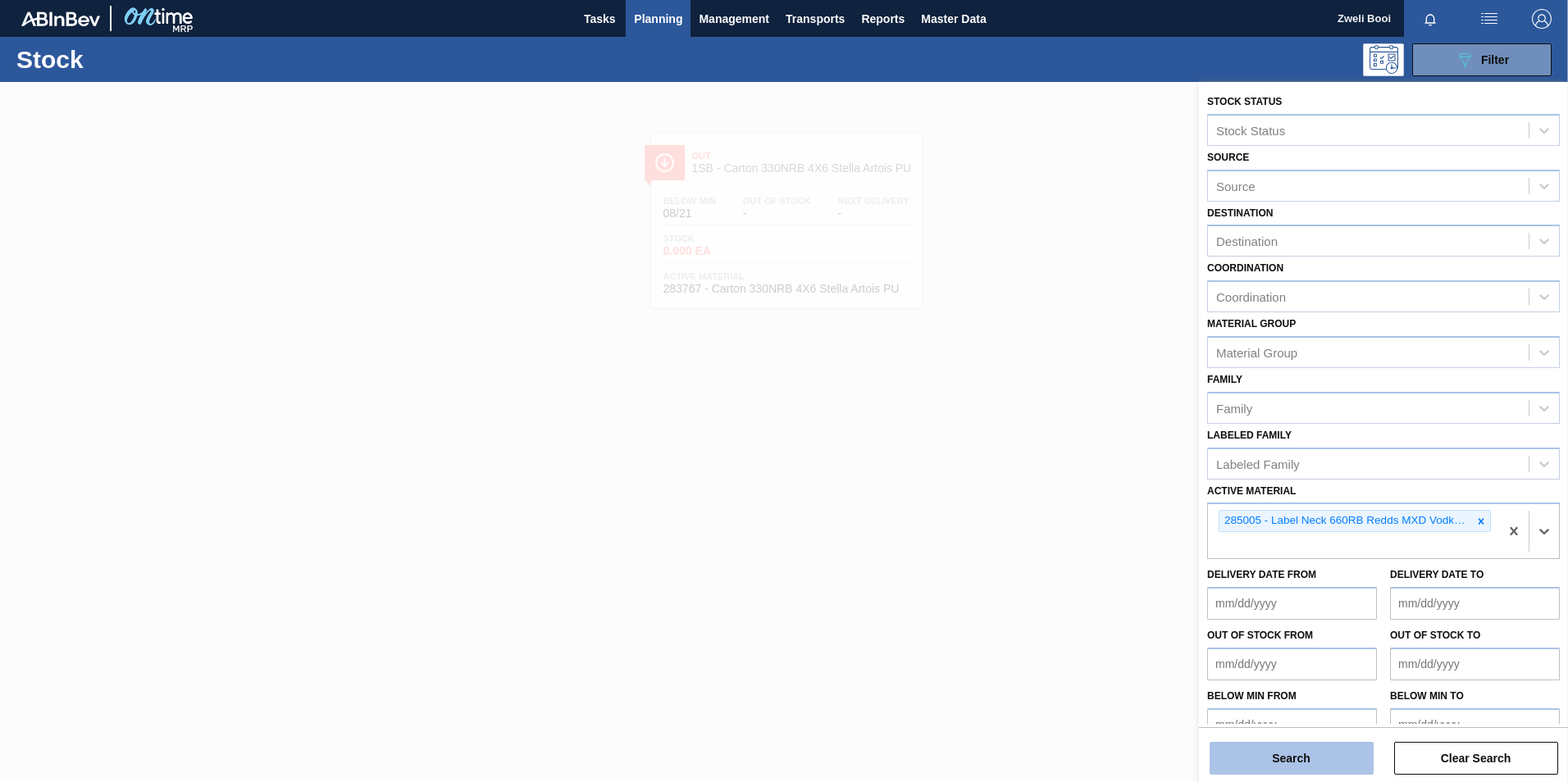
click at [1286, 747] on button "Search" at bounding box center [1291, 758] width 164 height 33
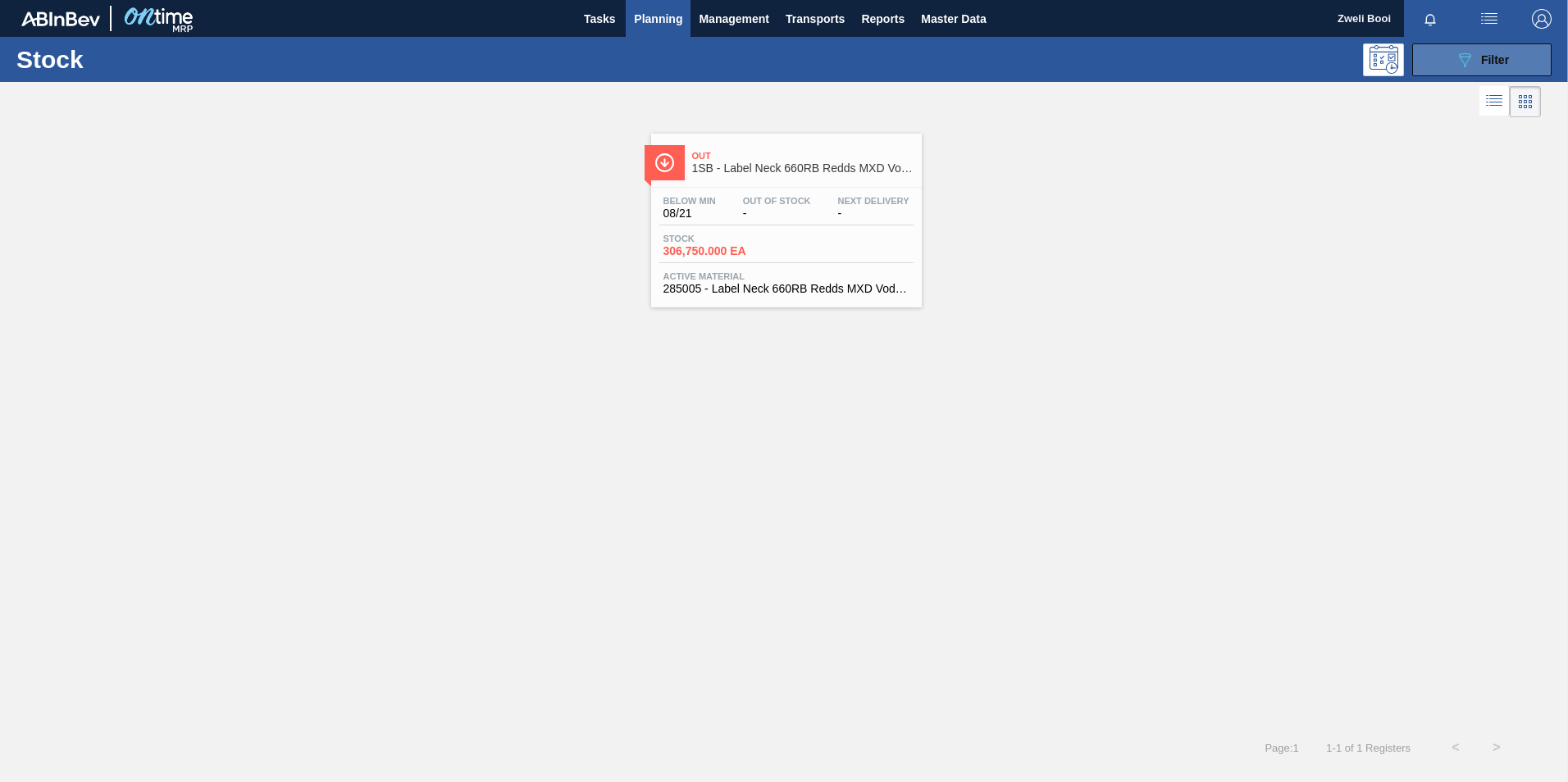
click at [1467, 51] on icon "089F7B8B-B2A5-4AFE-B5C0-19BA573D28AC" at bounding box center [1464, 60] width 19 height 19
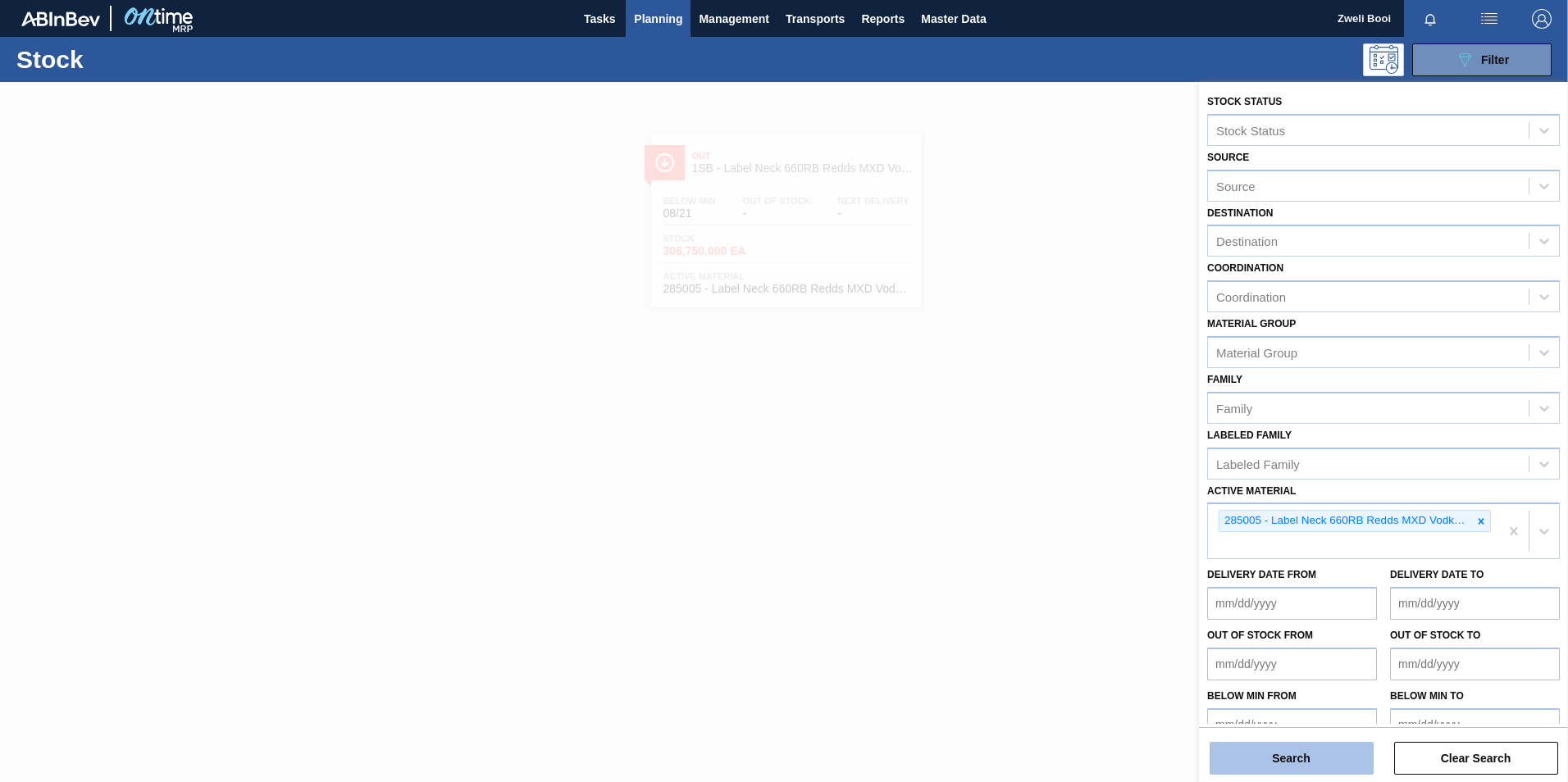
click at [1336, 757] on button "Search" at bounding box center [1291, 758] width 164 height 33
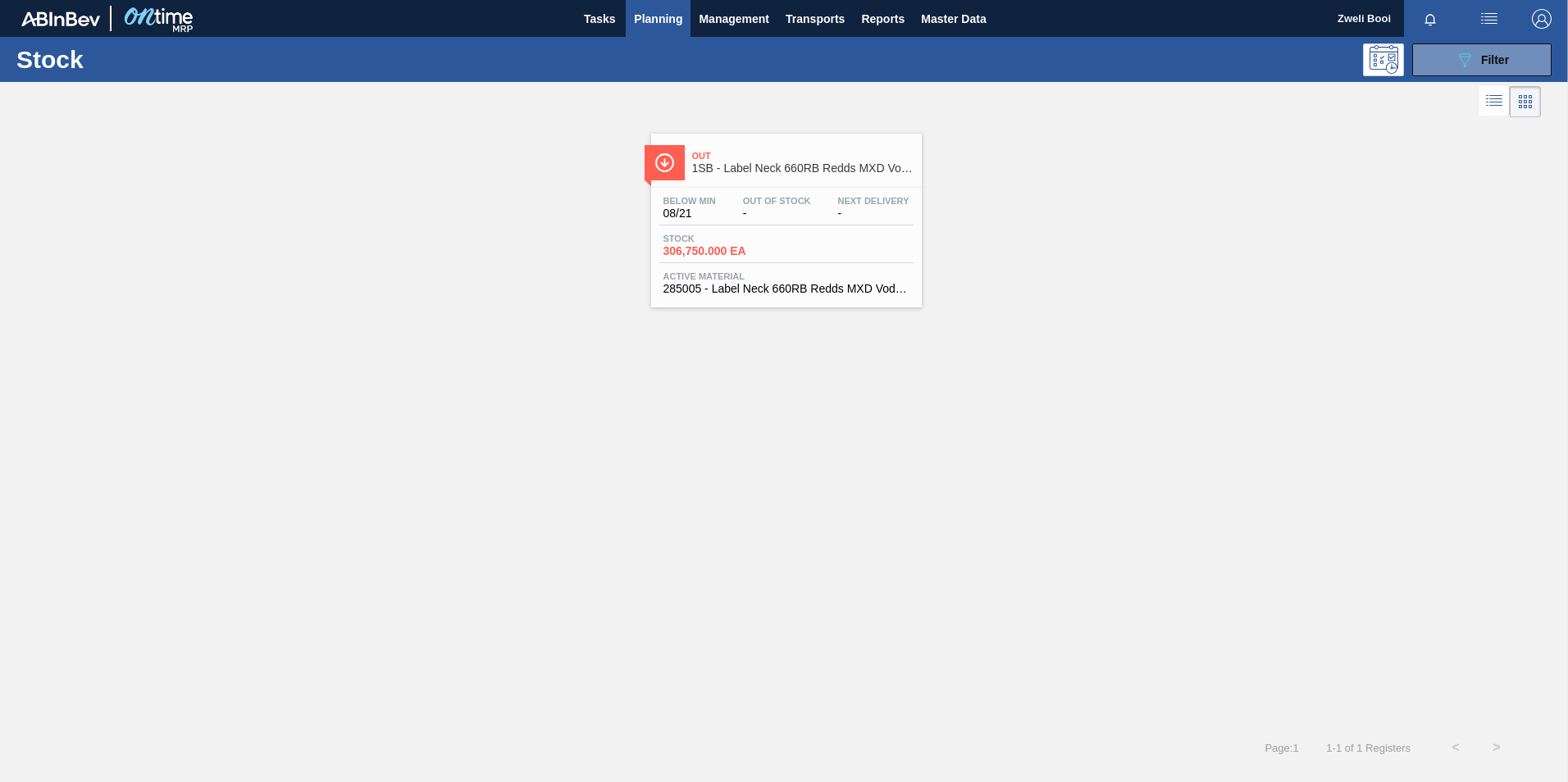
click at [806, 213] on span "-" at bounding box center [777, 214] width 68 height 12
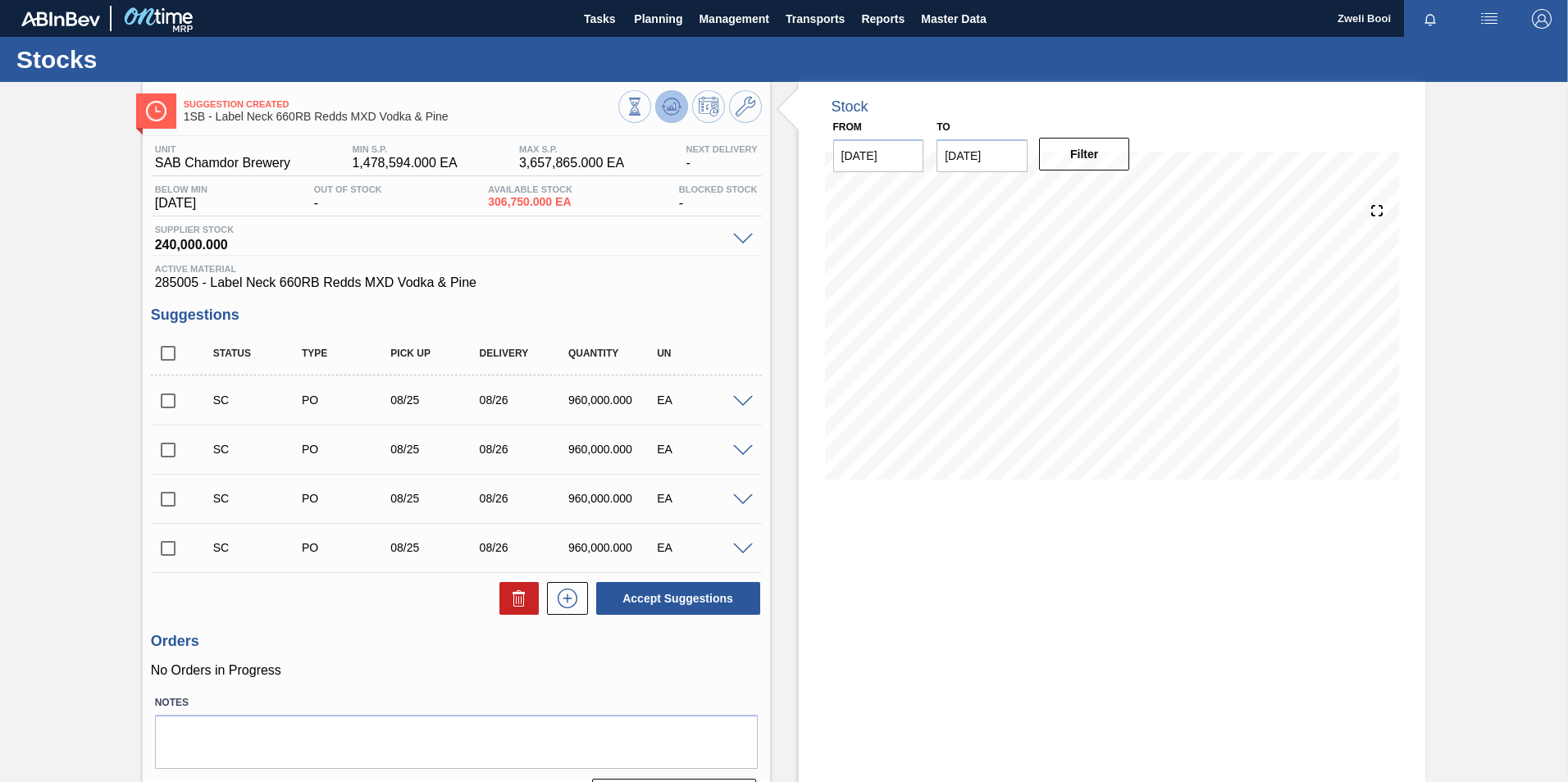
click at [670, 109] on icon at bounding box center [671, 108] width 2 height 4
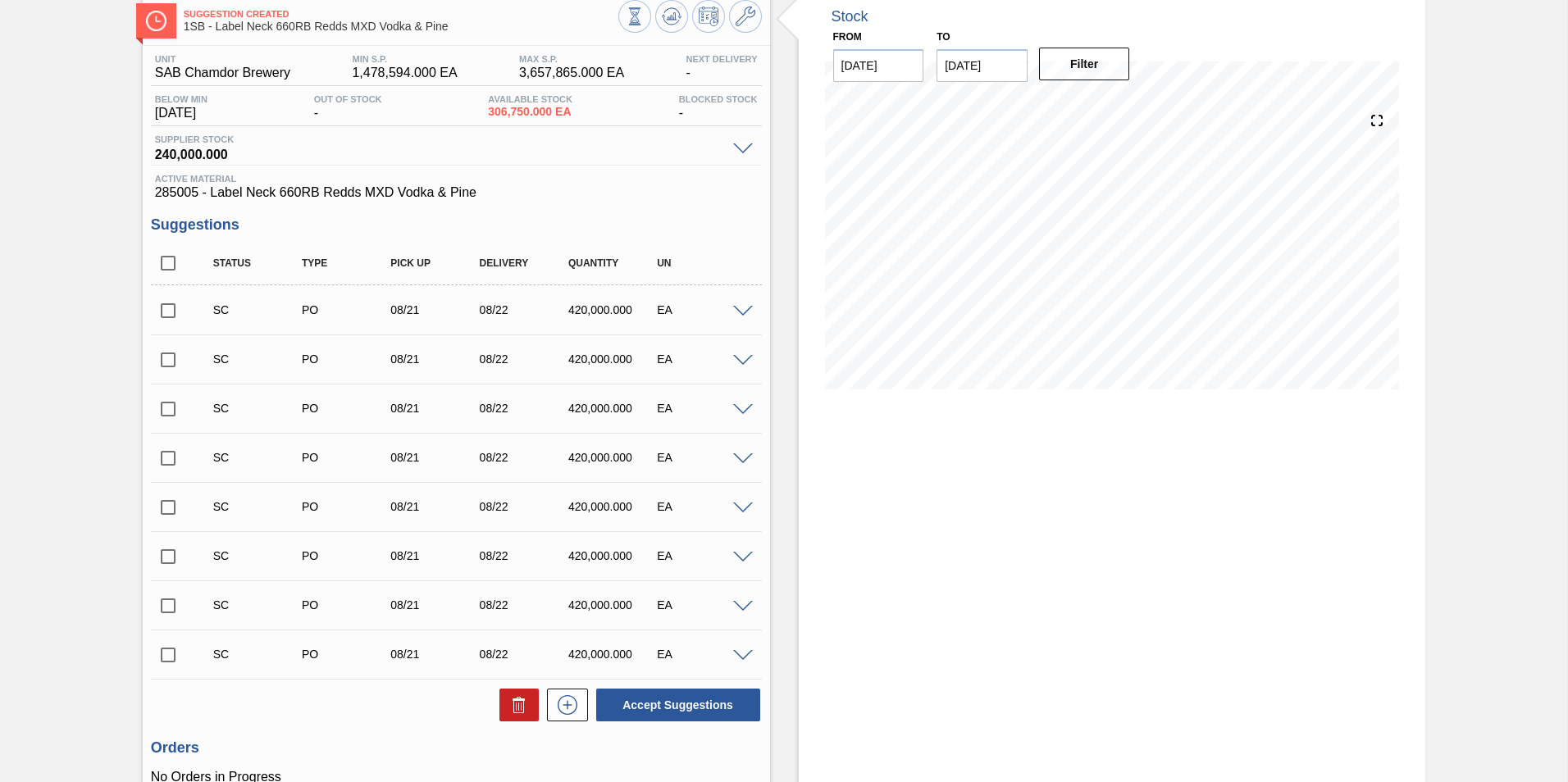
scroll to position [241, 0]
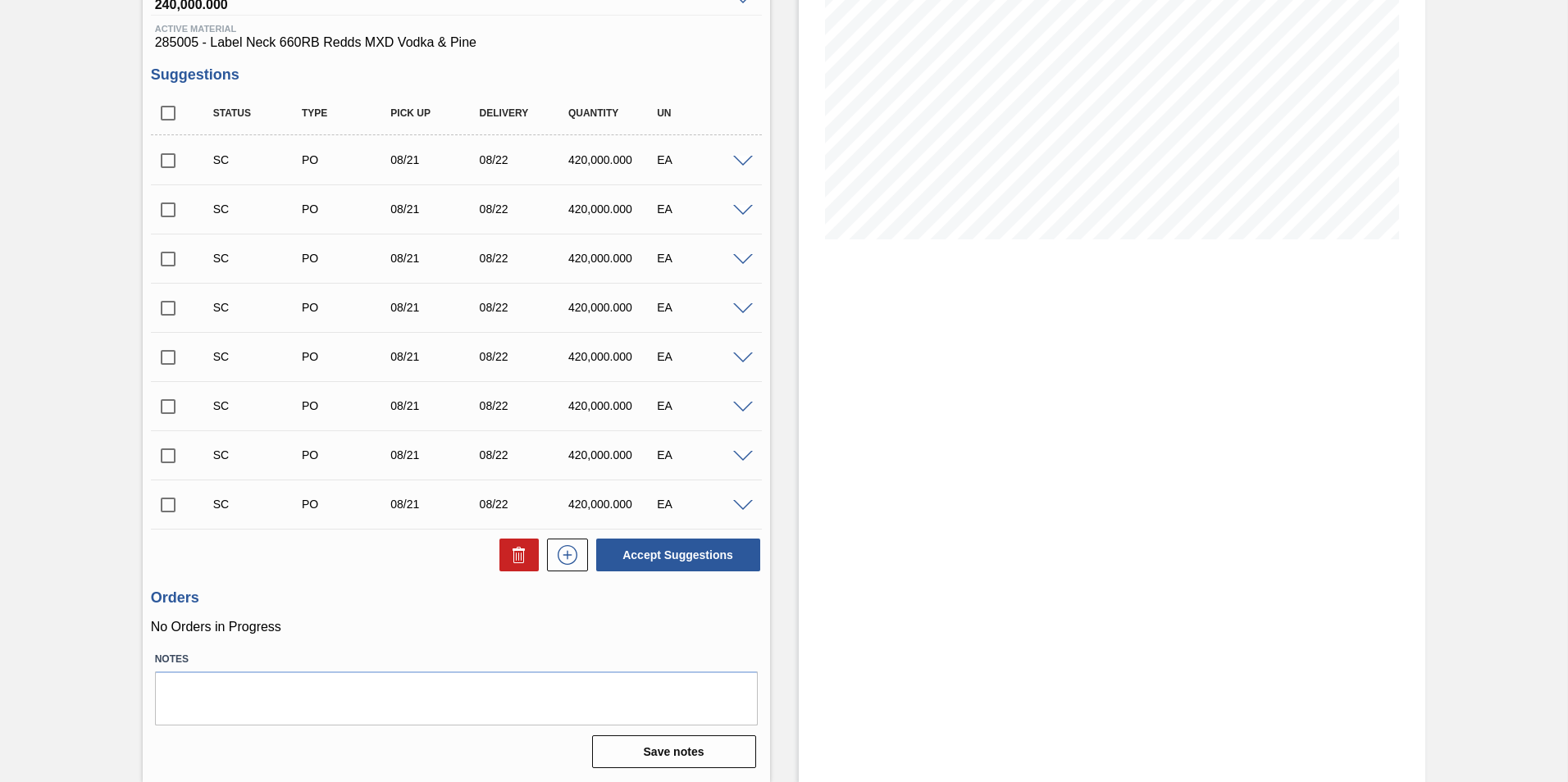
click at [173, 158] on input "checkbox" at bounding box center [168, 160] width 35 height 34
click at [704, 548] on button "Accept Suggestions" at bounding box center [678, 555] width 164 height 33
checkbox input "false"
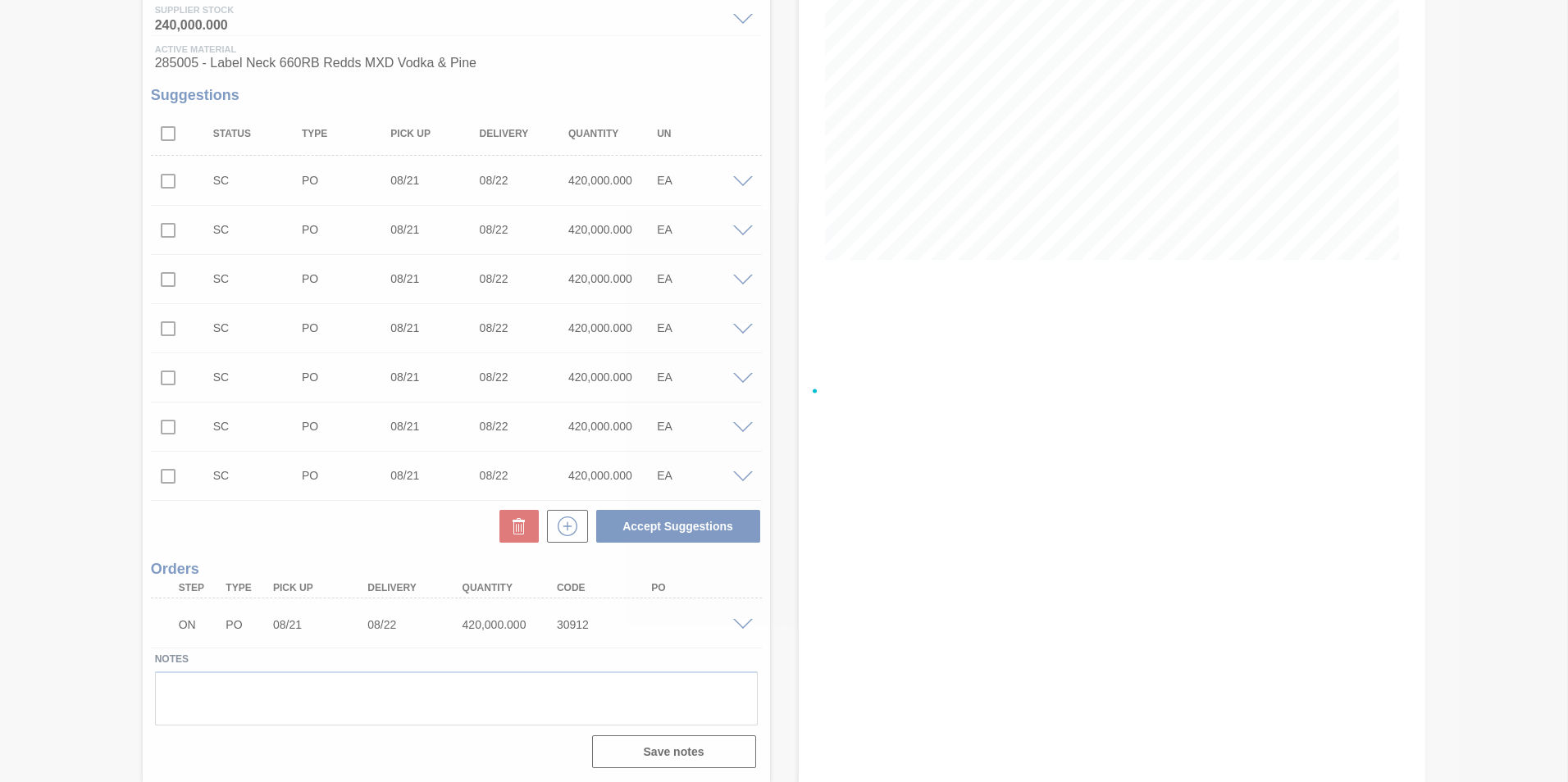
scroll to position [219, 0]
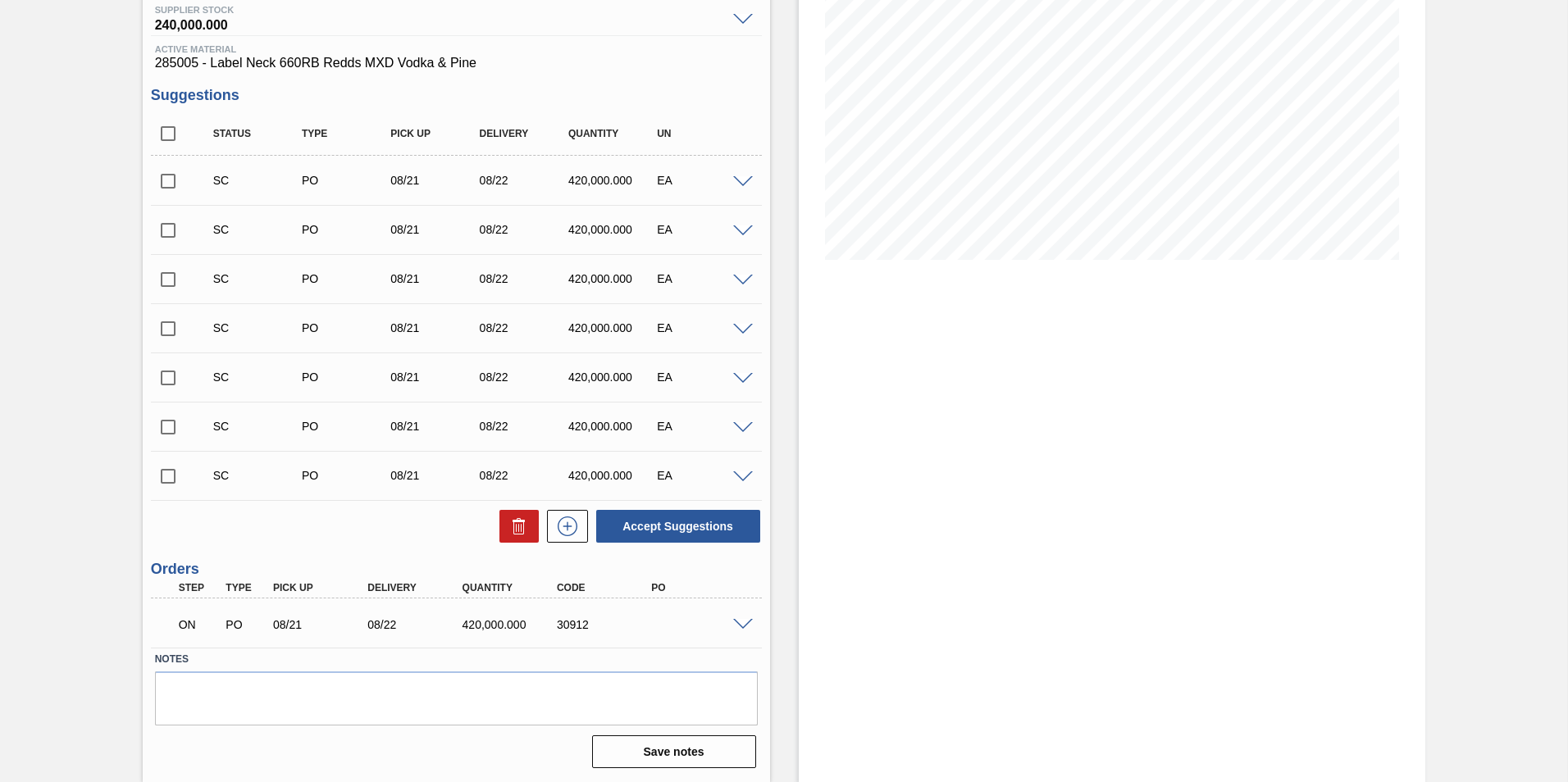
click at [746, 619] on span at bounding box center [743, 625] width 19 height 12
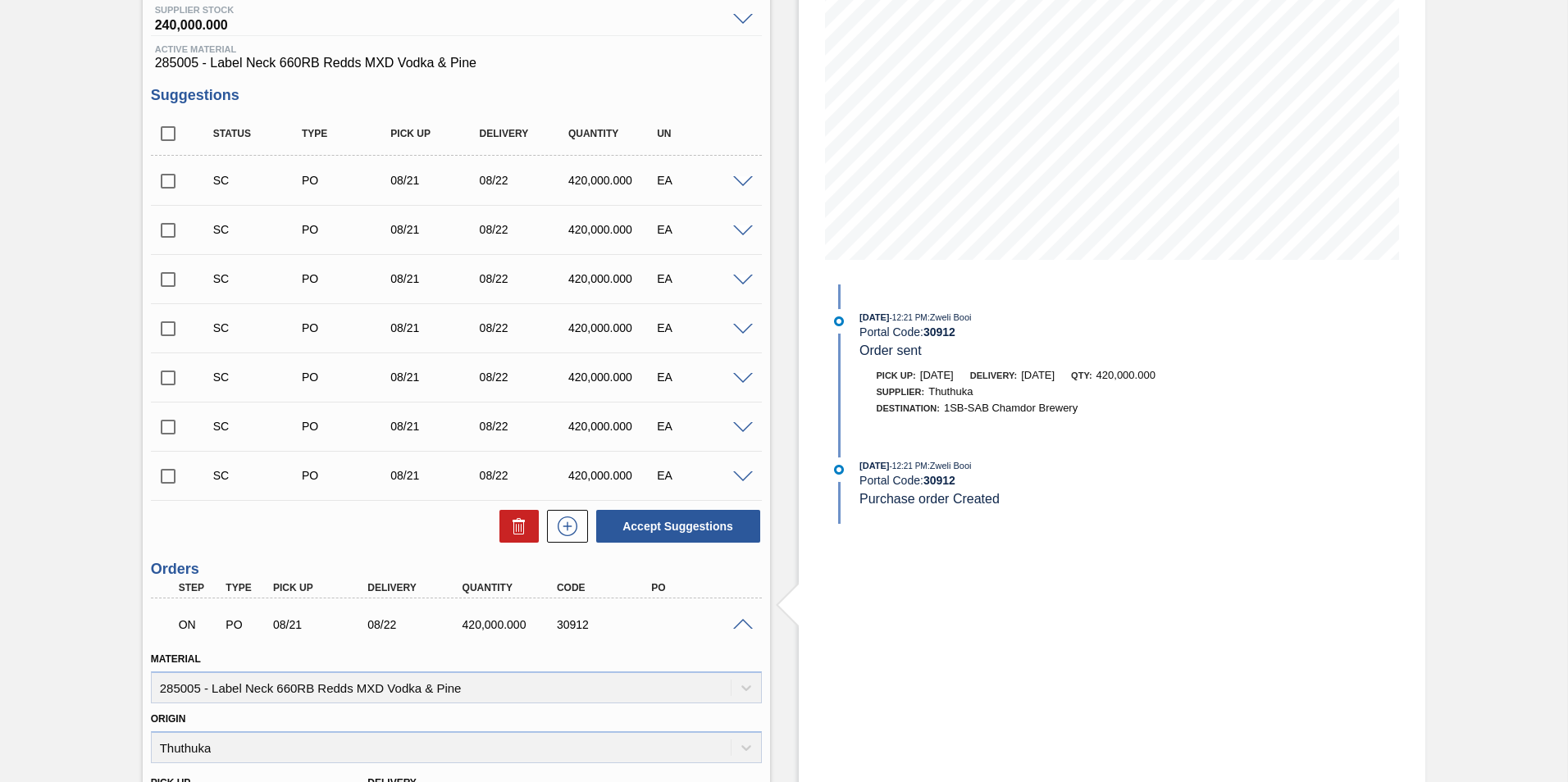
click at [743, 620] on span at bounding box center [743, 625] width 19 height 12
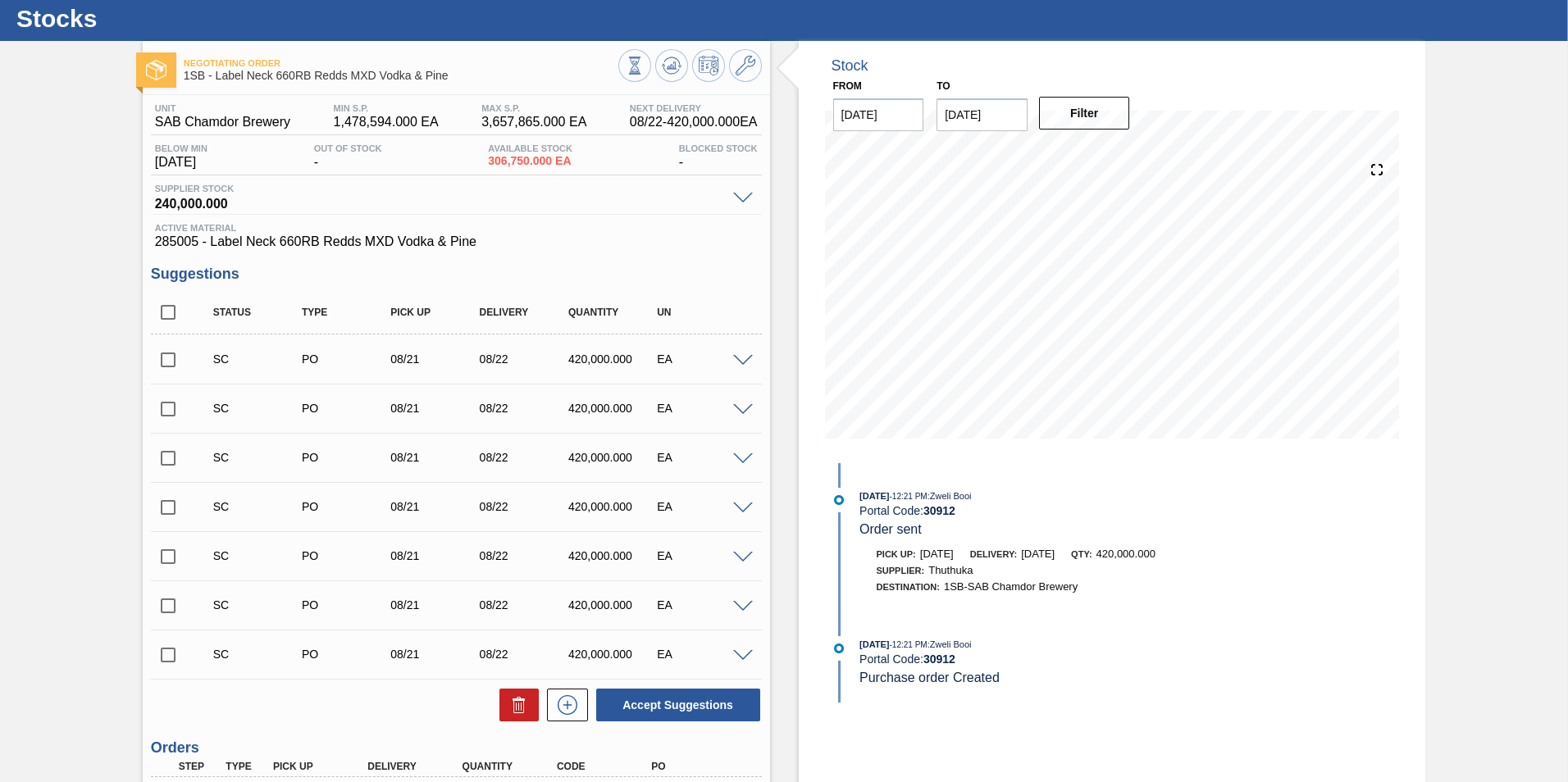
scroll to position [0, 0]
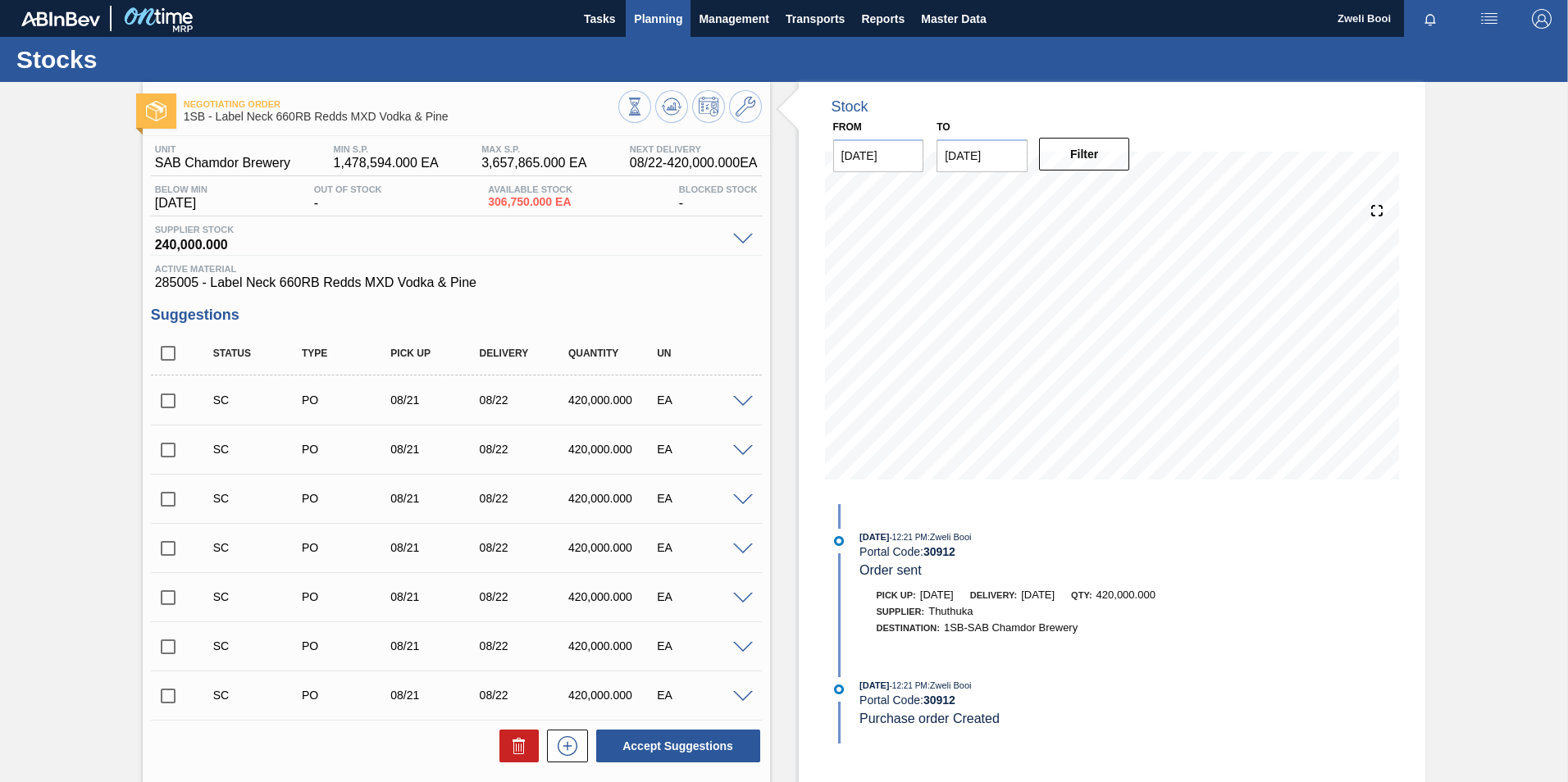
click at [676, 24] on span "Planning" at bounding box center [657, 19] width 49 height 19
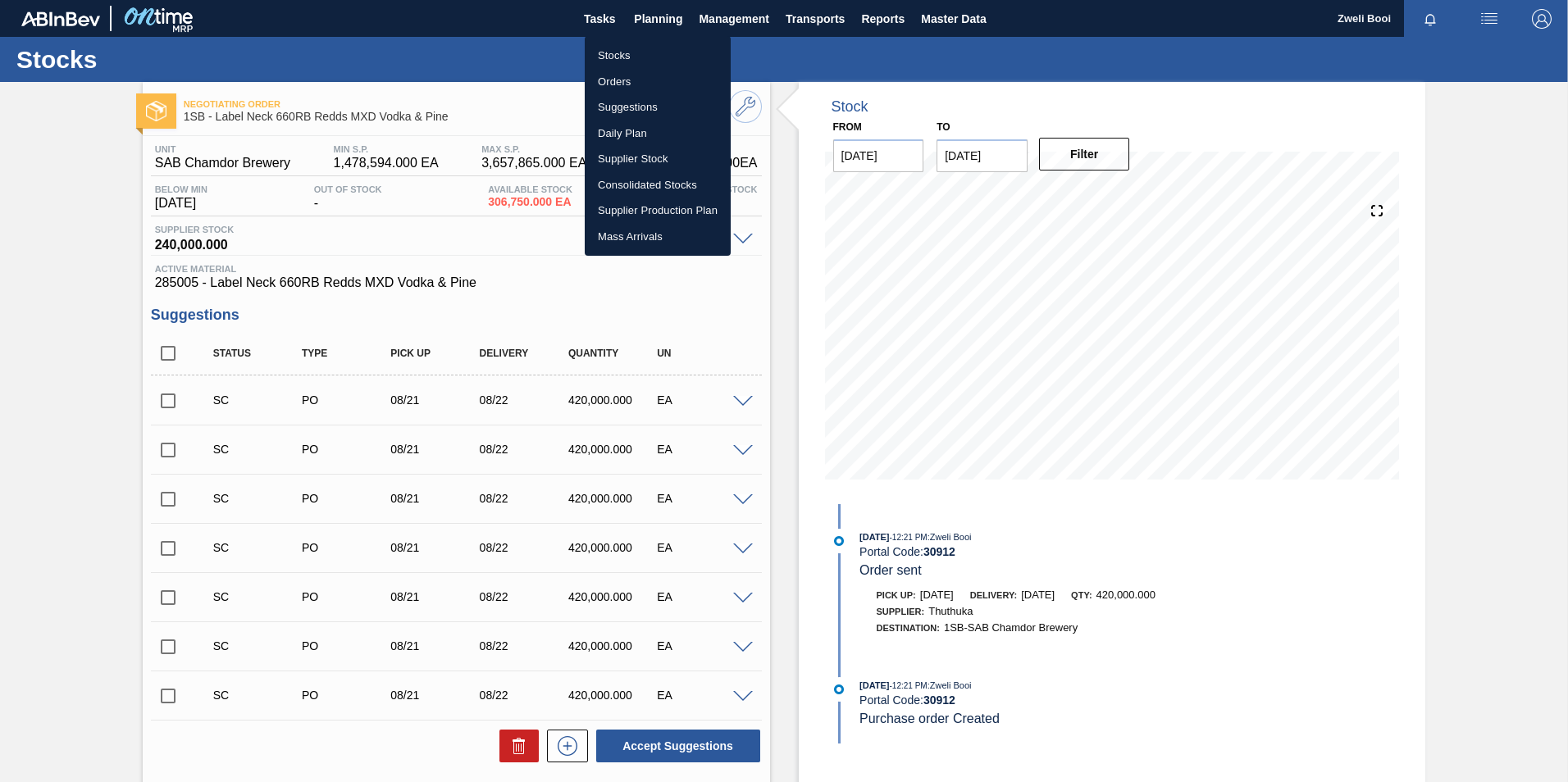
click at [628, 60] on li "Stocks" at bounding box center [657, 56] width 146 height 27
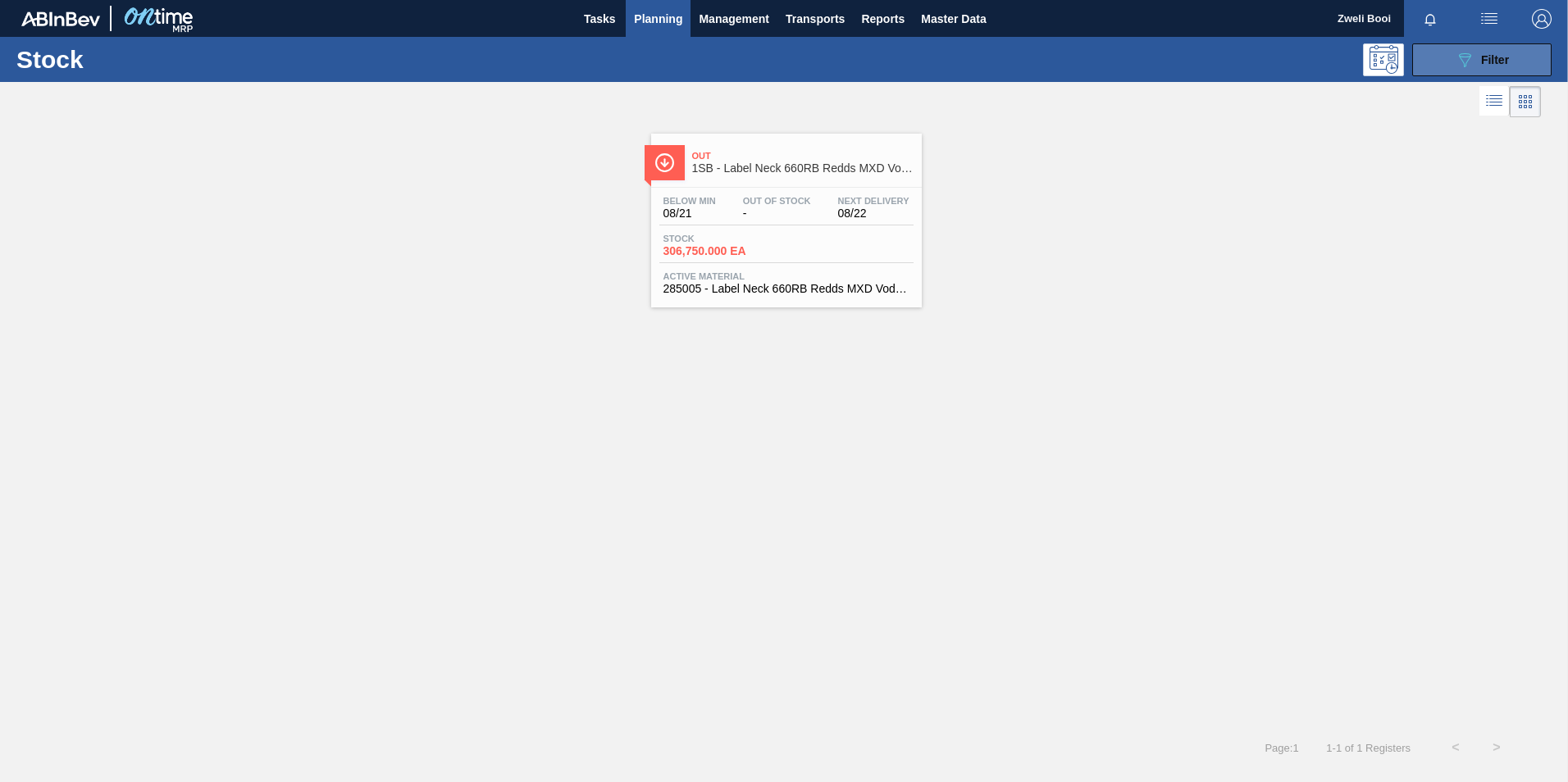
click at [1442, 65] on button "089F7B8B-B2A5-4AFE-B5C0-19BA573D28AC Filter" at bounding box center [1482, 59] width 140 height 33
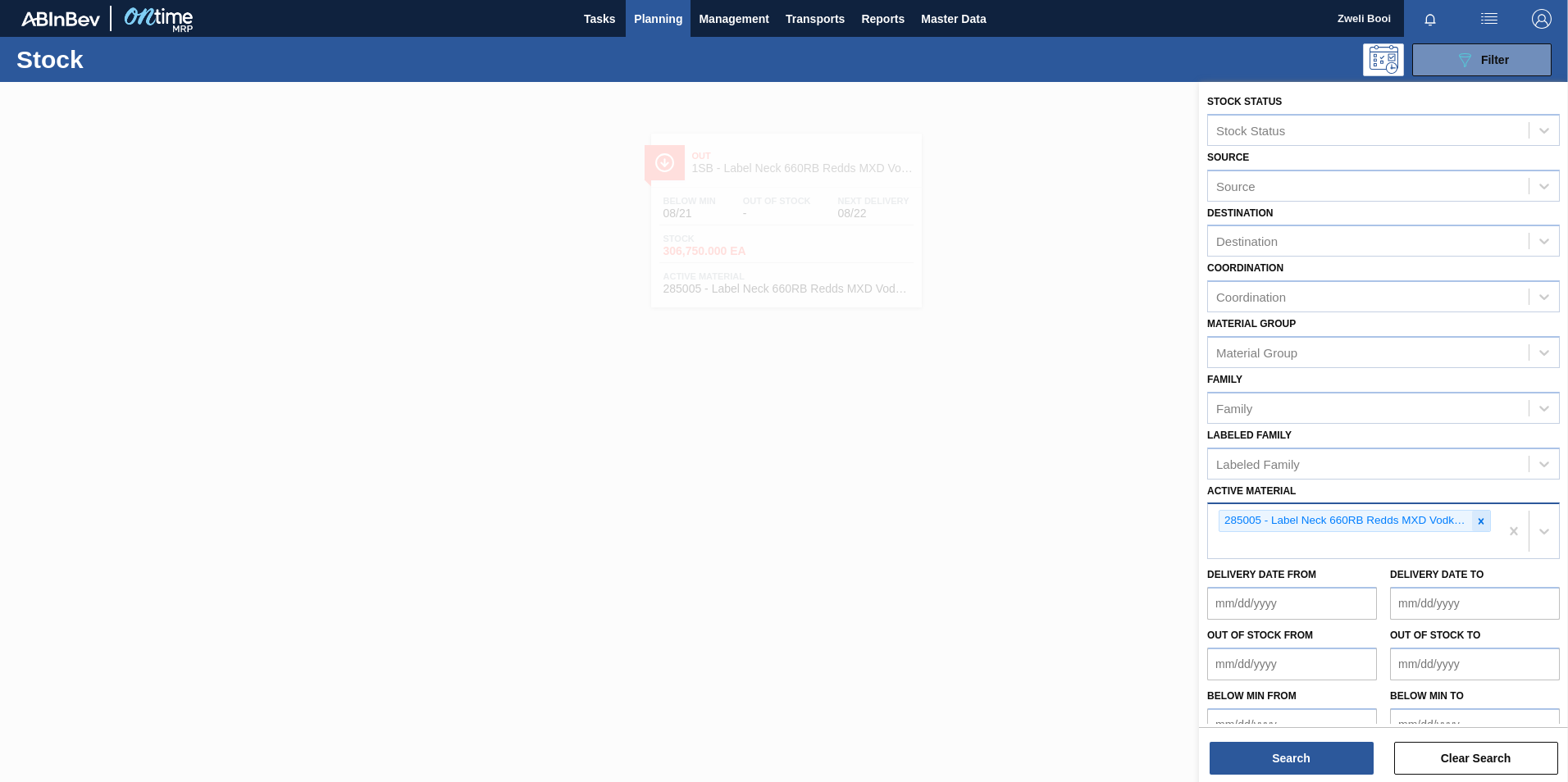
click at [1478, 524] on icon at bounding box center [1480, 521] width 12 height 12
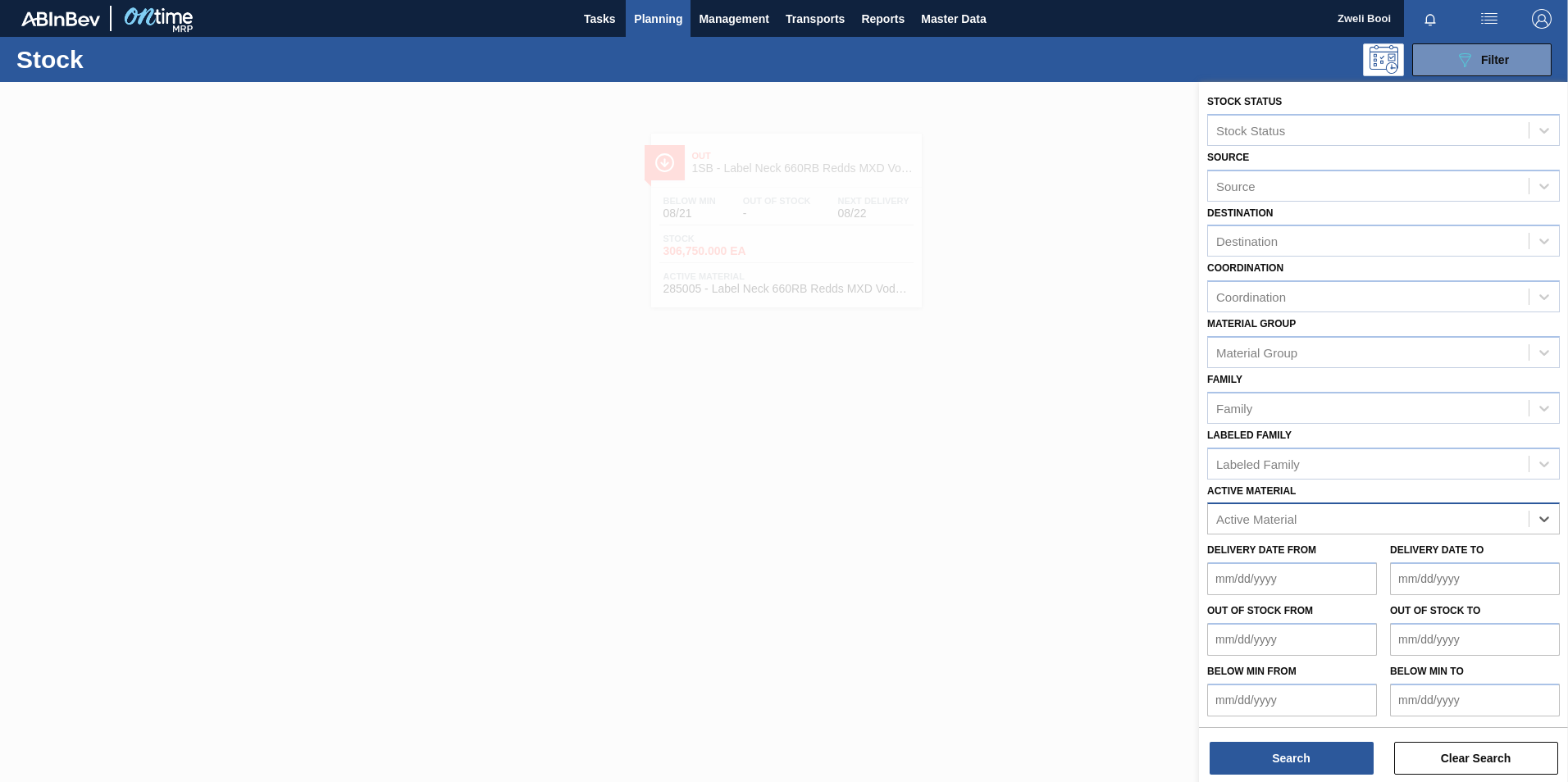
paste Material "285008"
type Material "285008"
click at [1455, 556] on div "285008 - Label Neck 660RB Redds MXD Vodka&Guarana" at bounding box center [1383, 559] width 353 height 30
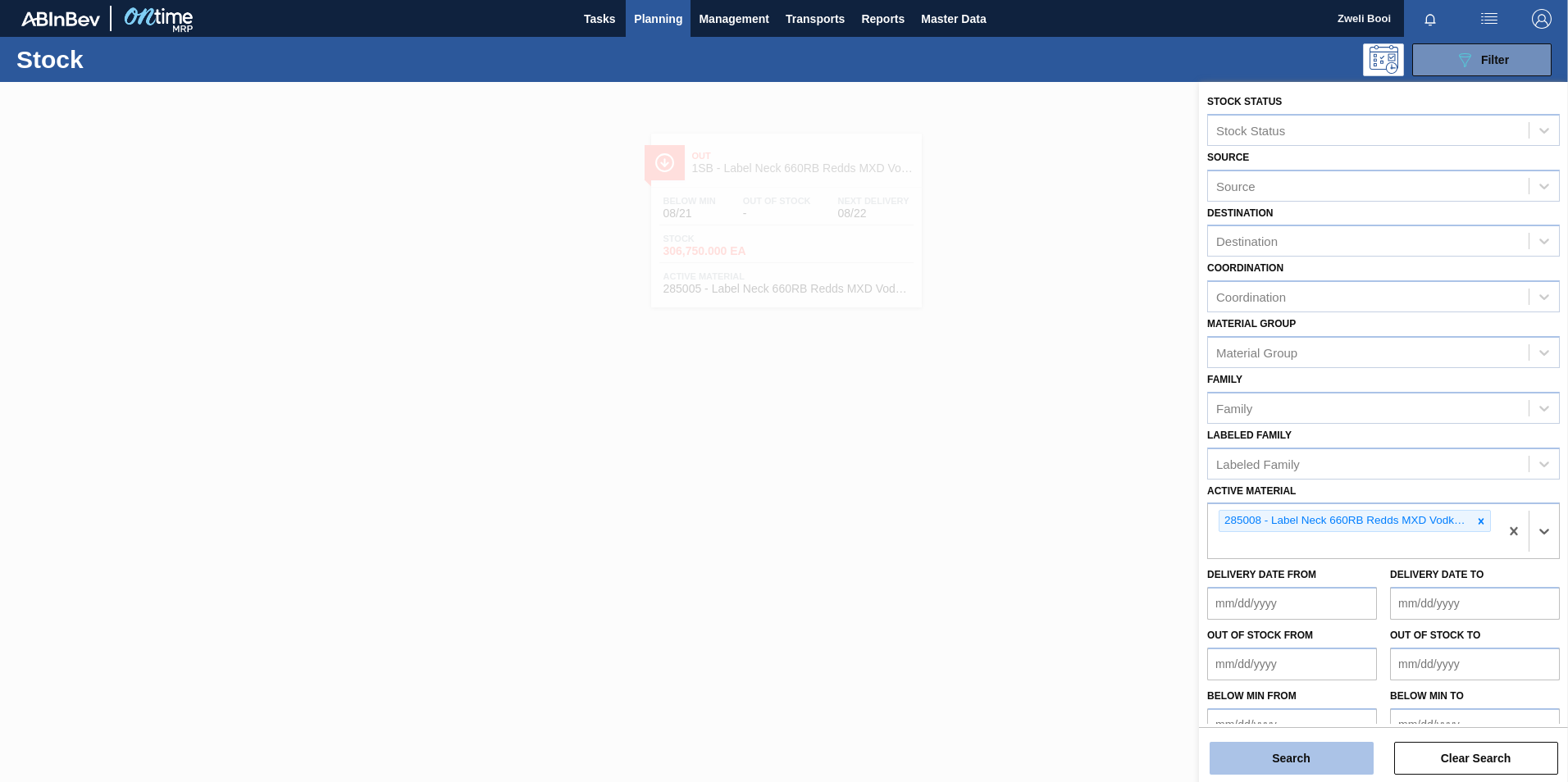
click at [1292, 771] on button "Search" at bounding box center [1291, 758] width 164 height 33
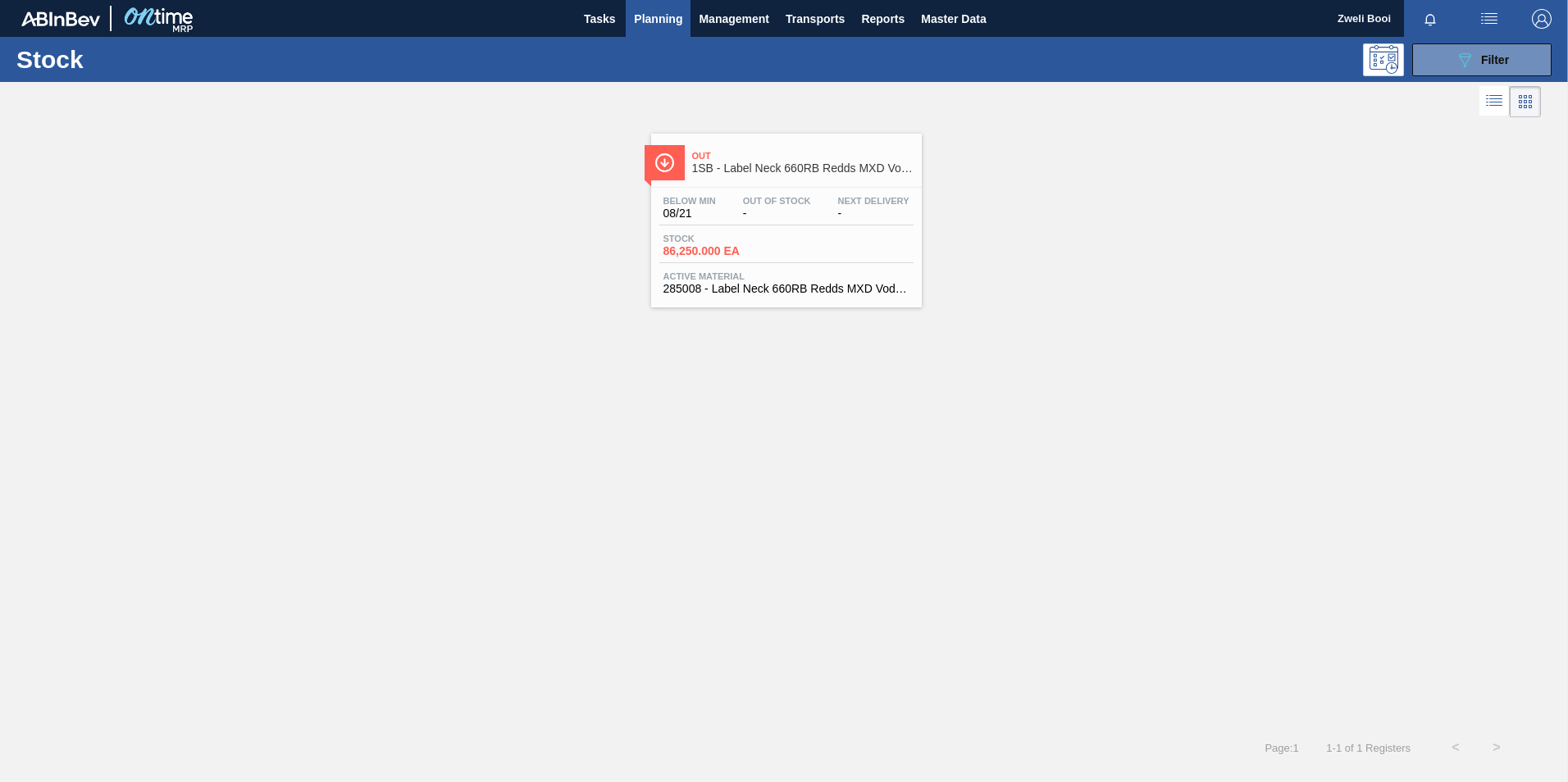
click at [756, 234] on span "Stock" at bounding box center [721, 238] width 115 height 10
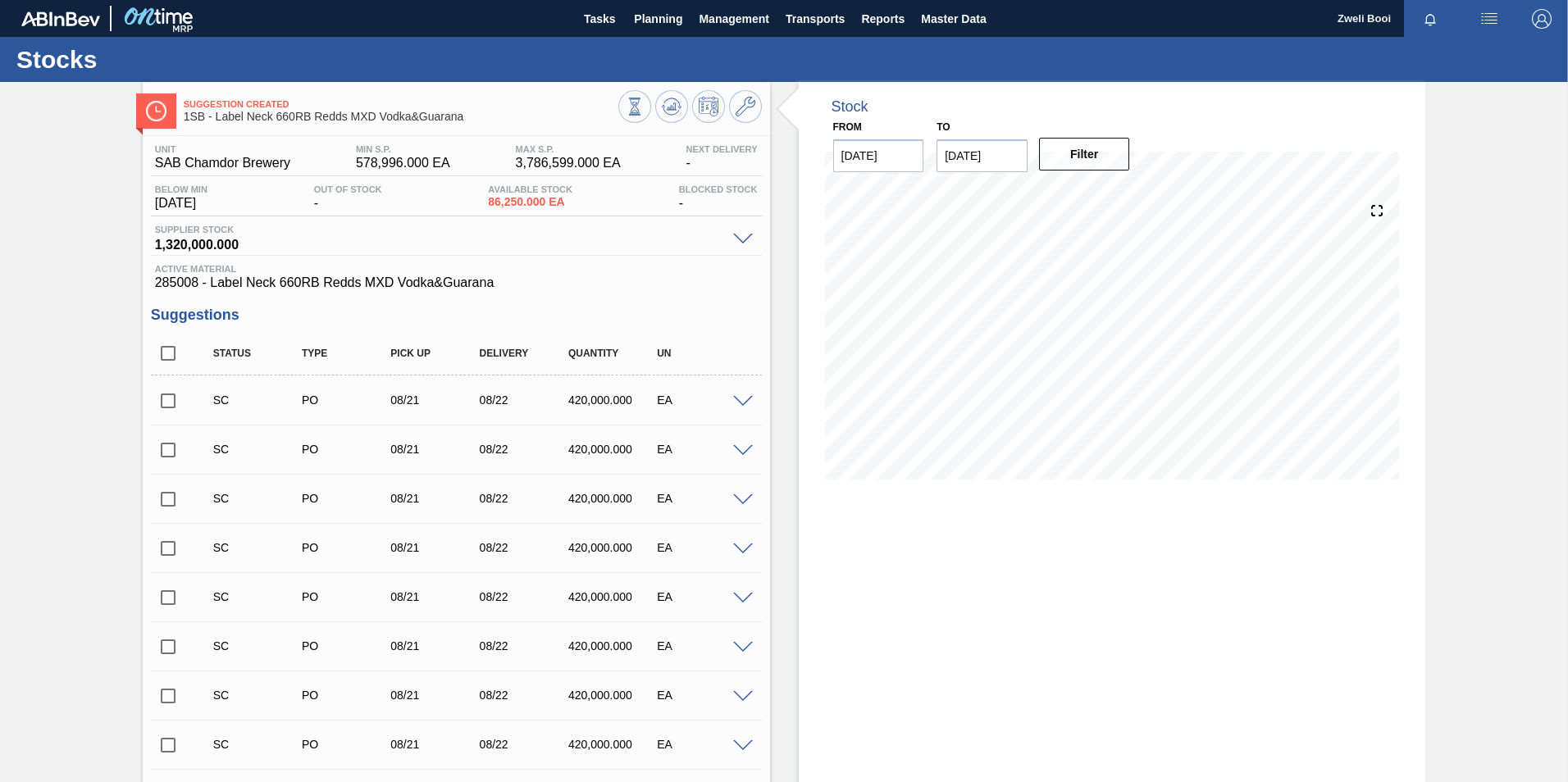
click at [169, 398] on input "checkbox" at bounding box center [168, 401] width 35 height 34
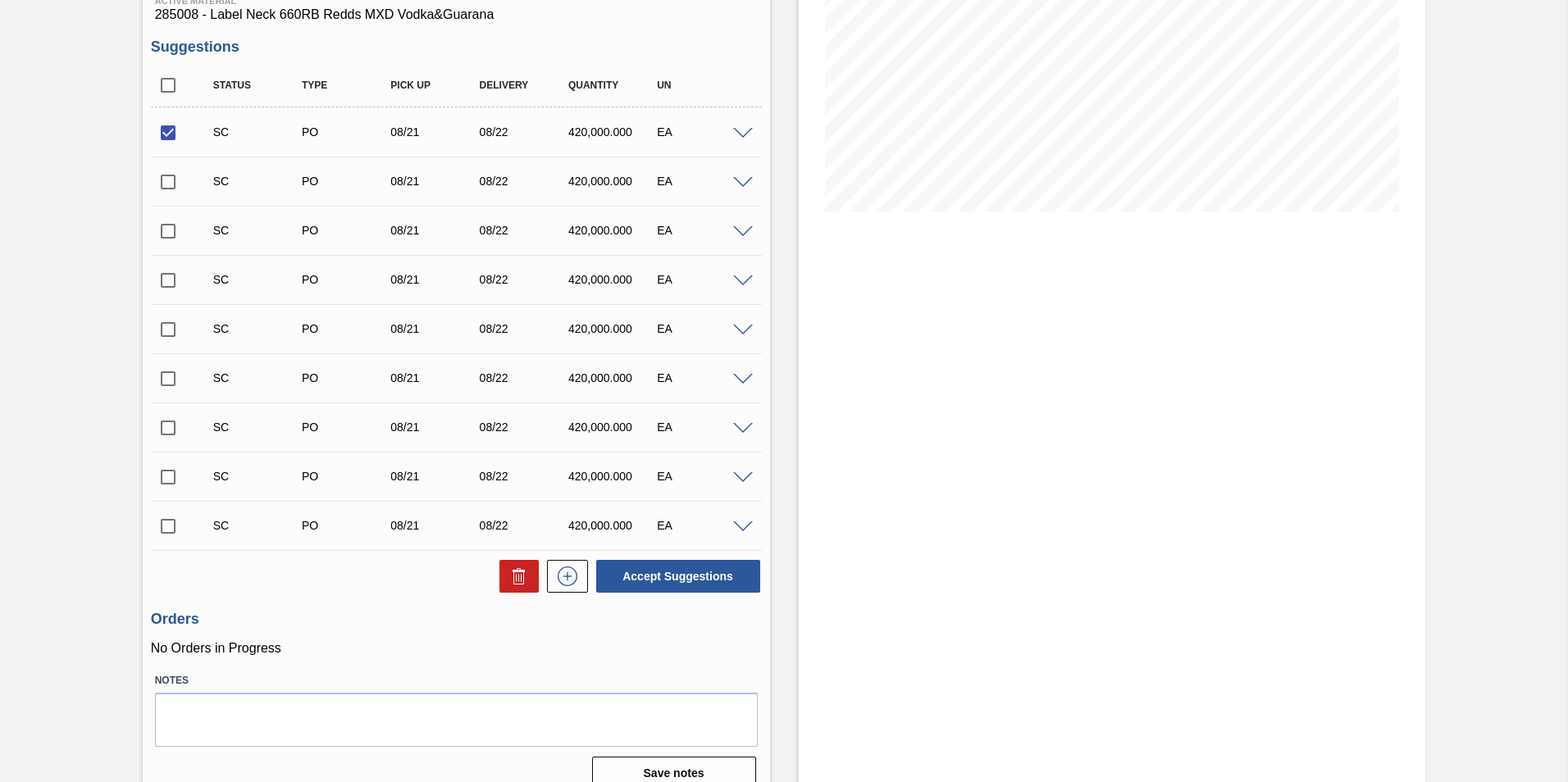
scroll to position [289, 0]
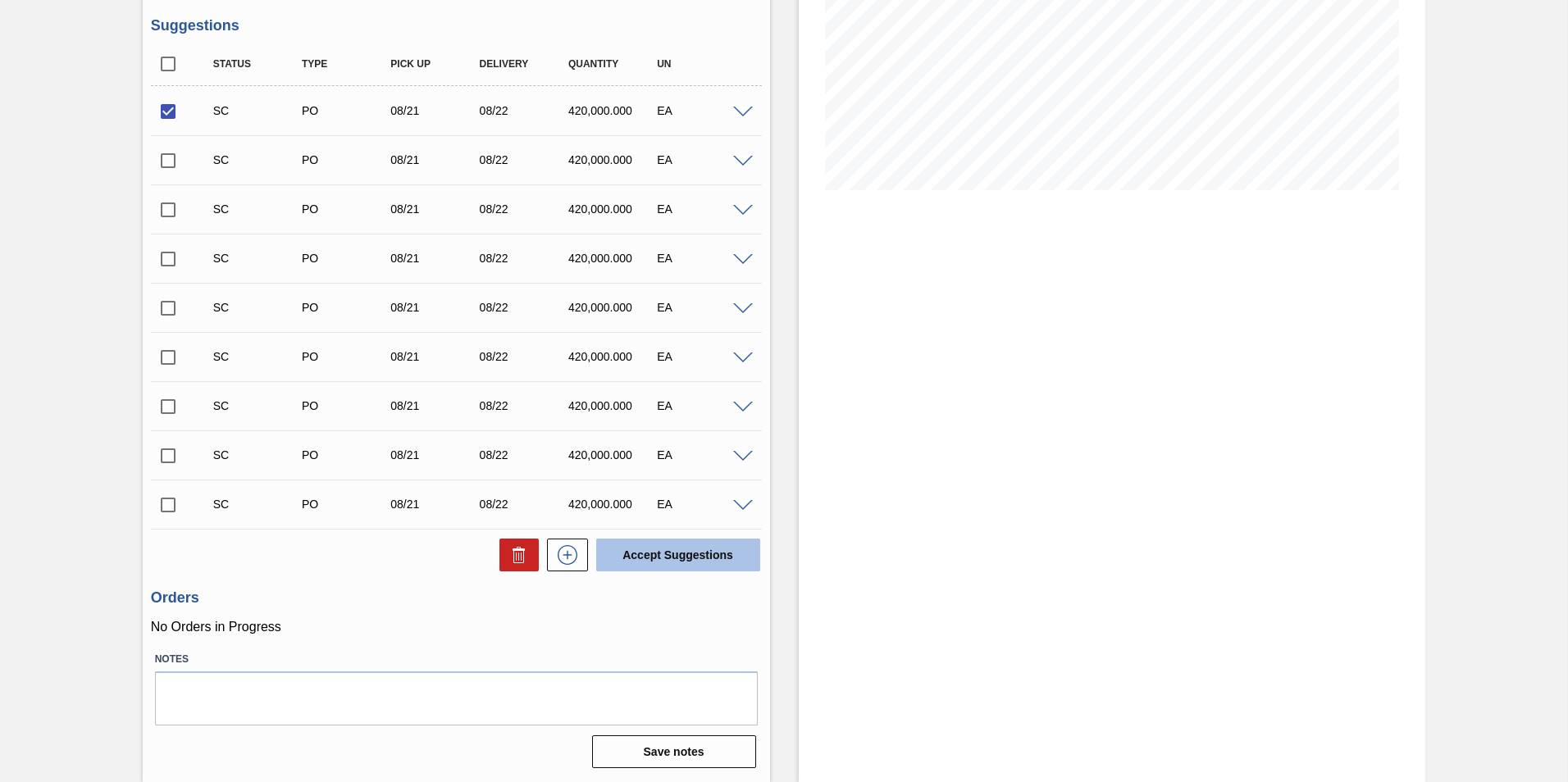
click at [672, 556] on button "Accept Suggestions" at bounding box center [678, 555] width 164 height 33
checkbox input "false"
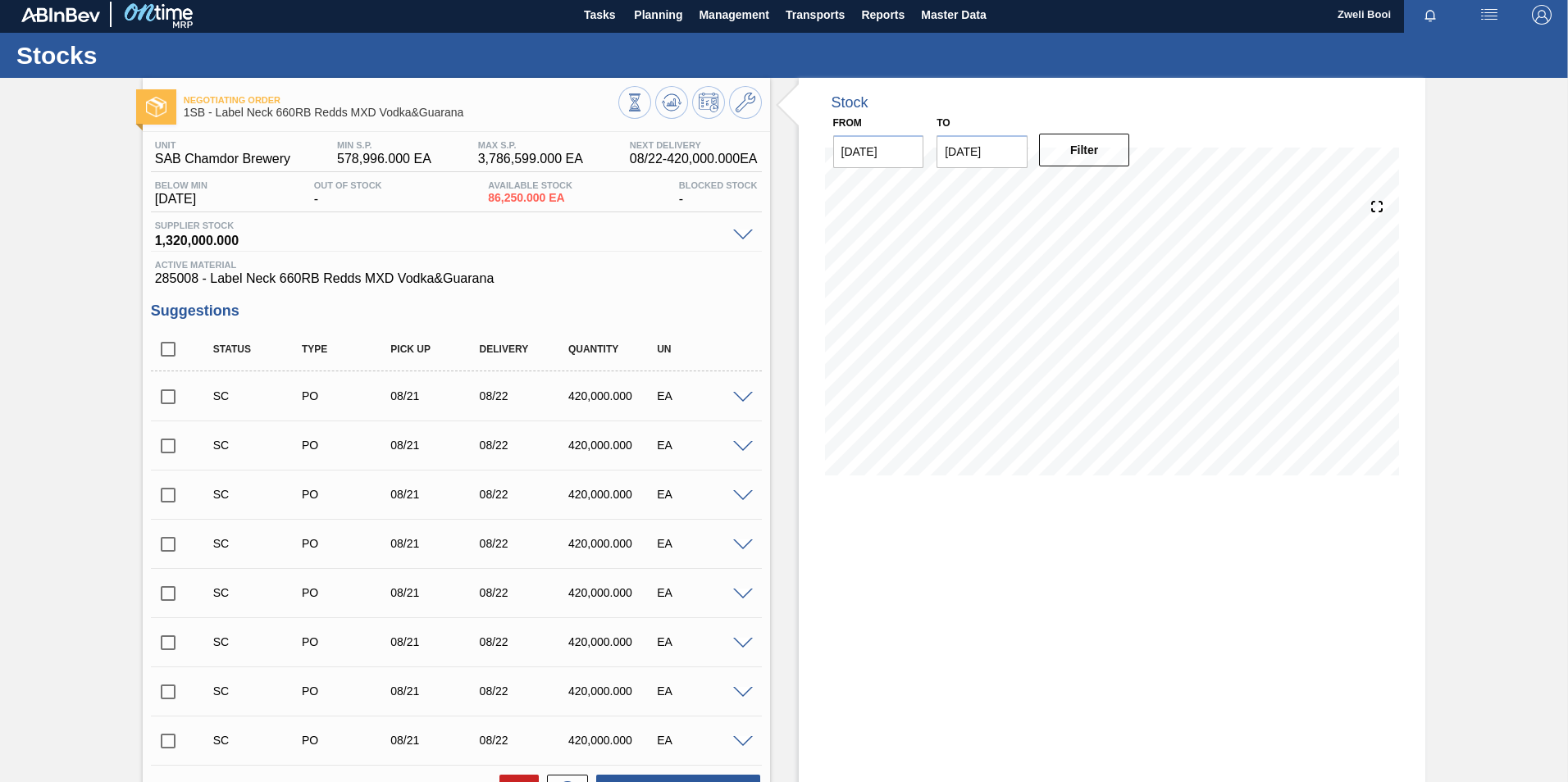
scroll to position [0, 0]
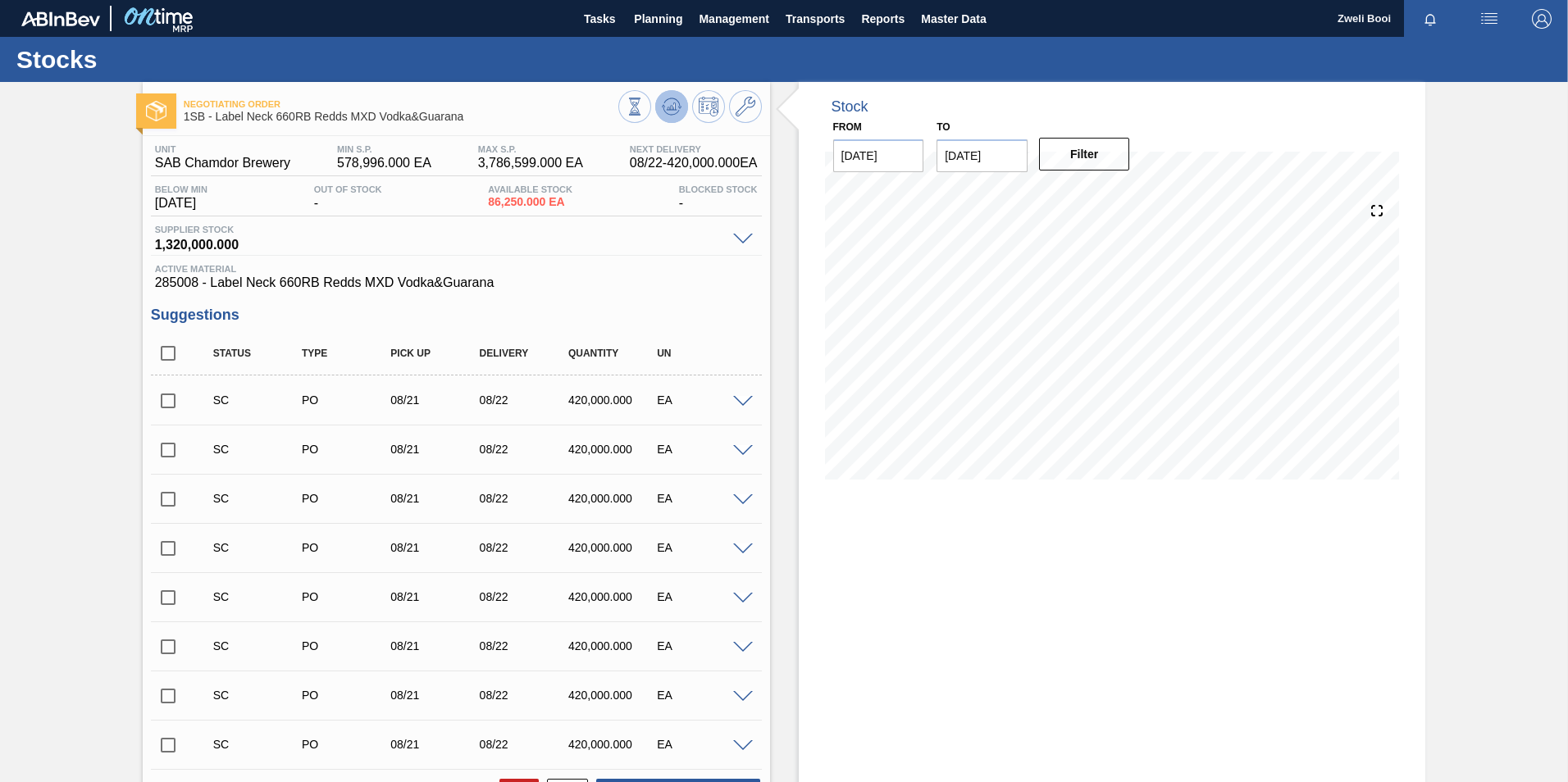
click at [644, 110] on icon at bounding box center [634, 106] width 18 height 18
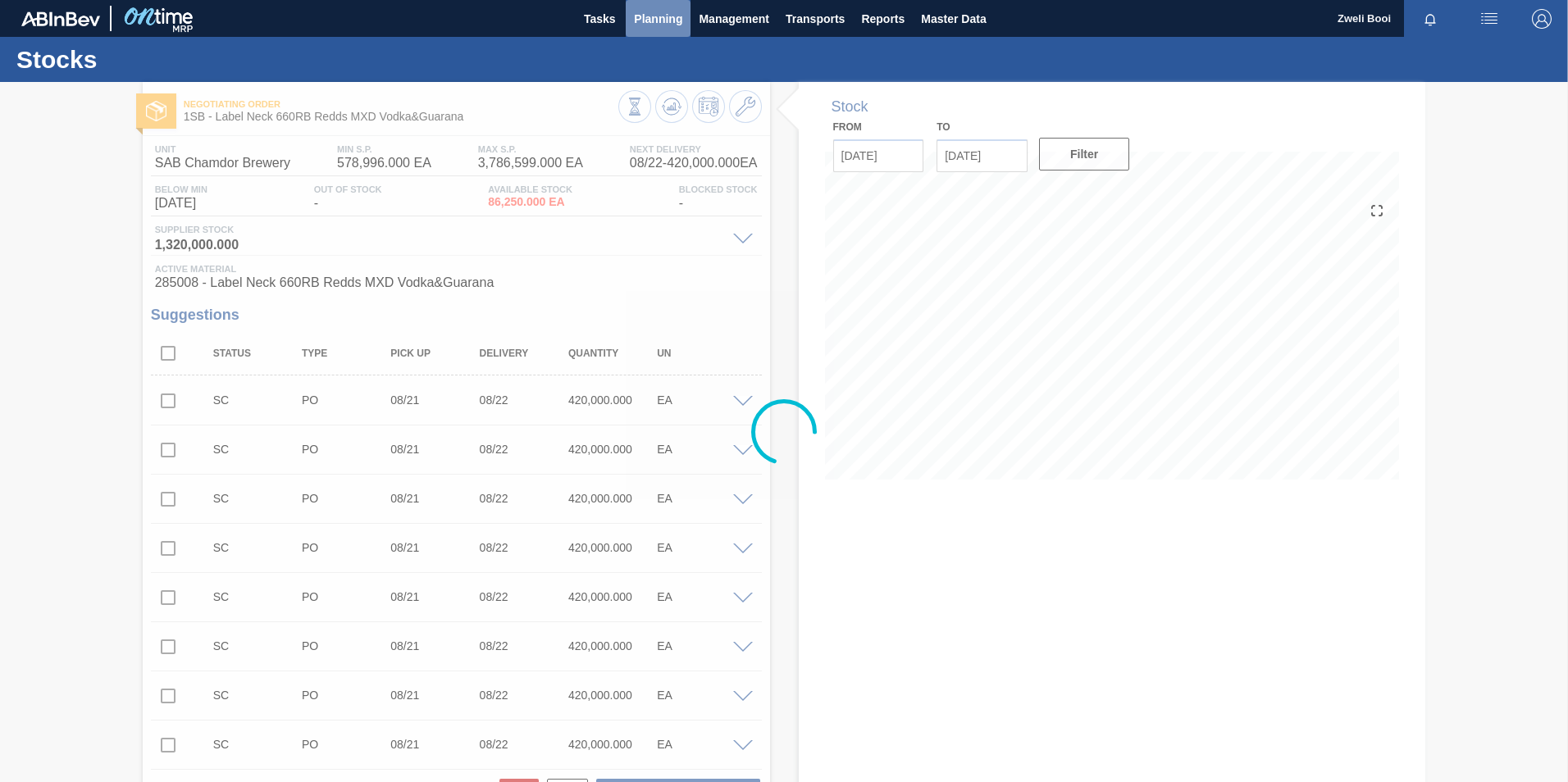
click at [671, 14] on span "Planning" at bounding box center [657, 19] width 49 height 19
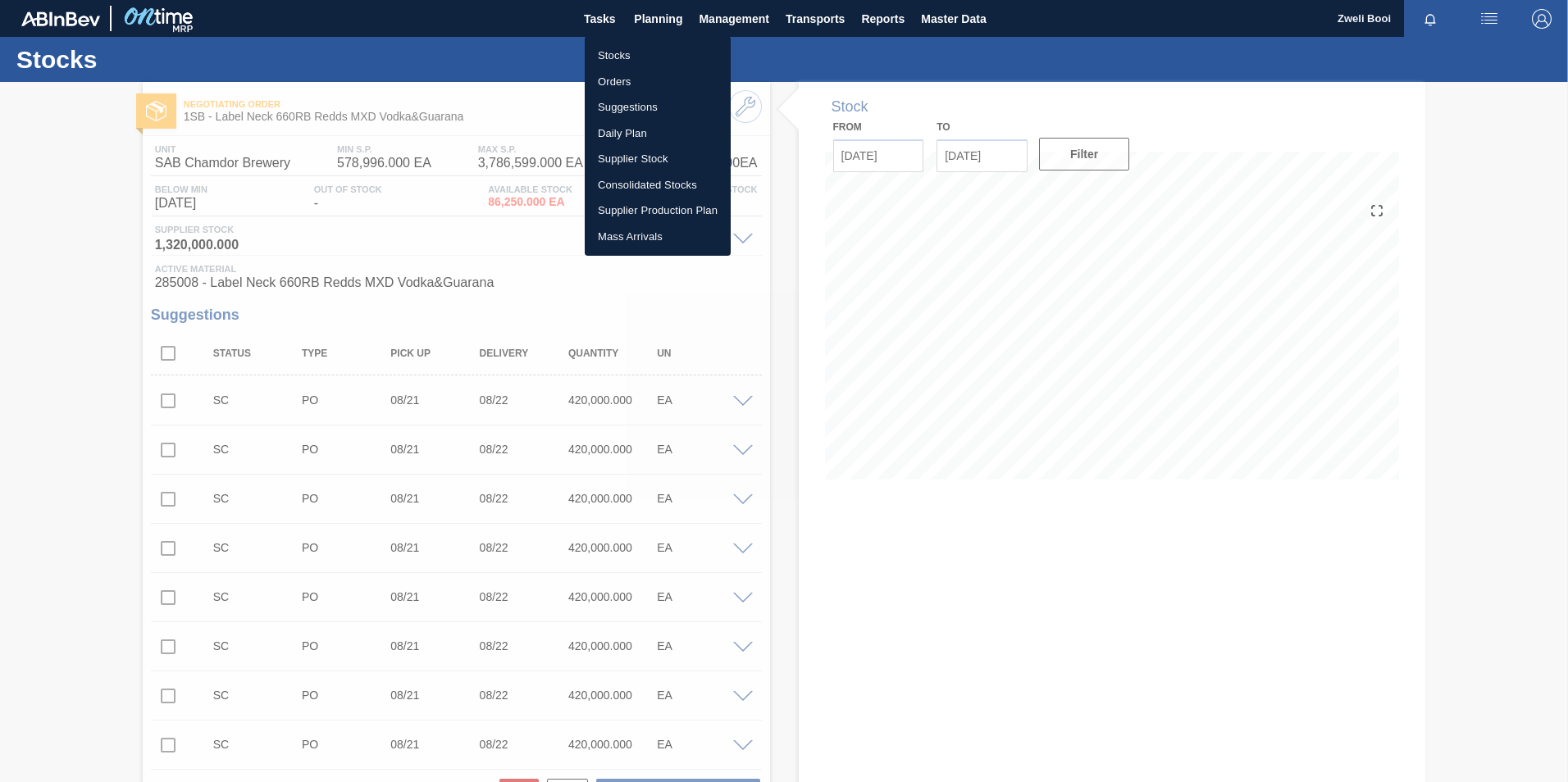
click at [634, 56] on li "Stocks" at bounding box center [657, 56] width 146 height 27
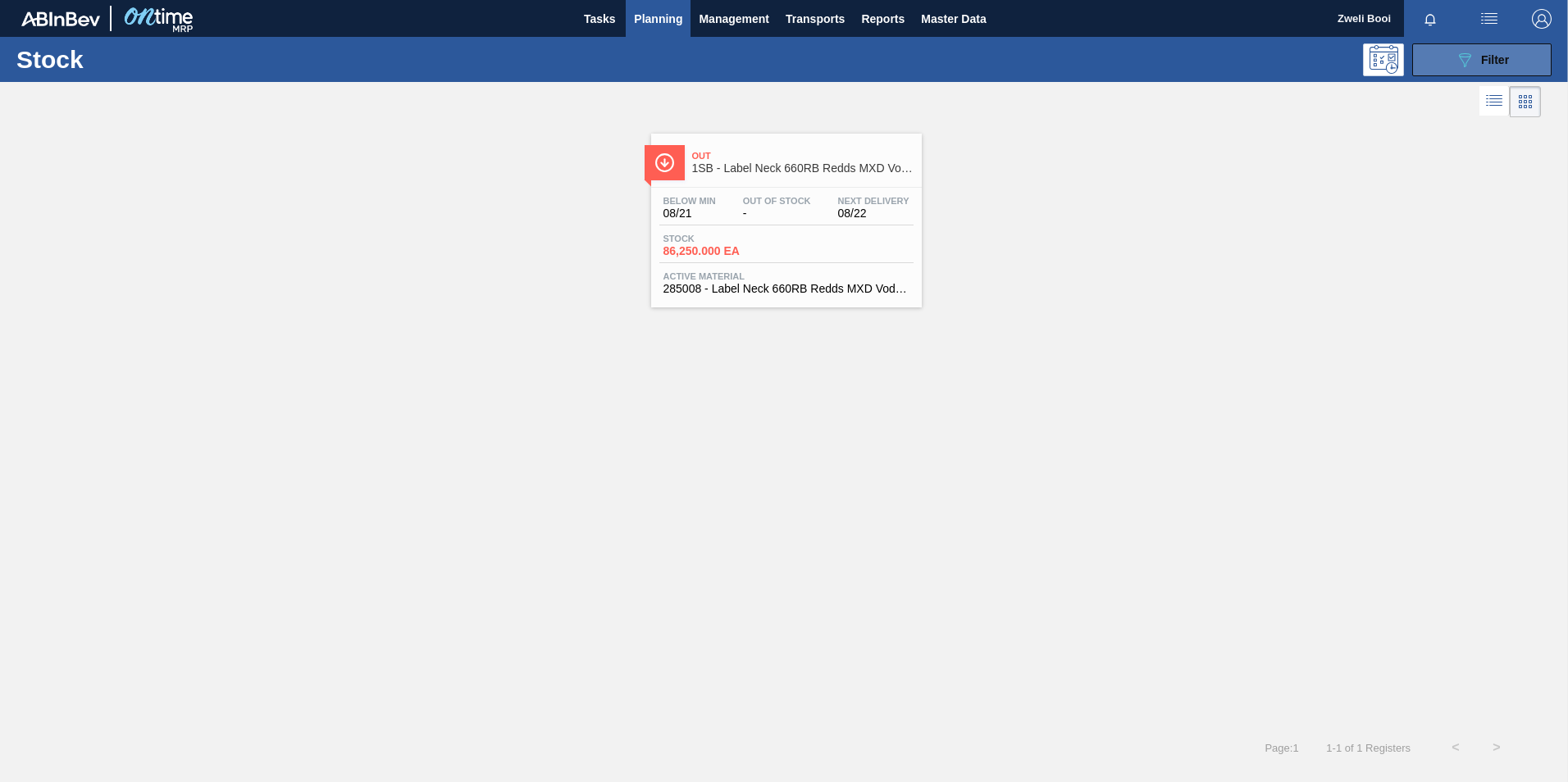
click at [1459, 57] on icon "089F7B8B-B2A5-4AFE-B5C0-19BA573D28AC" at bounding box center [1464, 60] width 19 height 19
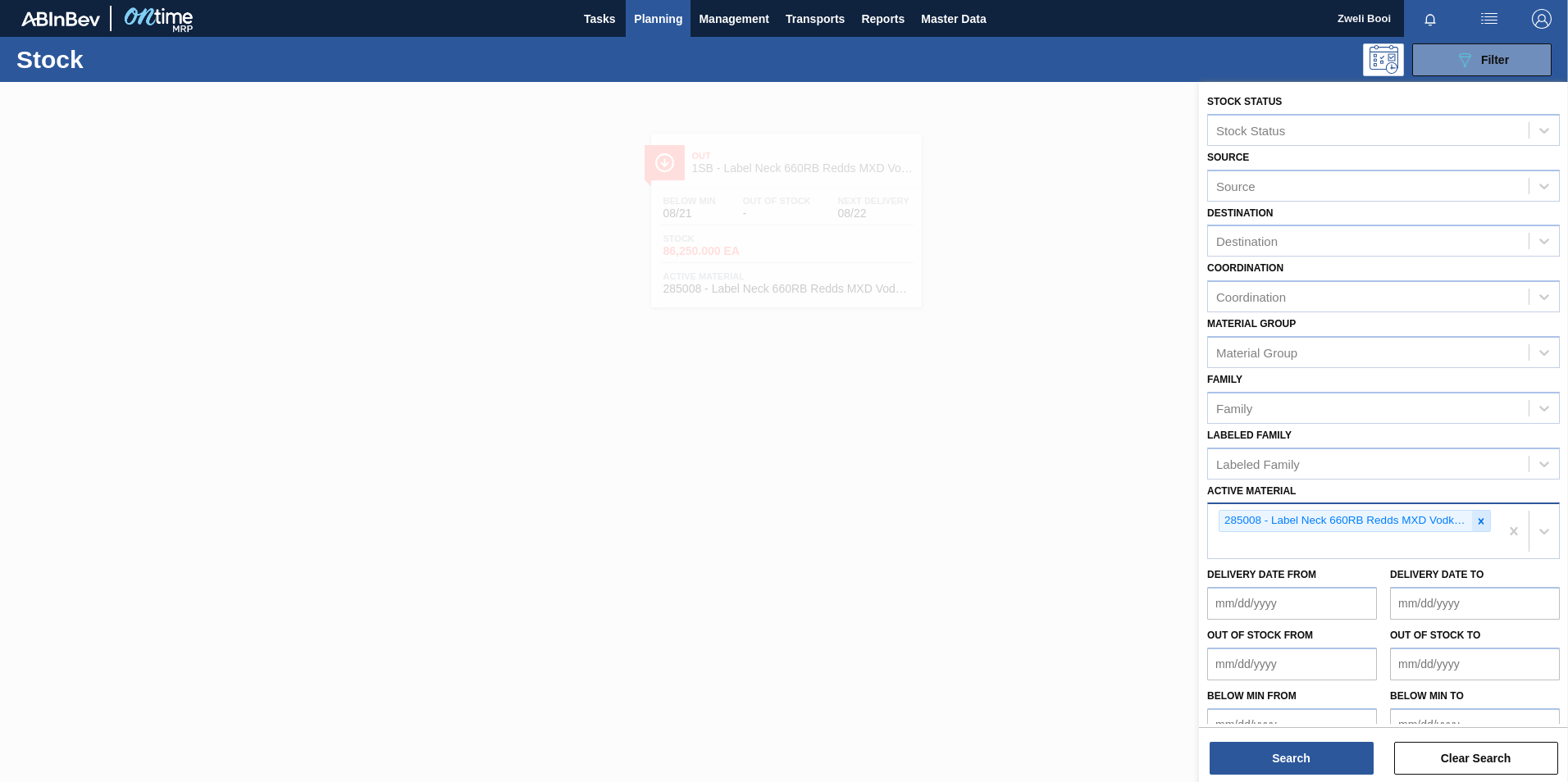
click at [1475, 516] on icon at bounding box center [1480, 521] width 12 height 12
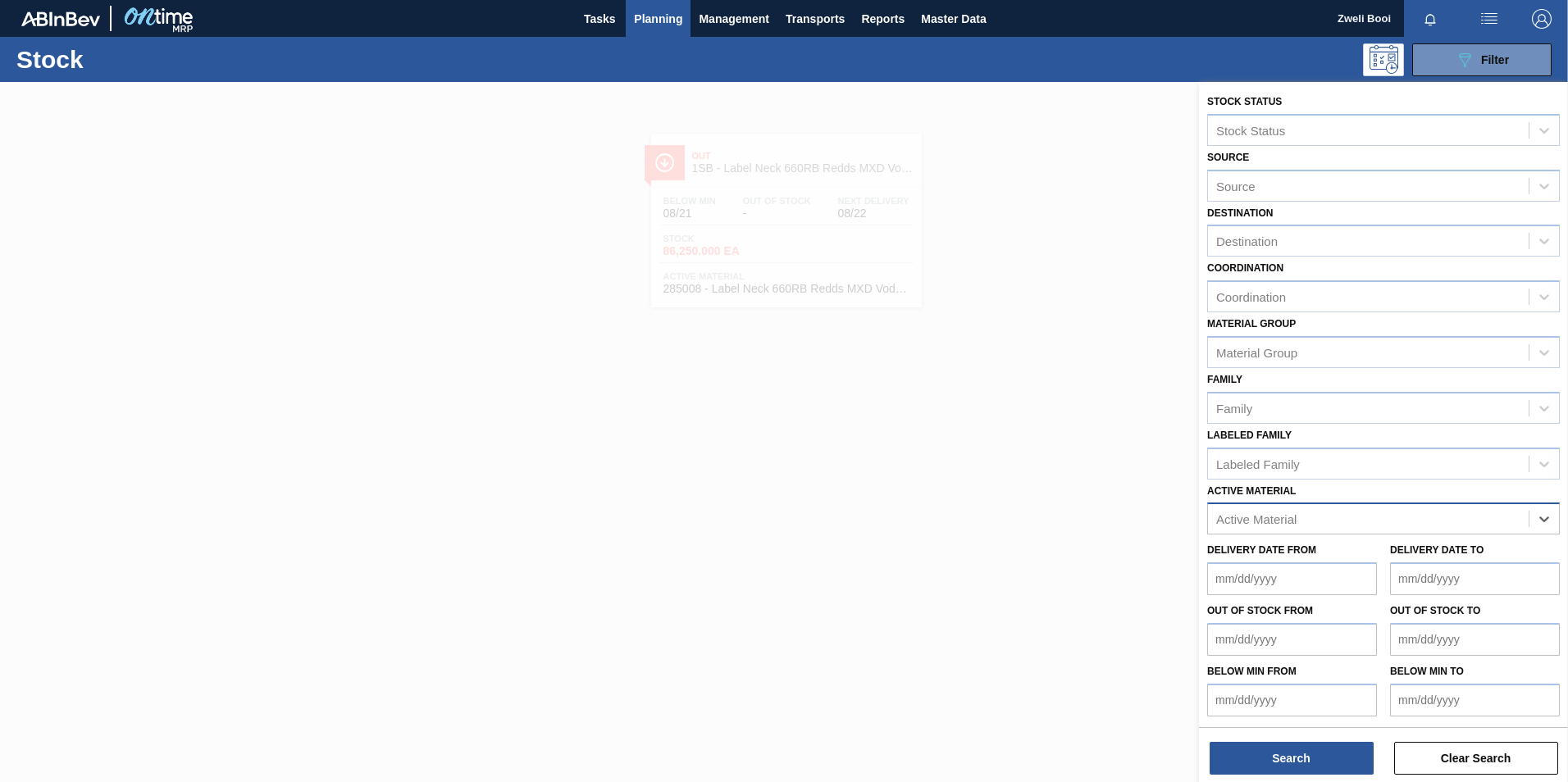
paste Material "285003"
type Material "285003"
click at [1453, 551] on div "285003 - PSL Label Body 660RB Redds MXD Vodk&Pine" at bounding box center [1383, 559] width 353 height 30
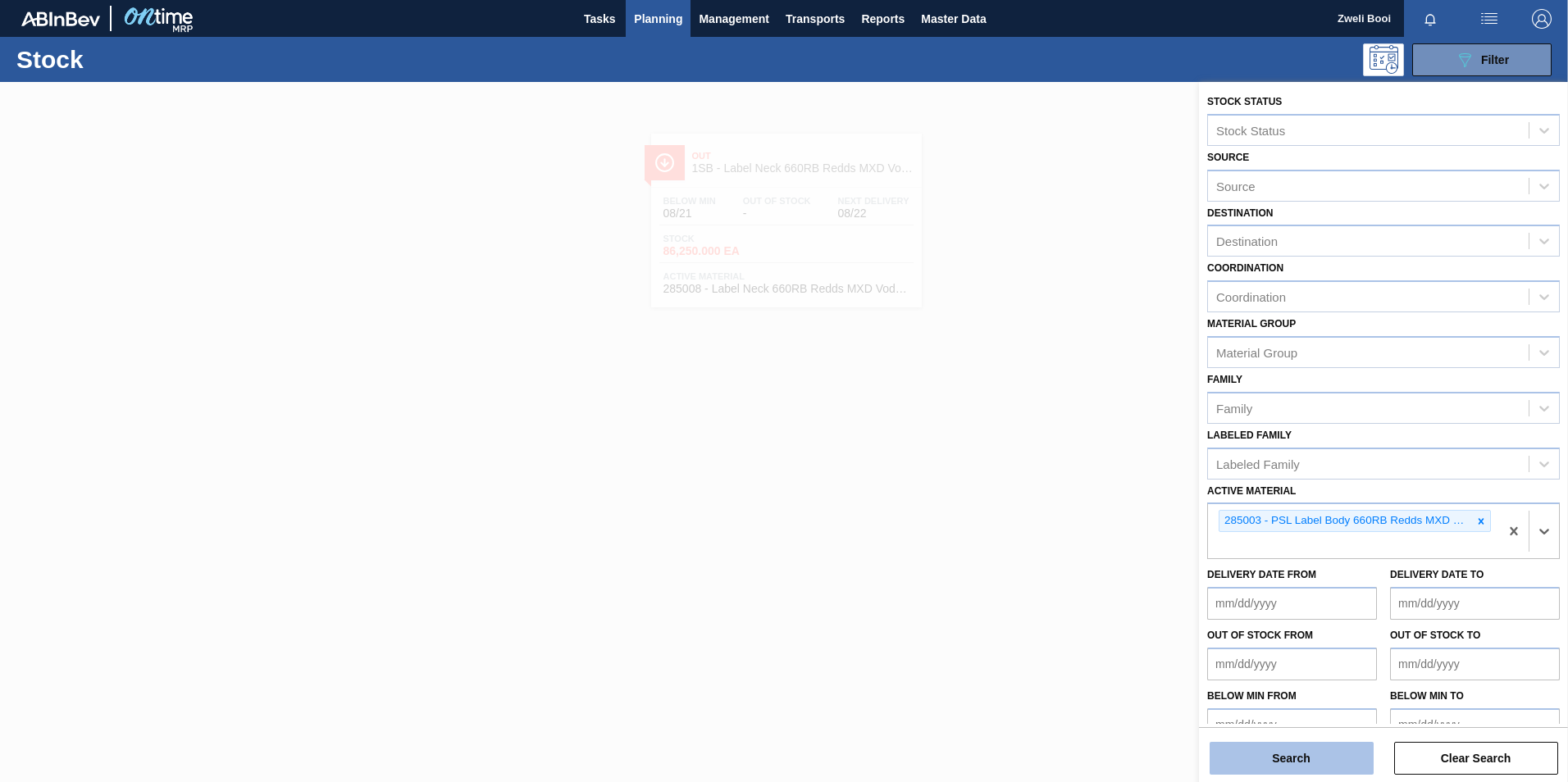
click at [1295, 757] on button "Search" at bounding box center [1291, 758] width 164 height 33
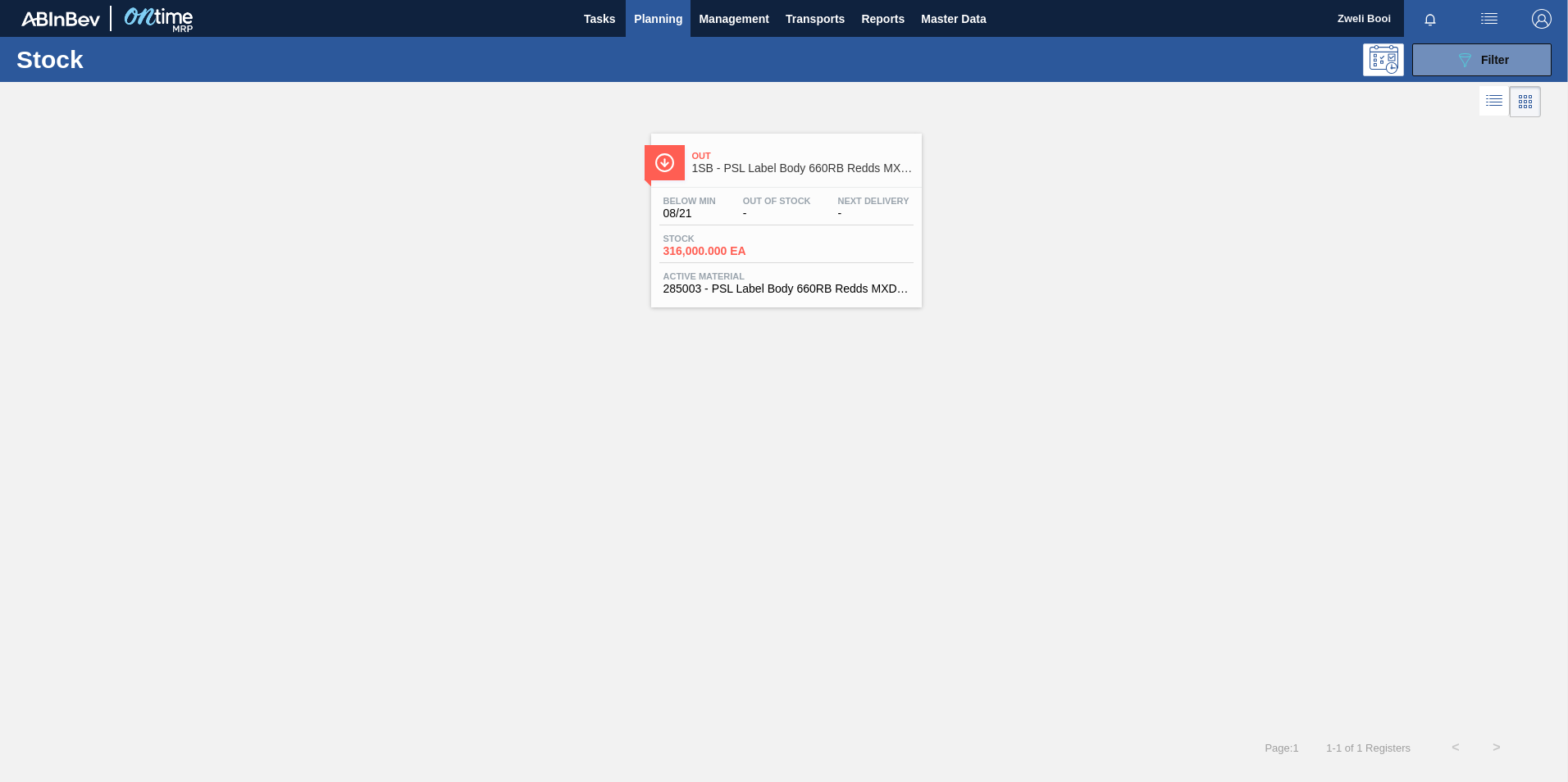
drag, startPoint x: 734, startPoint y: 238, endPoint x: 942, endPoint y: 296, distance: 215.9
click at [734, 238] on span "Stock" at bounding box center [721, 238] width 115 height 10
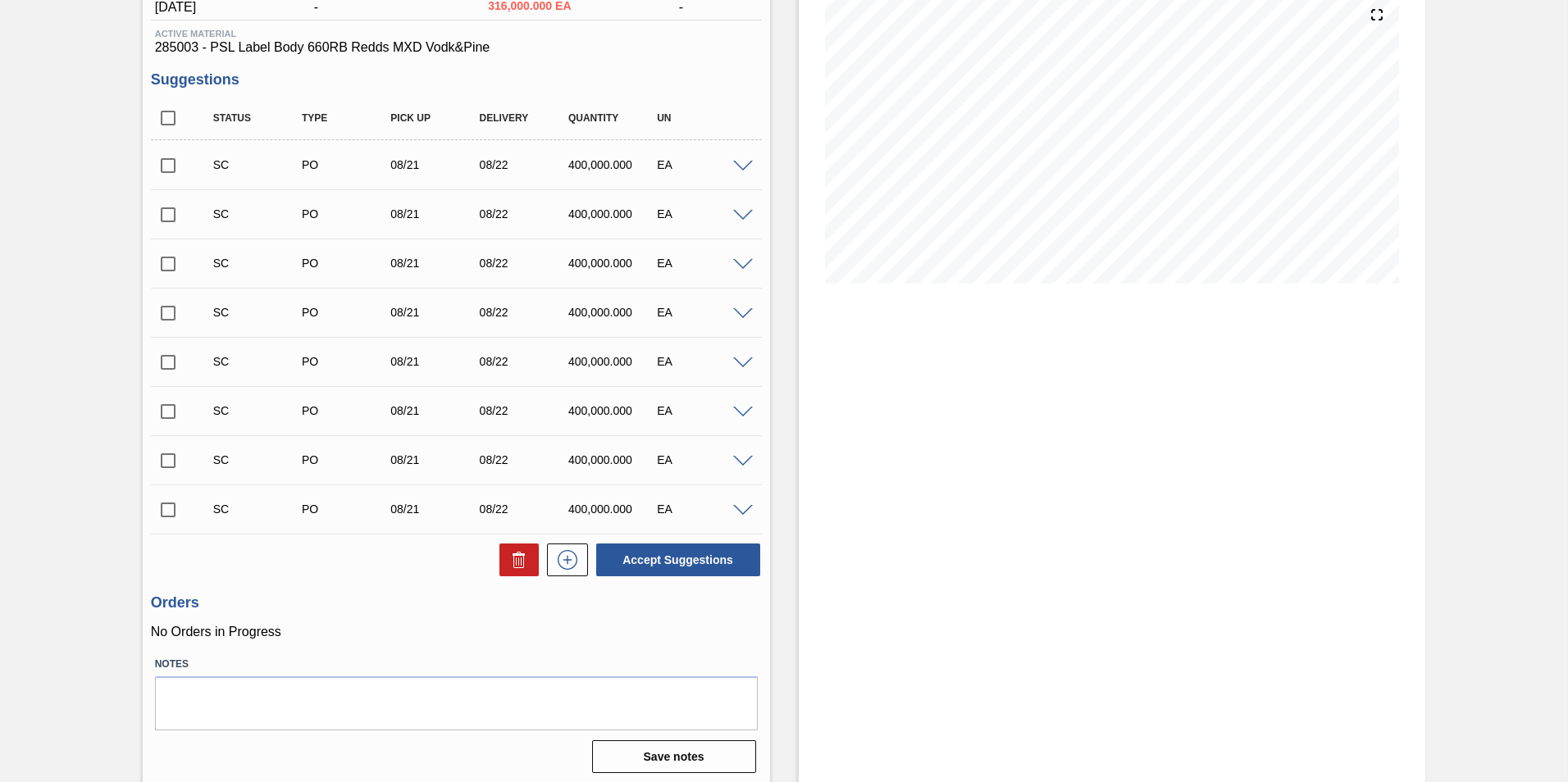
scroll to position [201, 0]
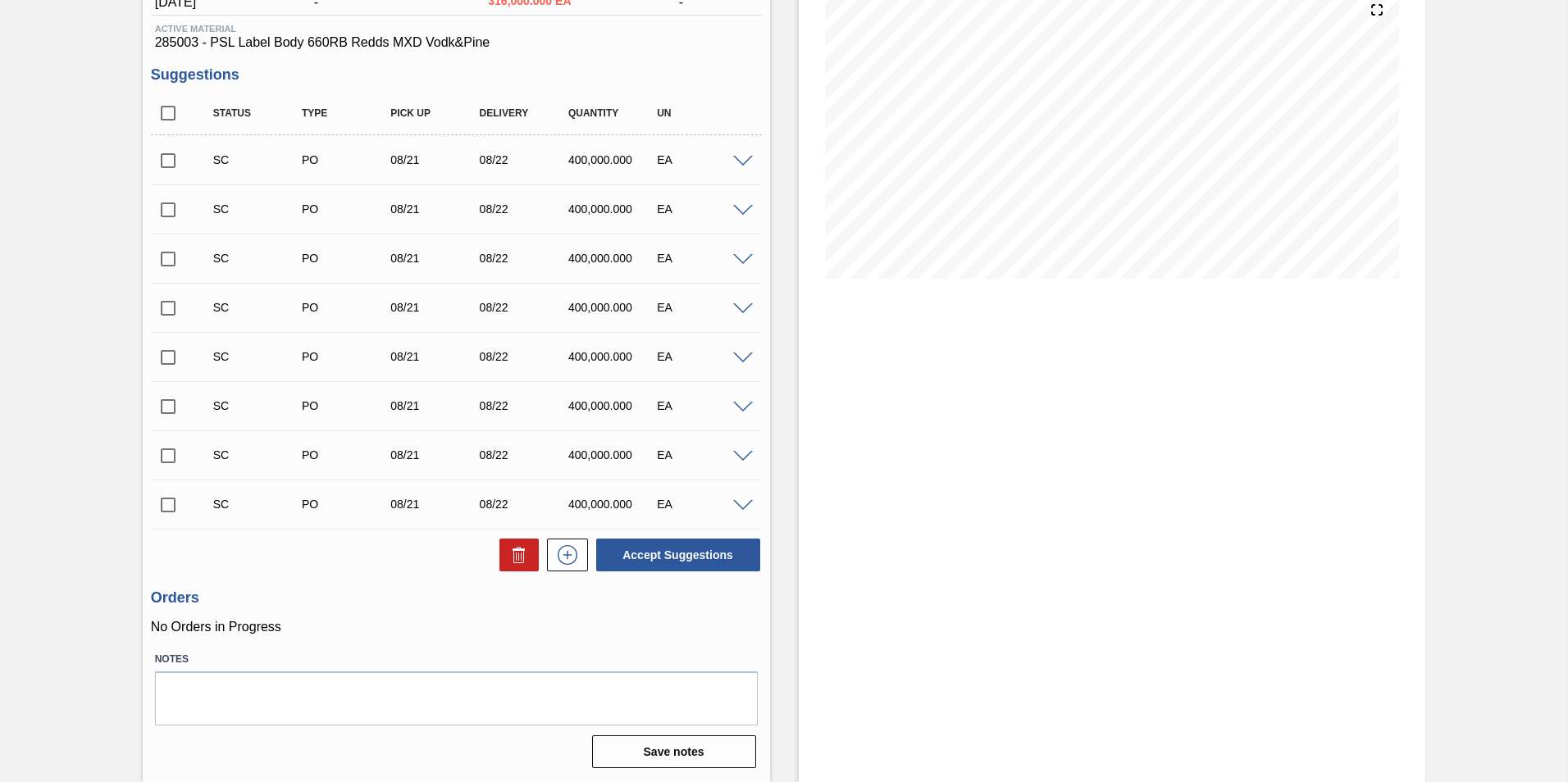
click at [158, 157] on input "checkbox" at bounding box center [168, 160] width 35 height 34
click at [657, 560] on button "Accept Suggestions" at bounding box center [678, 555] width 164 height 33
checkbox input "false"
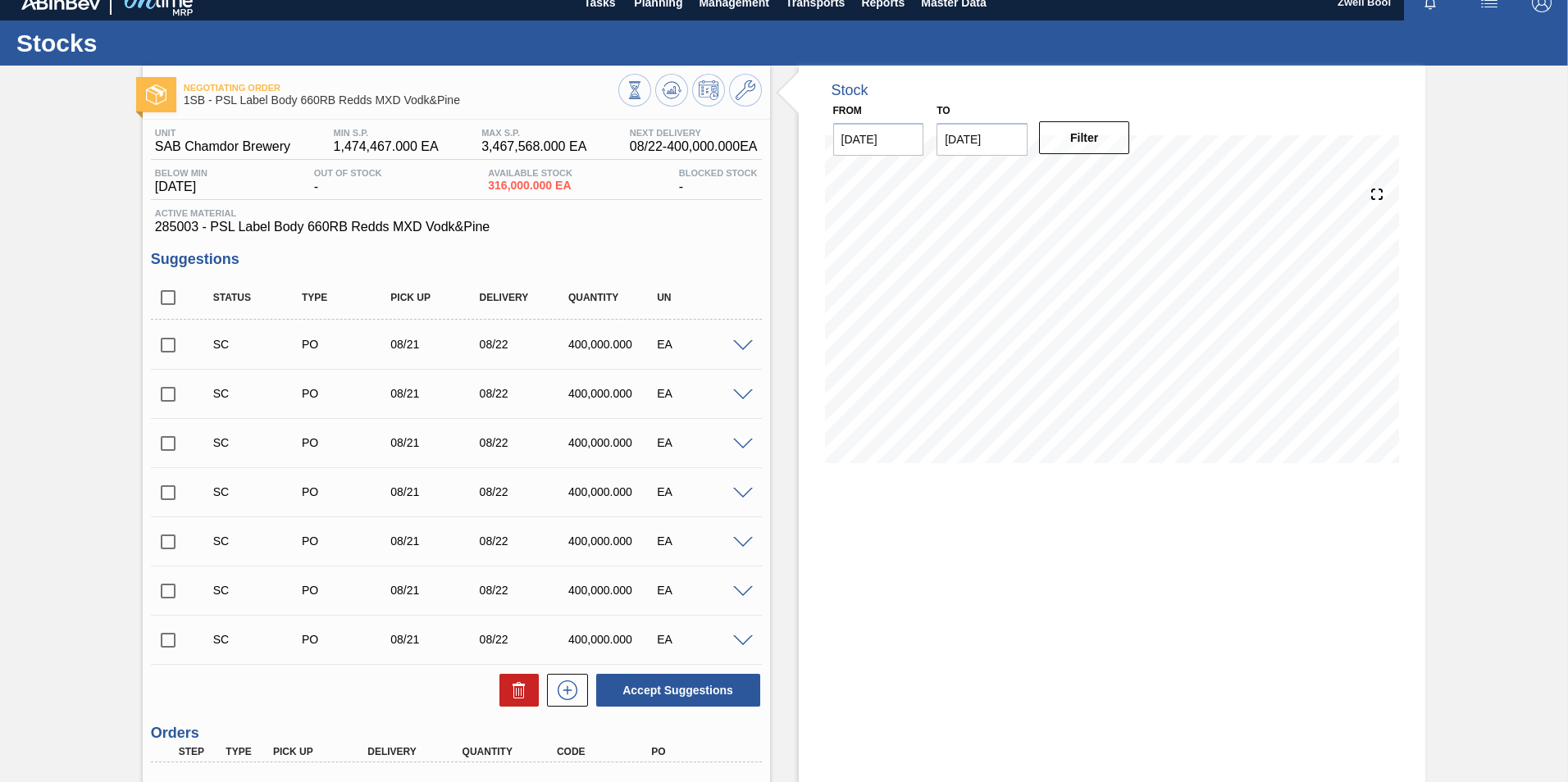
scroll to position [0, 0]
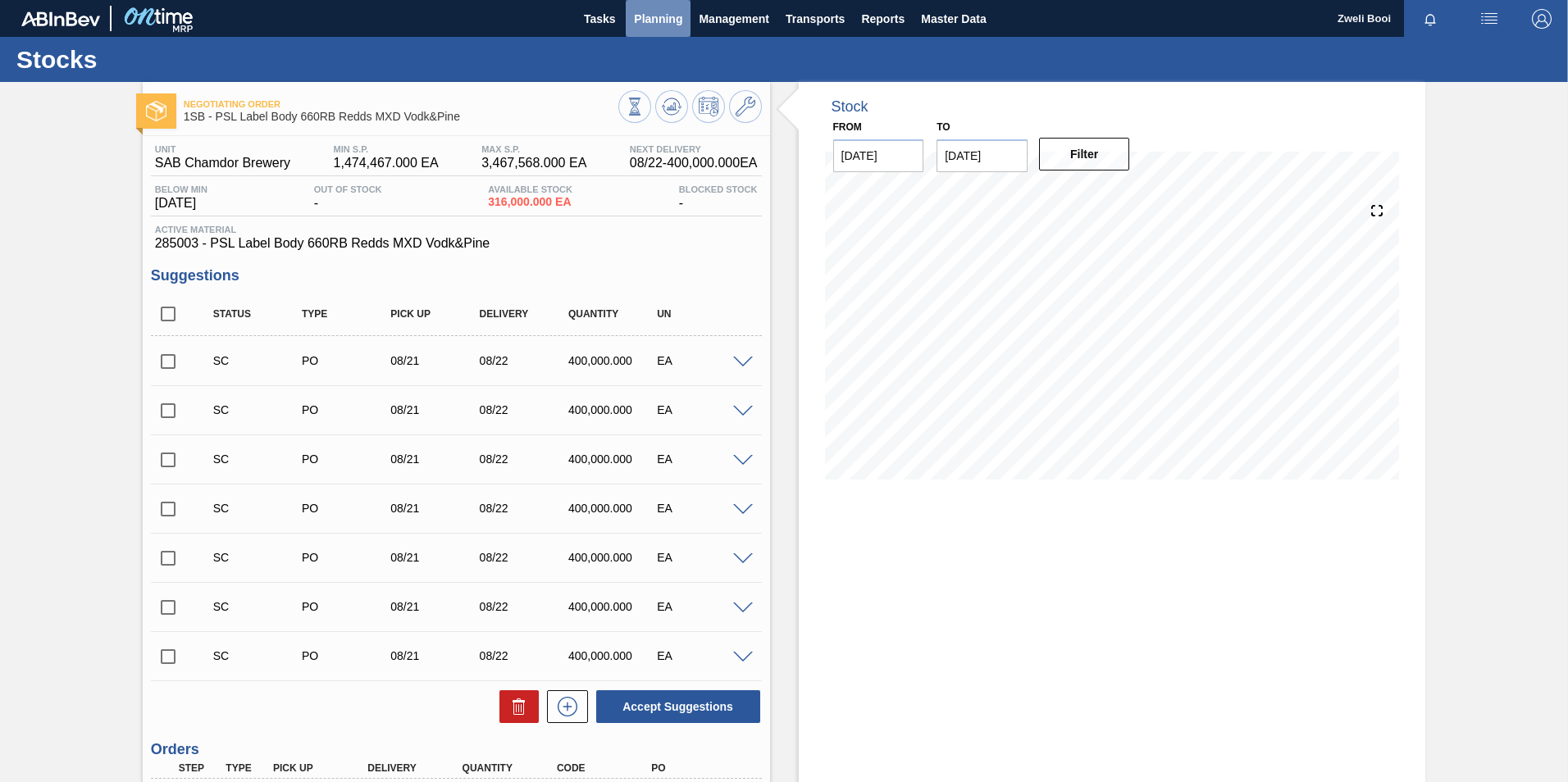
click at [657, 25] on span "Planning" at bounding box center [657, 19] width 49 height 19
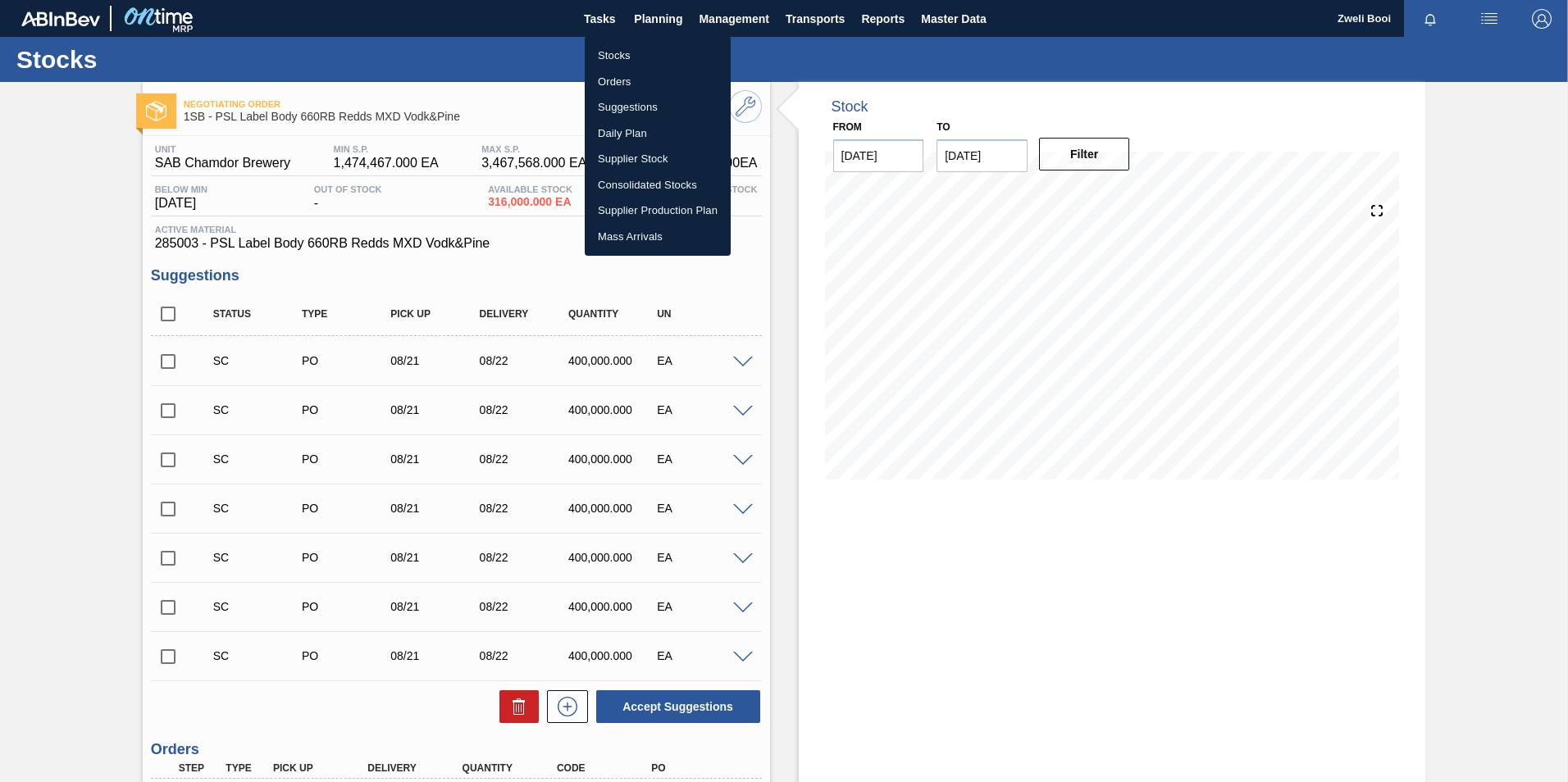
click at [638, 50] on li "Stocks" at bounding box center [657, 56] width 146 height 27
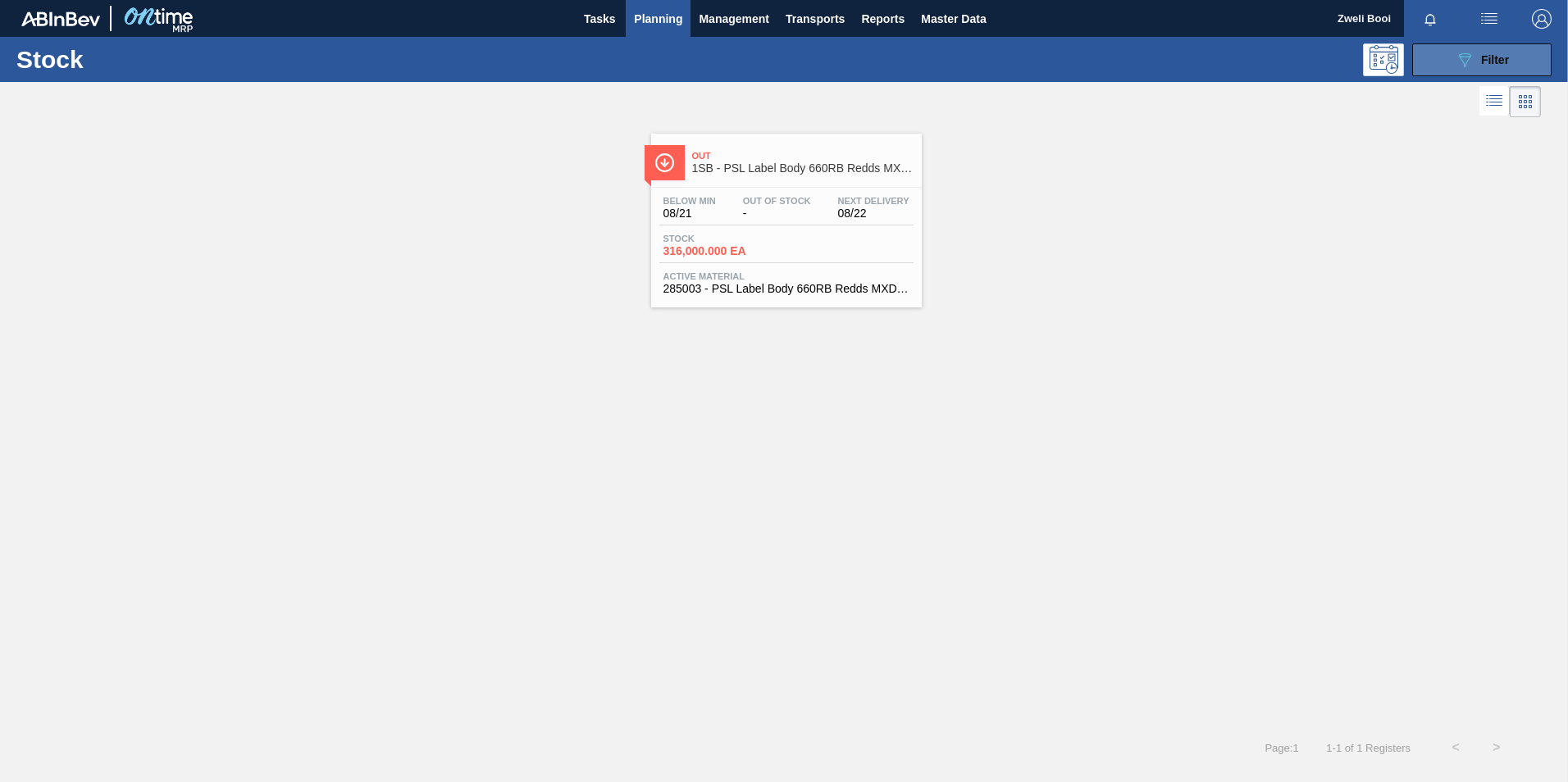
click at [1482, 55] on span "Filter" at bounding box center [1495, 59] width 28 height 13
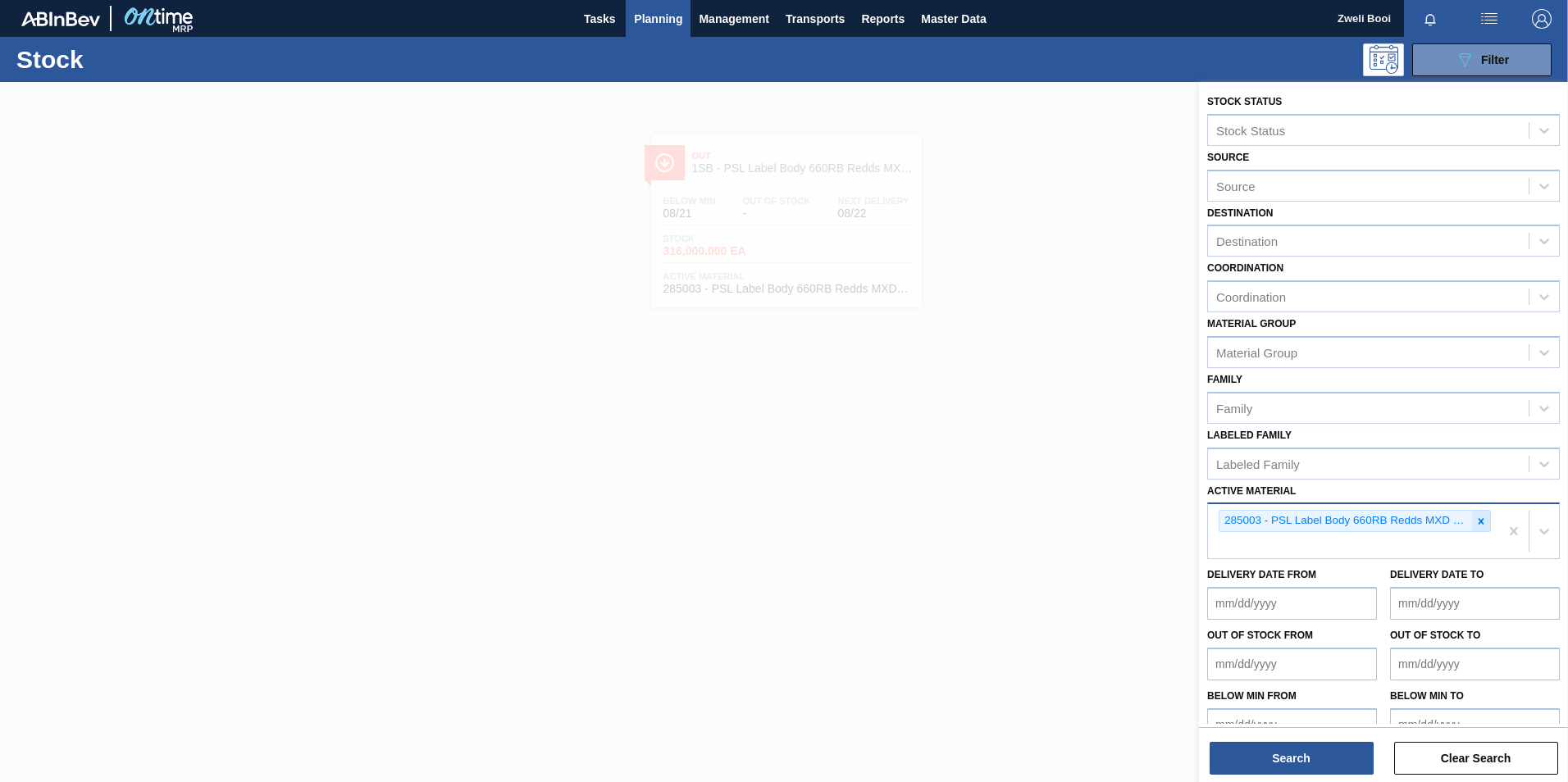
click at [1485, 519] on div at bounding box center [1481, 520] width 18 height 20
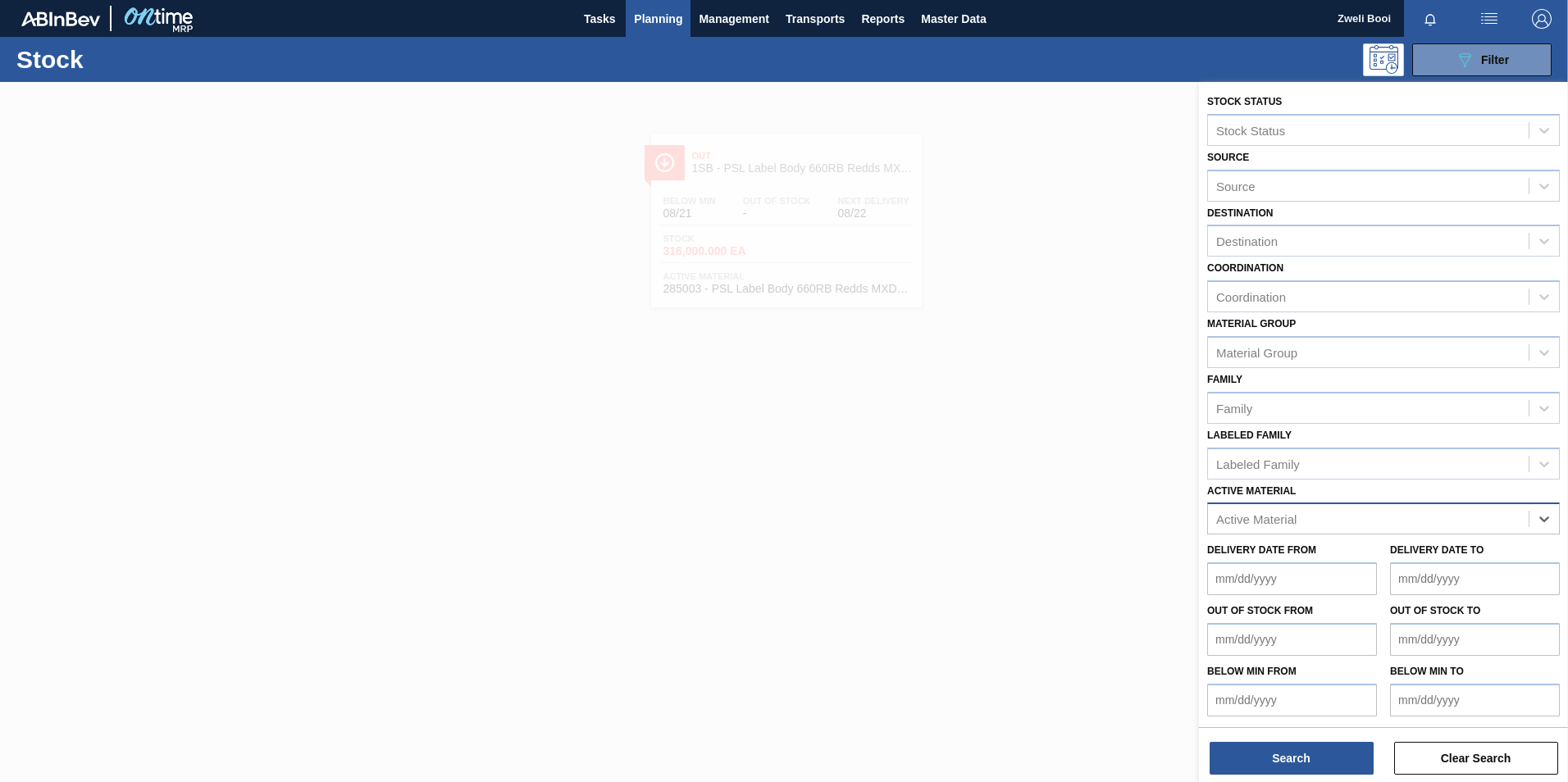
paste Material "285007"
type Material "285007"
click at [1252, 566] on div "285007 - PSL Label Body 660RB Redds MXD Vodk&Guar" at bounding box center [1383, 559] width 353 height 30
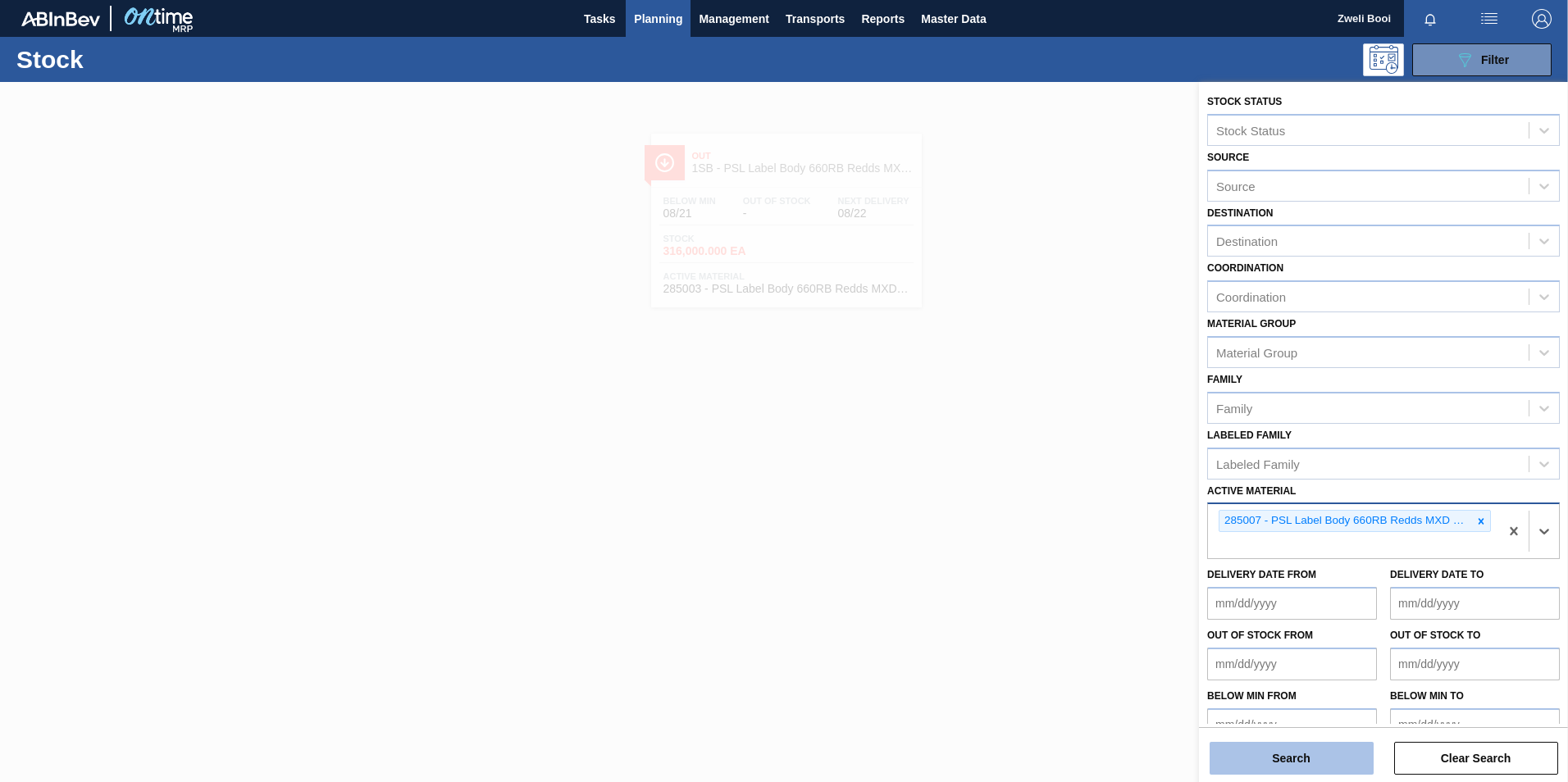
click at [1302, 763] on button "Search" at bounding box center [1291, 758] width 164 height 33
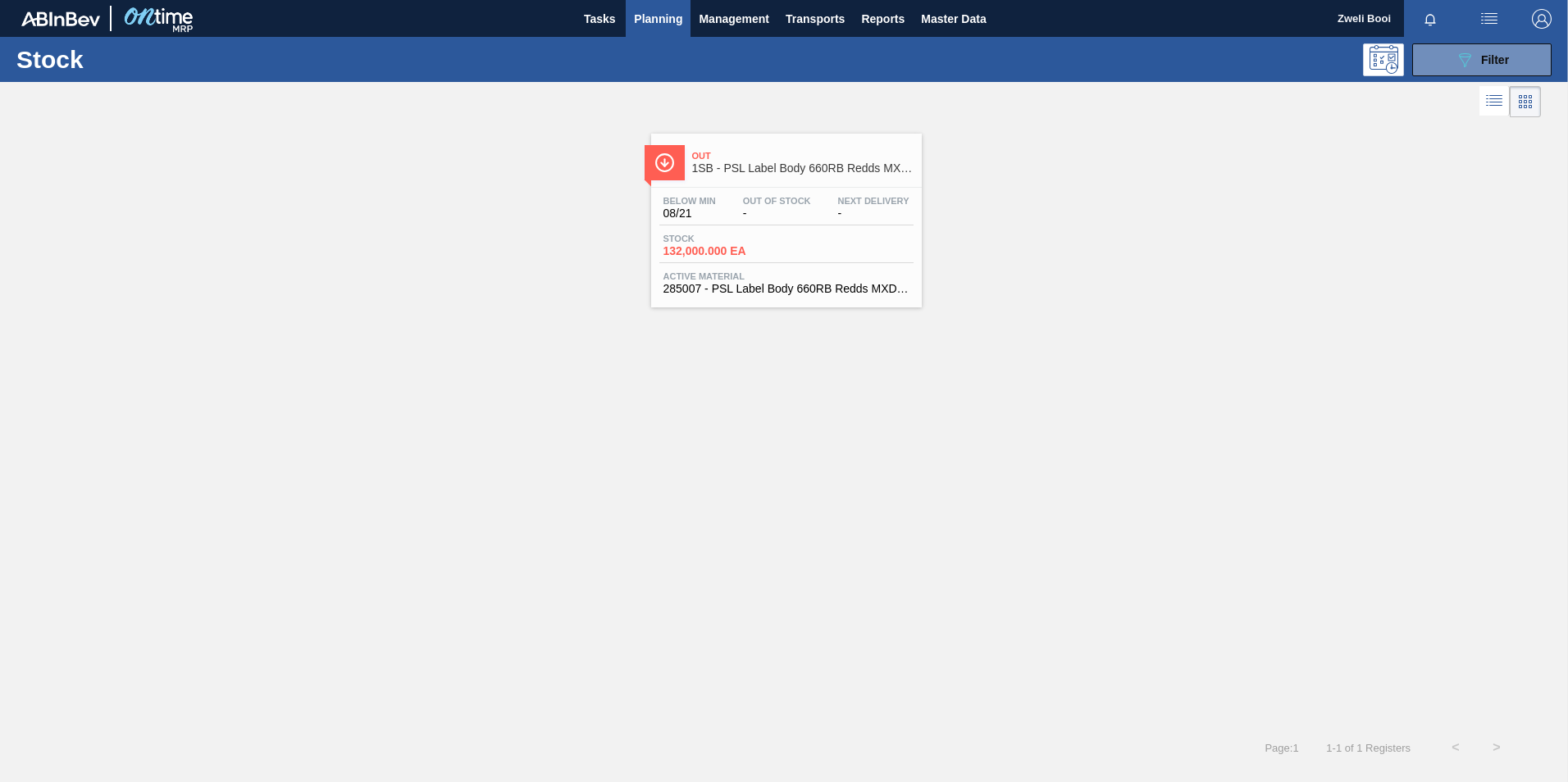
click at [792, 279] on span "Active Material" at bounding box center [787, 276] width 246 height 10
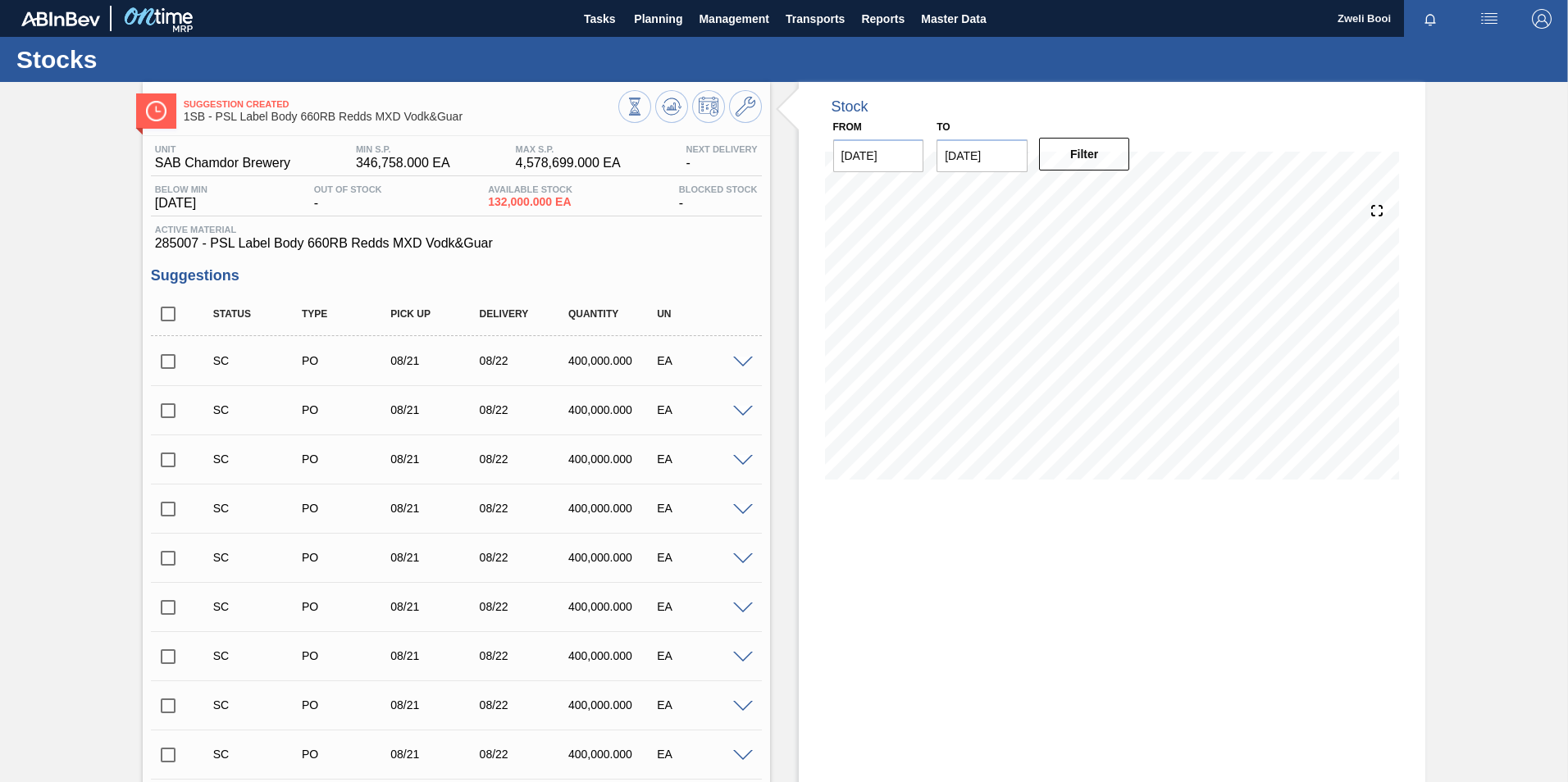
click at [158, 362] on input "checkbox" at bounding box center [168, 361] width 35 height 34
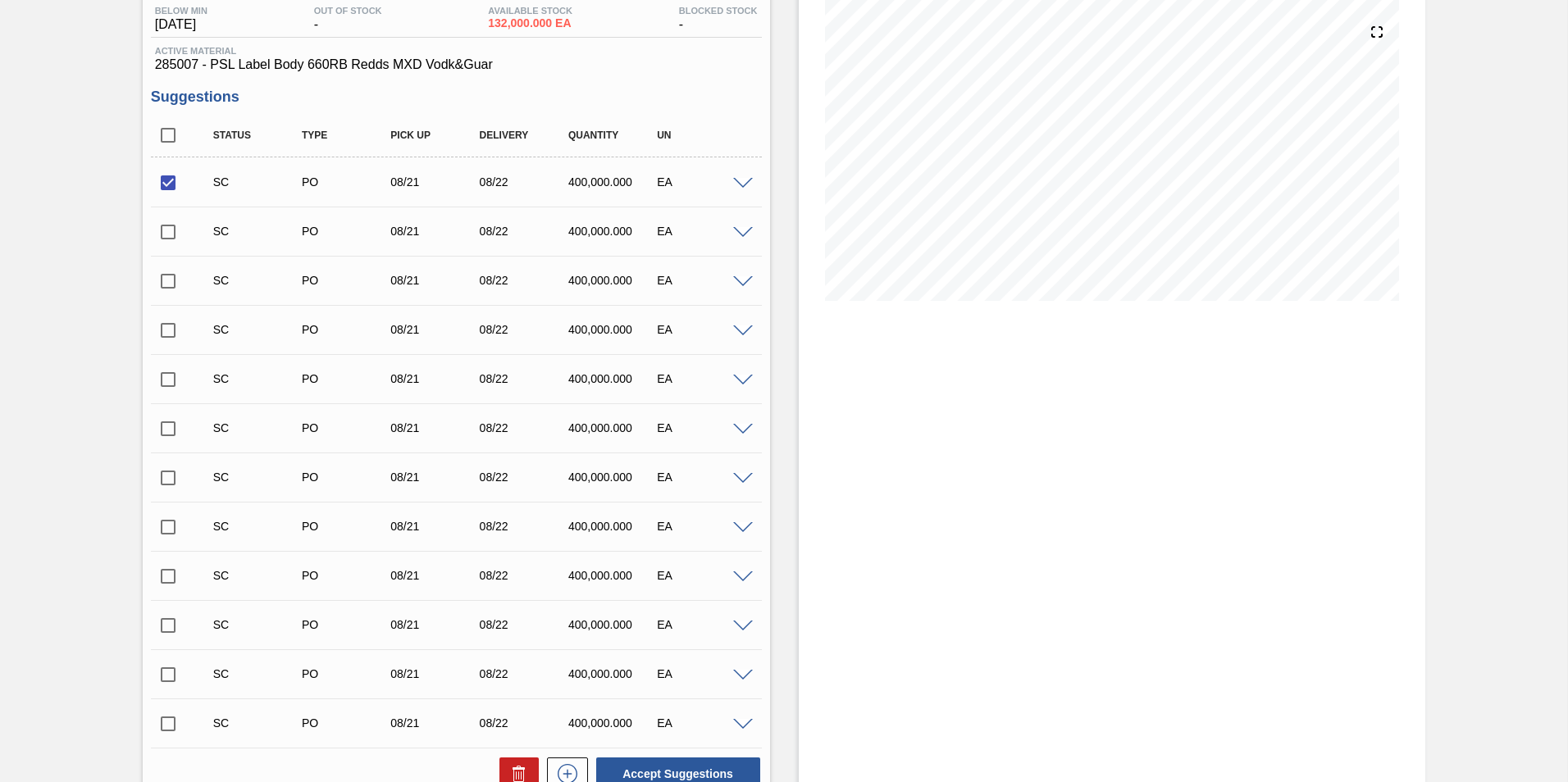
scroll to position [328, 0]
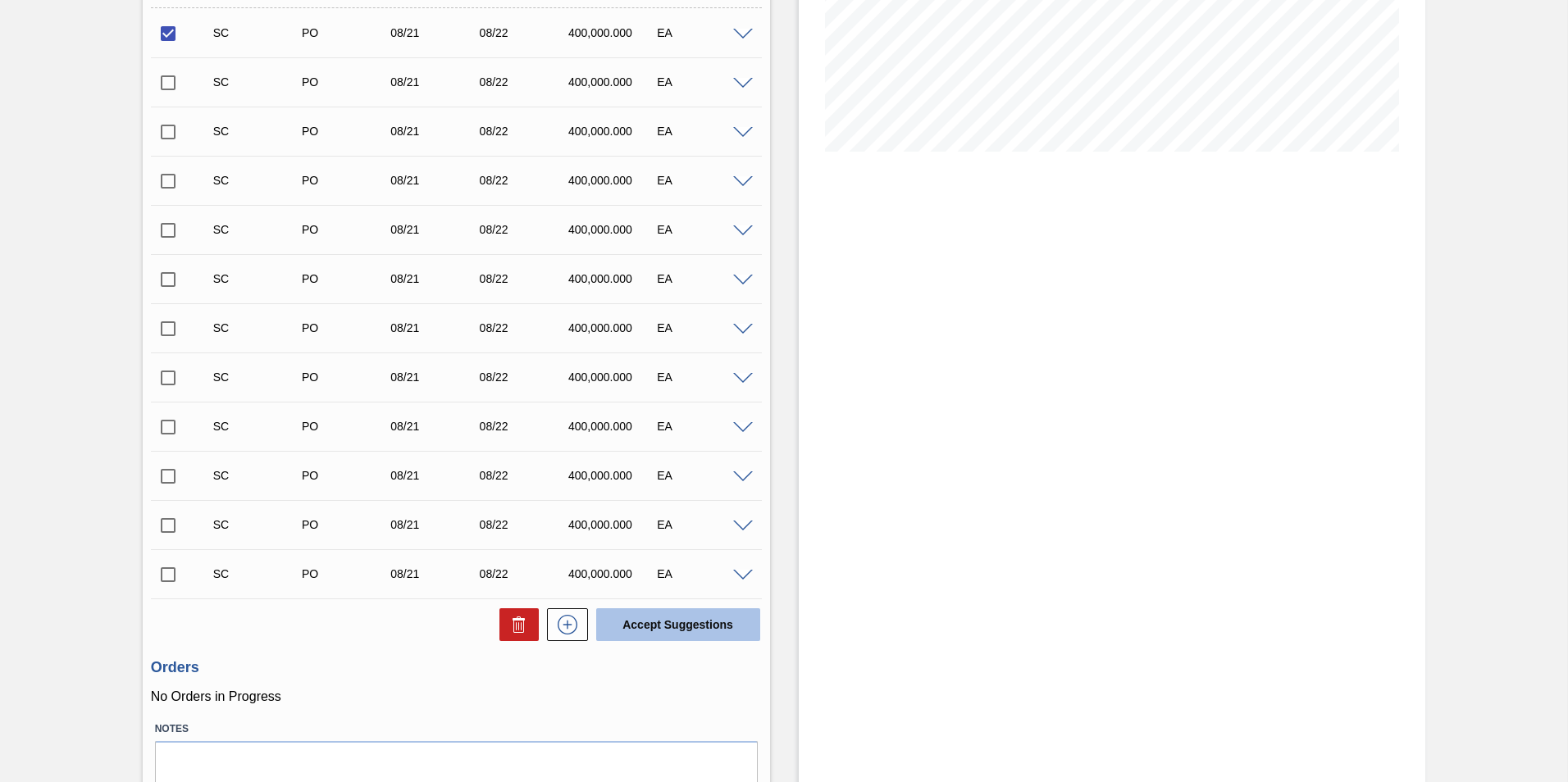
click at [717, 614] on button "Accept Suggestions" at bounding box center [678, 625] width 164 height 33
checkbox input "false"
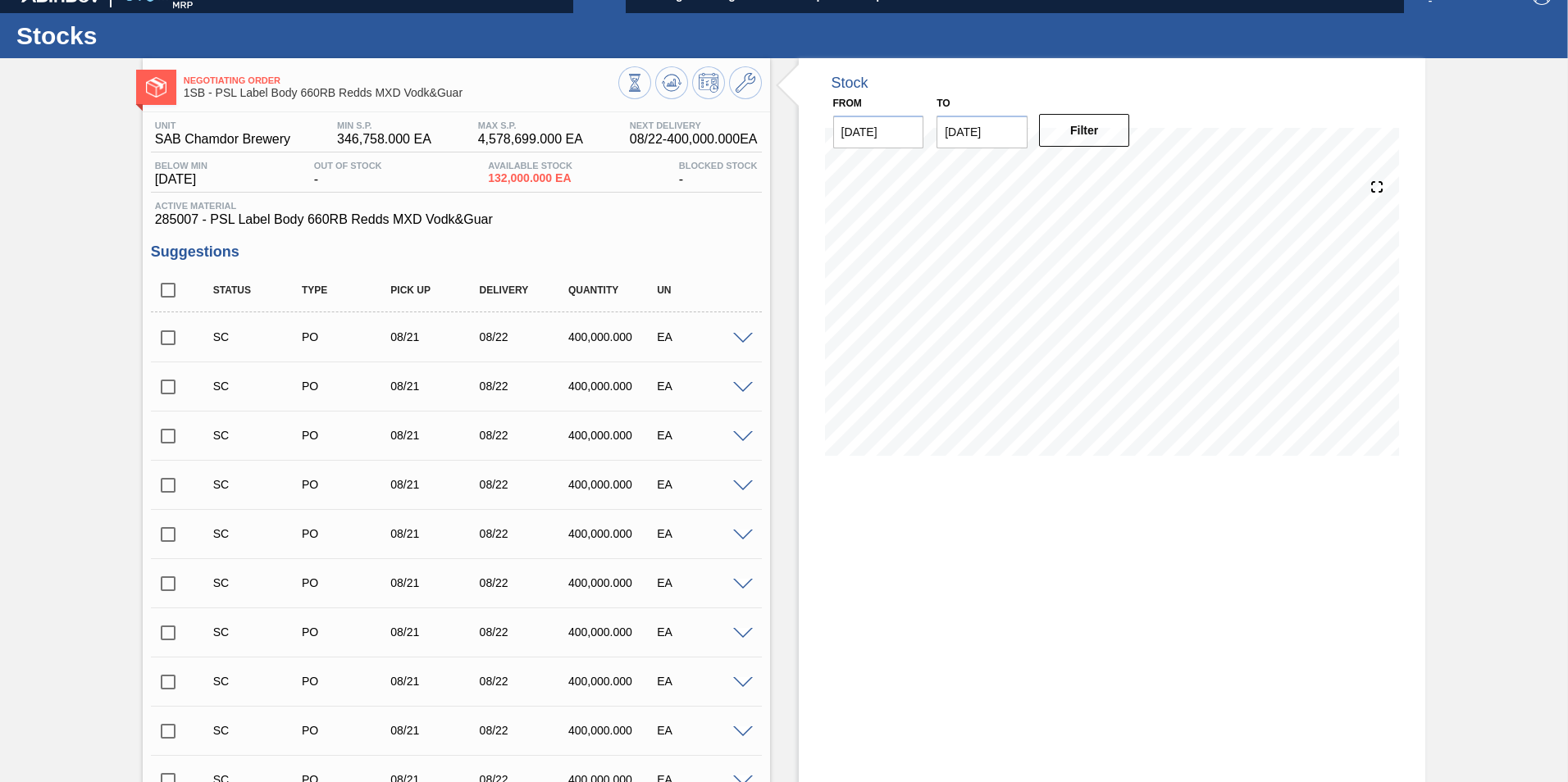
scroll to position [0, 0]
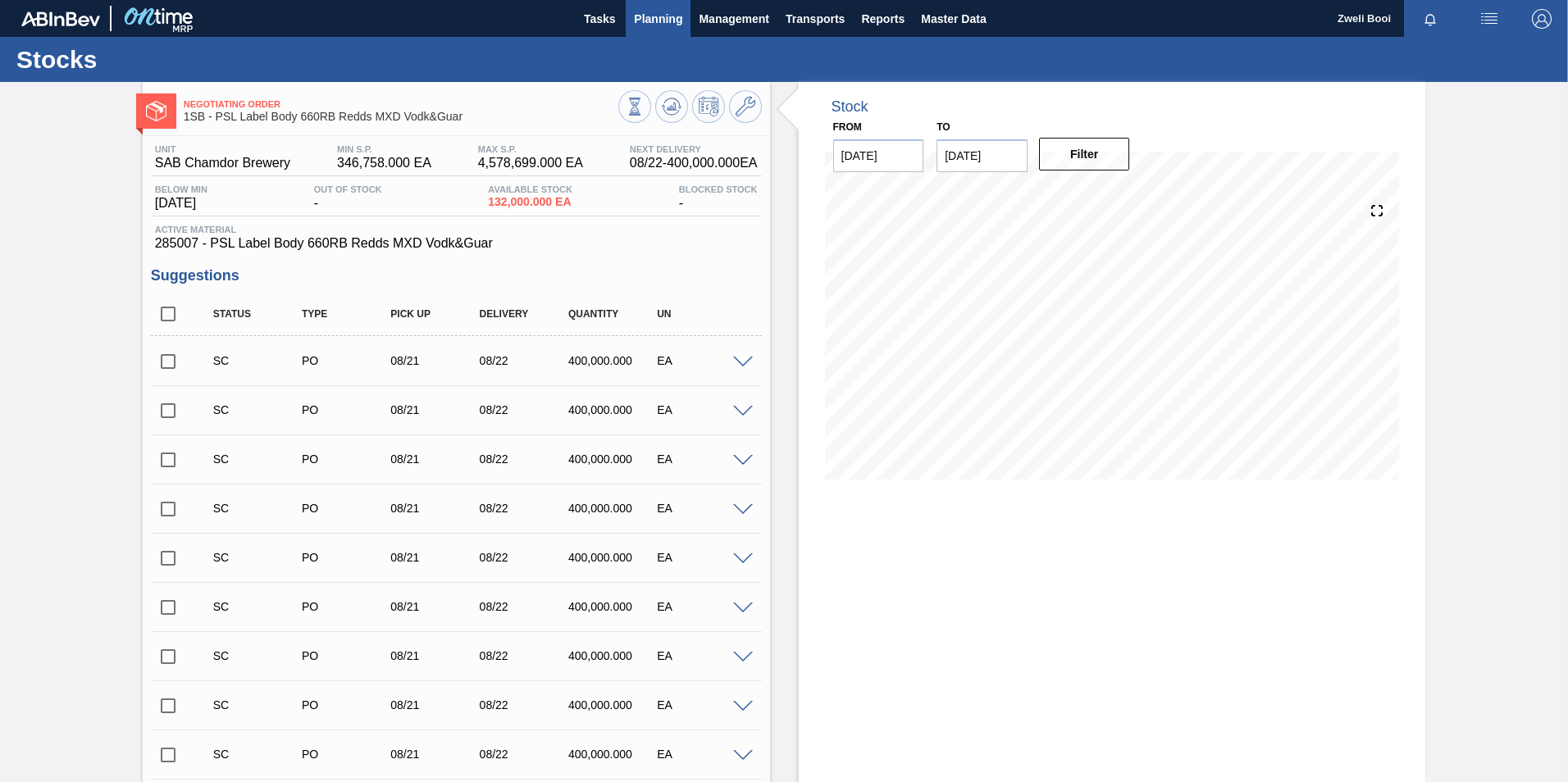
click at [653, 17] on span "Planning" at bounding box center [657, 19] width 49 height 19
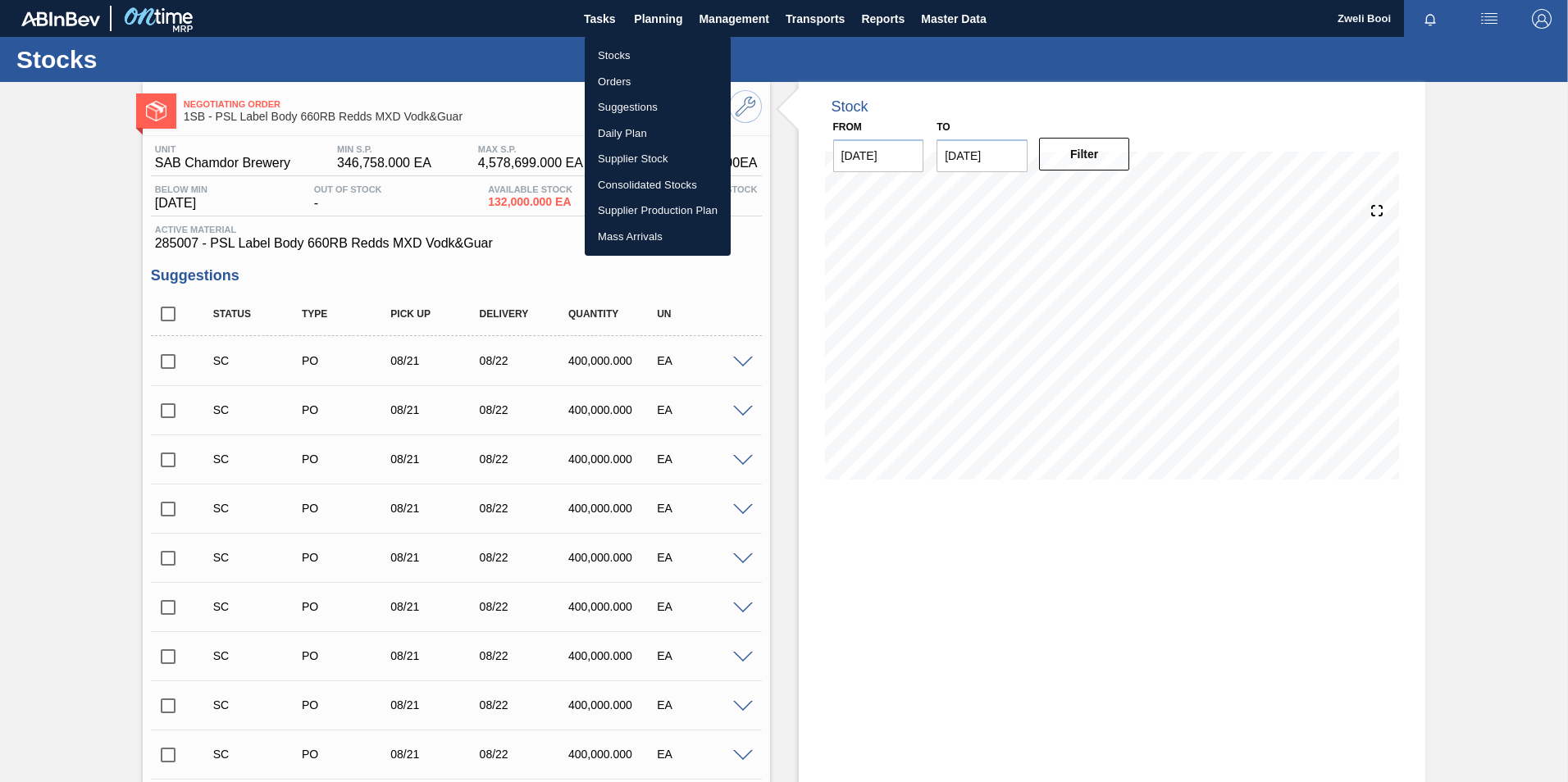
click at [630, 50] on li "Stocks" at bounding box center [657, 56] width 146 height 27
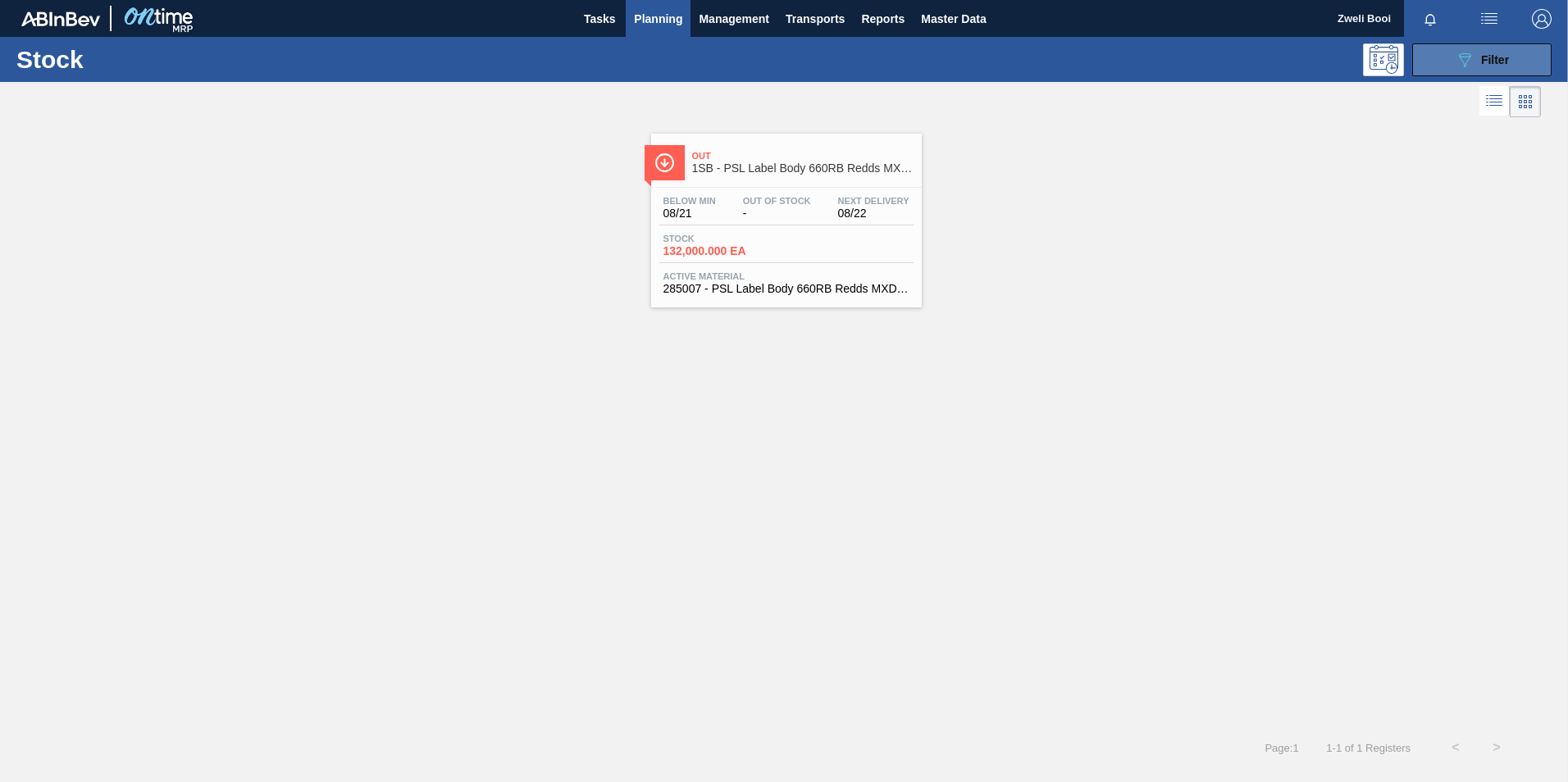
click at [1481, 61] on span "Filter" at bounding box center [1495, 59] width 28 height 13
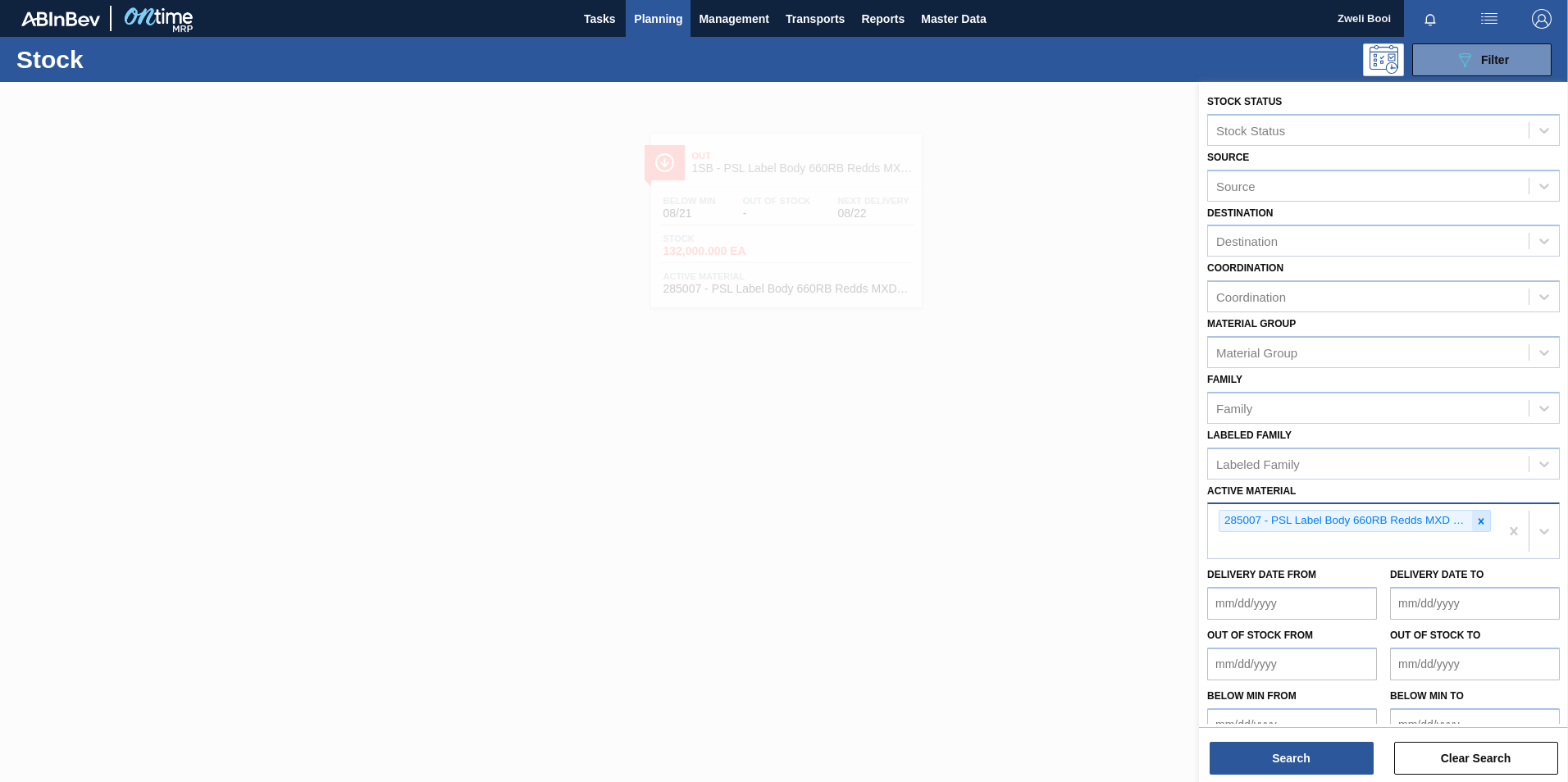
click at [1479, 525] on icon at bounding box center [1480, 521] width 12 height 12
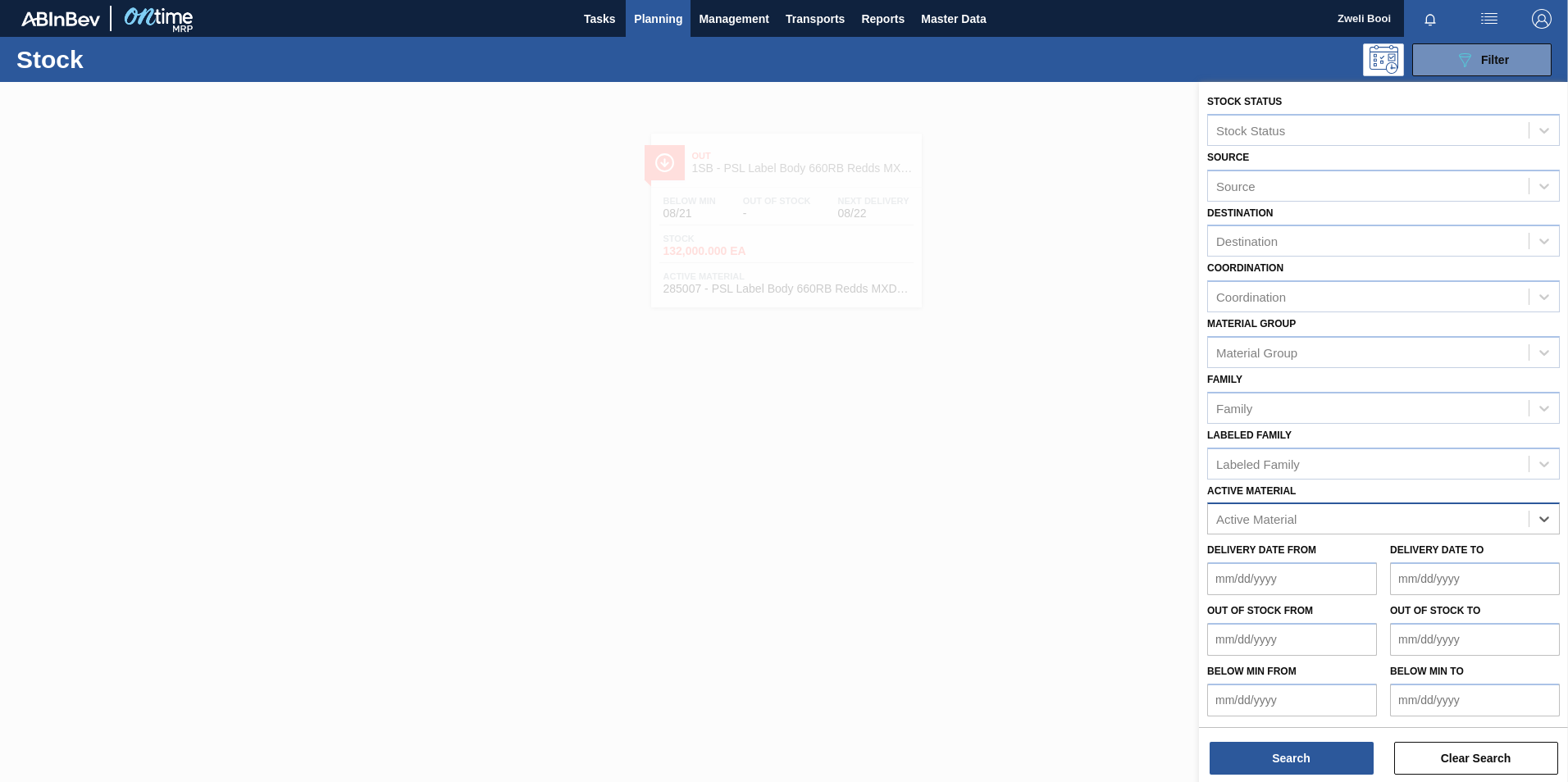
click at [1328, 525] on div "Active Material" at bounding box center [1368, 519] width 320 height 24
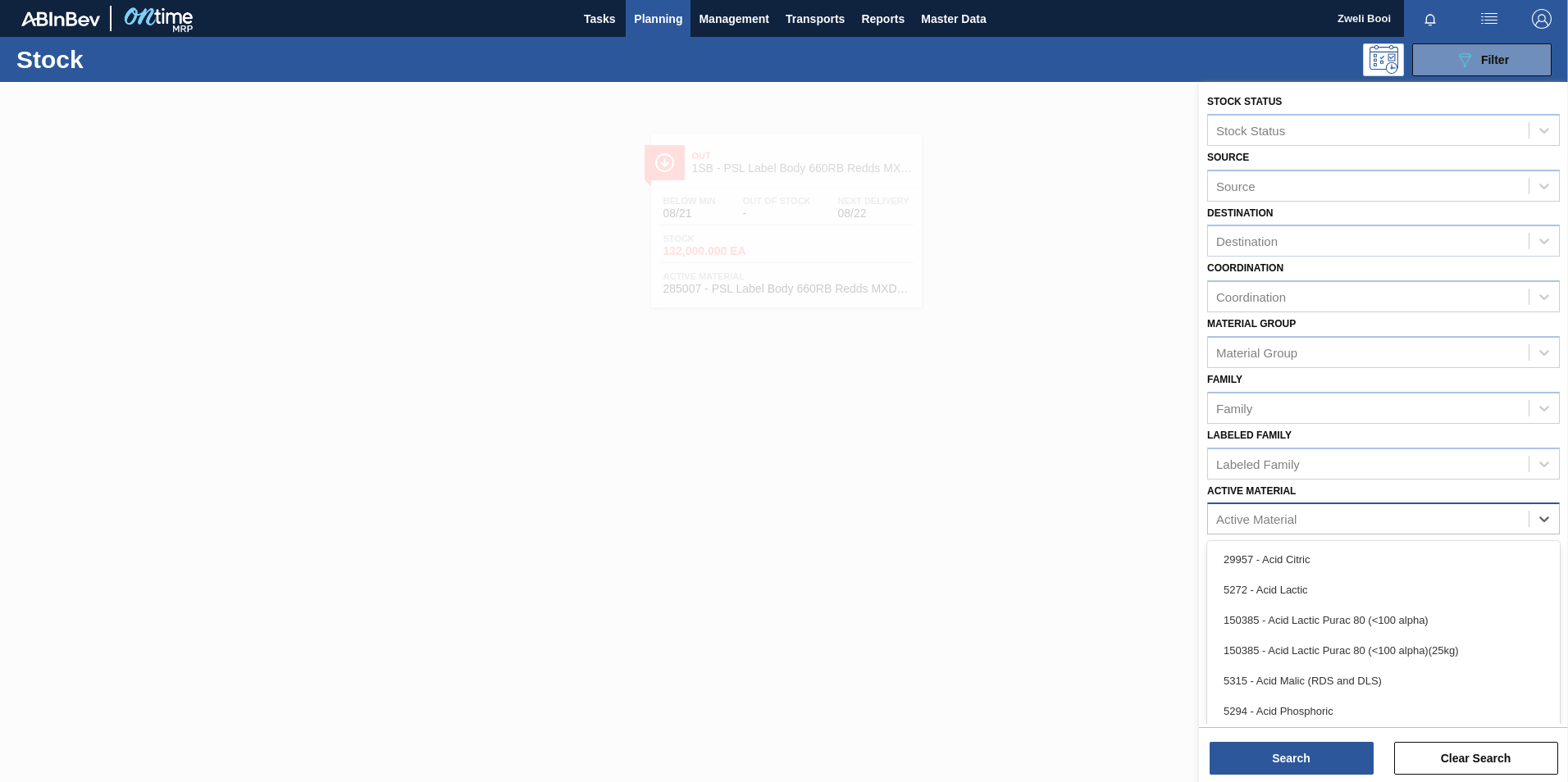
paste Material "283767"
type Material "283767"
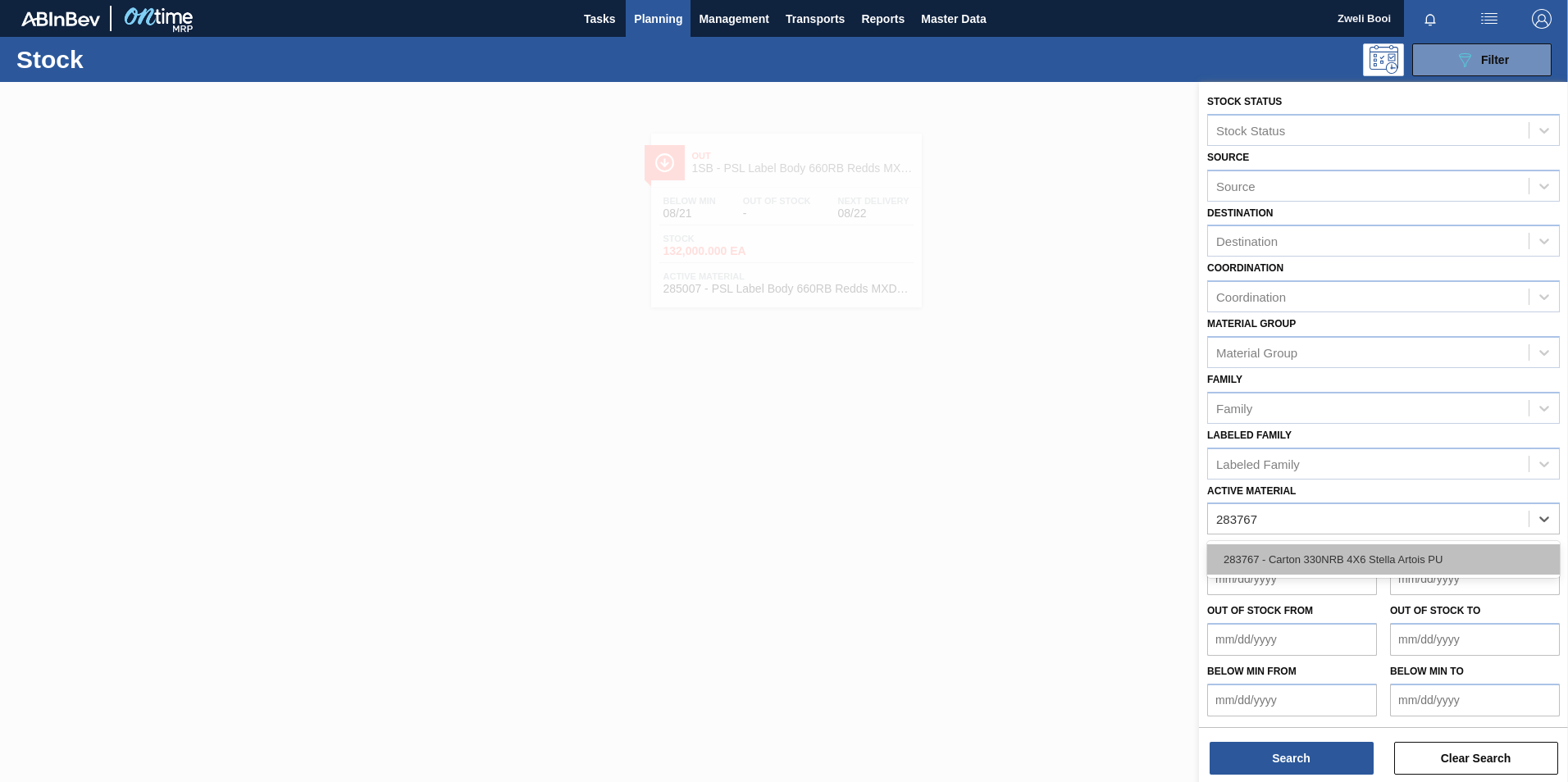
click at [1308, 555] on div "283767 - Carton 330NRB 4X6 Stella Artois PU" at bounding box center [1383, 559] width 353 height 30
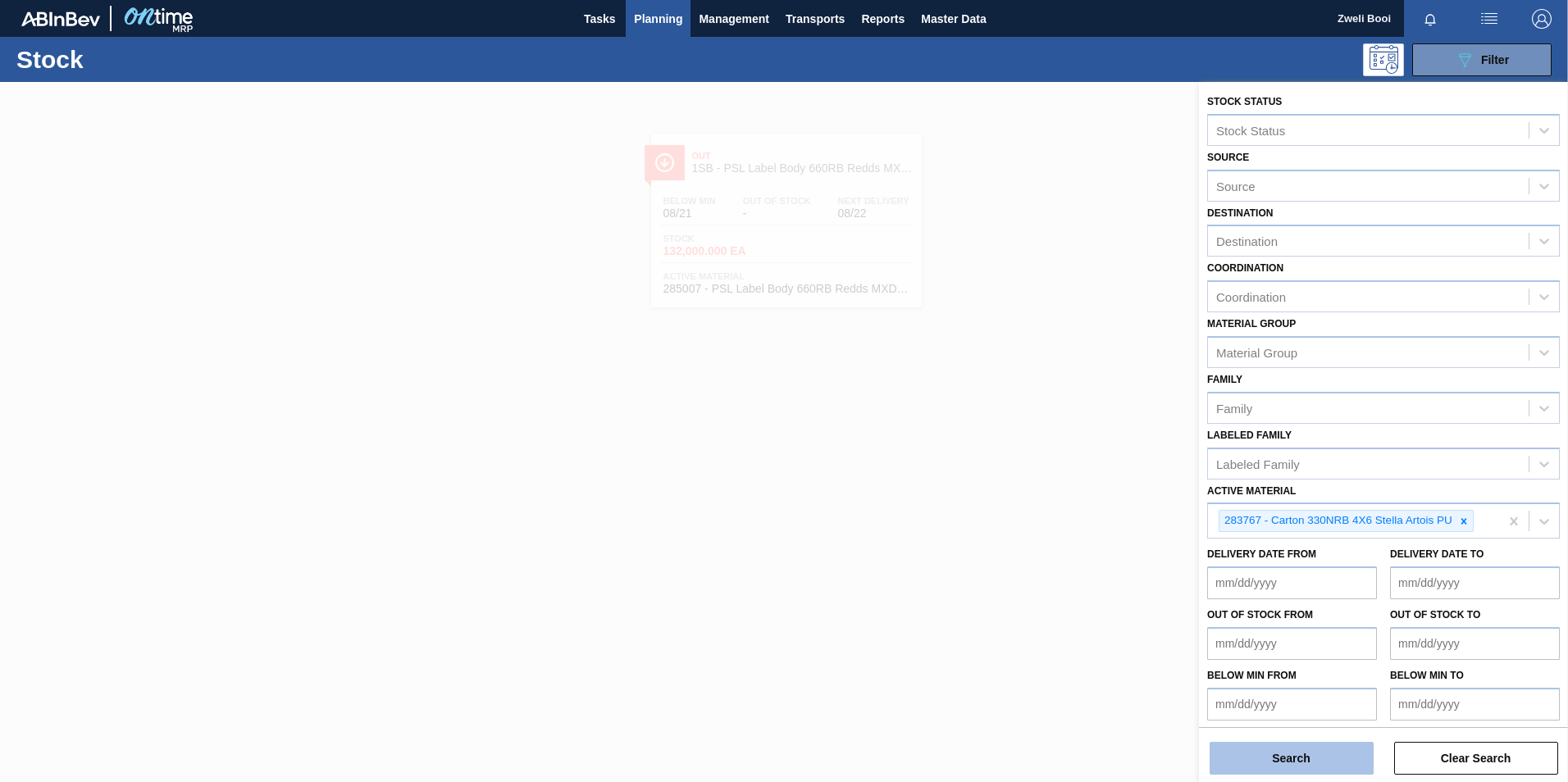
click at [1303, 763] on button "Search" at bounding box center [1291, 758] width 164 height 33
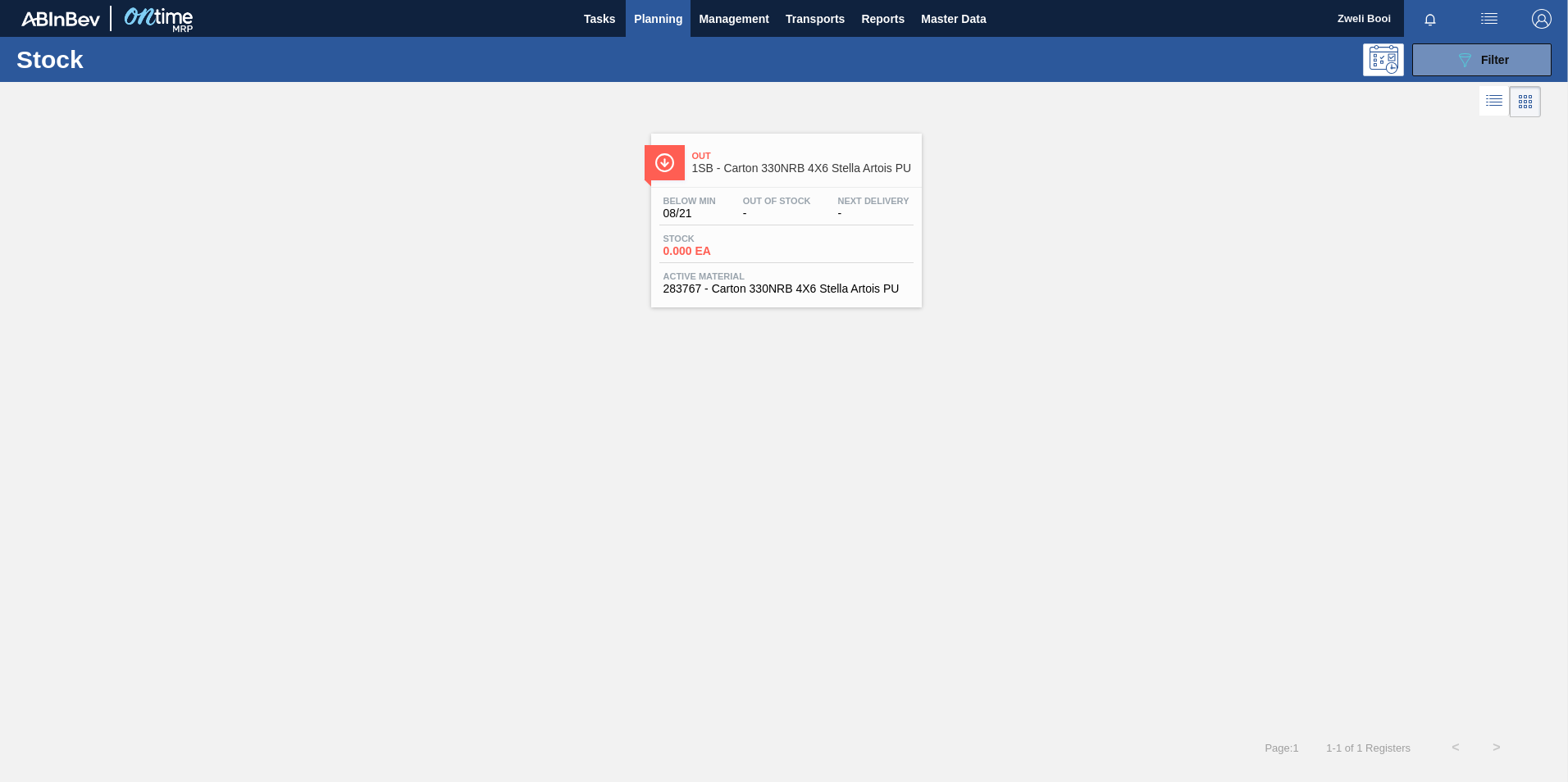
click at [786, 218] on span "-" at bounding box center [777, 214] width 68 height 12
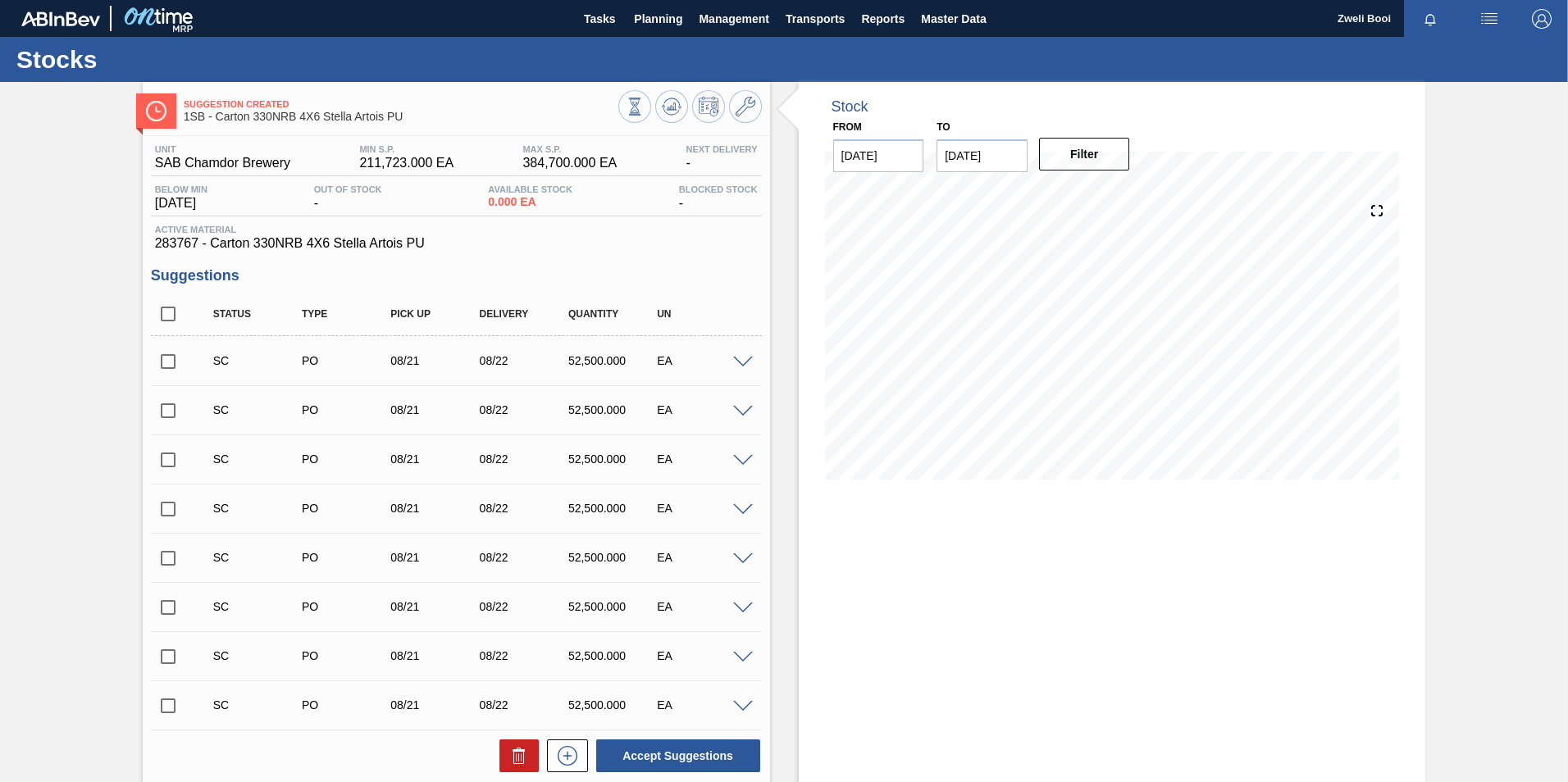
click at [168, 365] on input "checkbox" at bounding box center [168, 361] width 35 height 34
click at [712, 757] on button "Accept Suggestions" at bounding box center [678, 755] width 164 height 33
checkbox input "false"
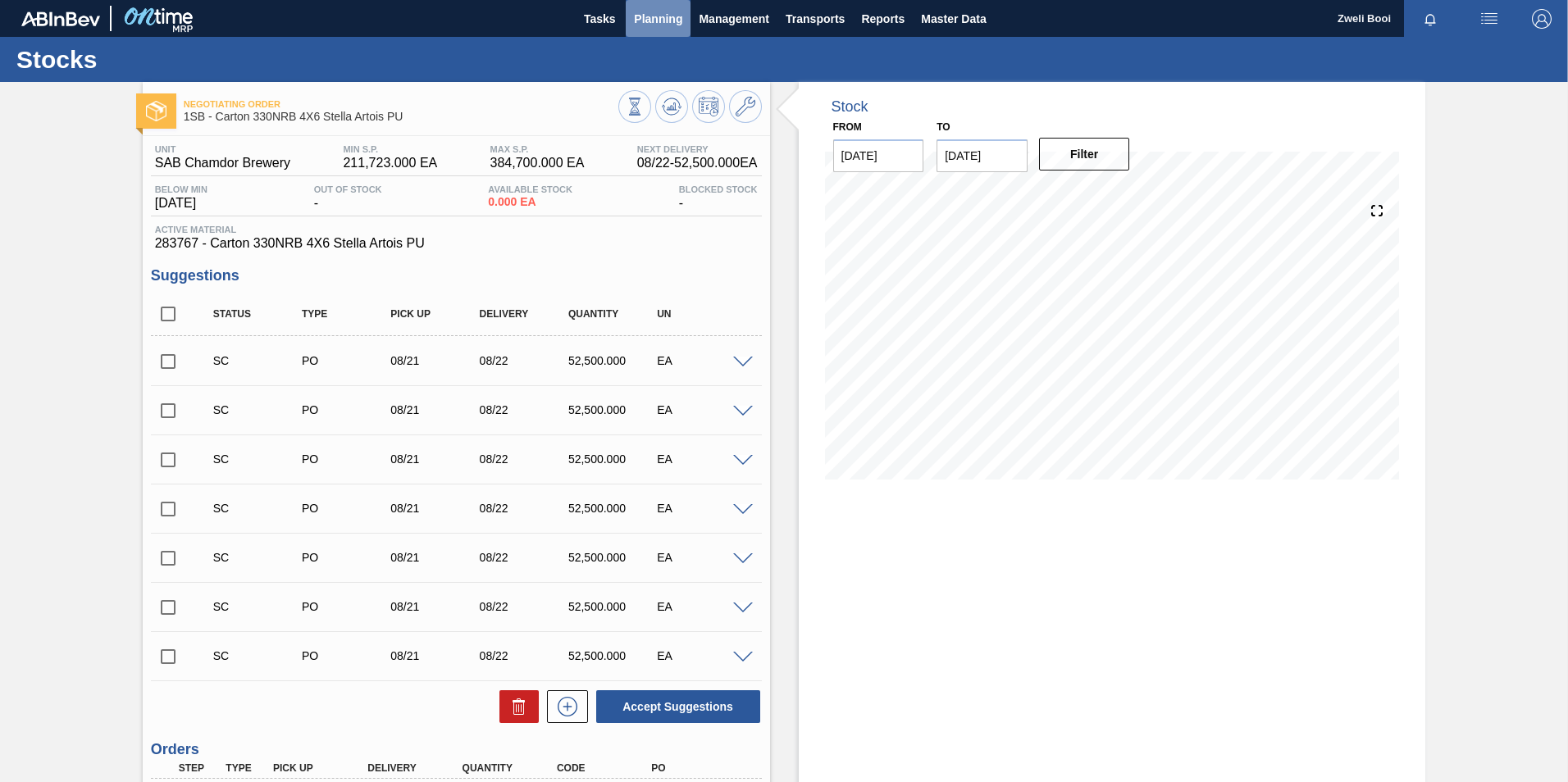
click at [658, 23] on span "Planning" at bounding box center [657, 19] width 49 height 19
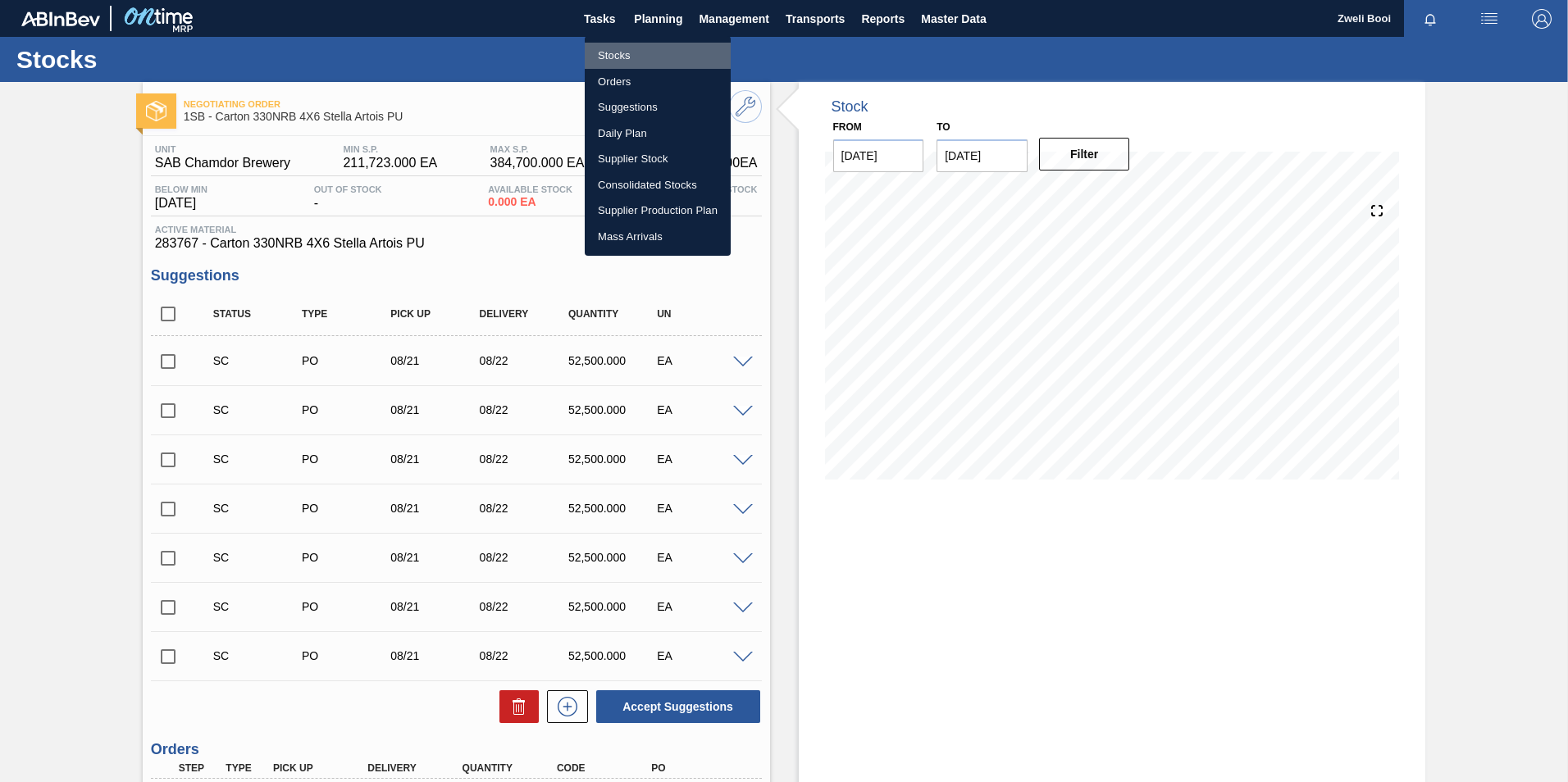
drag, startPoint x: 630, startPoint y: 50, endPoint x: 1081, endPoint y: 330, distance: 530.8
click at [629, 50] on li "Stocks" at bounding box center [657, 56] width 146 height 27
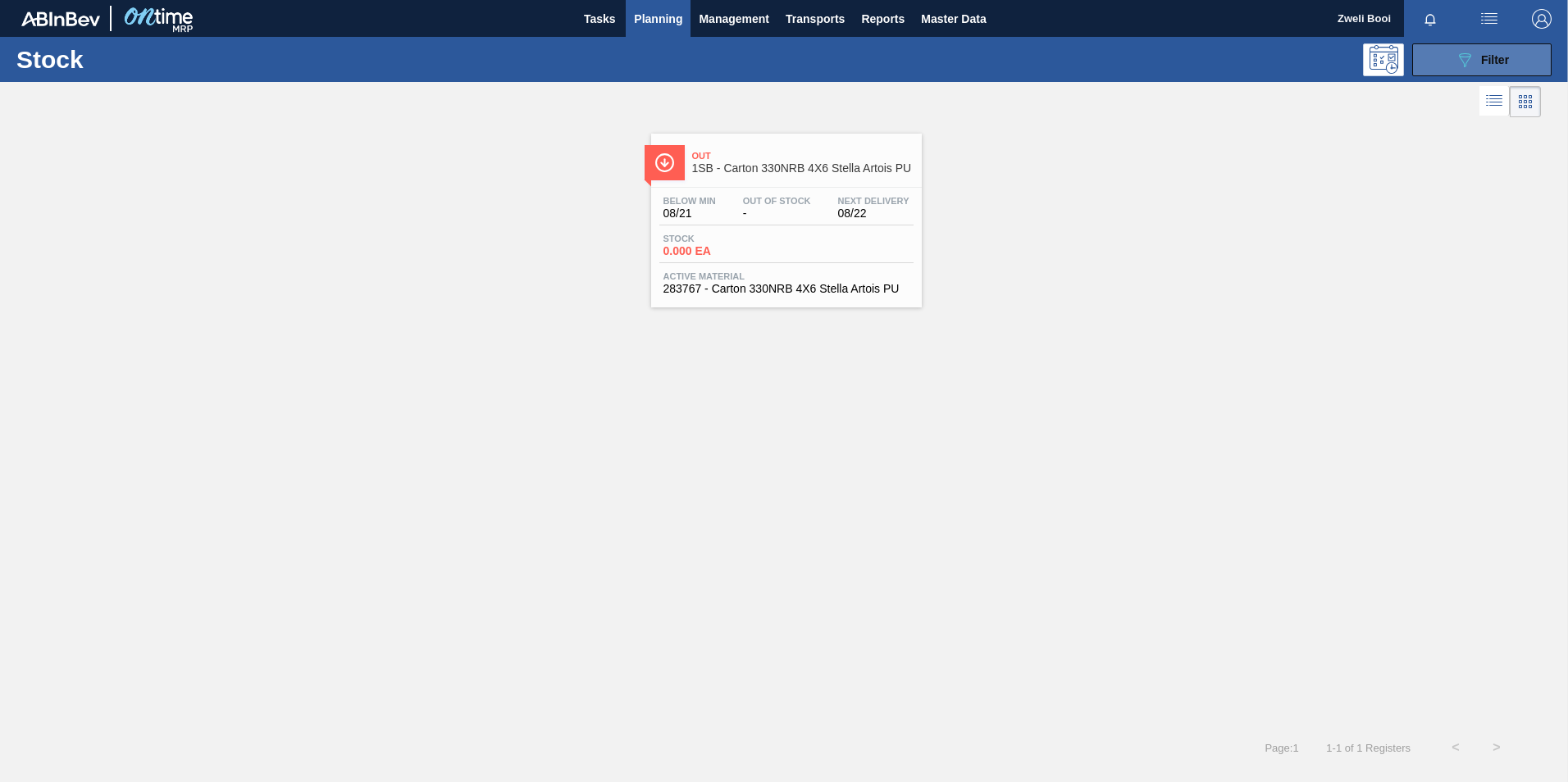
click at [1436, 53] on button "089F7B8B-B2A5-4AFE-B5C0-19BA573D28AC Filter" at bounding box center [1482, 59] width 140 height 33
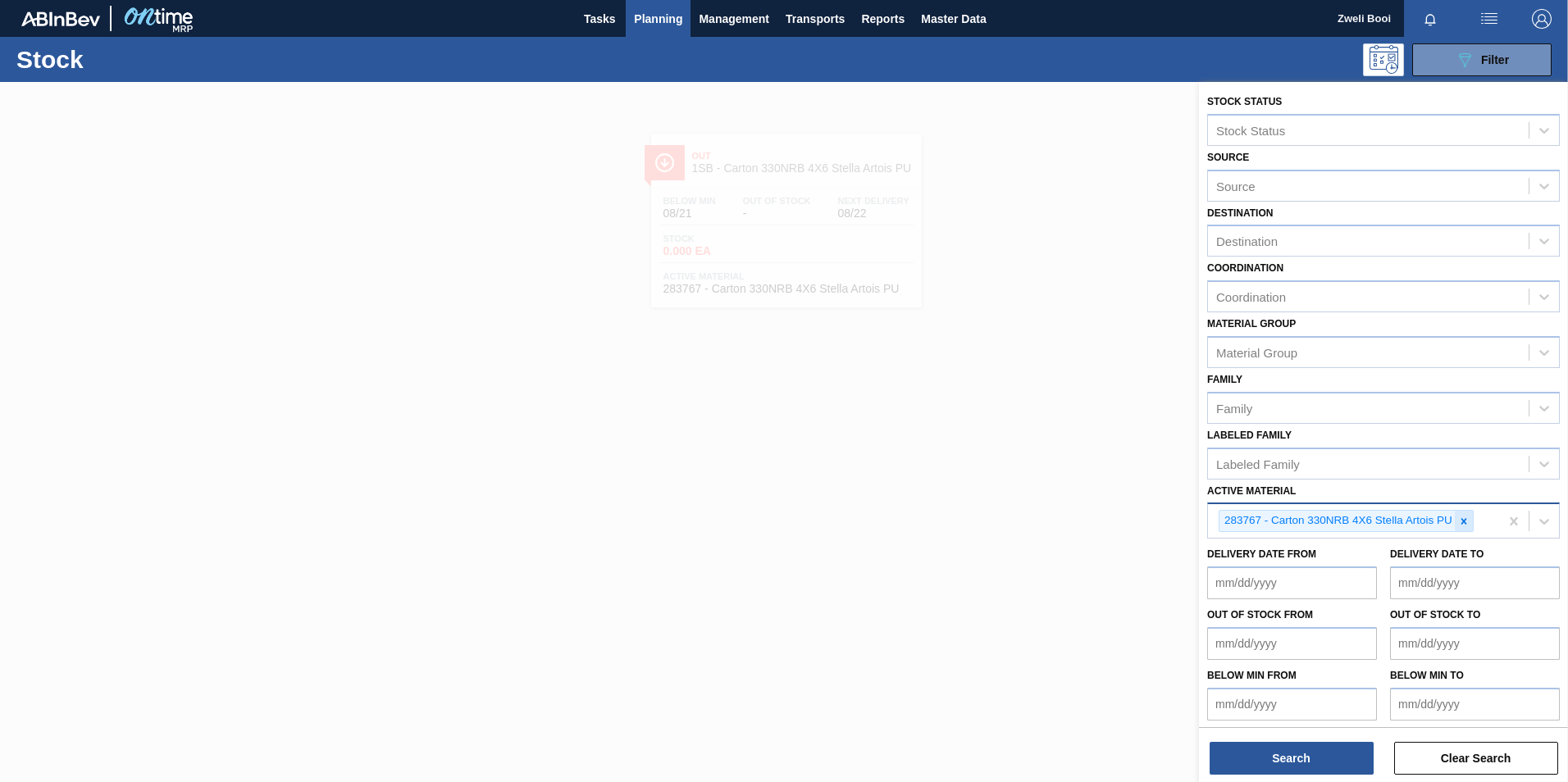
click at [1460, 520] on icon at bounding box center [1464, 521] width 12 height 12
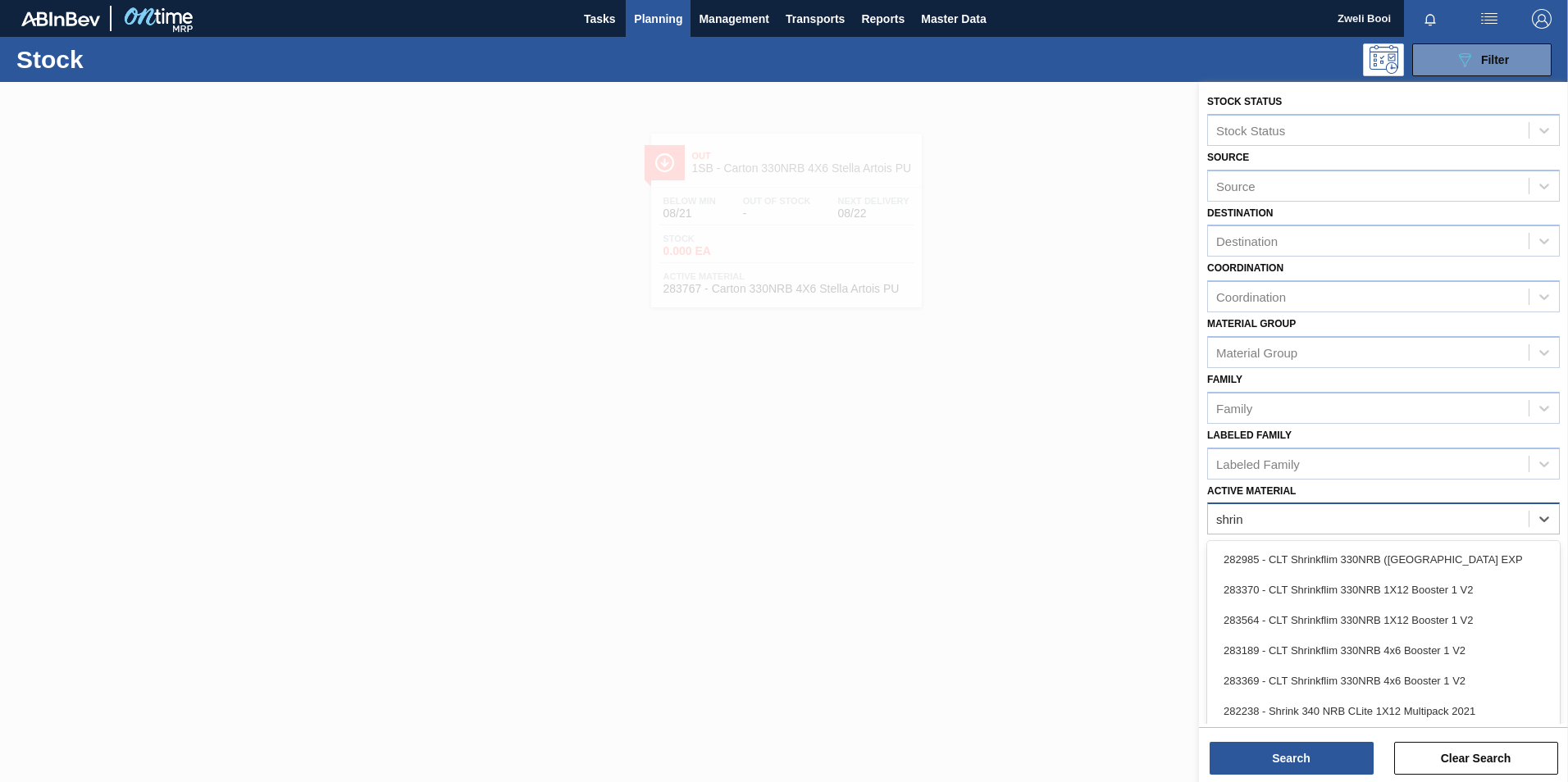
type Material "shrink"
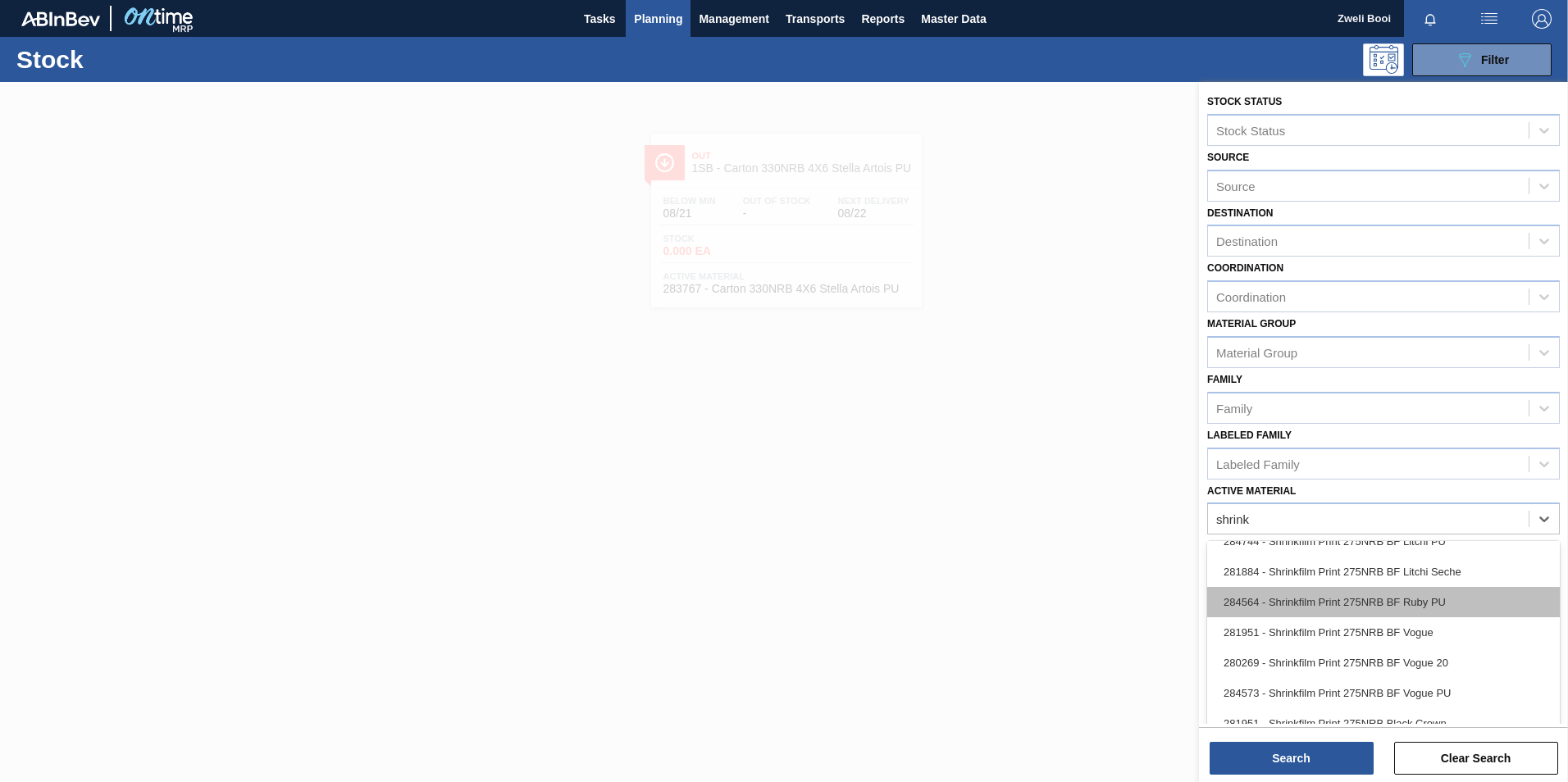
scroll to position [1148, 0]
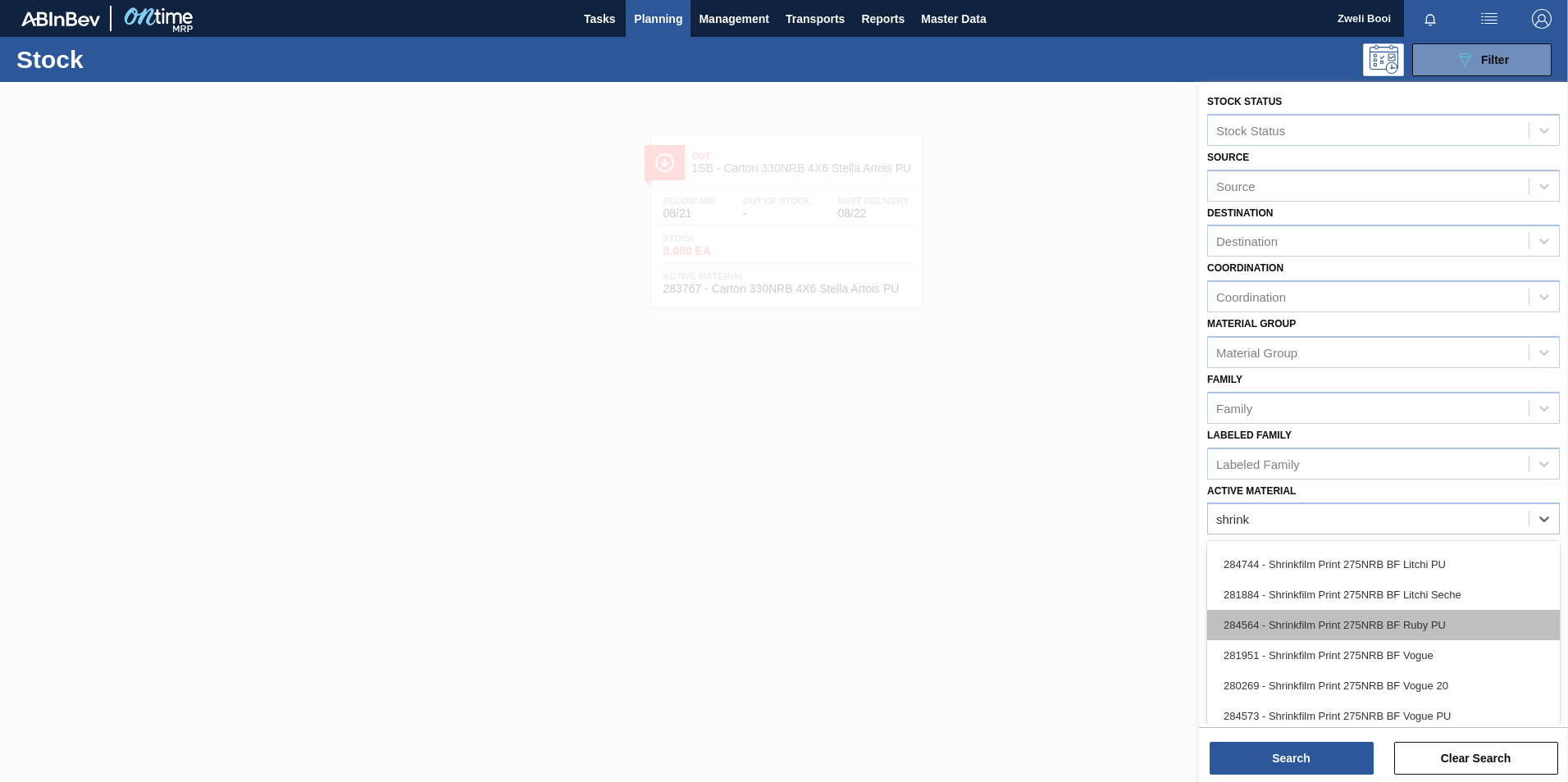
click at [1416, 623] on div "284564 - Shrinkfilm Print 275NRB BF Ruby PU" at bounding box center [1383, 625] width 353 height 30
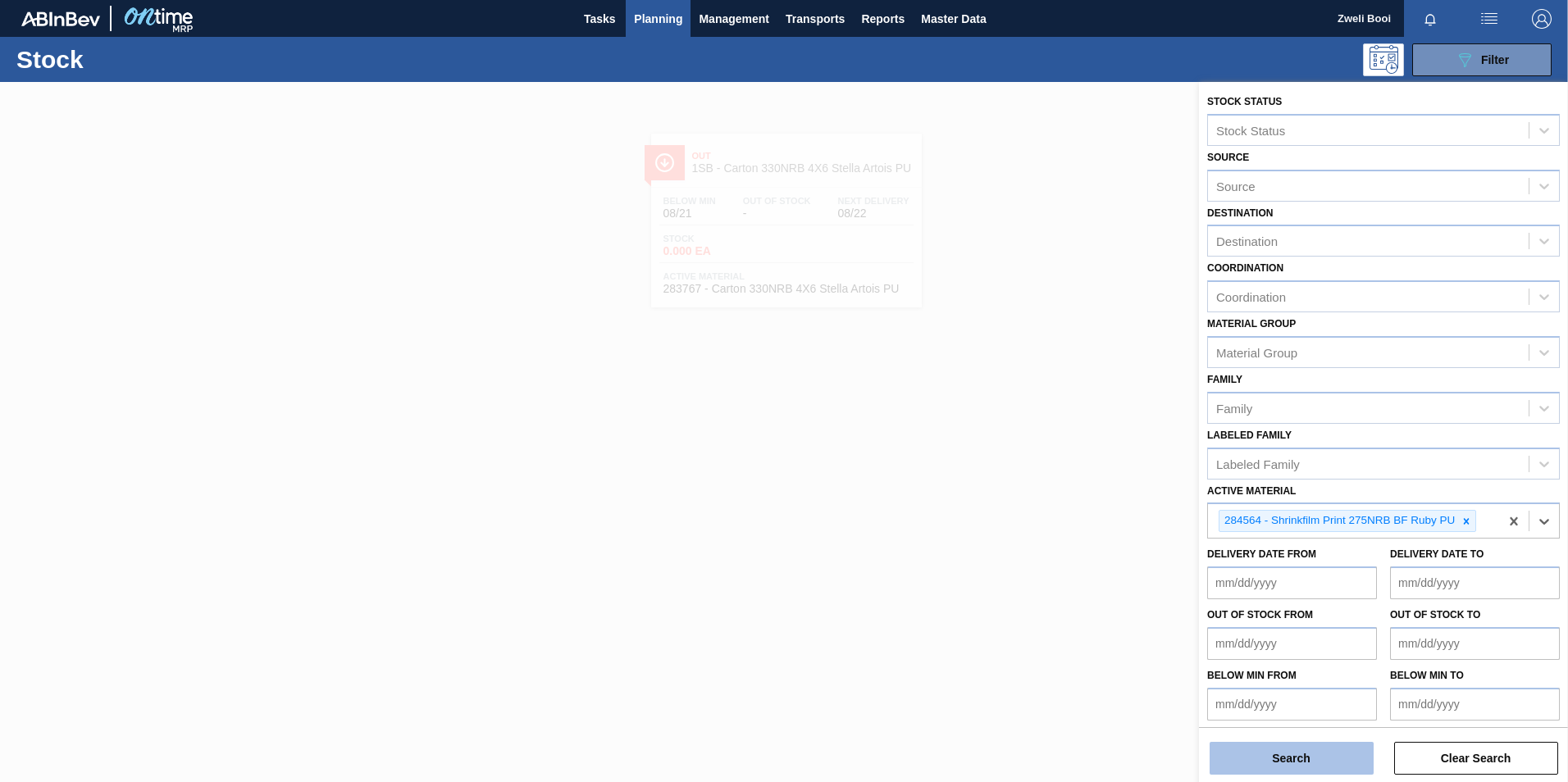
click at [1300, 754] on button "Search" at bounding box center [1291, 758] width 164 height 33
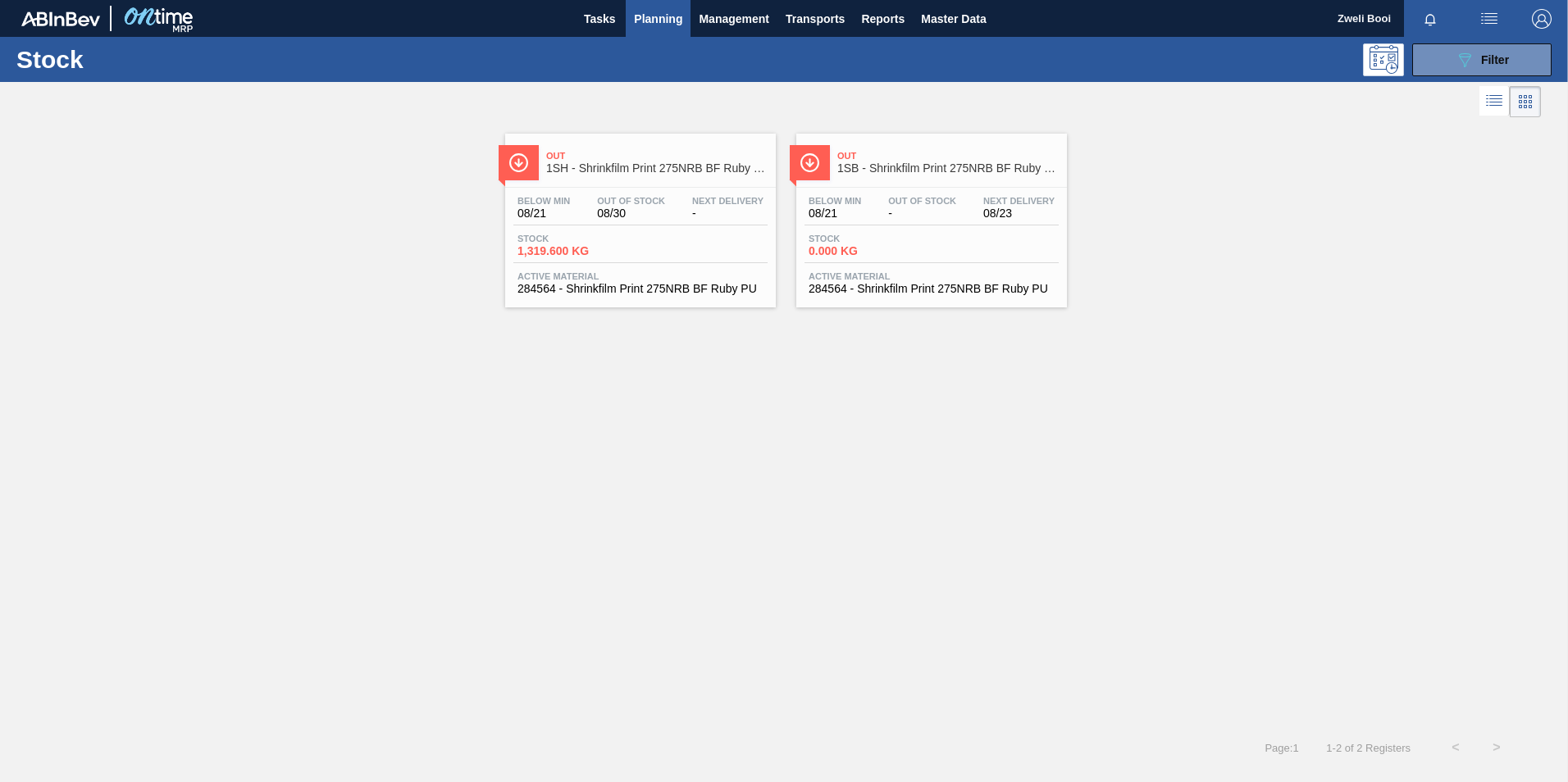
drag, startPoint x: 952, startPoint y: 238, endPoint x: 968, endPoint y: 242, distance: 16.5
click at [952, 238] on div "Stock 0.000 KG" at bounding box center [931, 248] width 254 height 29
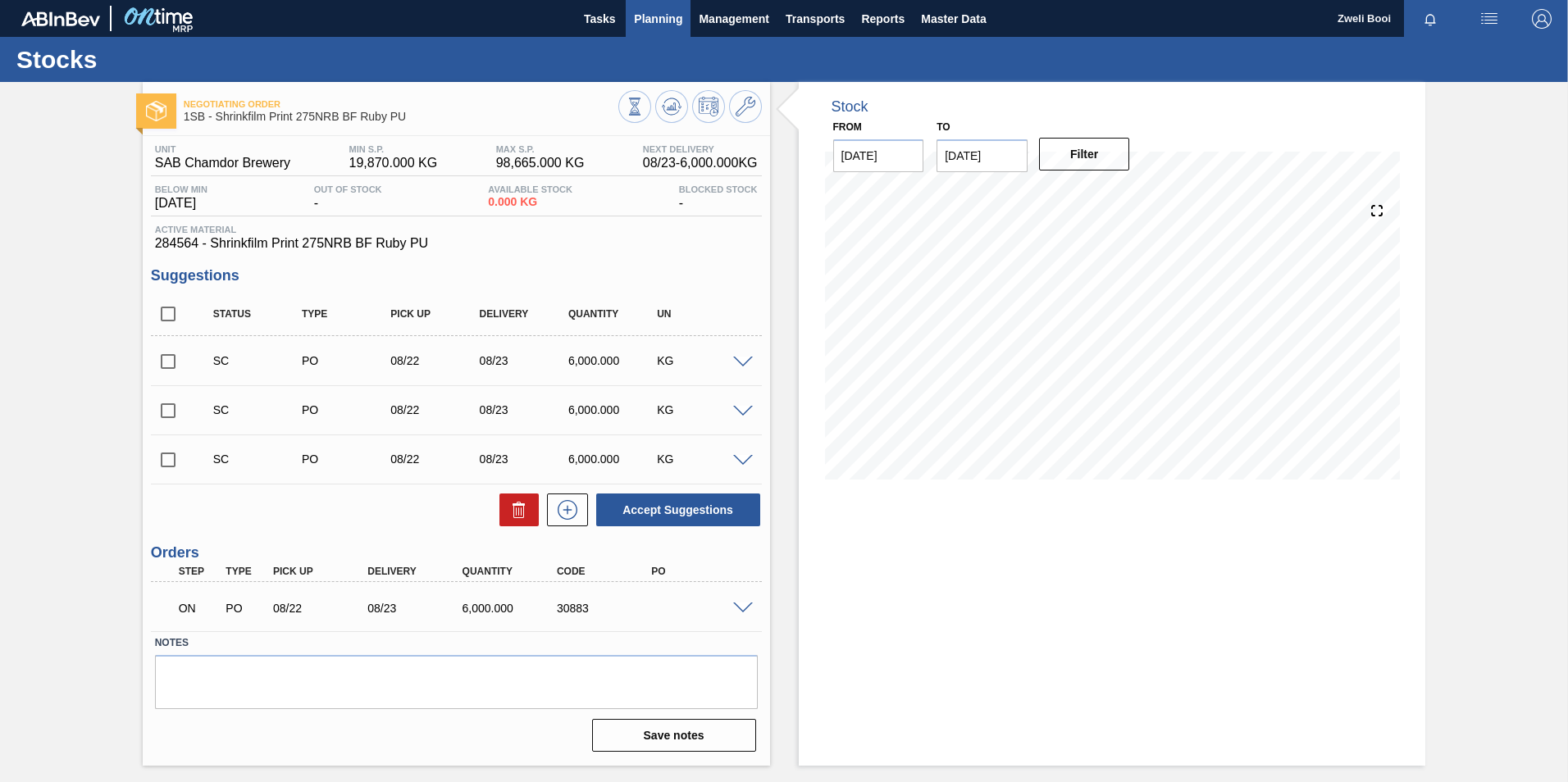
click at [636, 19] on span "Planning" at bounding box center [657, 19] width 49 height 19
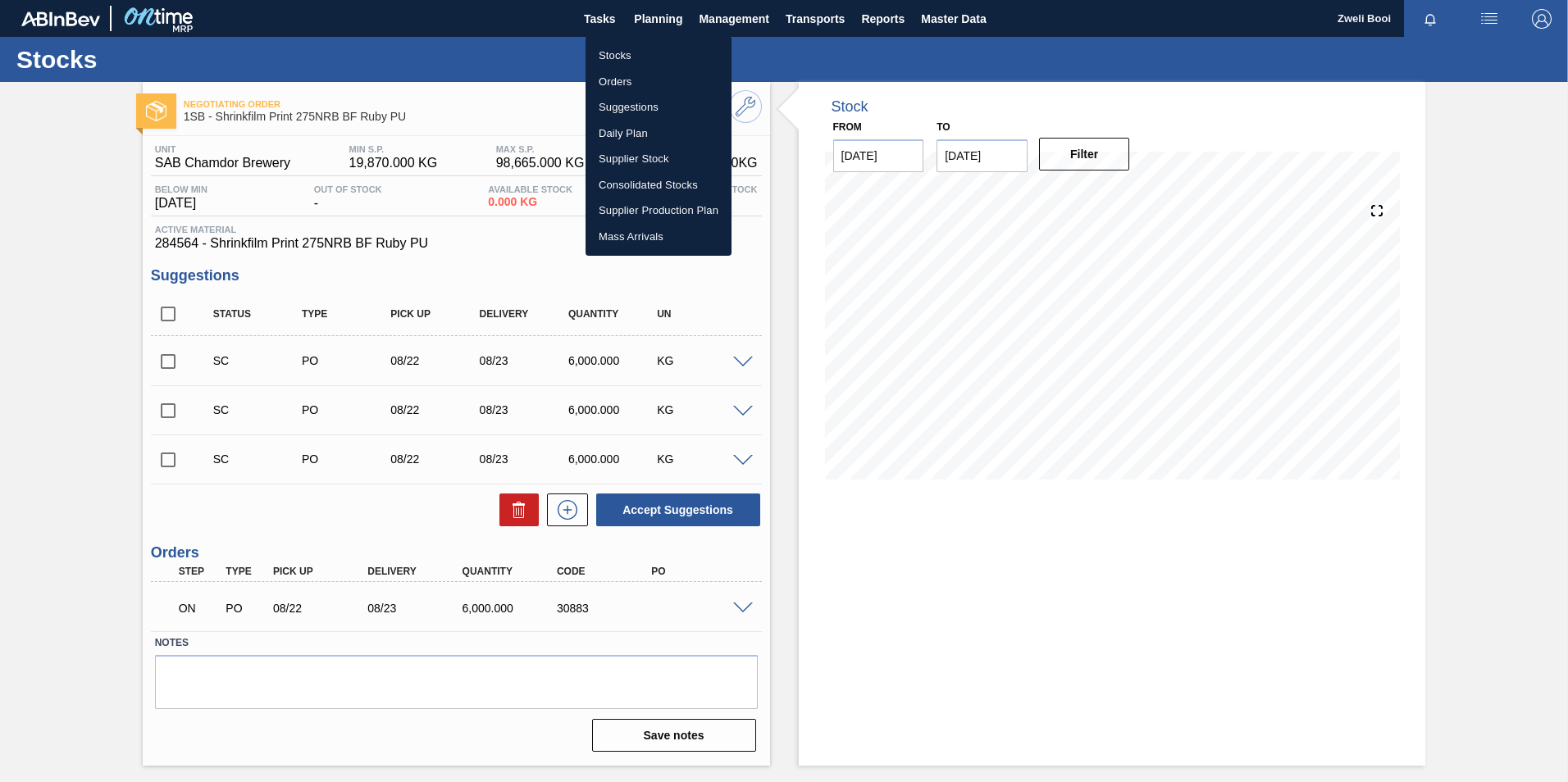
click at [616, 55] on li "Stocks" at bounding box center [658, 56] width 146 height 27
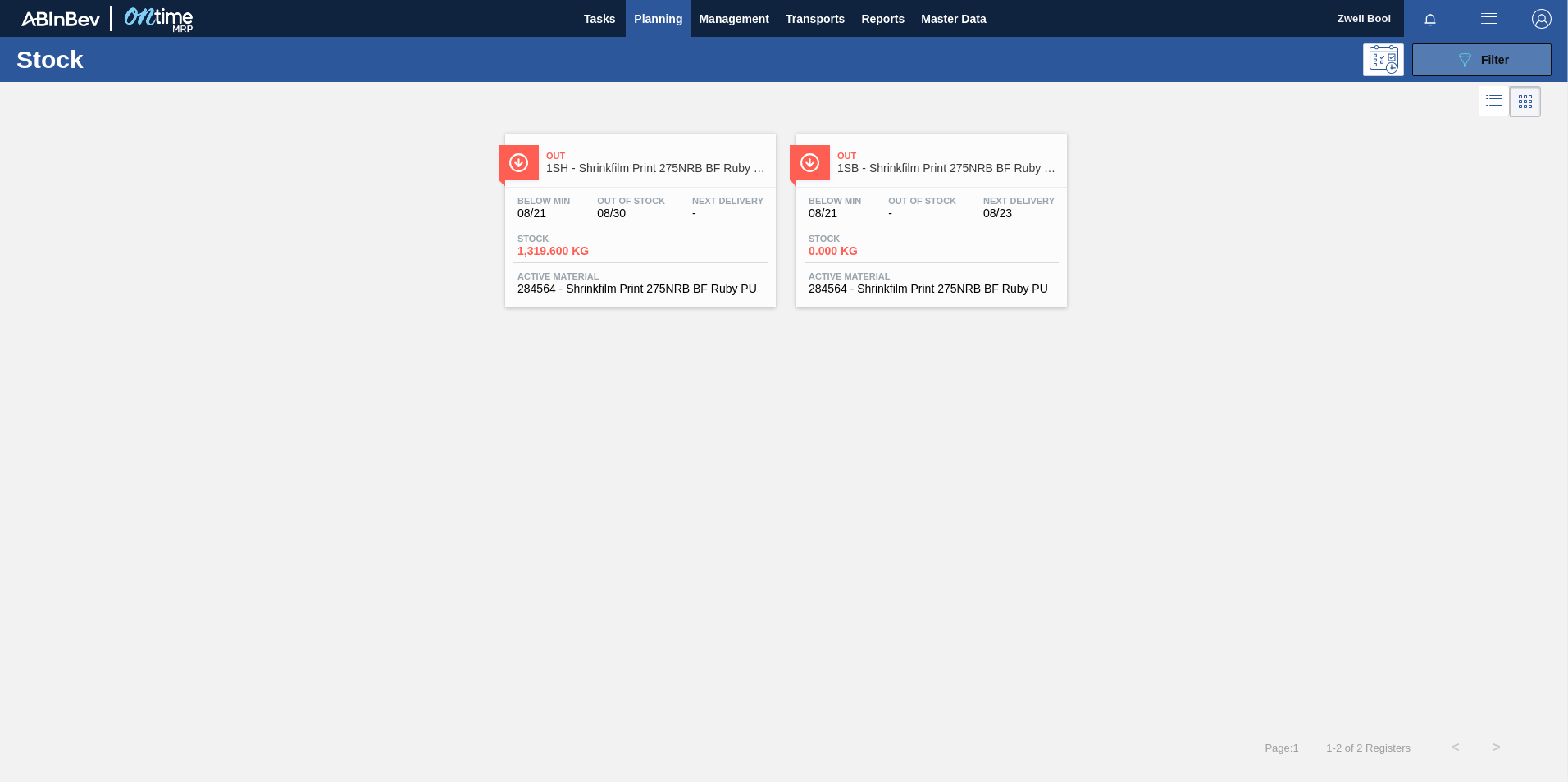
click at [1469, 67] on icon "089F7B8B-B2A5-4AFE-B5C0-19BA573D28AC" at bounding box center [1464, 60] width 19 height 19
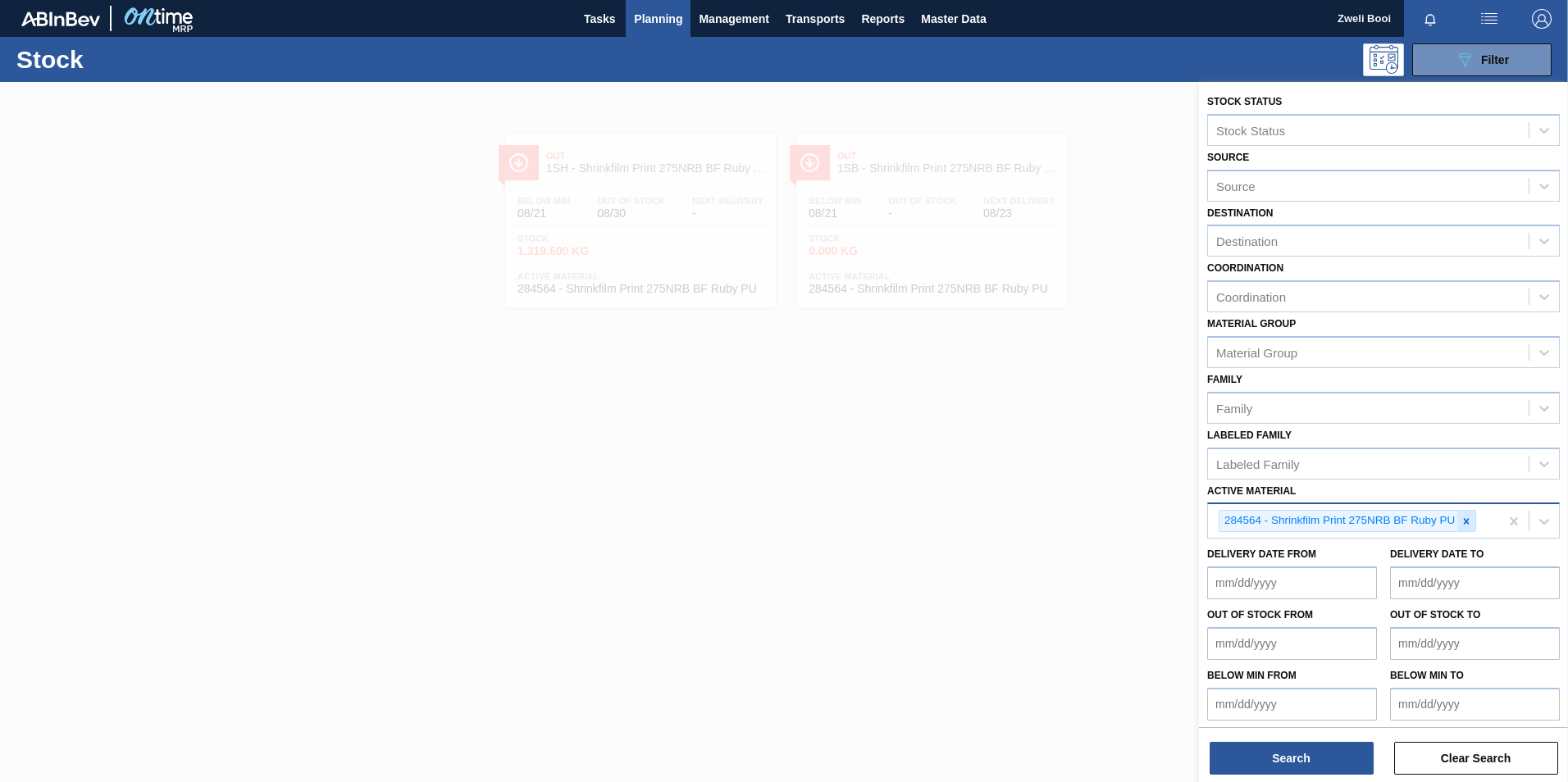
click at [1470, 520] on icon at bounding box center [1466, 521] width 12 height 12
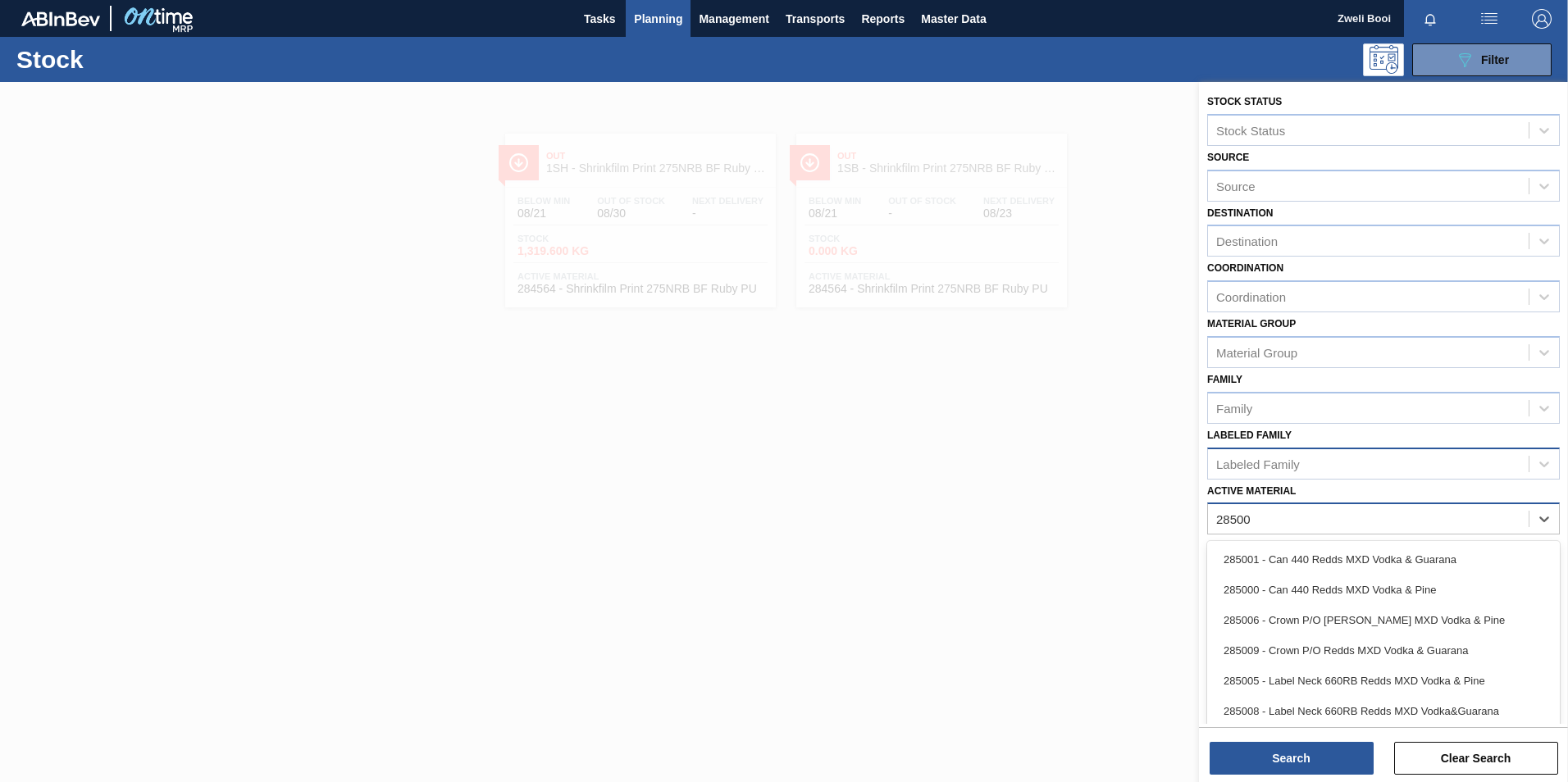
type Material "285003"
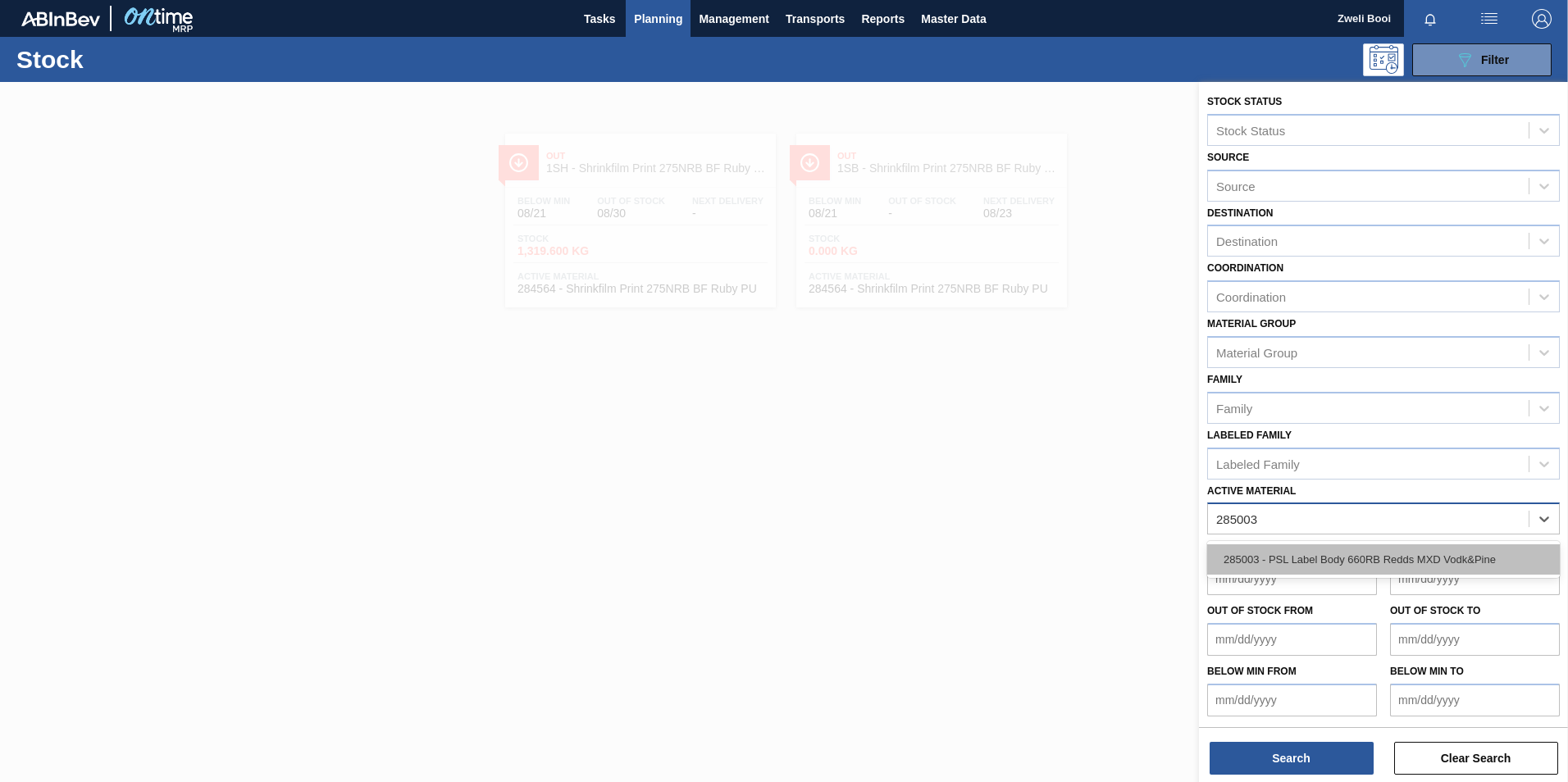
click at [1396, 570] on div "285003 - PSL Label Body 660RB Redds MXD Vodk&Pine" at bounding box center [1383, 559] width 353 height 30
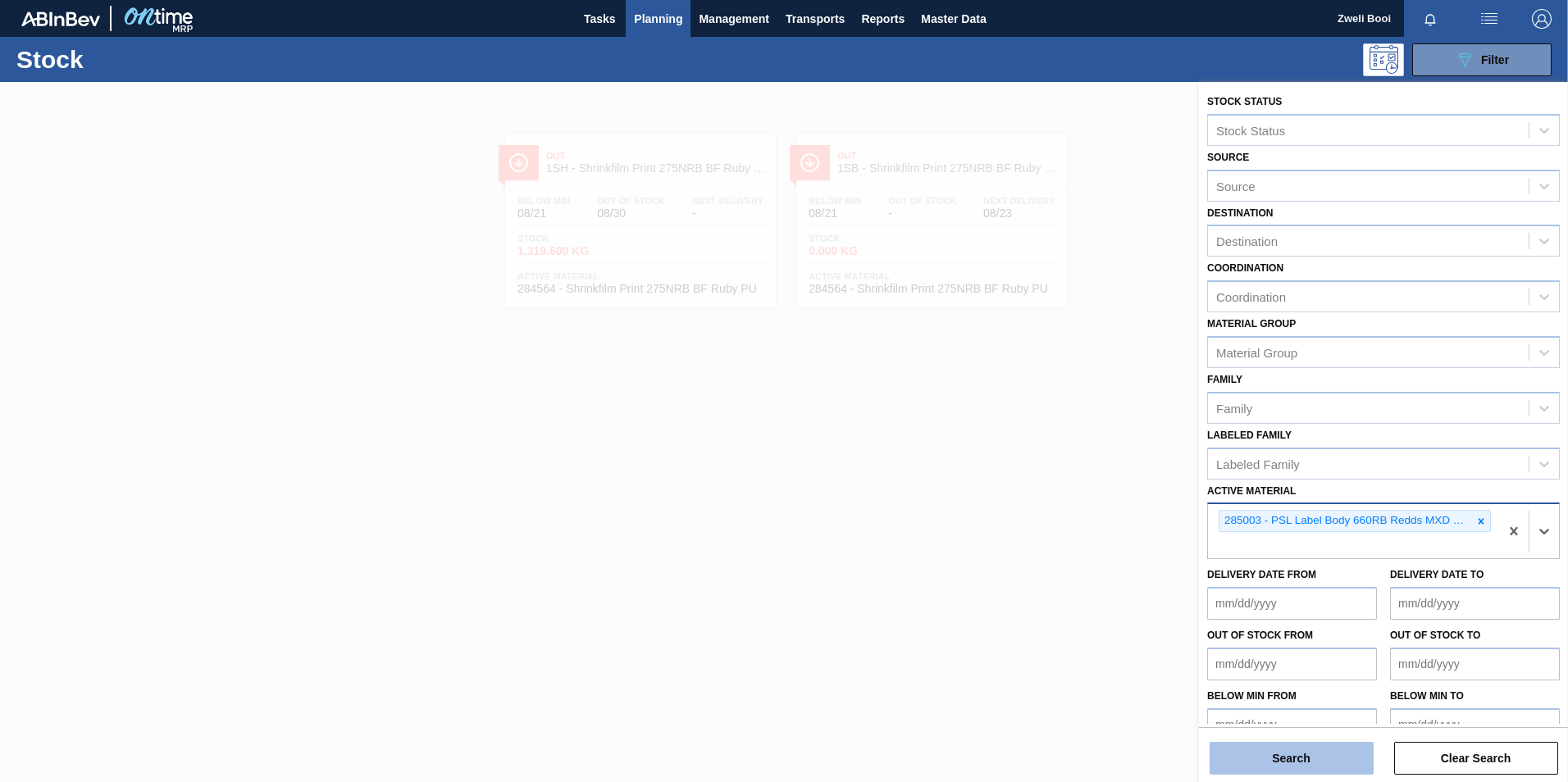
click at [1325, 763] on button "Search" at bounding box center [1291, 758] width 164 height 33
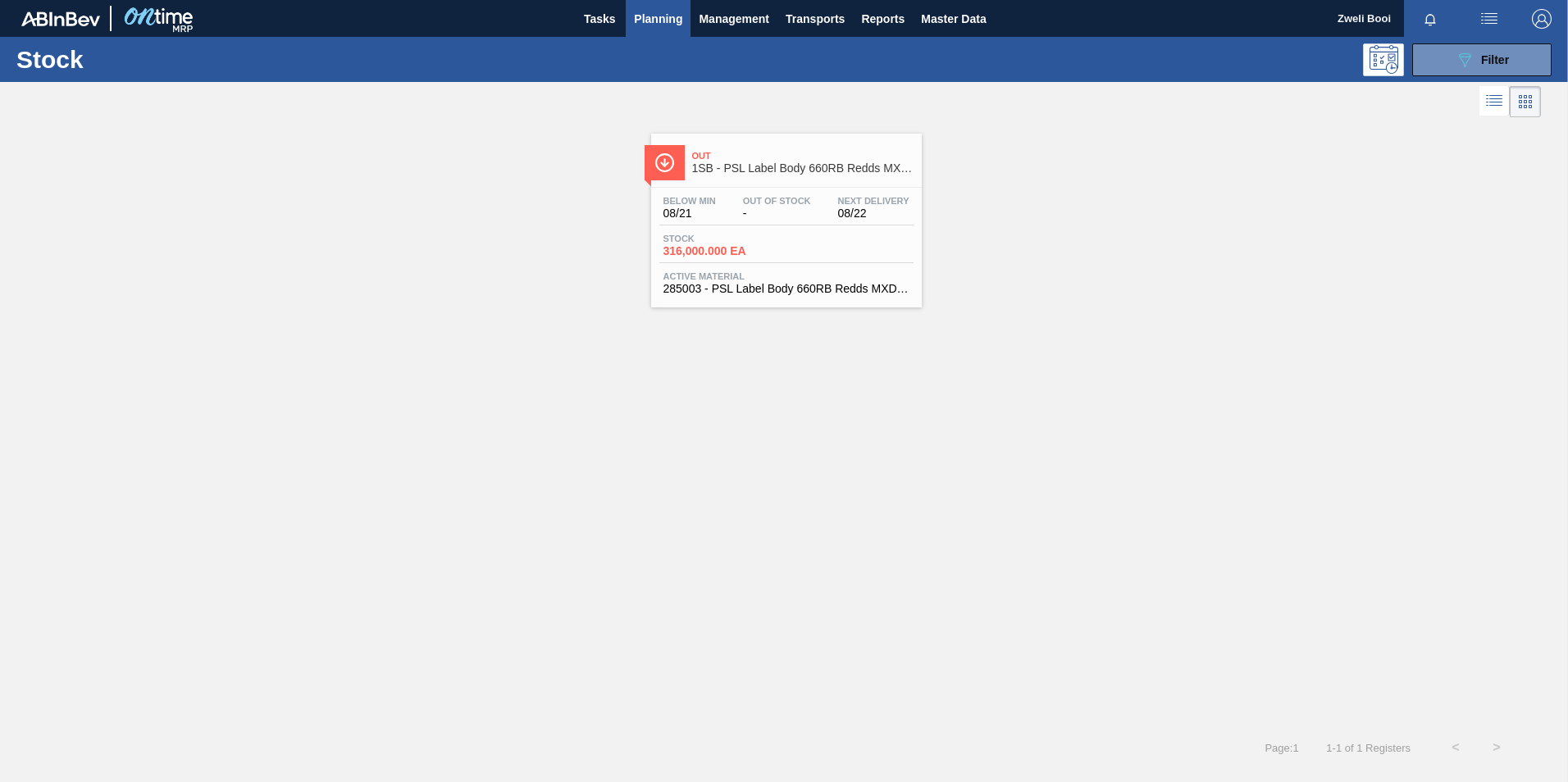
click at [779, 264] on div "Below Min 08/21 Out Of Stock - Next Delivery 08/22 Stock 316,000.000 EA Active …" at bounding box center [787, 243] width 271 height 111
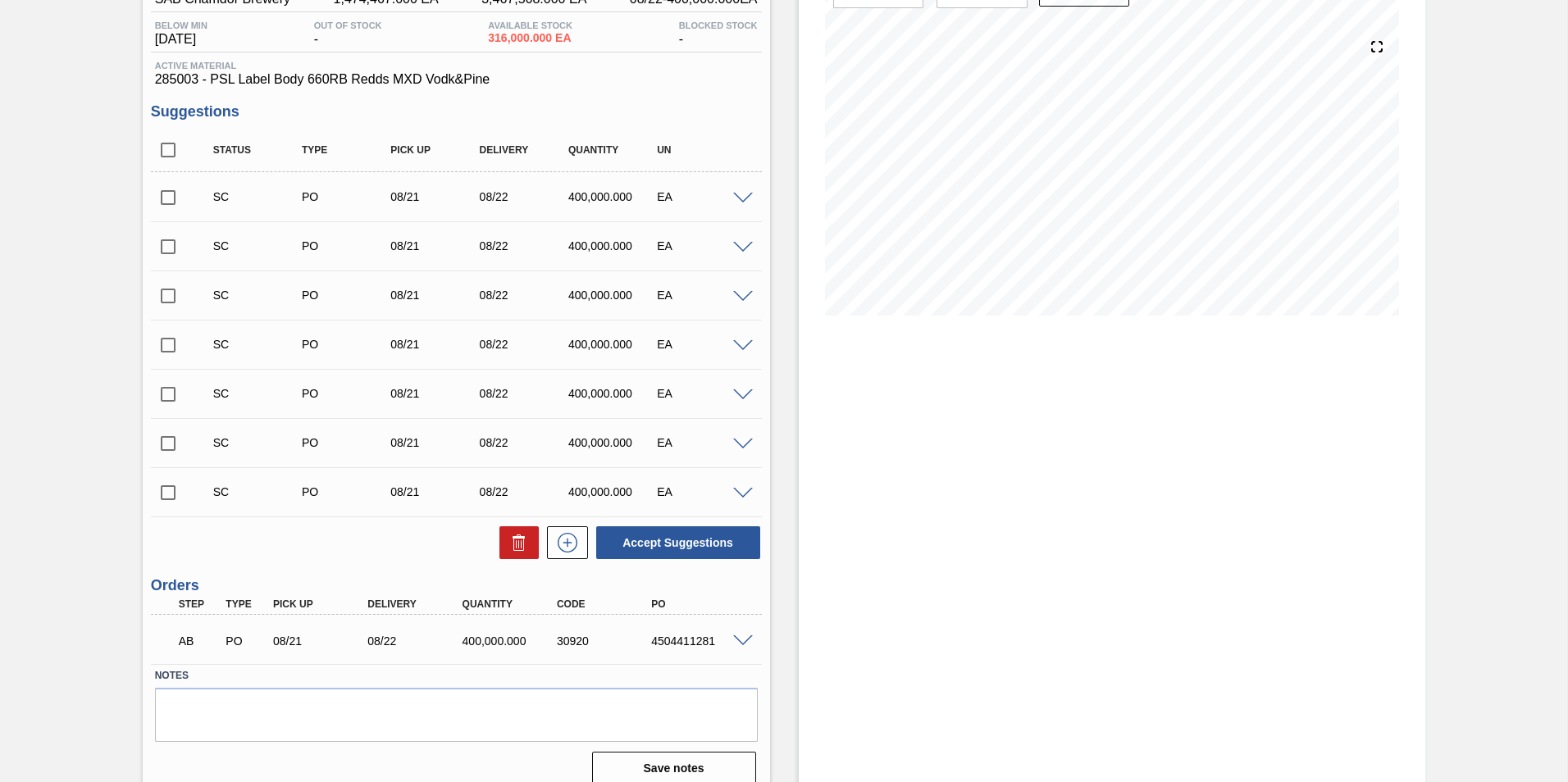
scroll to position [180, 0]
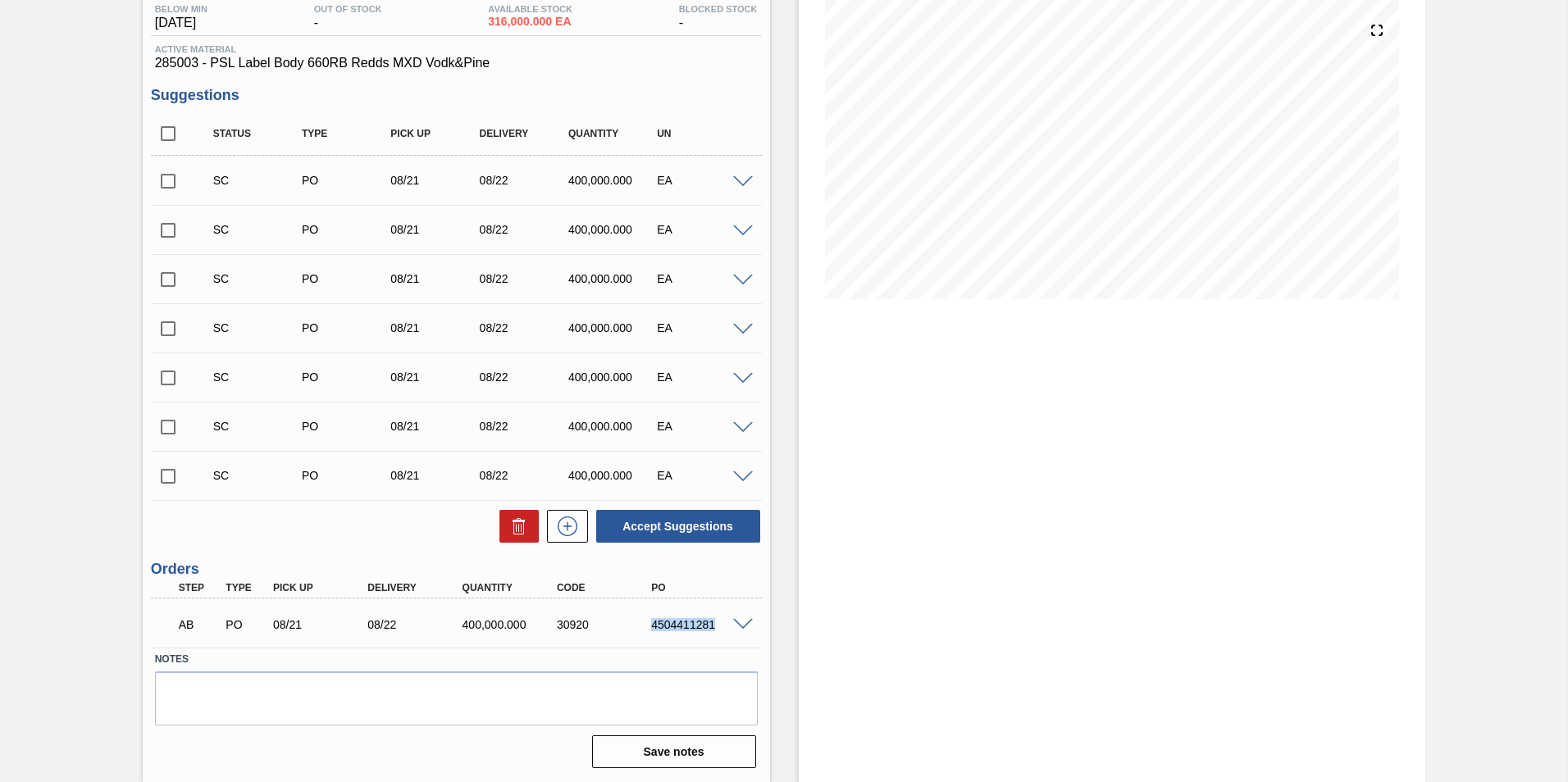
drag, startPoint x: 648, startPoint y: 628, endPoint x: 719, endPoint y: 633, distance: 71.2
click at [719, 633] on div "AB PO 08/21 08/22 400,000.000 30920 4504411281" at bounding box center [451, 623] width 567 height 33
drag, startPoint x: 719, startPoint y: 633, endPoint x: 834, endPoint y: 611, distance: 117.1
click at [834, 611] on div "Stock From 08/21/2025 to 09/04/2025 Filter" at bounding box center [1112, 341] width 627 height 880
drag, startPoint x: 644, startPoint y: 629, endPoint x: 713, endPoint y: 629, distance: 69.0
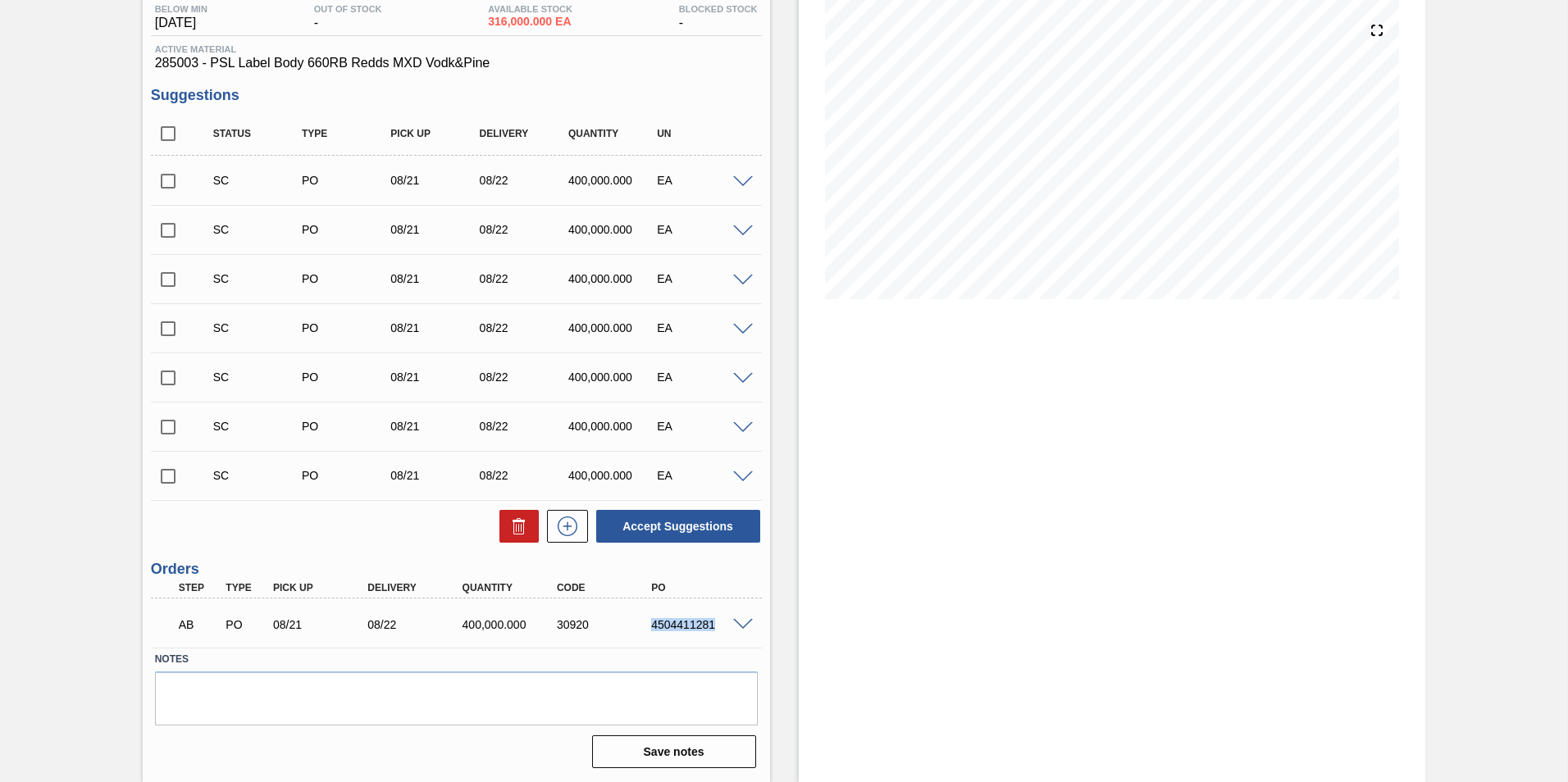
click at [713, 629] on div "4504411281" at bounding box center [688, 625] width 95 height 13
copy div "4504411281"
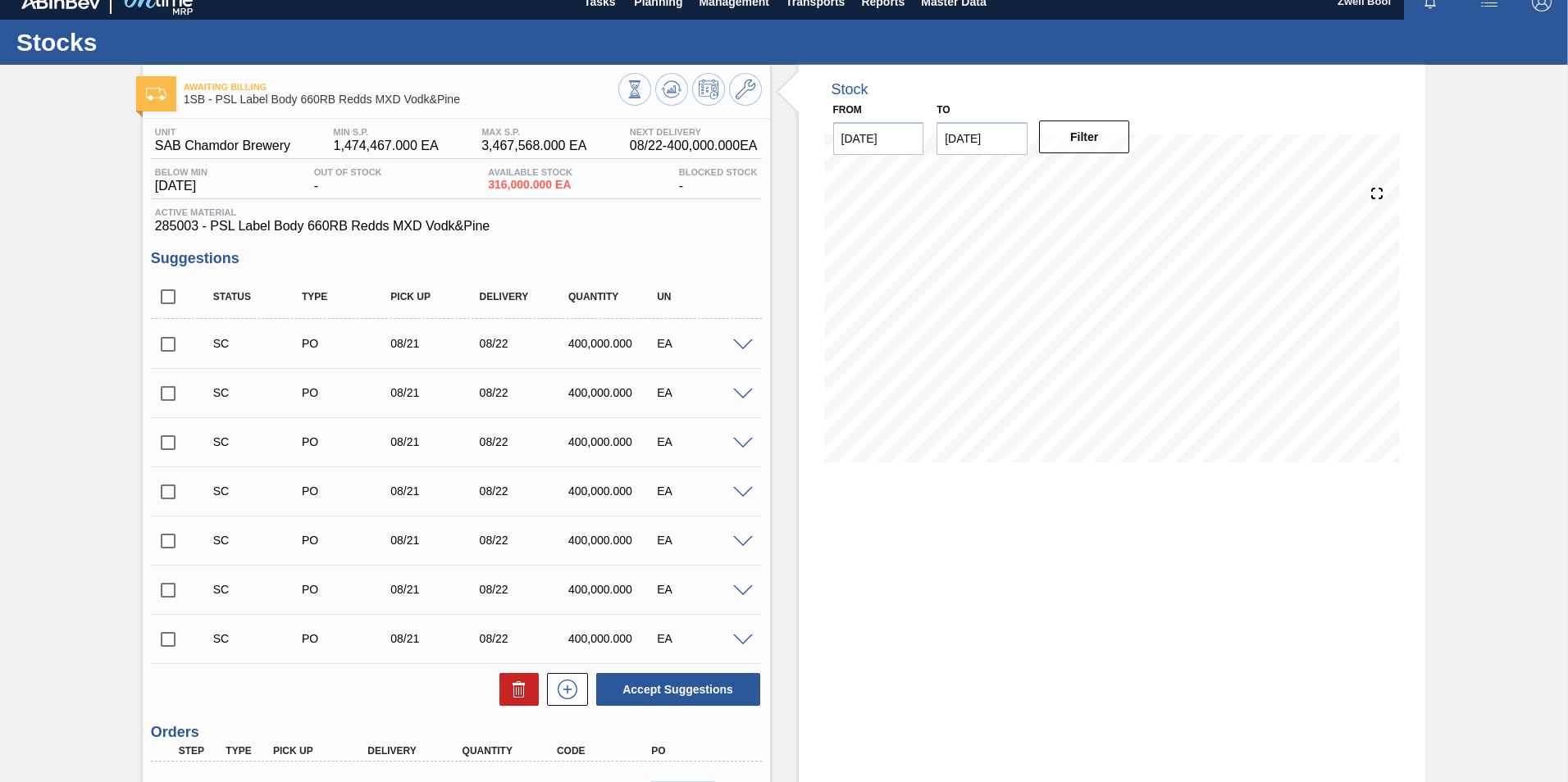
scroll to position [0, 0]
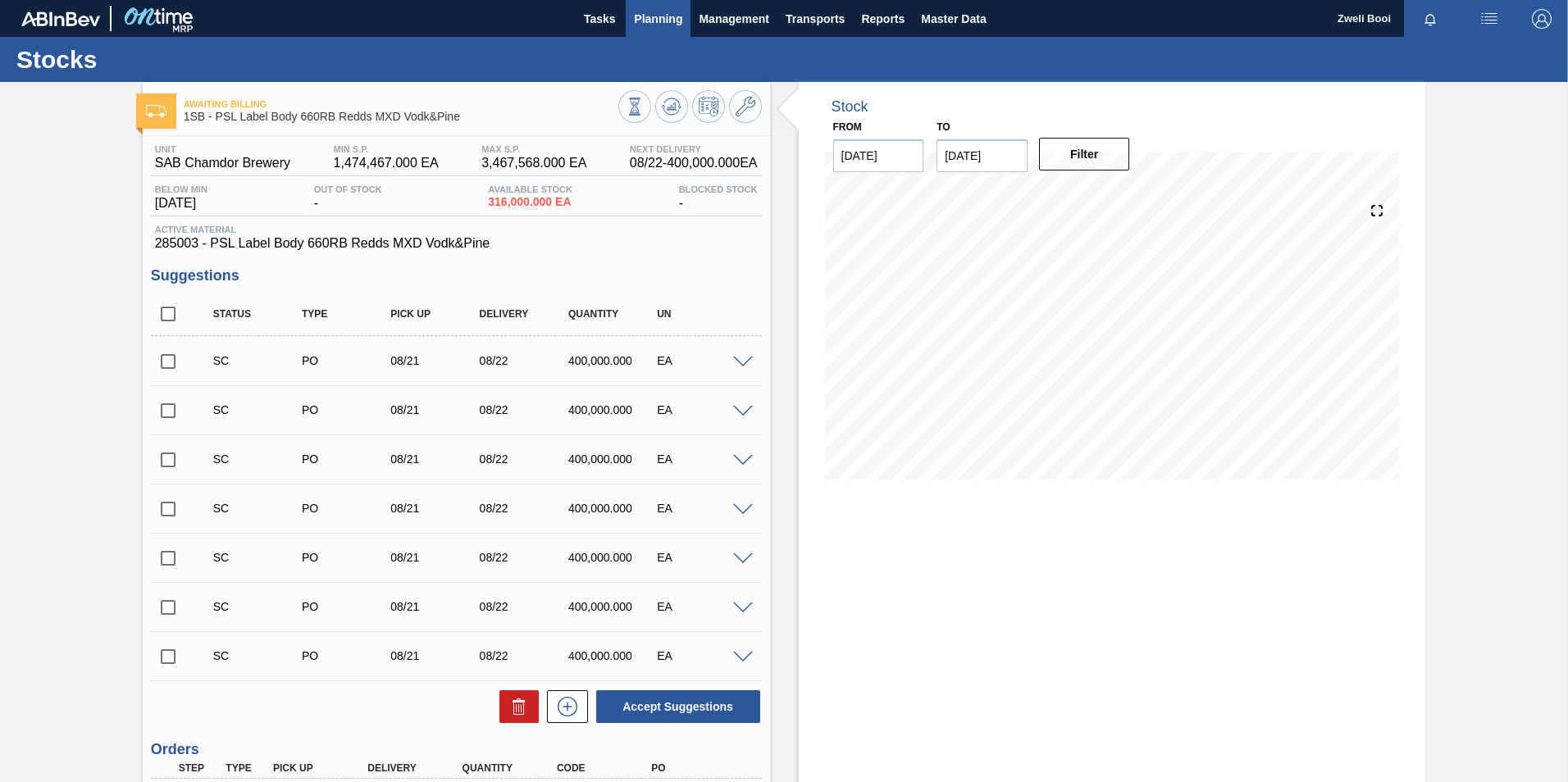
click at [650, 24] on span "Planning" at bounding box center [657, 19] width 49 height 19
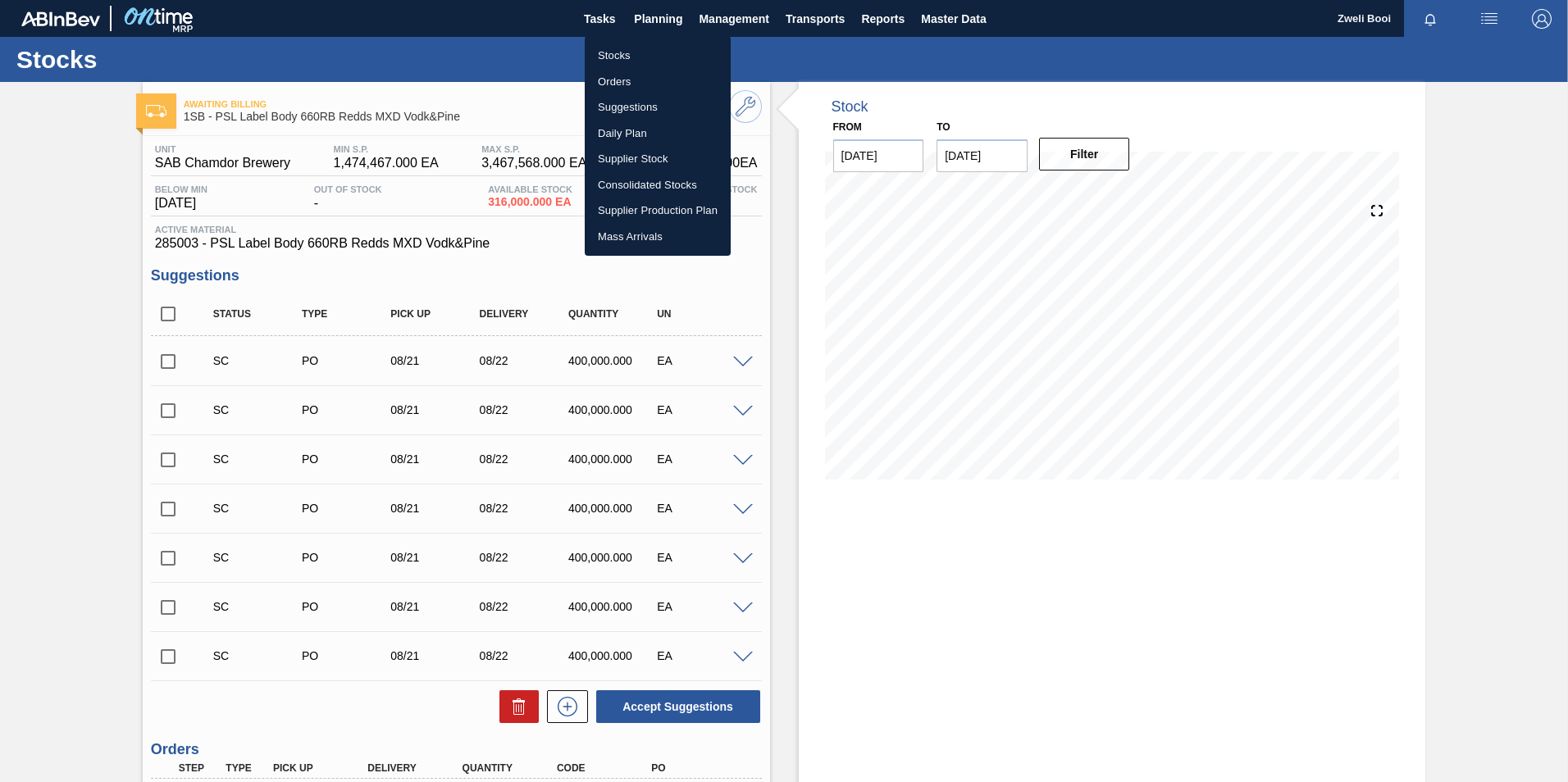
click at [637, 63] on li "Stocks" at bounding box center [657, 56] width 146 height 27
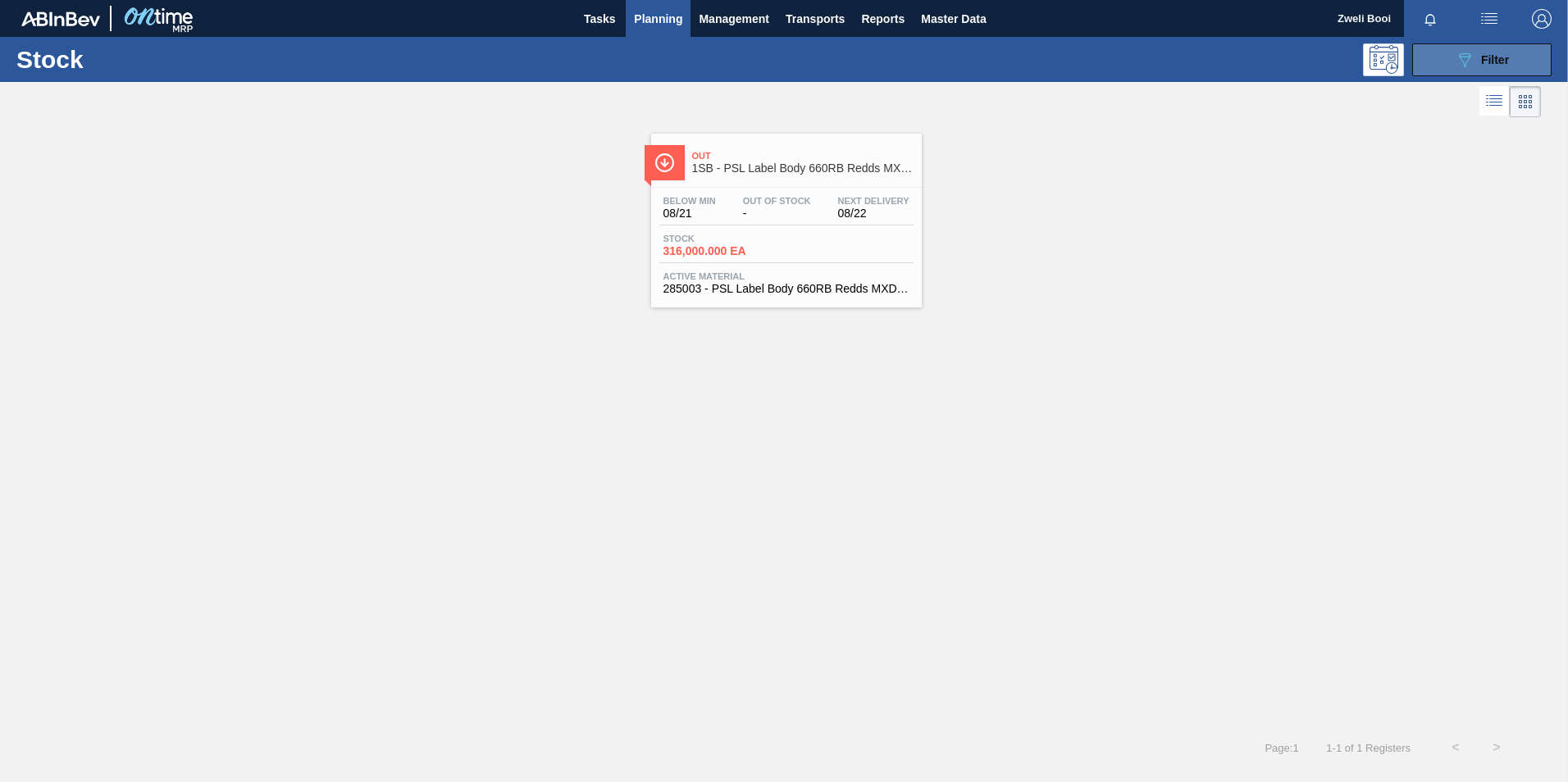
click at [1506, 58] on span "Filter" at bounding box center [1495, 59] width 28 height 13
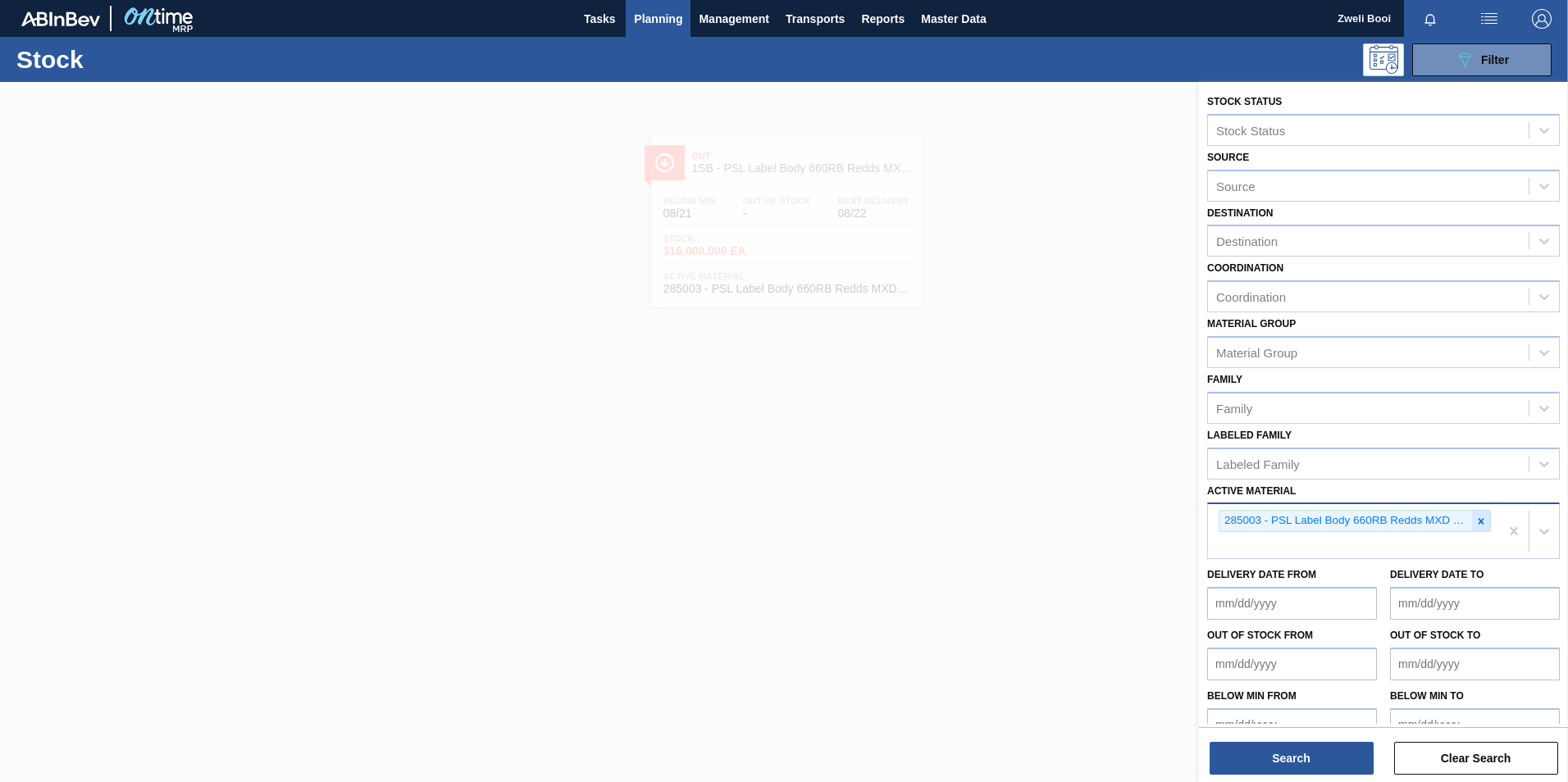
click at [1483, 520] on icon at bounding box center [1480, 521] width 12 height 12
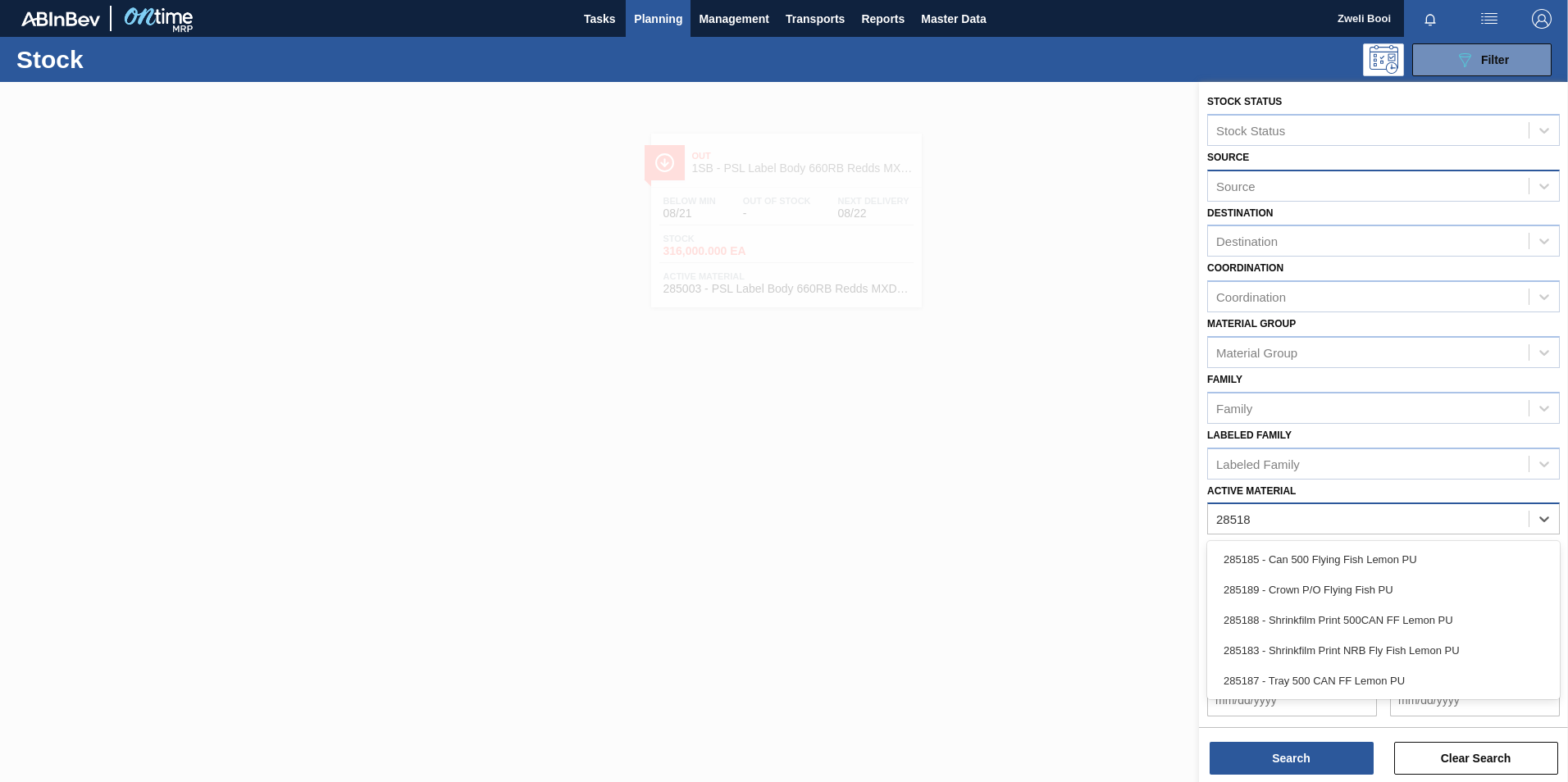
type Material "285187"
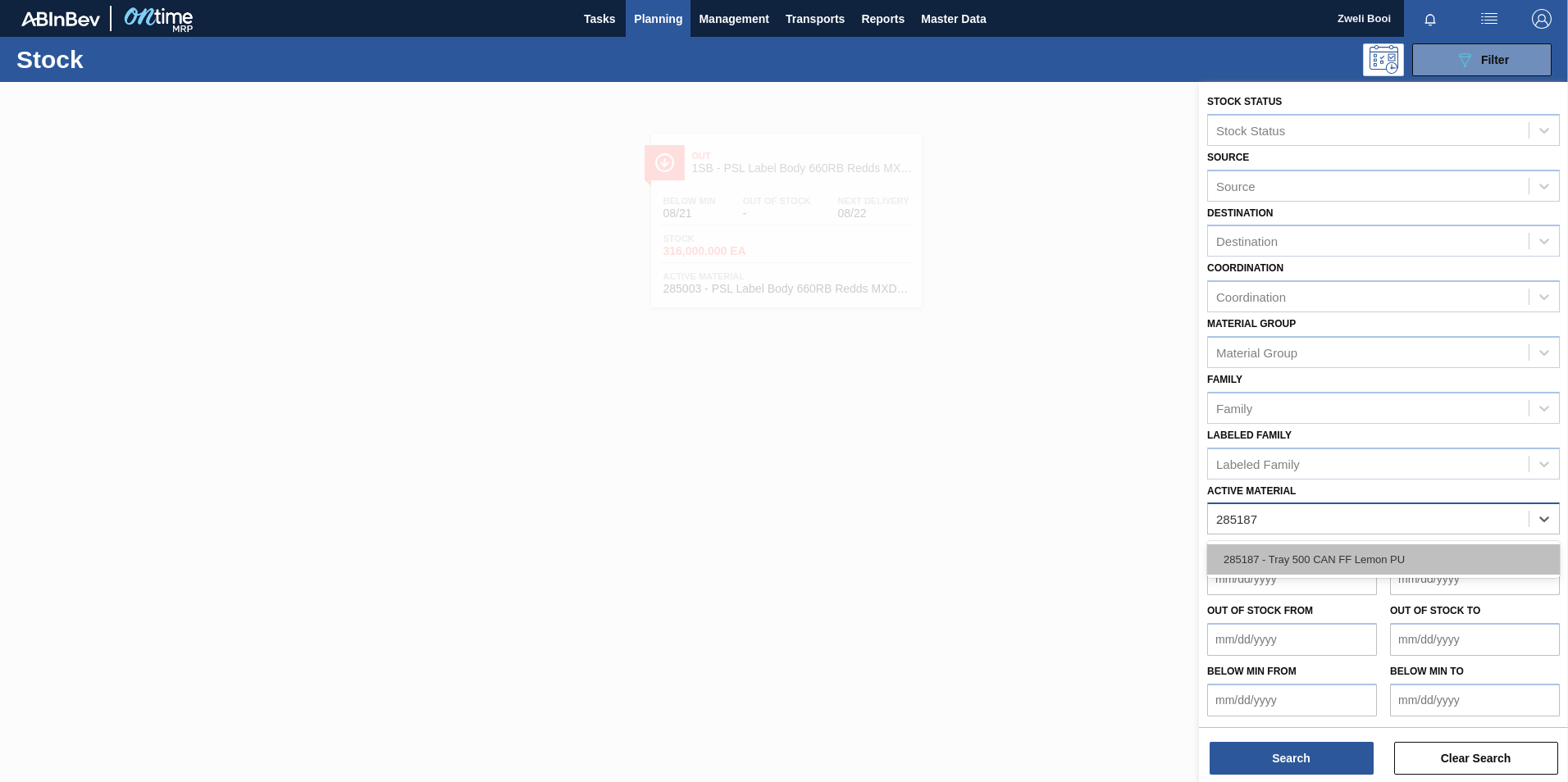
click at [1406, 561] on div "285187 - Tray 500 CAN FF Lemon PU" at bounding box center [1383, 559] width 353 height 30
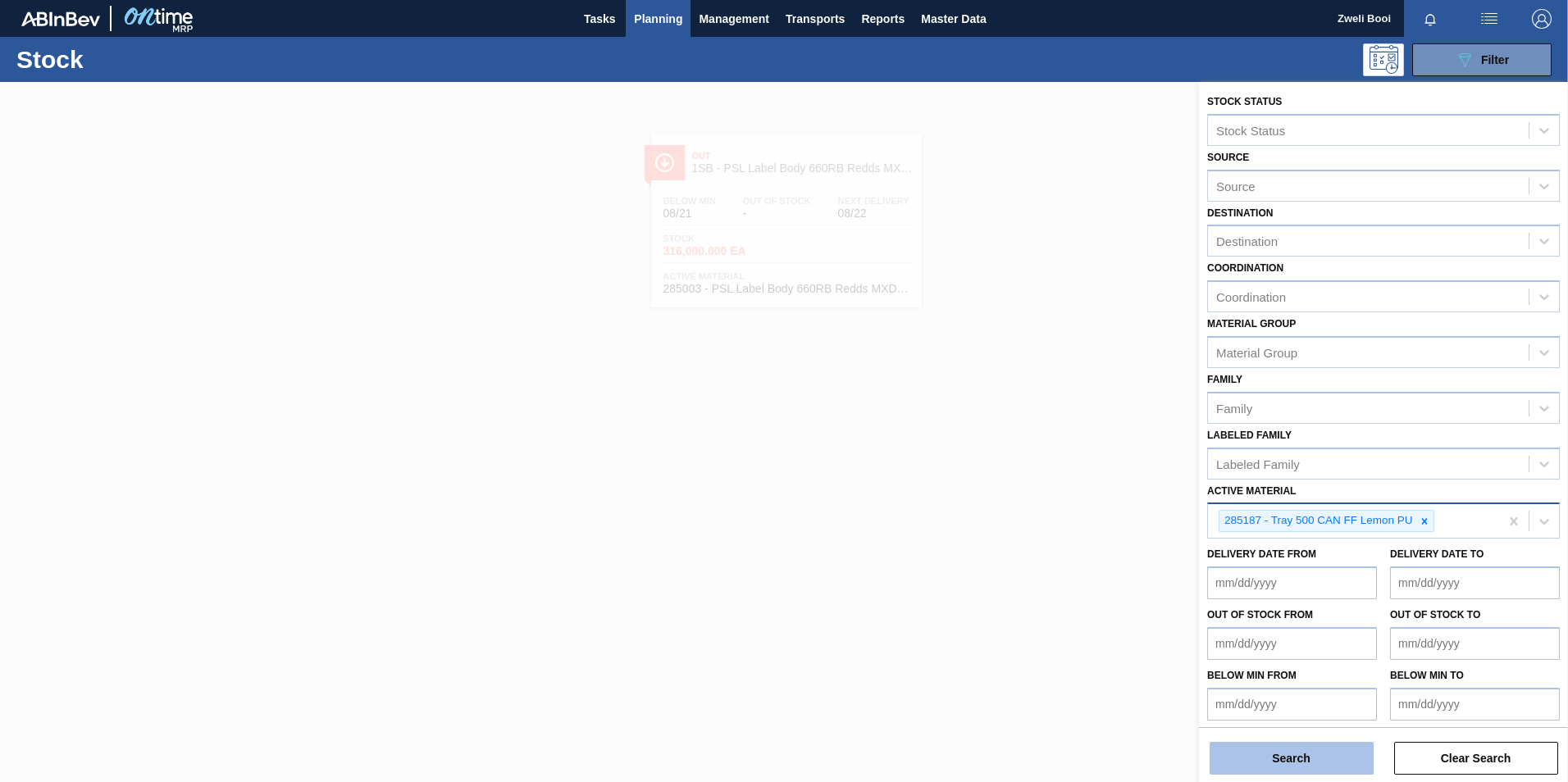
click at [1332, 768] on button "Search" at bounding box center [1291, 758] width 164 height 33
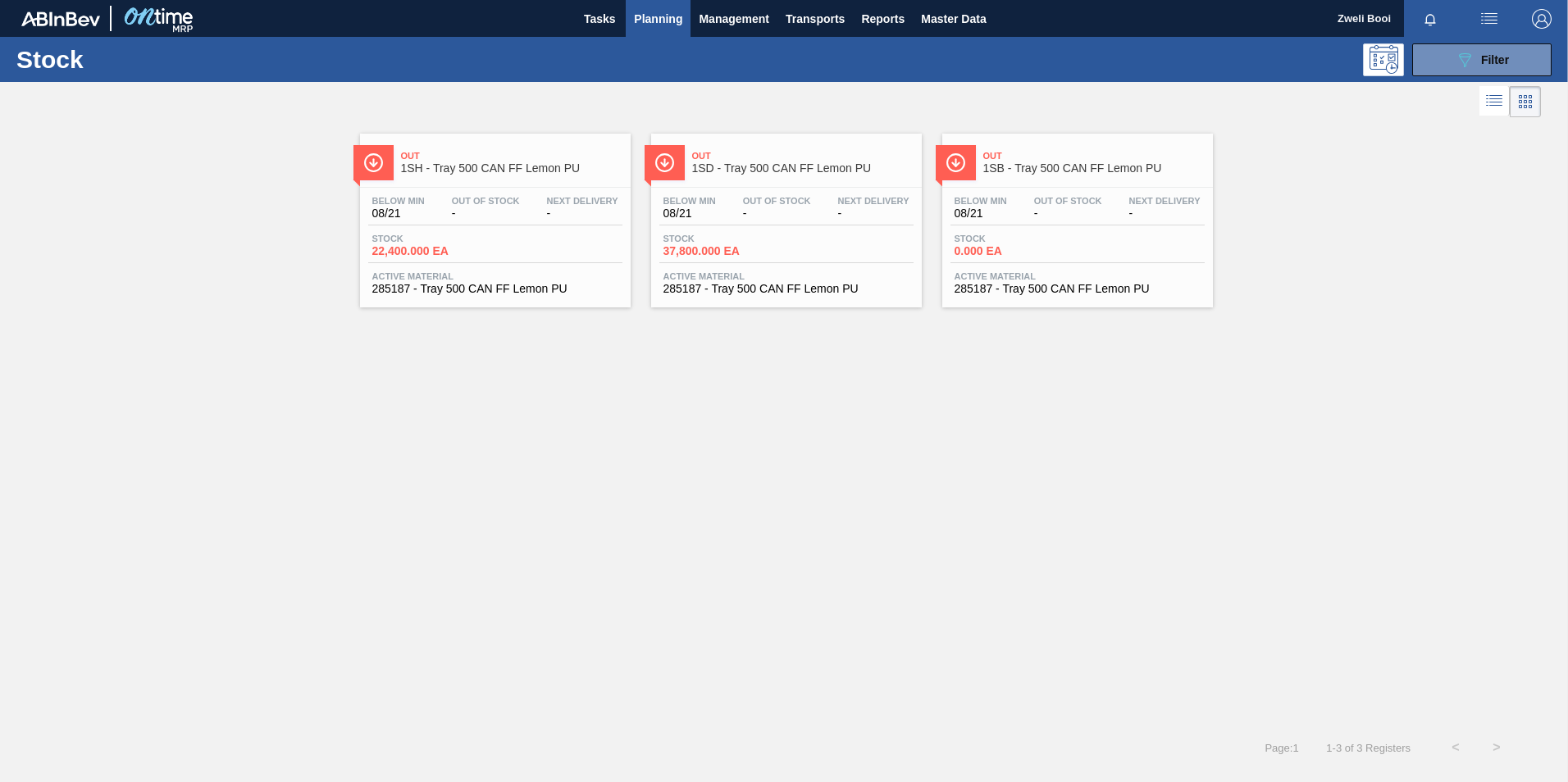
click at [1123, 242] on div "Stock 0.000 EA" at bounding box center [1077, 248] width 254 height 29
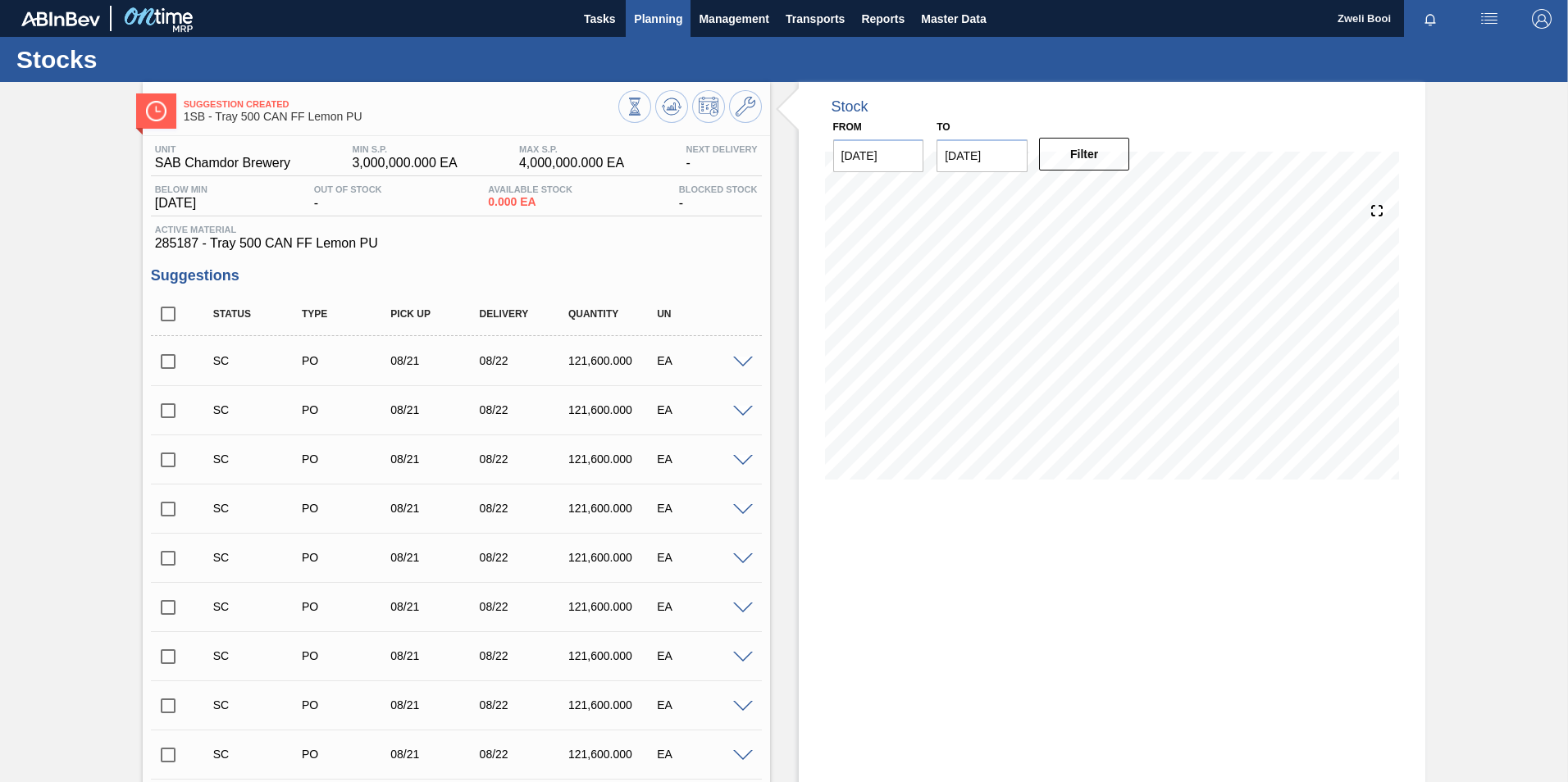
click at [679, 9] on span "Planning" at bounding box center [657, 19] width 49 height 19
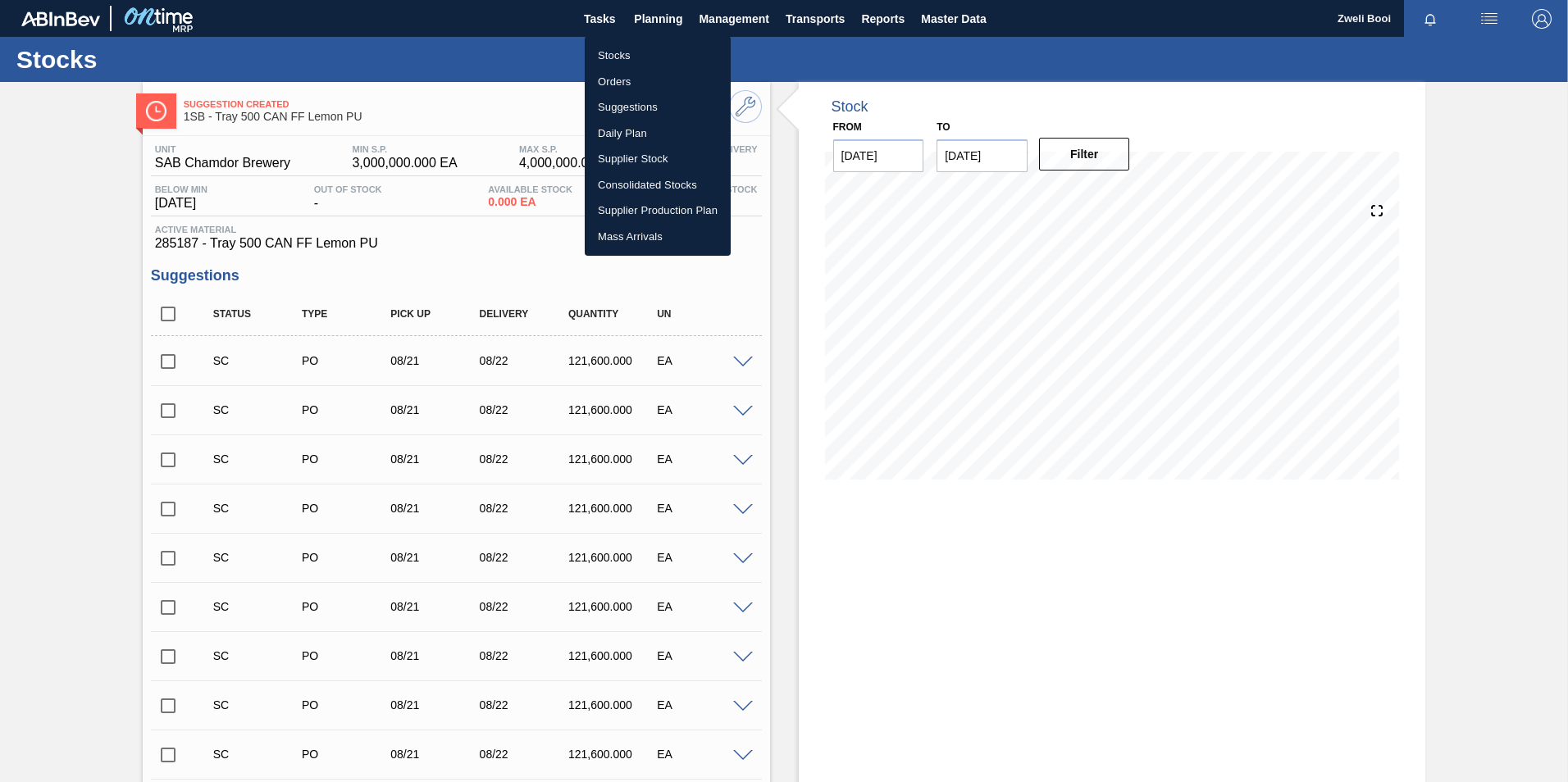
click at [643, 58] on li "Stocks" at bounding box center [657, 56] width 146 height 27
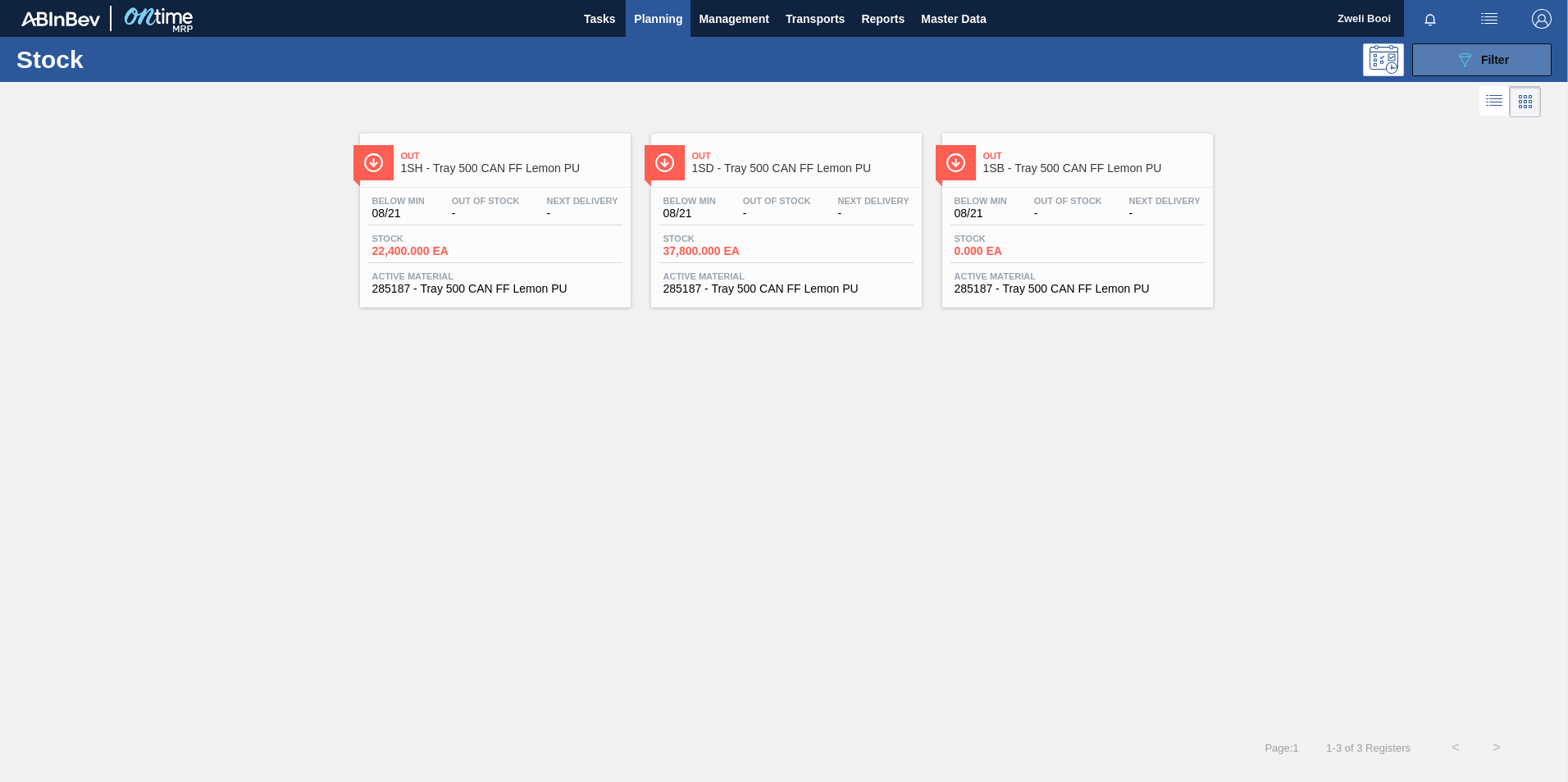
click at [1479, 63] on div "089F7B8B-B2A5-4AFE-B5C0-19BA573D28AC Filter" at bounding box center [1481, 60] width 54 height 19
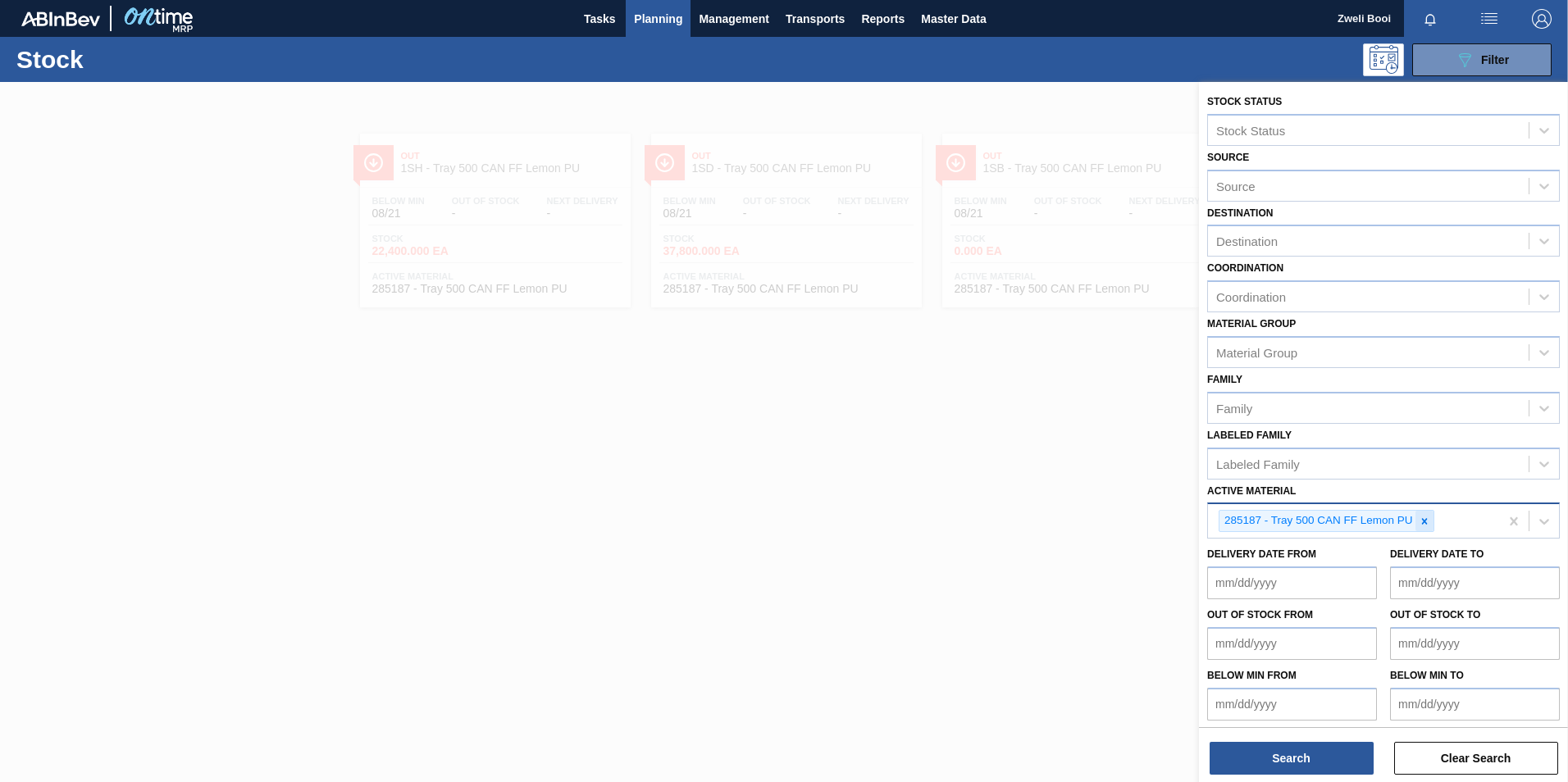
click at [1425, 516] on icon at bounding box center [1425, 521] width 12 height 12
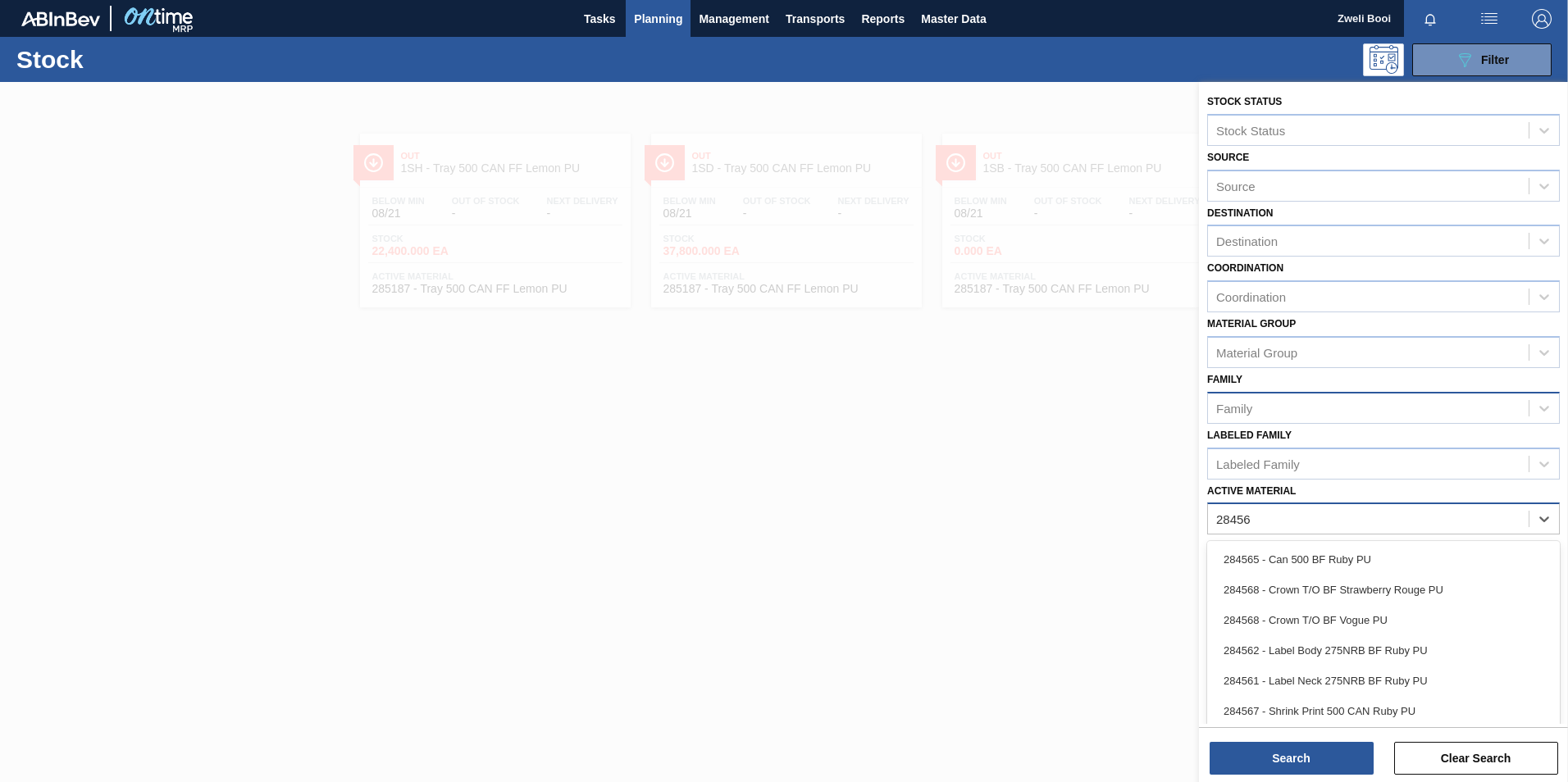
type Material "284564"
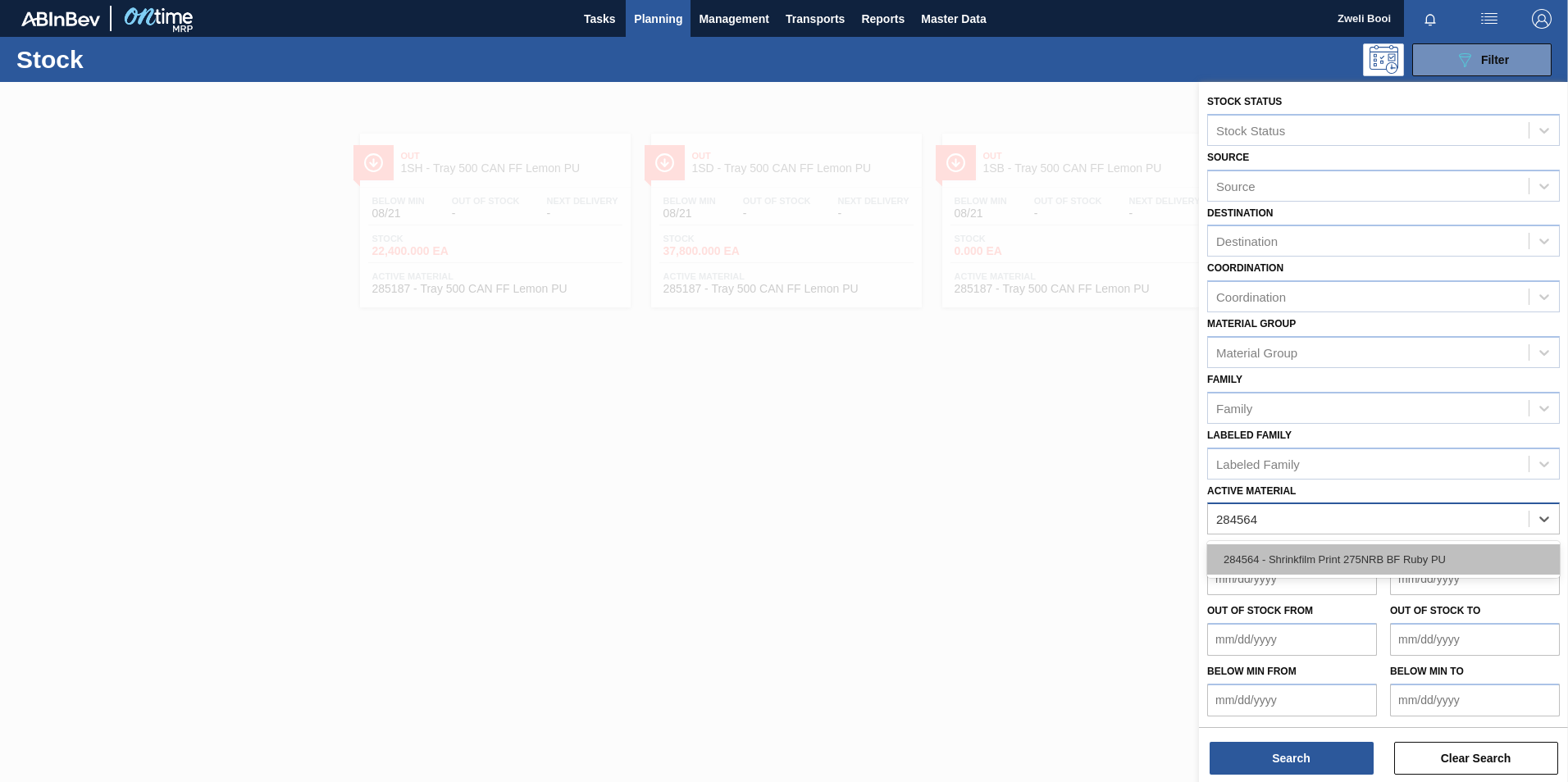
click at [1418, 568] on div "284564 - Shrinkfilm Print 275NRB BF Ruby PU" at bounding box center [1383, 559] width 353 height 30
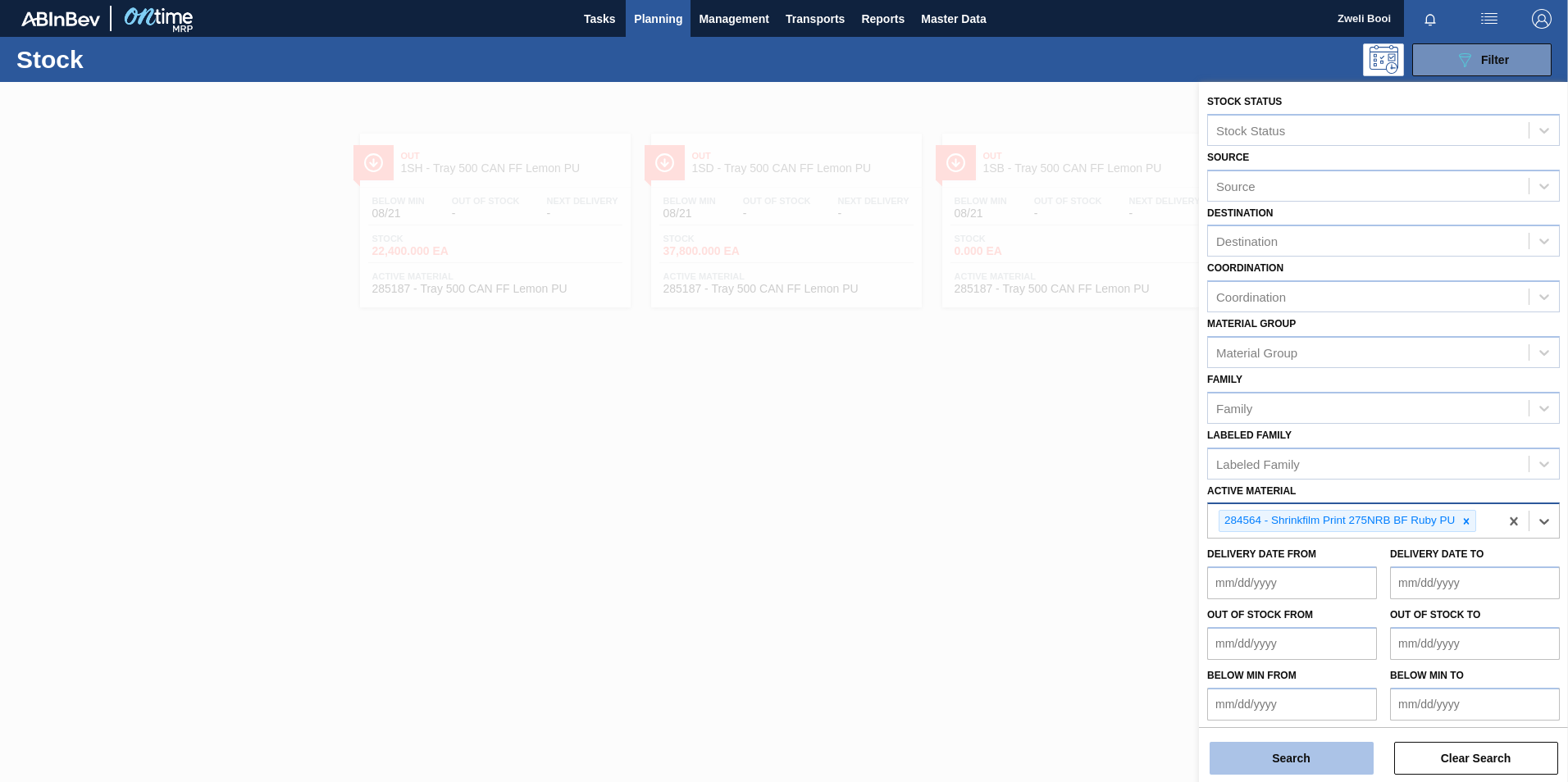
click at [1310, 761] on button "Search" at bounding box center [1291, 758] width 164 height 33
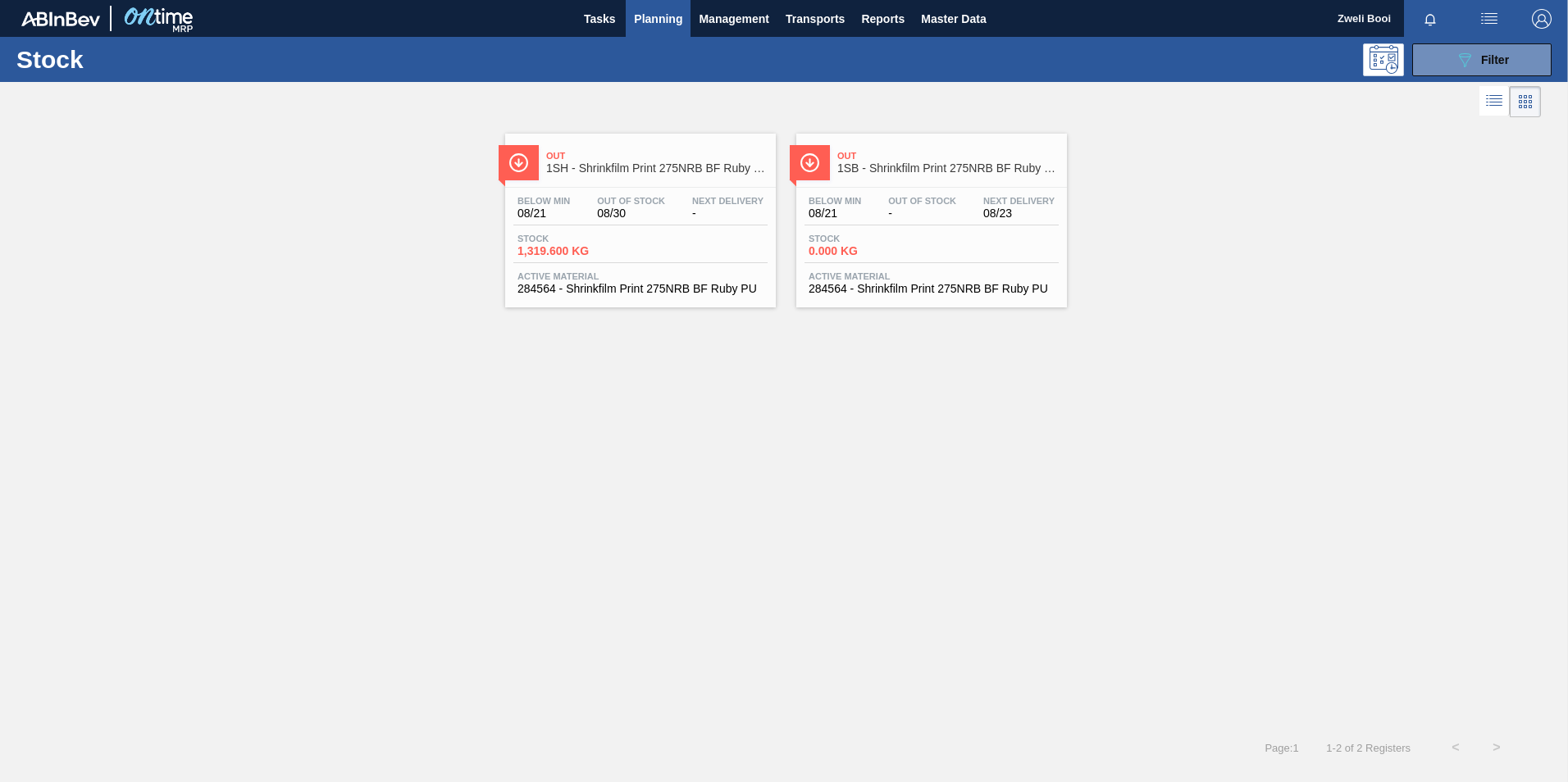
click at [941, 242] on div "Stock 0.000 KG" at bounding box center [931, 248] width 254 height 29
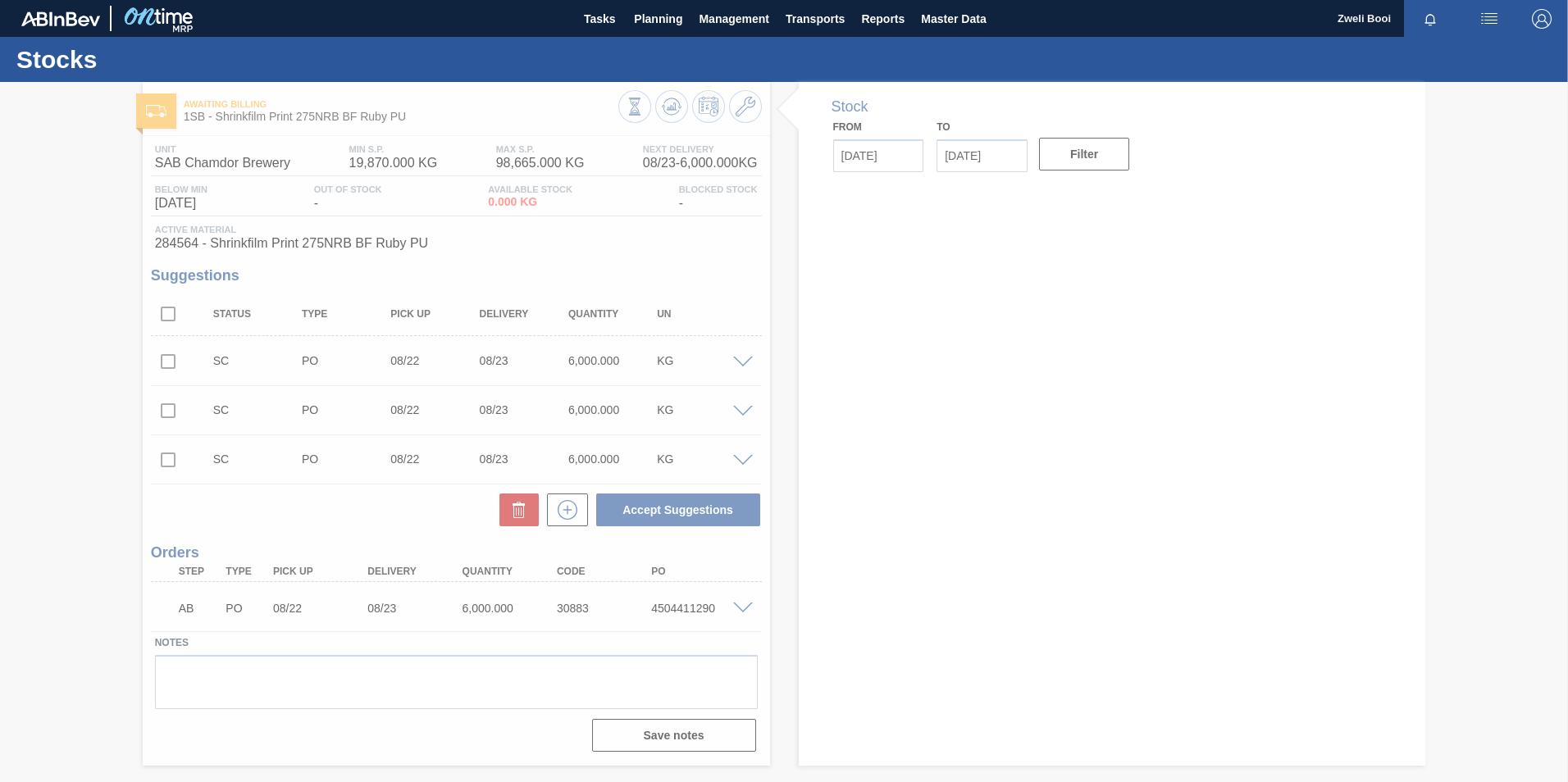
type input "[DATE]"
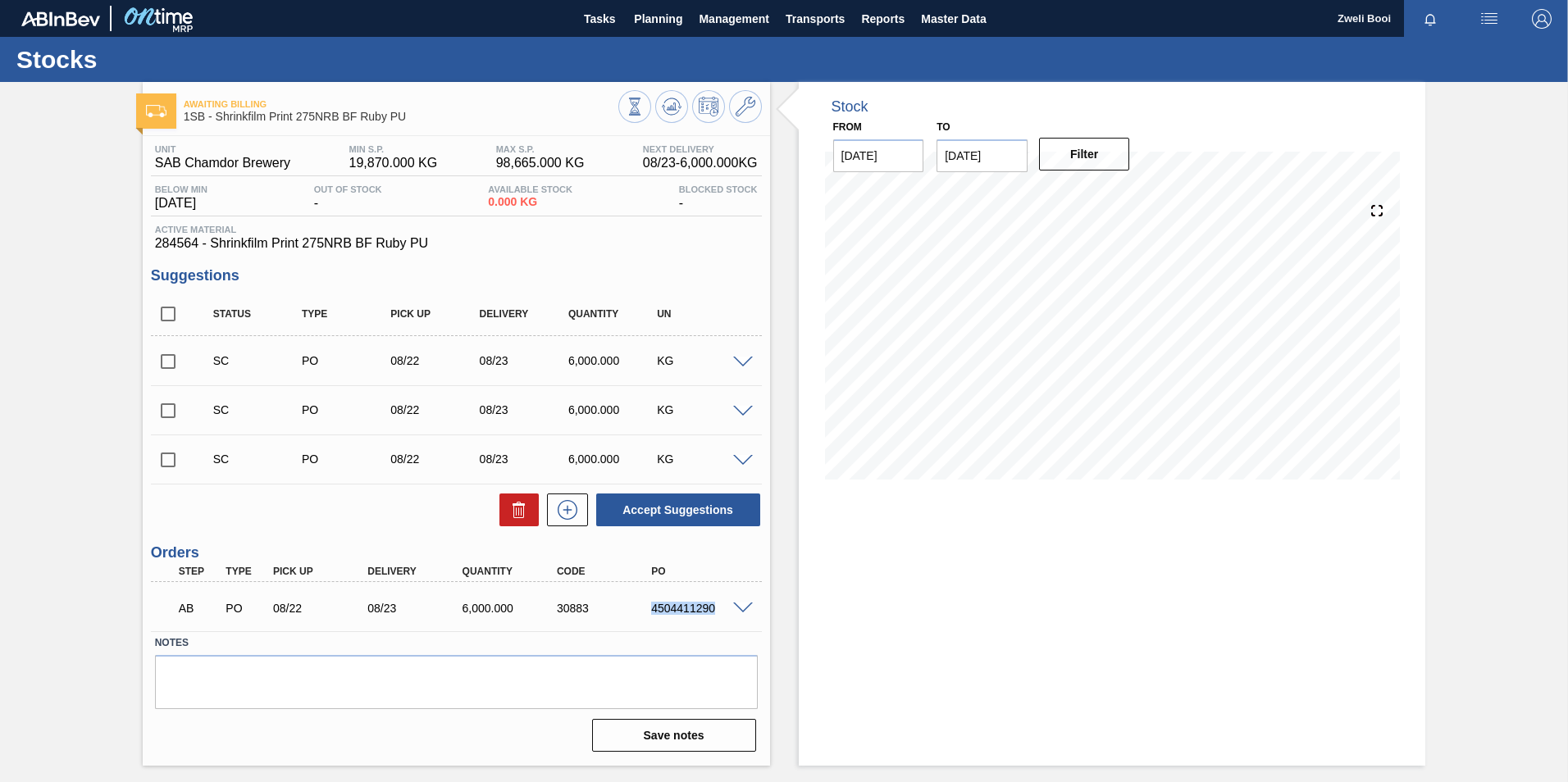
drag, startPoint x: 645, startPoint y: 610, endPoint x: 712, endPoint y: 611, distance: 67.0
click at [712, 611] on div "4504411290" at bounding box center [688, 608] width 95 height 13
copy div "4504411290"
